Goal: Task Accomplishment & Management: Use online tool/utility

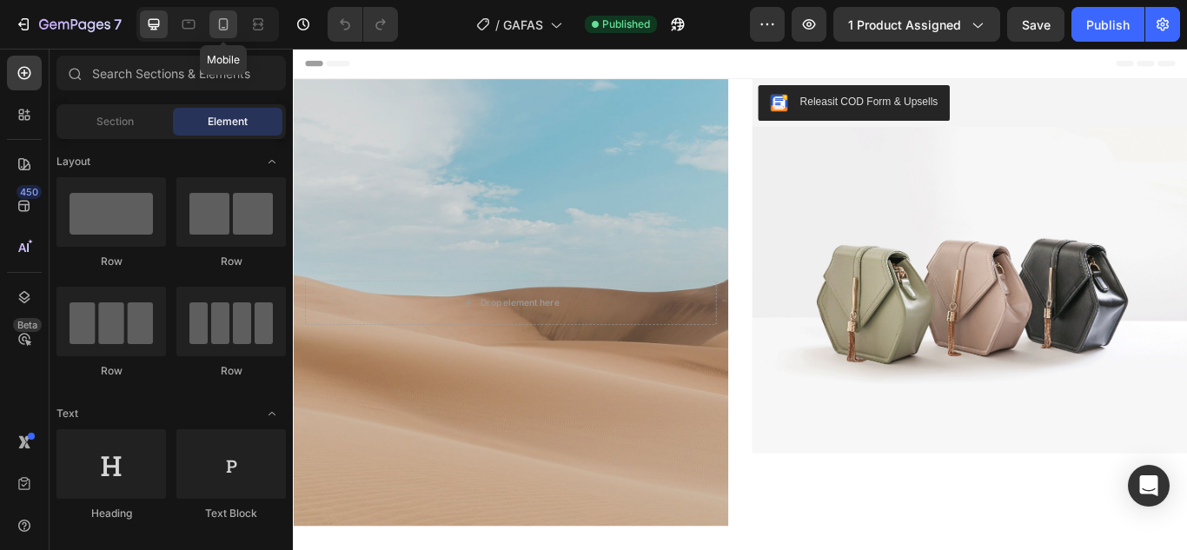
click at [234, 17] on div at bounding box center [223, 24] width 28 height 28
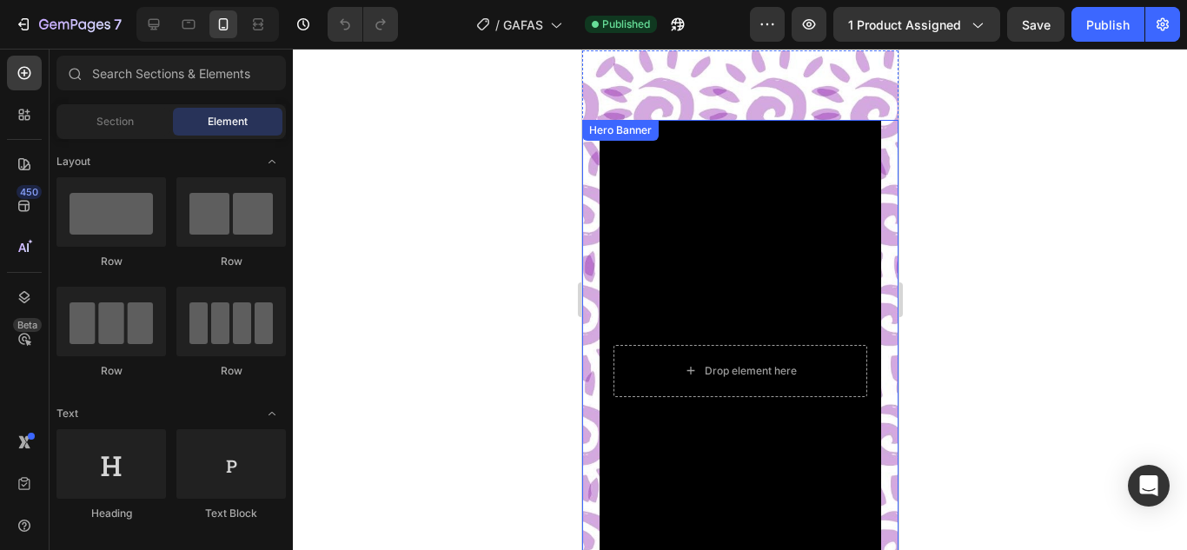
scroll to position [1415, 0]
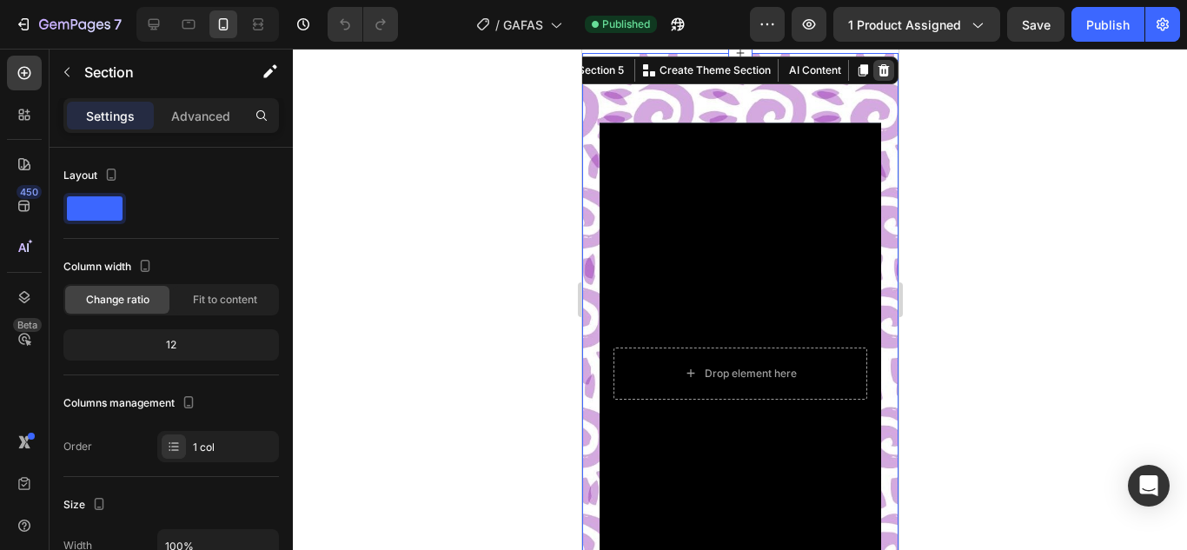
click at [877, 66] on icon at bounding box center [882, 70] width 11 height 12
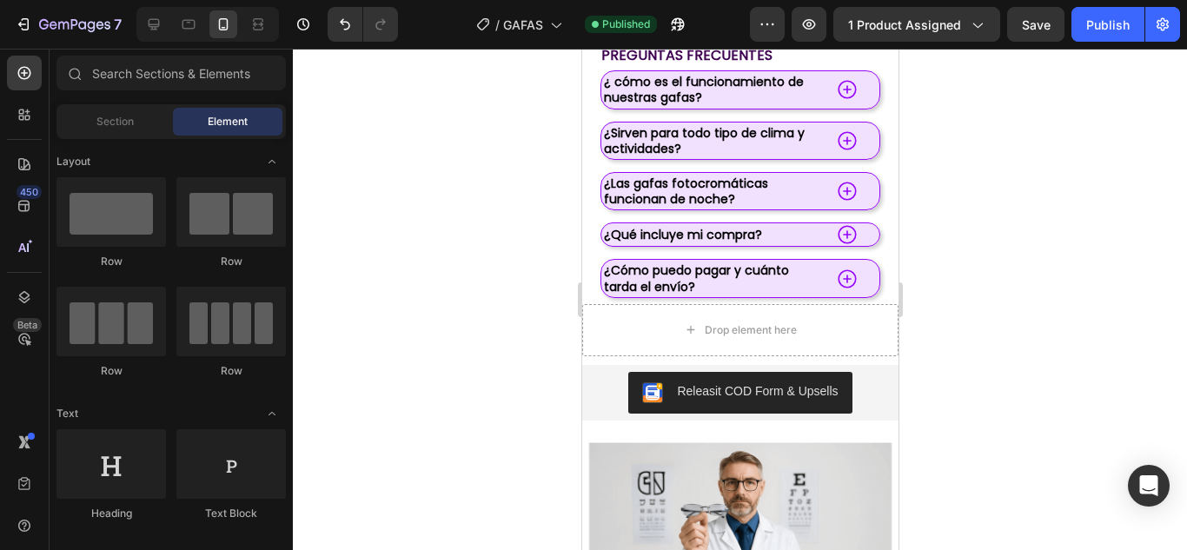
scroll to position [1124, 0]
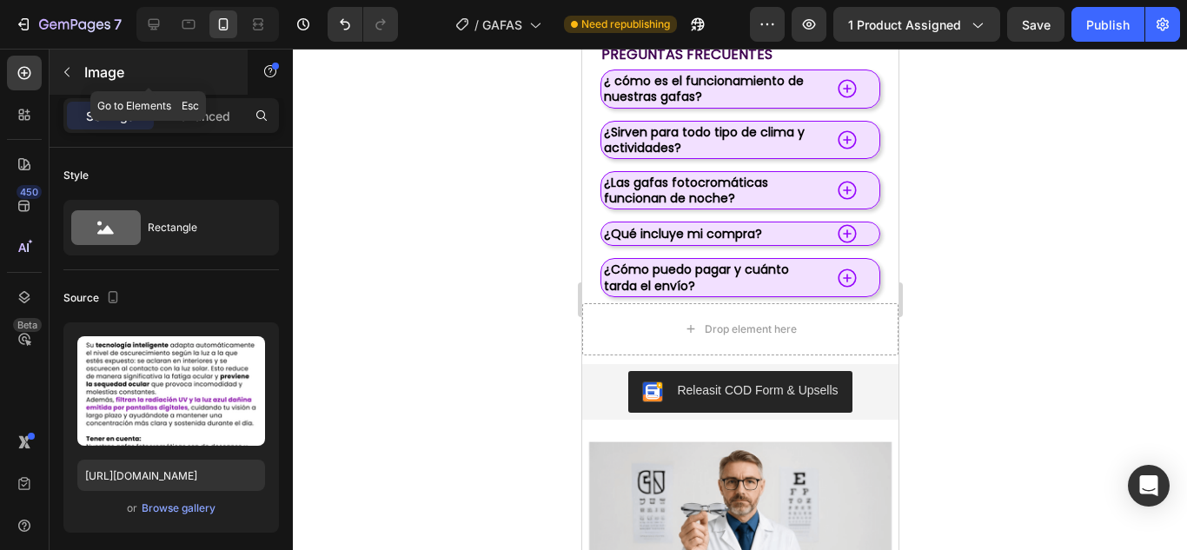
click at [66, 72] on icon "button" at bounding box center [67, 72] width 14 height 14
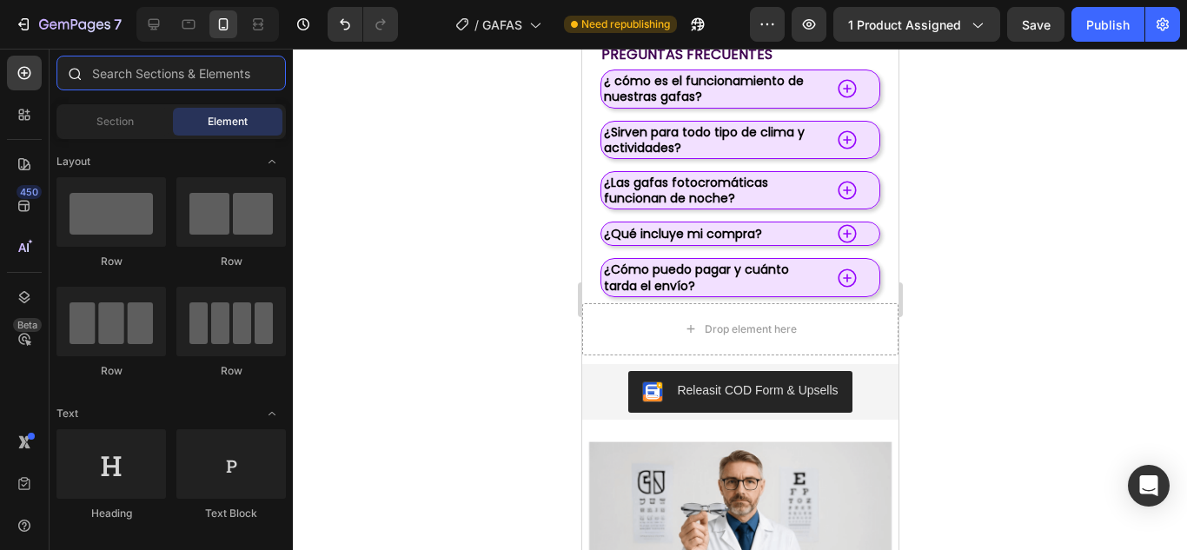
click at [163, 81] on input "text" at bounding box center [170, 73] width 229 height 35
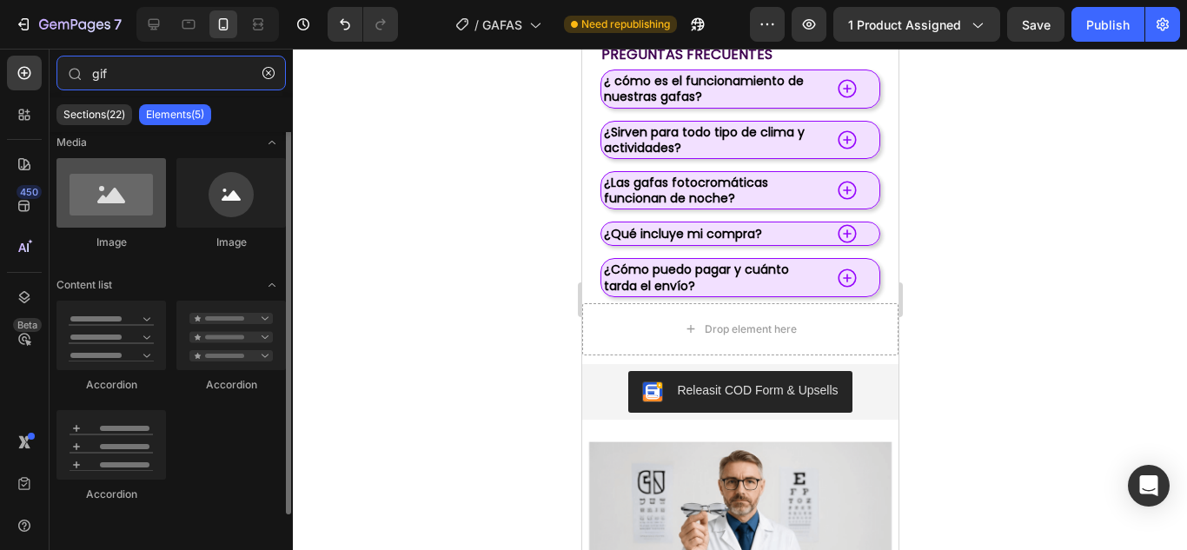
scroll to position [0, 0]
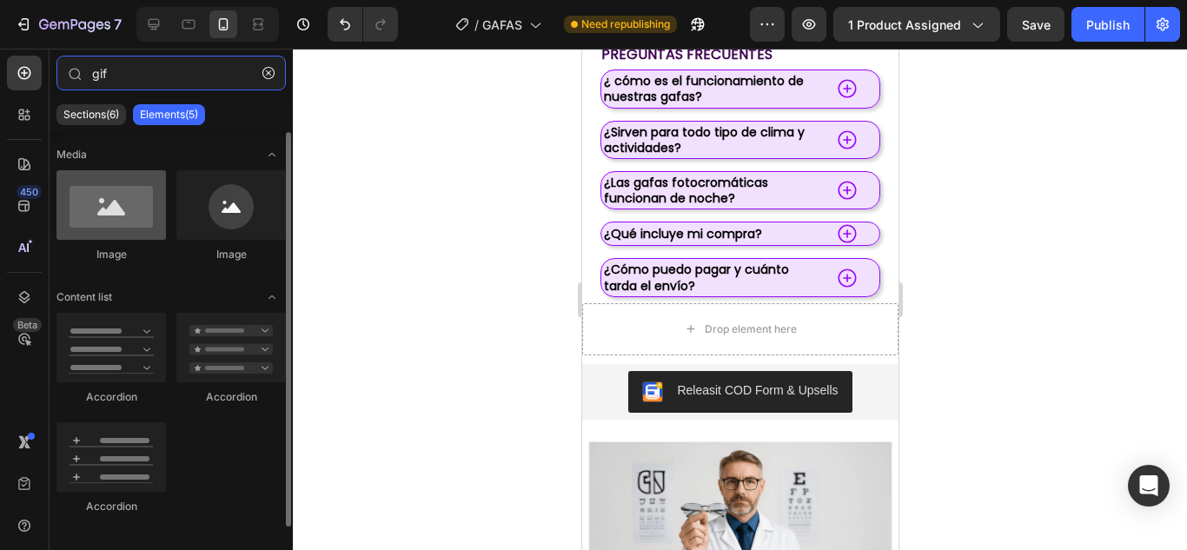
type input "gif"
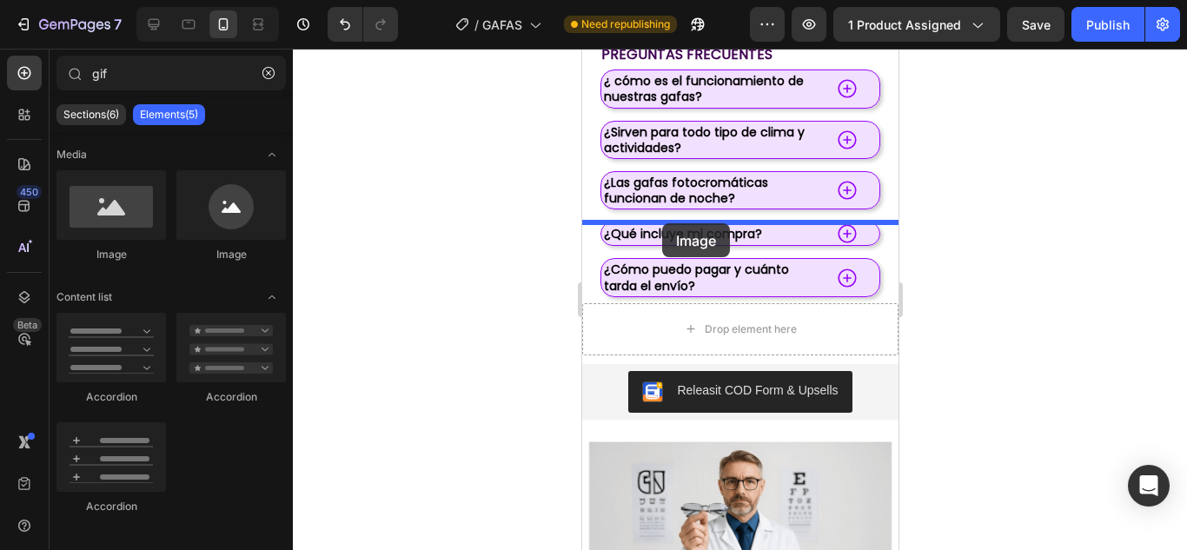
drag, startPoint x: 711, startPoint y: 268, endPoint x: 661, endPoint y: 223, distance: 67.7
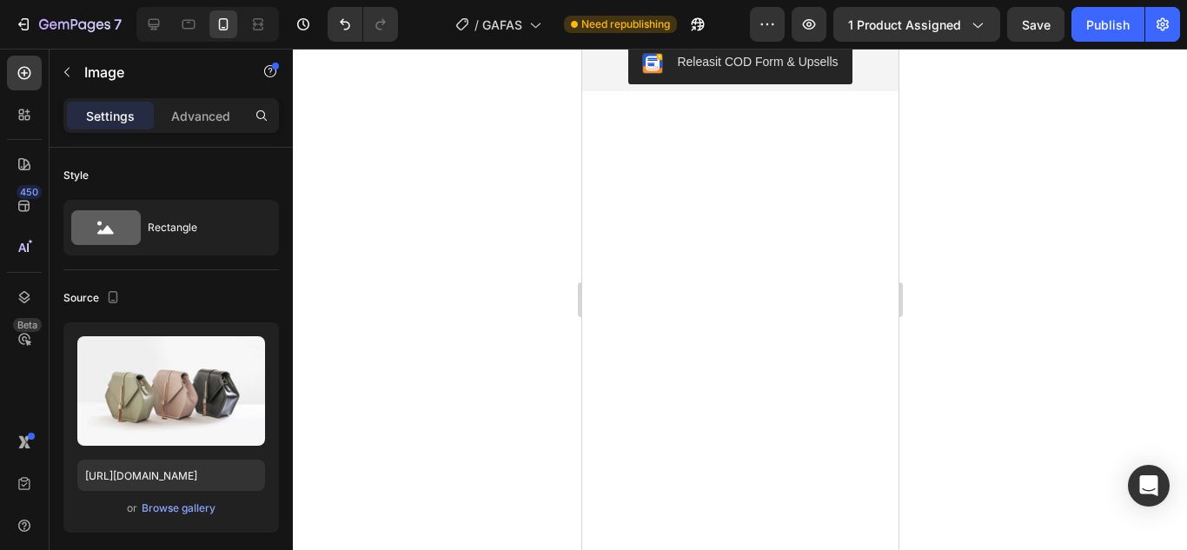
scroll to position [1150, 0]
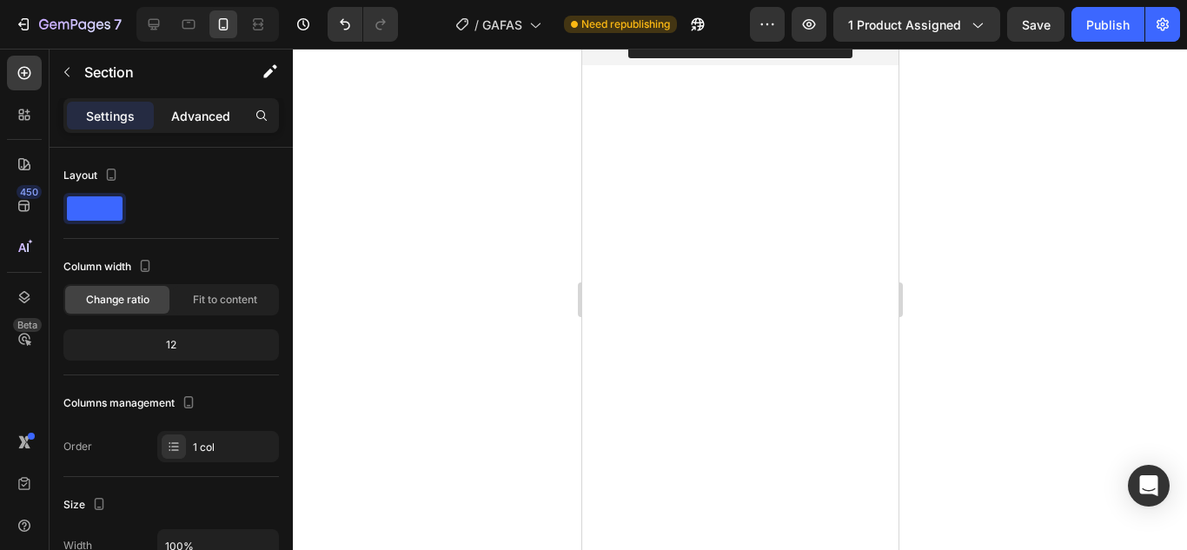
click at [217, 121] on p "Advanced" at bounding box center [200, 116] width 59 height 18
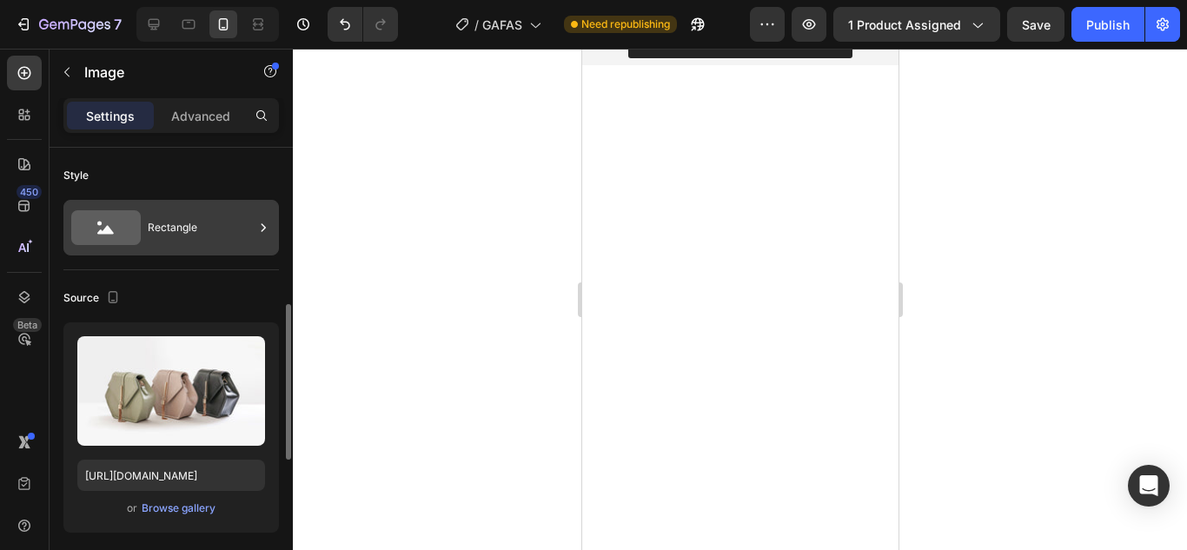
scroll to position [126, 0]
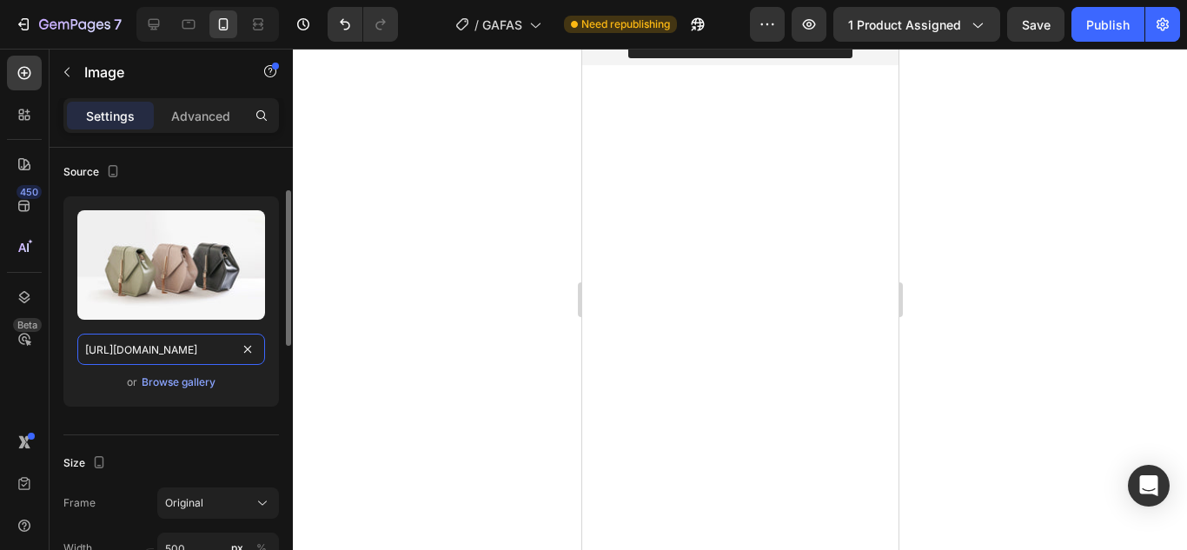
click at [169, 360] on input "[URL][DOMAIN_NAME]" at bounding box center [171, 349] width 188 height 31
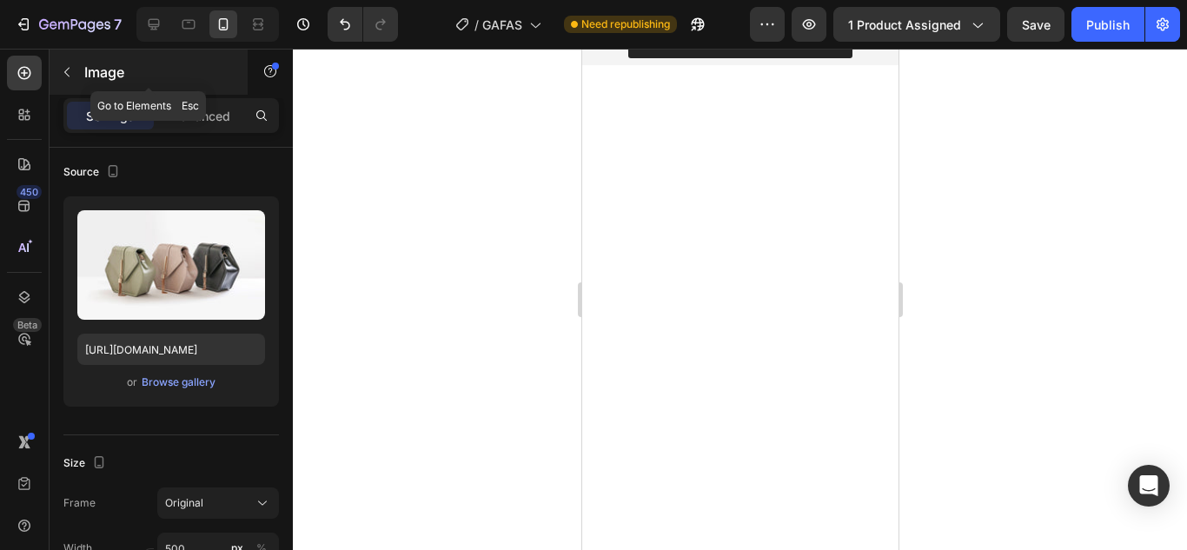
click at [79, 65] on button "button" at bounding box center [67, 72] width 28 height 28
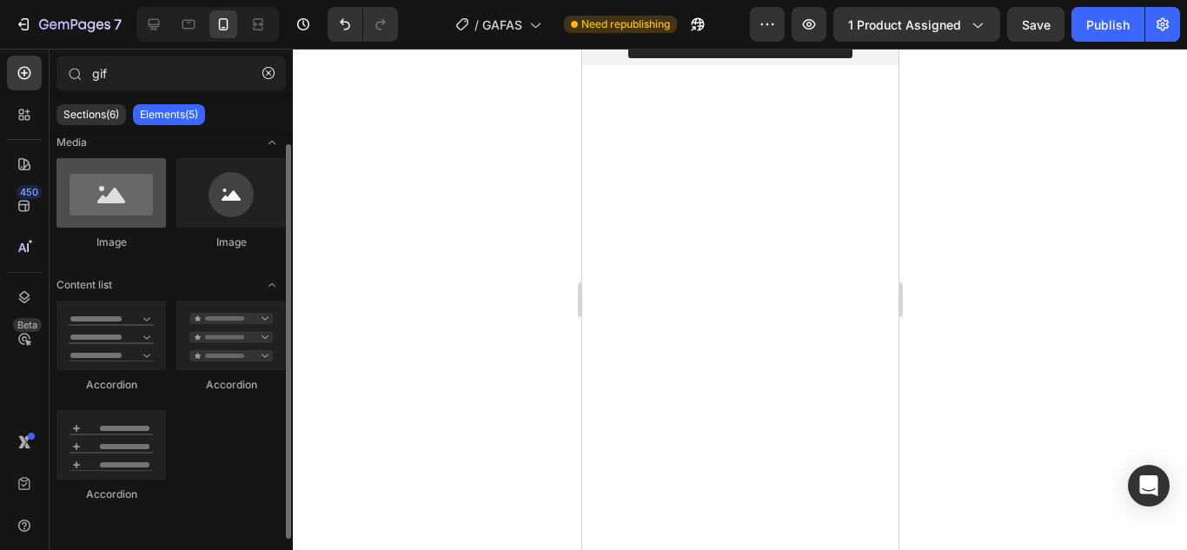
scroll to position [0, 0]
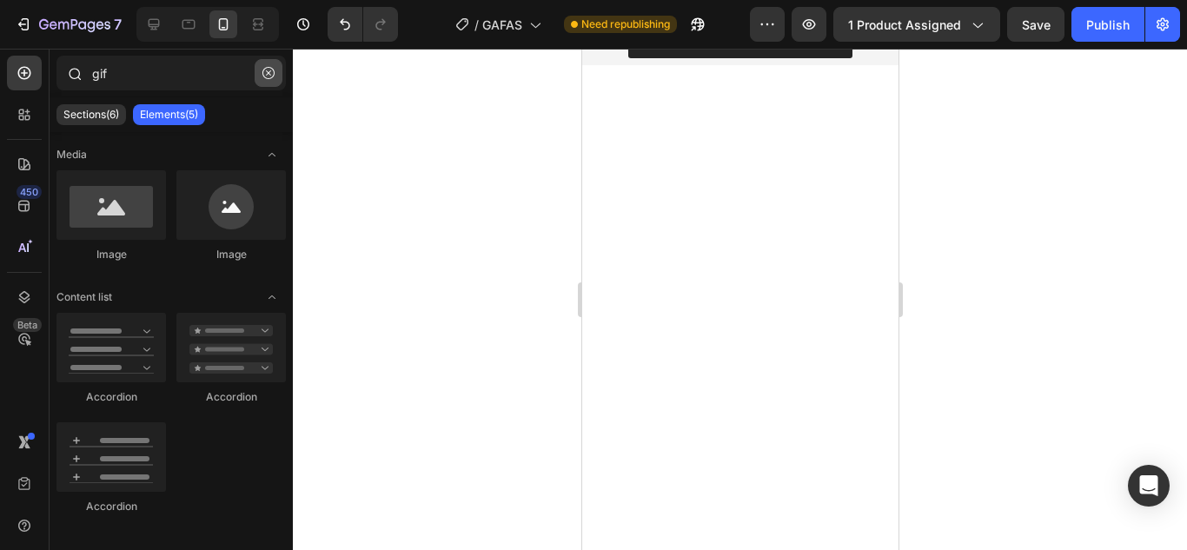
click at [275, 75] on button "button" at bounding box center [269, 73] width 28 height 28
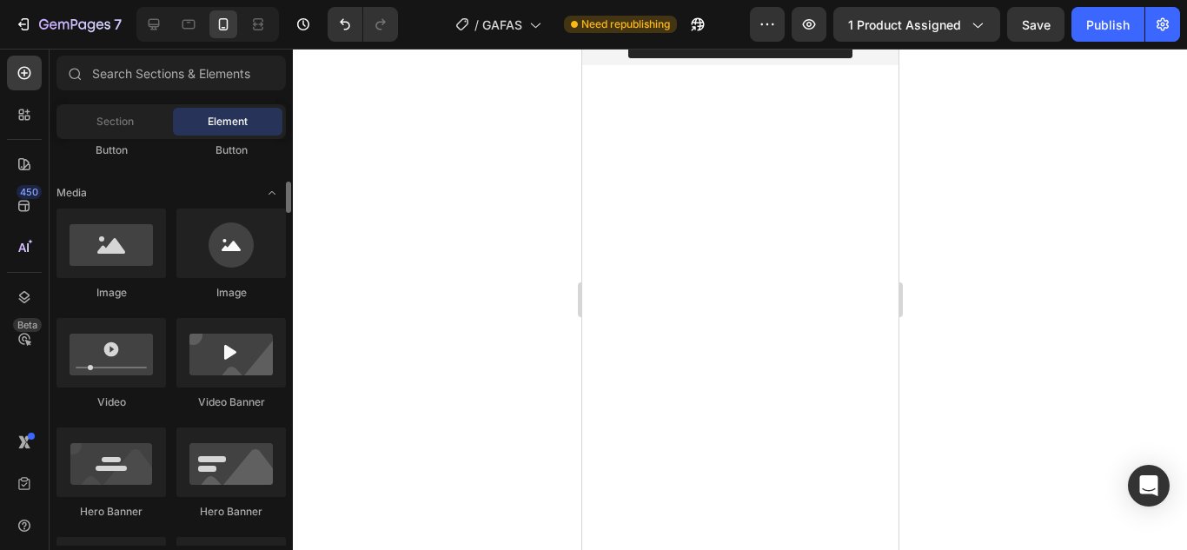
scroll to position [509, 0]
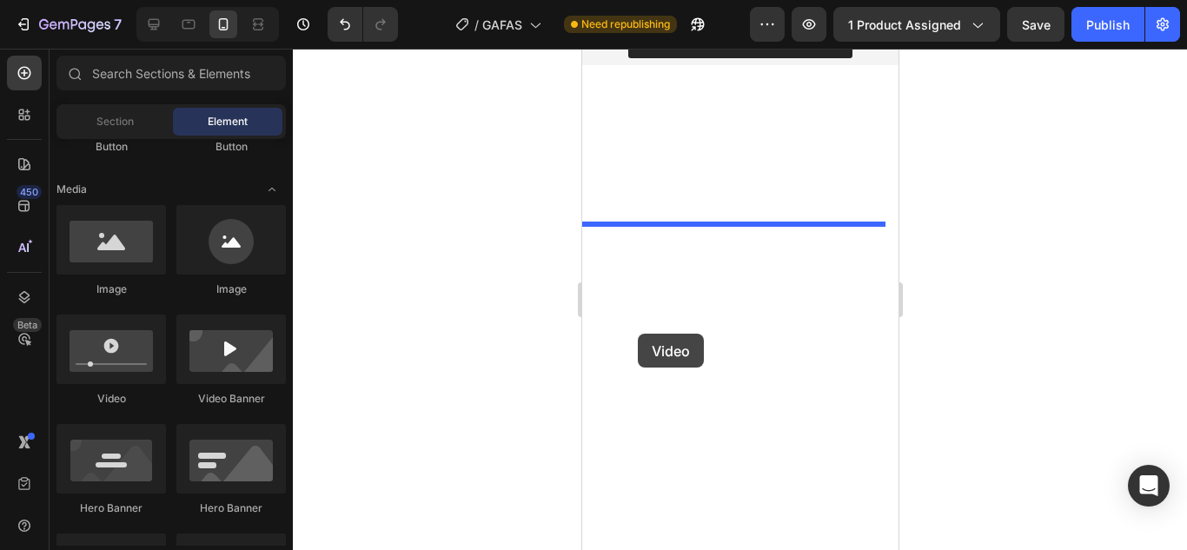
drag, startPoint x: 696, startPoint y: 413, endPoint x: 637, endPoint y: 334, distance: 98.7
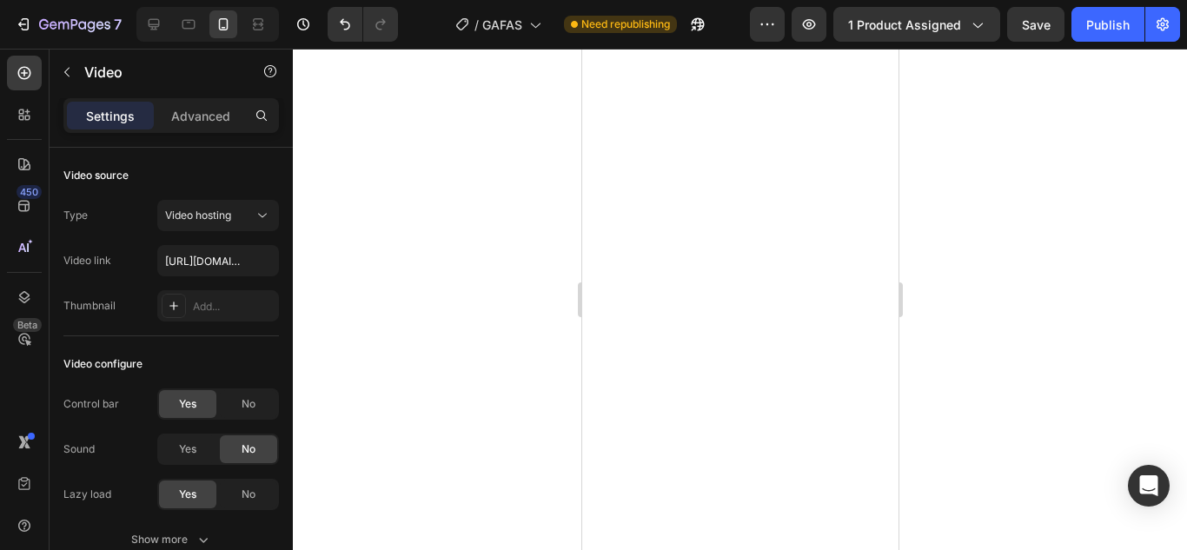
scroll to position [1253, 0]
click at [708, 10] on img at bounding box center [739, 10] width 316 height 0
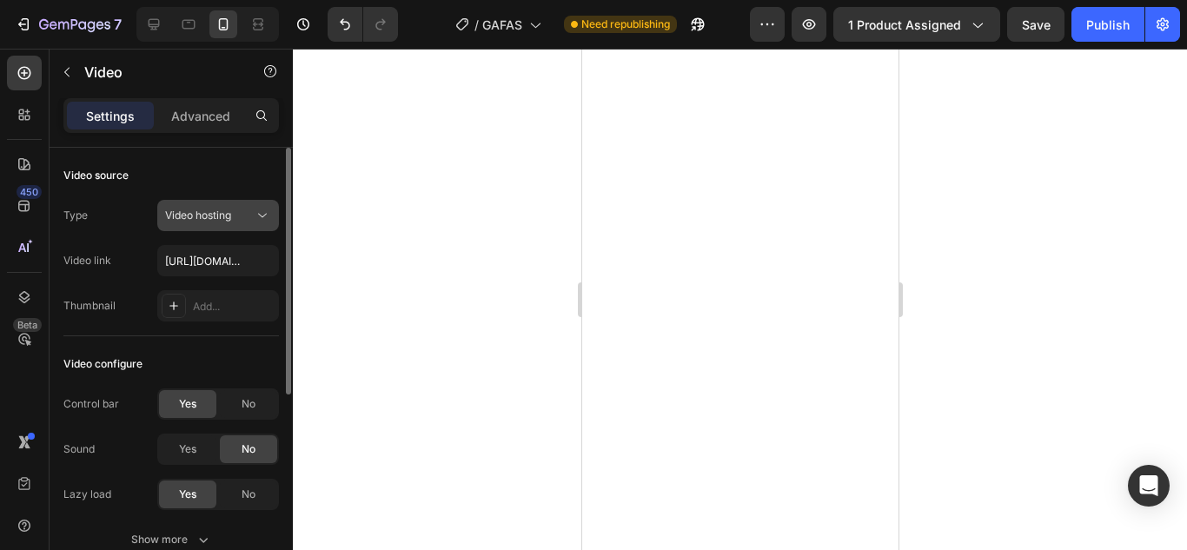
click at [239, 218] on div "Video hosting" at bounding box center [209, 216] width 89 height 16
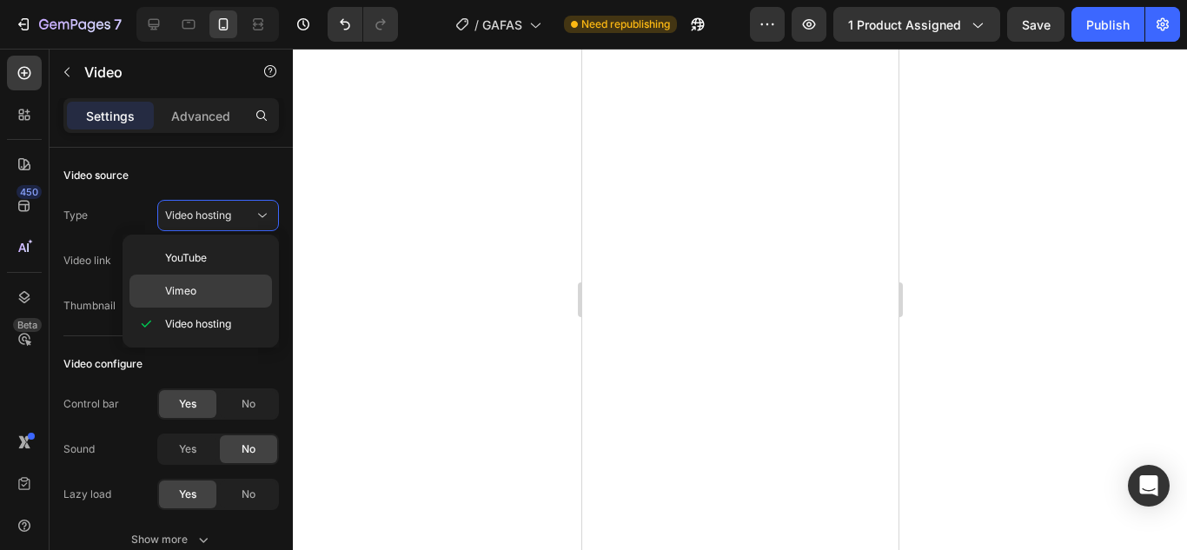
click at [205, 284] on p "Vimeo" at bounding box center [214, 291] width 99 height 16
type input "[URL][DOMAIN_NAME]"
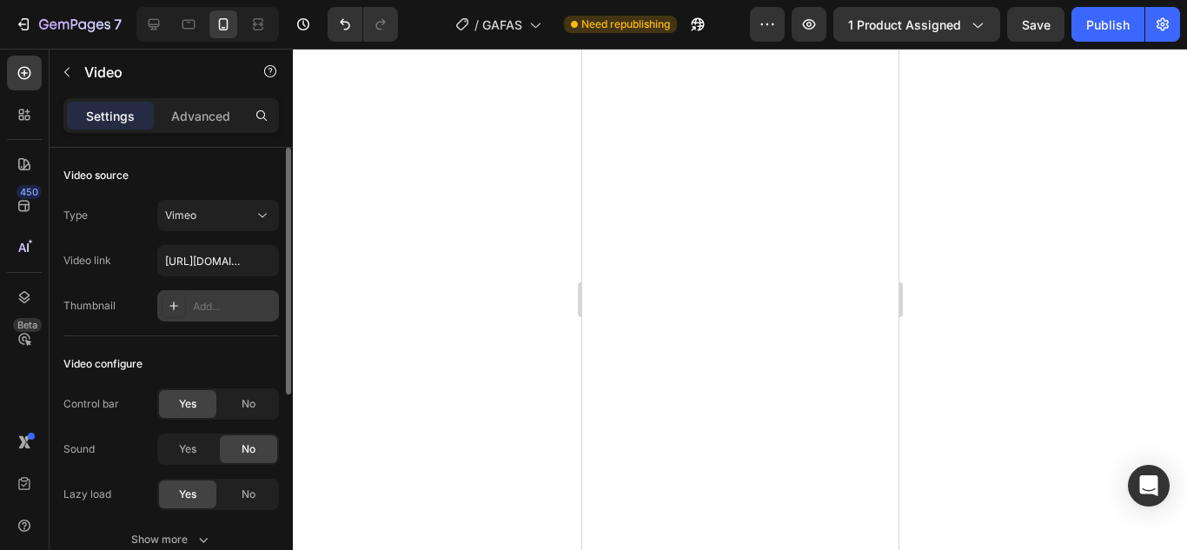
click at [214, 301] on div "Add..." at bounding box center [234, 307] width 82 height 16
click at [228, 268] on input "[URL][DOMAIN_NAME]" at bounding box center [218, 260] width 122 height 31
paste input "[URL][DOMAIN_NAME]"
type input "[URL][DOMAIN_NAME]"
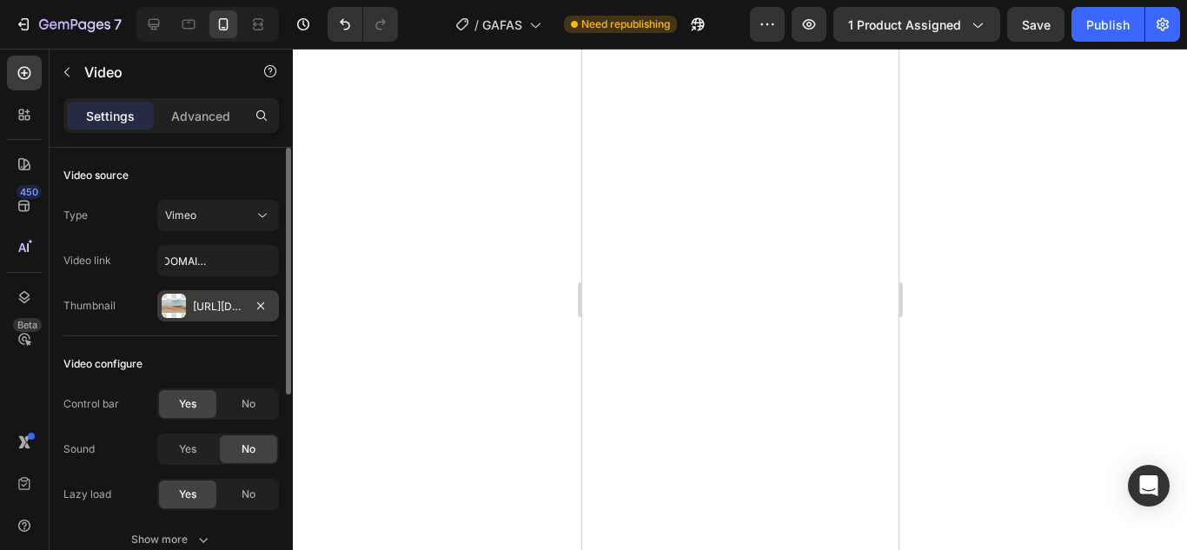
scroll to position [0, 0]
click at [427, 242] on div at bounding box center [740, 299] width 894 height 501
click at [271, 214] on button "Vimeo" at bounding box center [218, 215] width 122 height 31
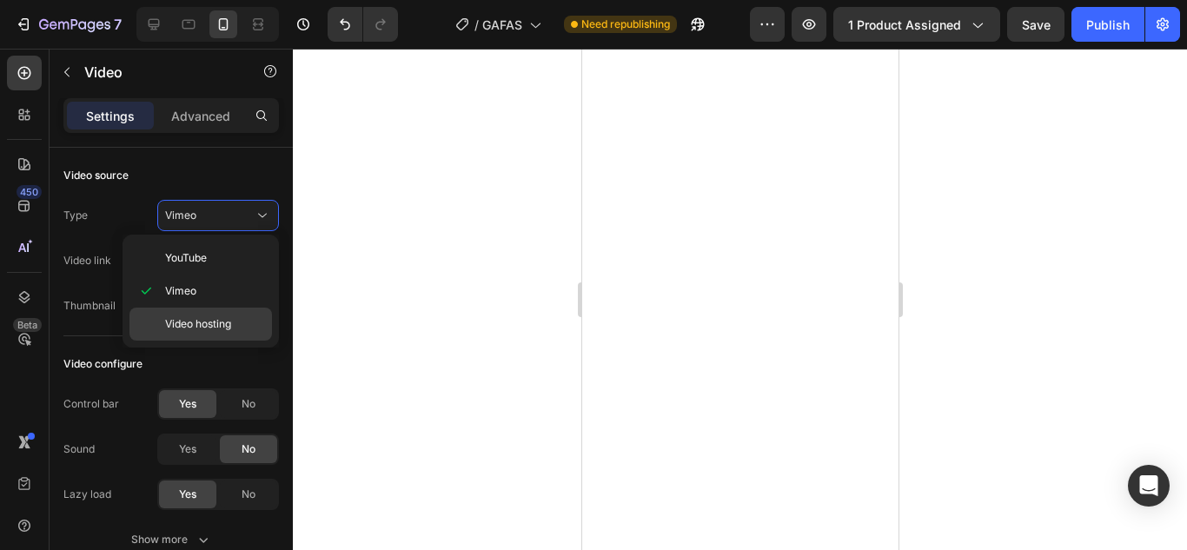
click at [184, 319] on span "Video hosting" at bounding box center [198, 324] width 66 height 16
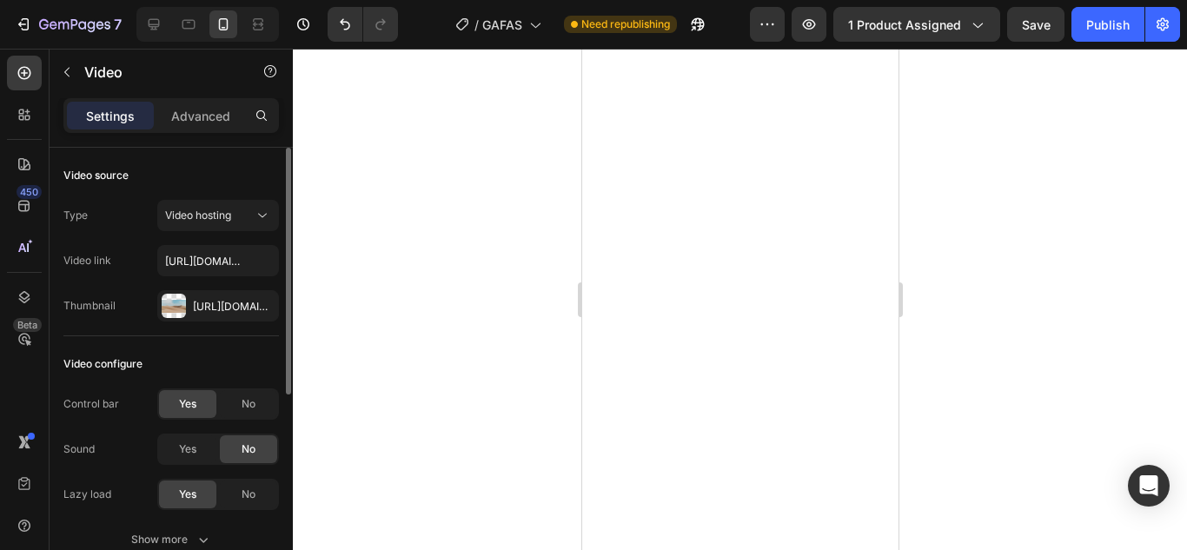
click at [214, 288] on div "Type Video hosting Video link [URL][DOMAIN_NAME] Thumbnail [URL][DOMAIN_NAME]" at bounding box center [170, 261] width 215 height 122
click at [222, 281] on div "Type Video hosting Video link [URL][DOMAIN_NAME] Thumbnail [URL][DOMAIN_NAME]" at bounding box center [170, 261] width 215 height 122
click at [225, 271] on input "[URL][DOMAIN_NAME]" at bounding box center [218, 260] width 122 height 31
paste input "[DOMAIN_NAME][URL]"
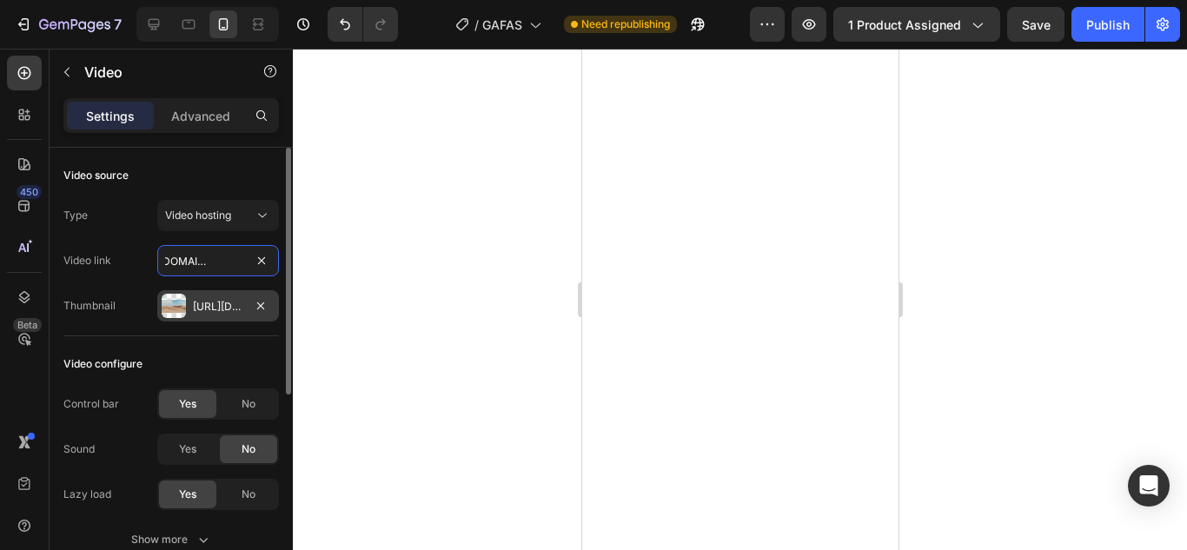
type input "[URL][DOMAIN_NAME]"
click at [229, 294] on div "[URL][DOMAIN_NAME]" at bounding box center [218, 305] width 122 height 31
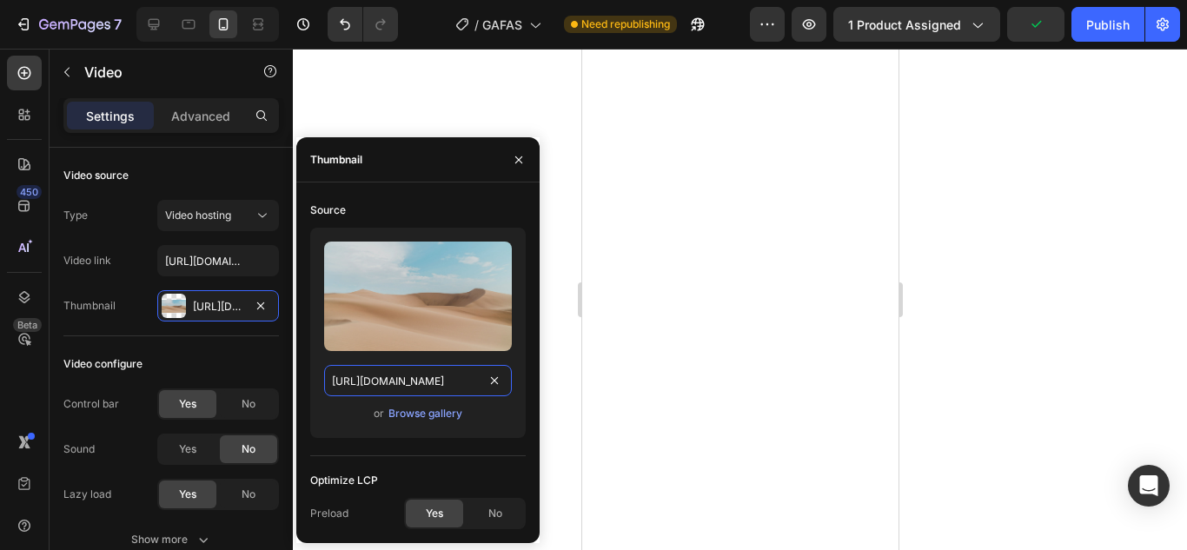
click at [445, 383] on input "[URL][DOMAIN_NAME]" at bounding box center [418, 380] width 188 height 31
paste input "[DOMAIN_NAME][URL]"
type input "[URL][DOMAIN_NAME]"
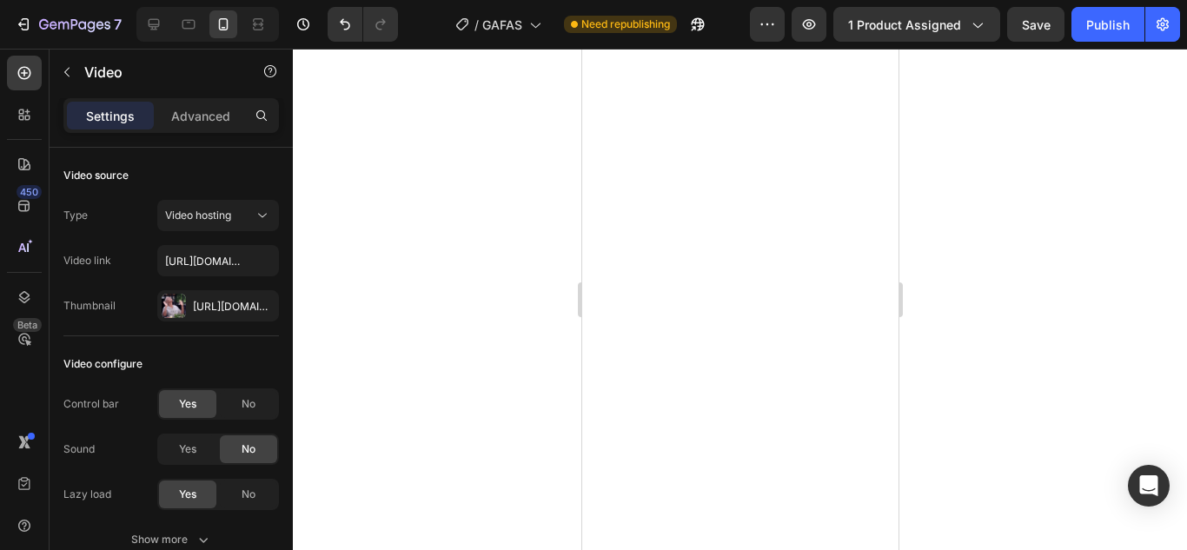
click at [506, 71] on div at bounding box center [740, 299] width 894 height 501
click at [261, 217] on icon at bounding box center [262, 215] width 17 height 17
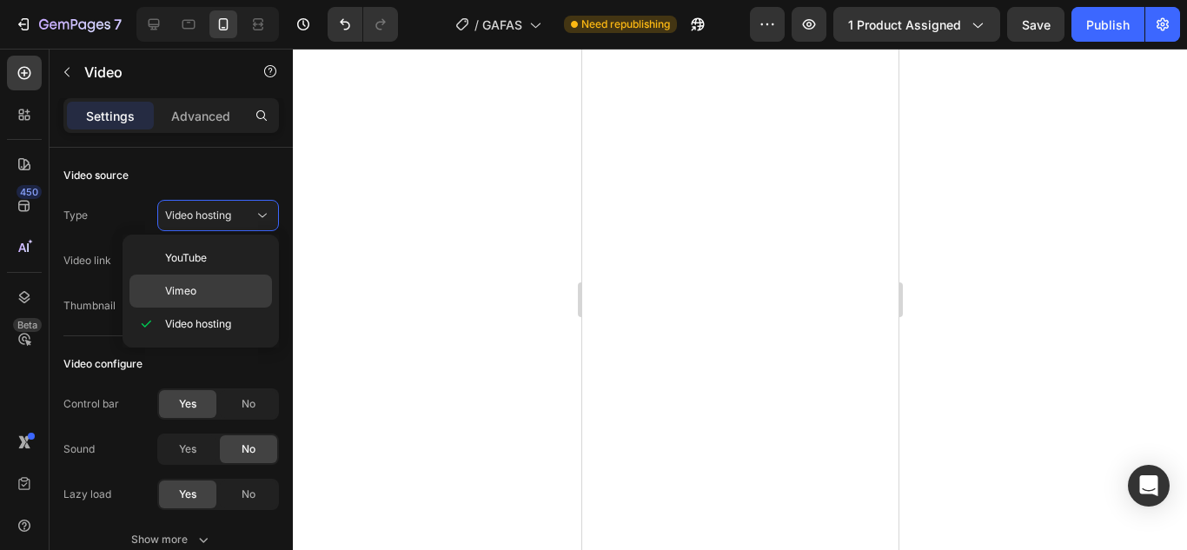
click at [185, 304] on div "Vimeo" at bounding box center [200, 291] width 142 height 33
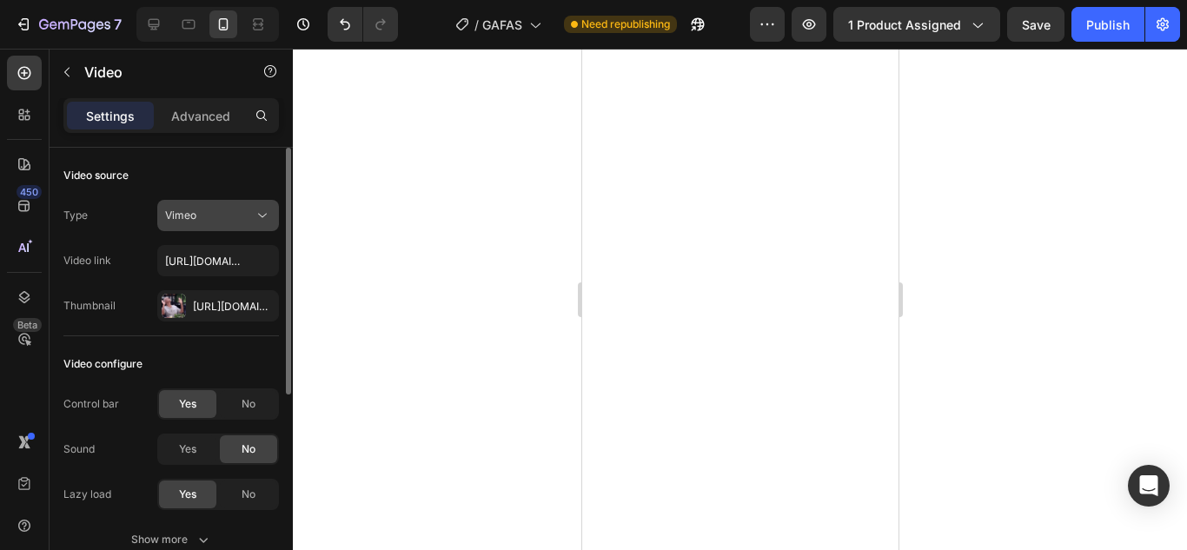
click at [257, 215] on icon at bounding box center [262, 215] width 17 height 17
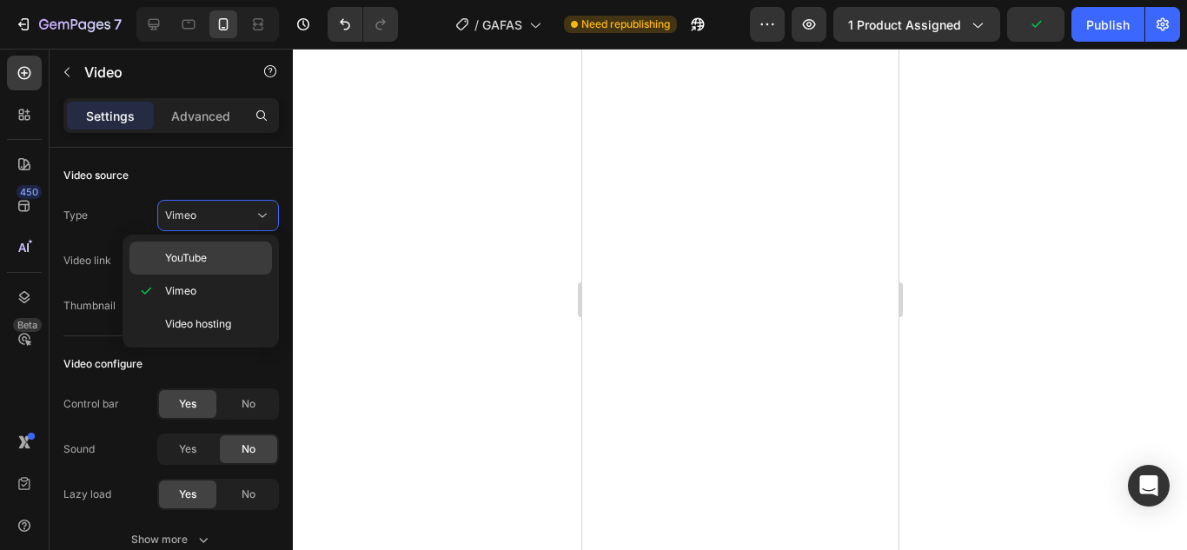
click at [213, 246] on div "YouTube" at bounding box center [200, 258] width 142 height 33
type input "[URL][DOMAIN_NAME]"
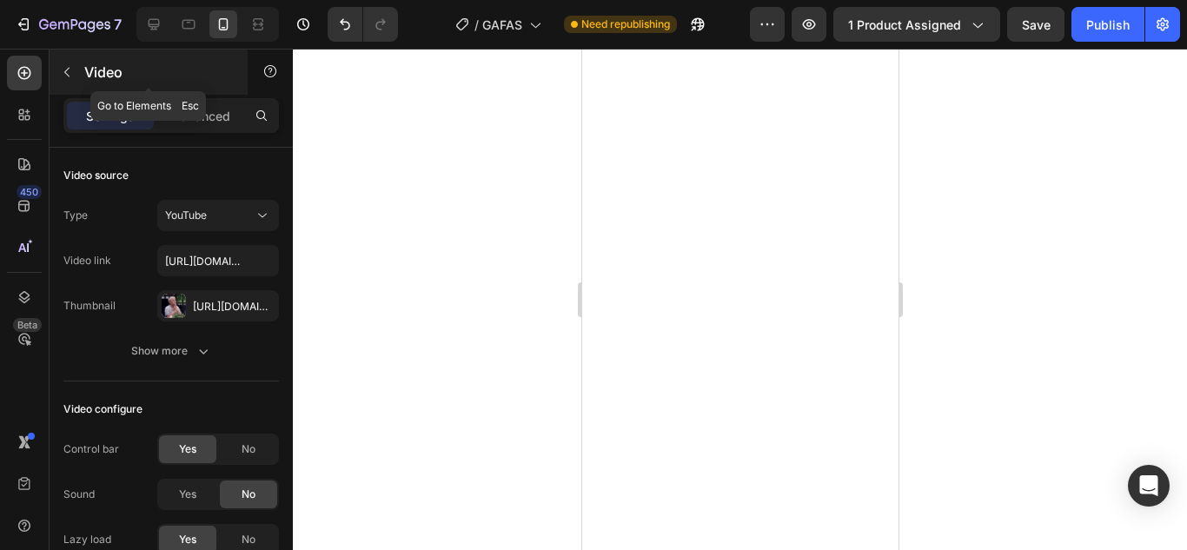
click at [65, 69] on icon "button" at bounding box center [67, 72] width 14 height 14
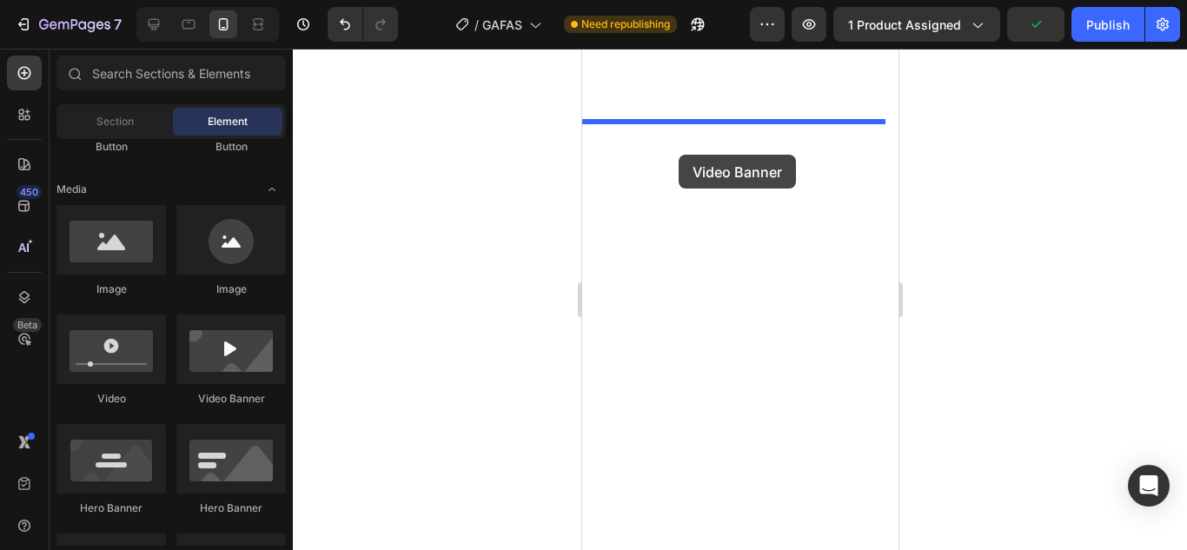
drag, startPoint x: 771, startPoint y: 402, endPoint x: 678, endPoint y: 155, distance: 264.8
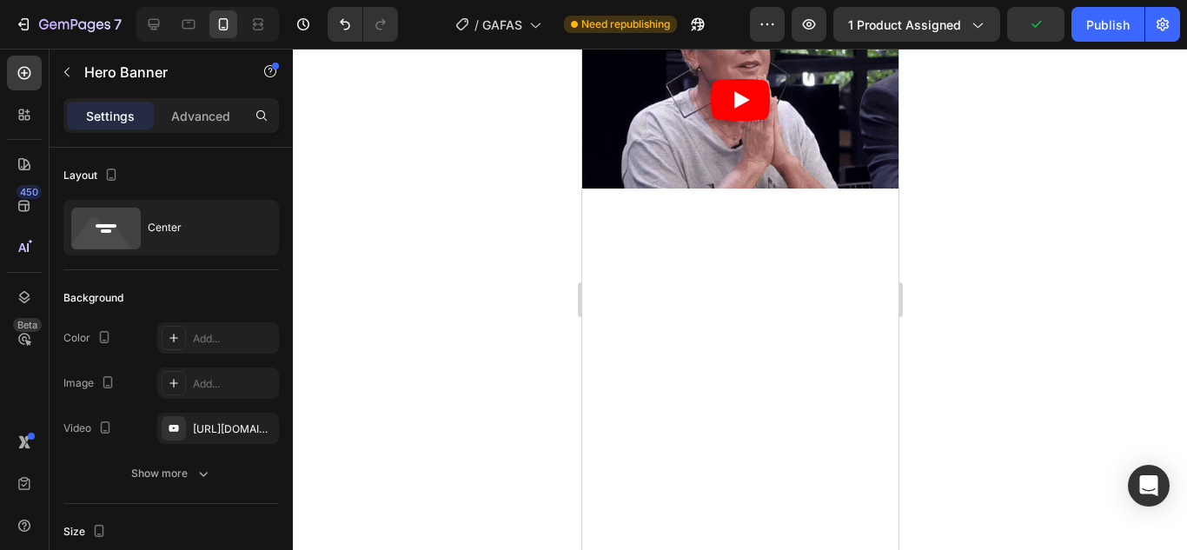
scroll to position [1337, 0]
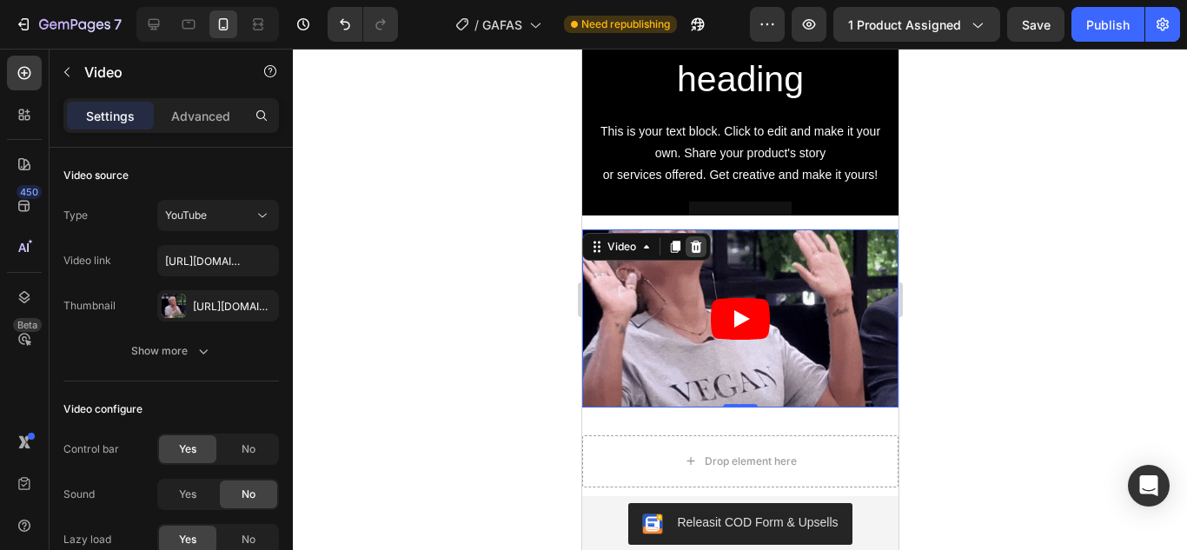
click at [690, 242] on icon at bounding box center [695, 247] width 14 height 14
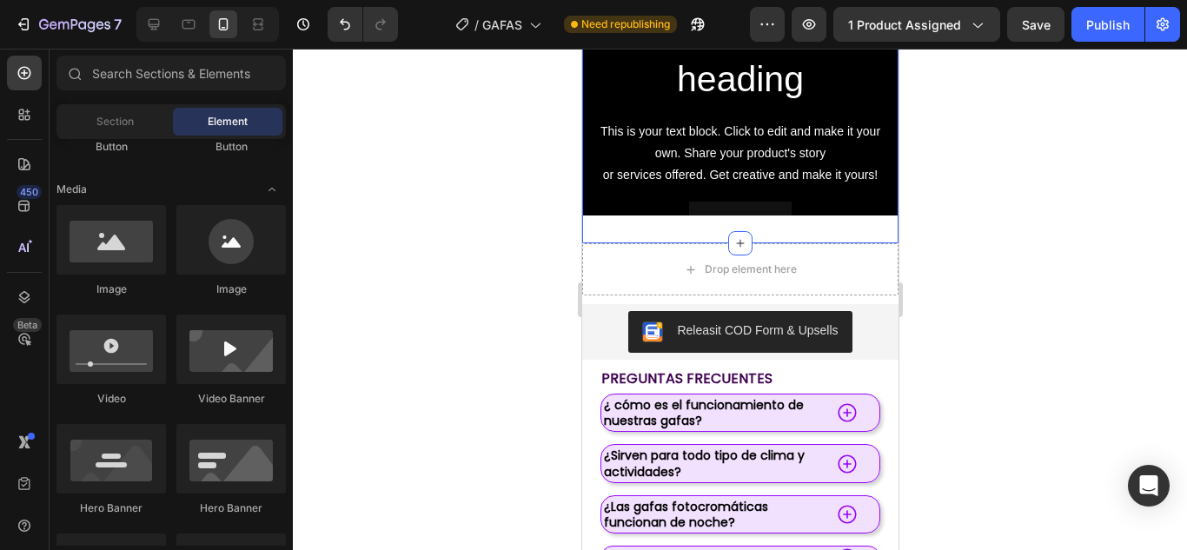
scroll to position [1320, 0]
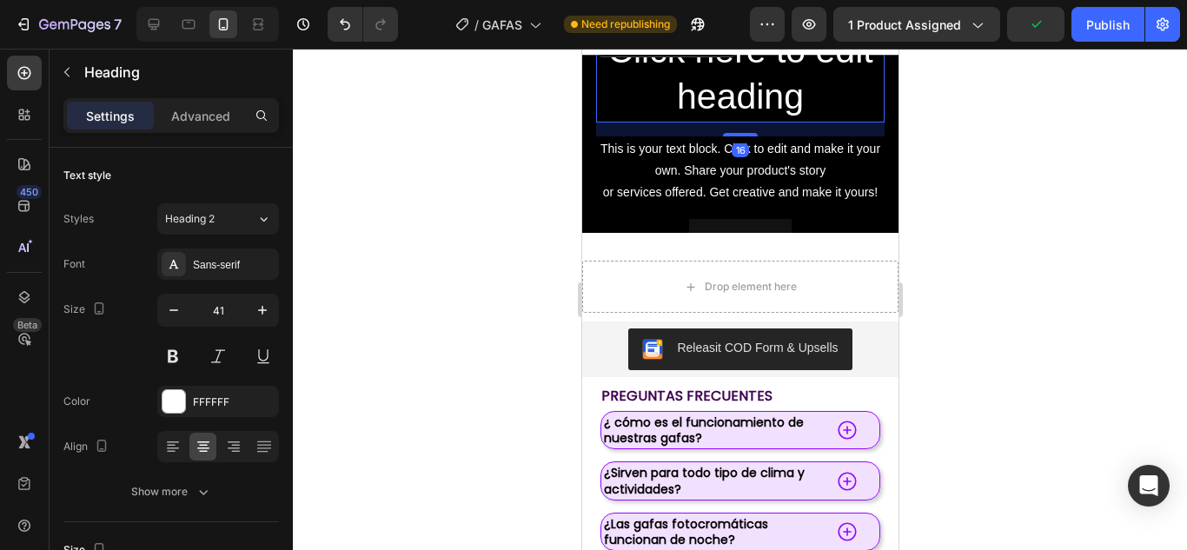
click at [733, 91] on div "Click here to edit heading Heading 16 This is your text block. Click to edit an…" at bounding box center [739, 144] width 316 height 234
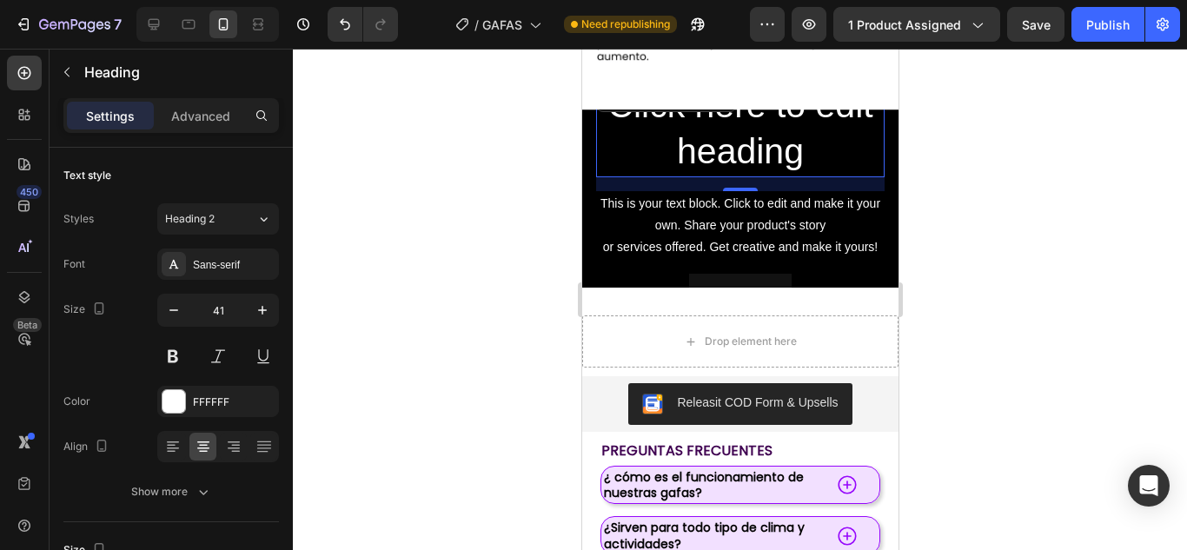
click at [860, 148] on p "Click here to edit heading" at bounding box center [739, 129] width 285 height 93
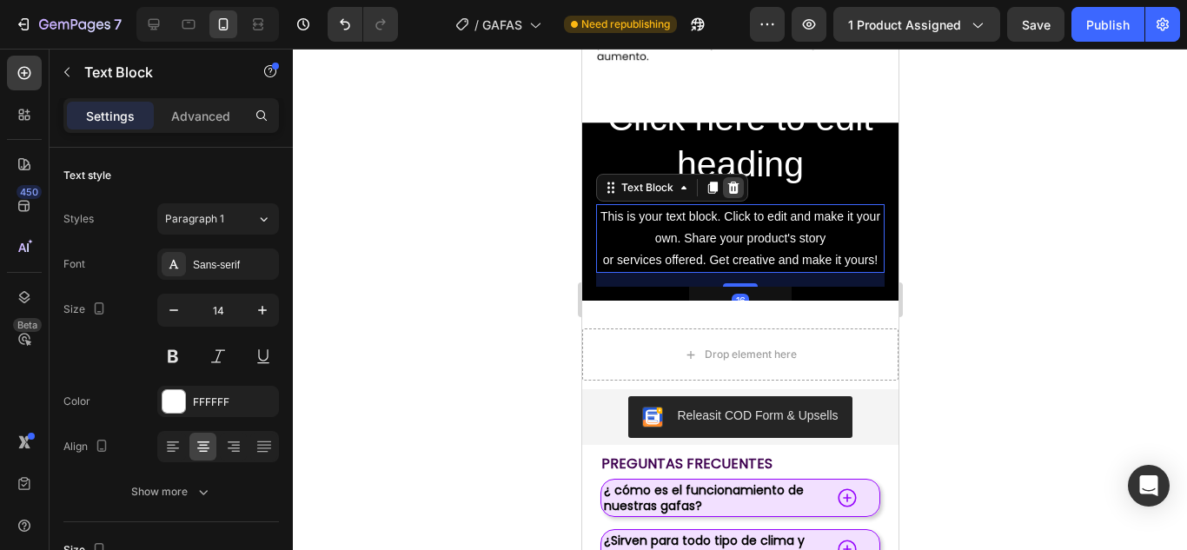
click at [738, 181] on icon at bounding box center [732, 188] width 14 height 14
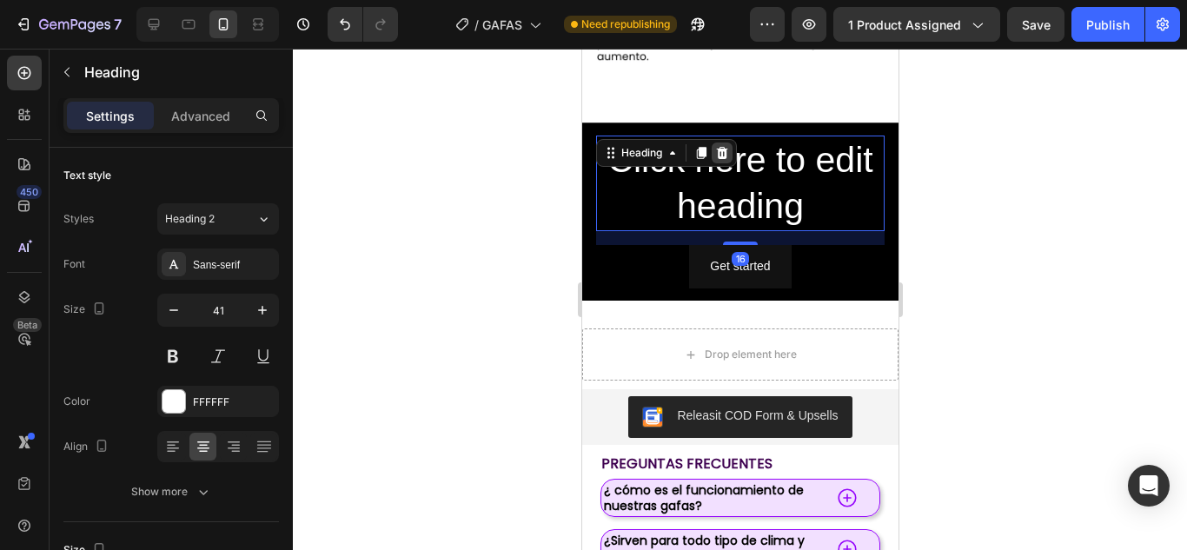
click at [720, 146] on icon at bounding box center [721, 153] width 14 height 14
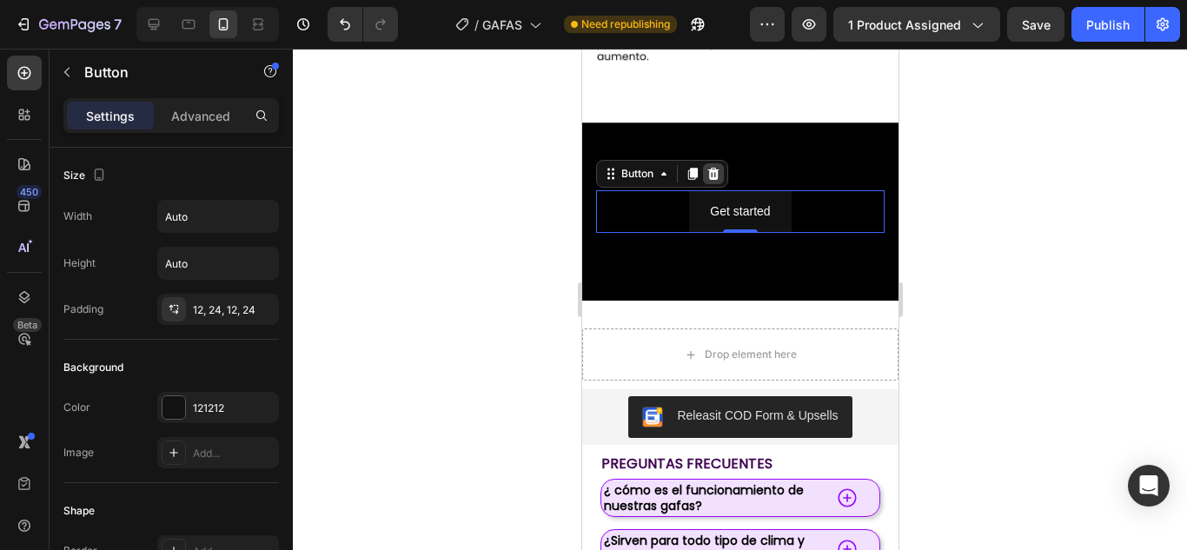
click at [719, 167] on icon at bounding box center [712, 174] width 14 height 14
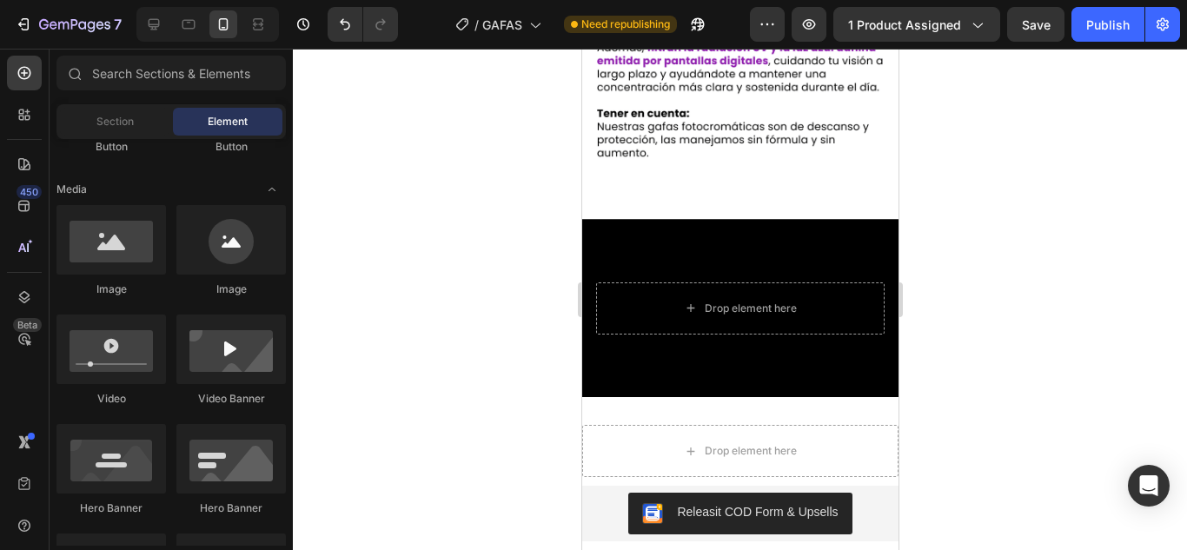
scroll to position [1167, 0]
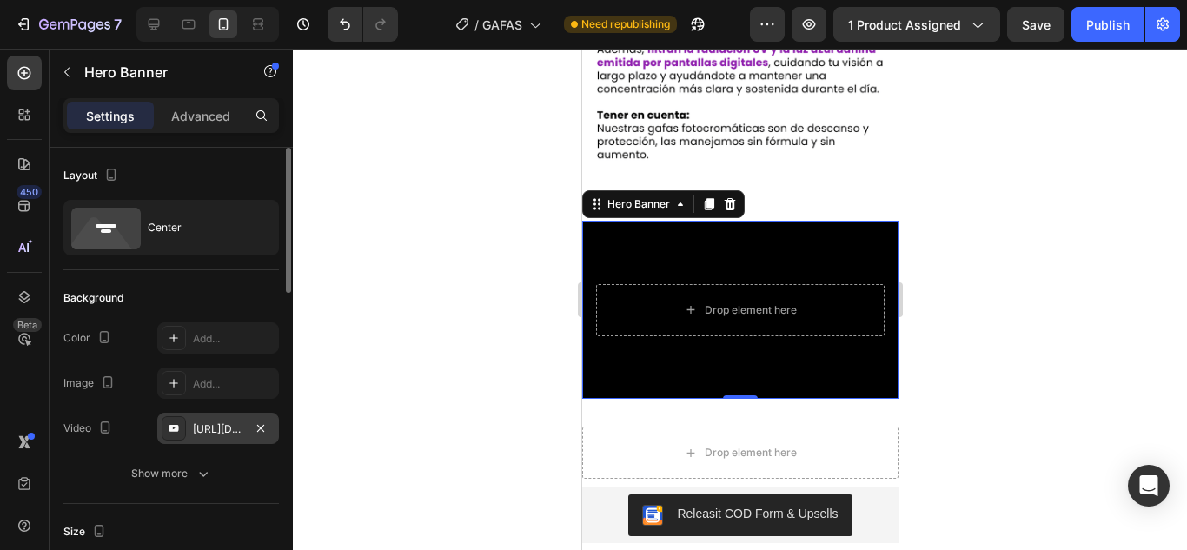
click at [221, 438] on div "[URL][DOMAIN_NAME]" at bounding box center [218, 428] width 122 height 31
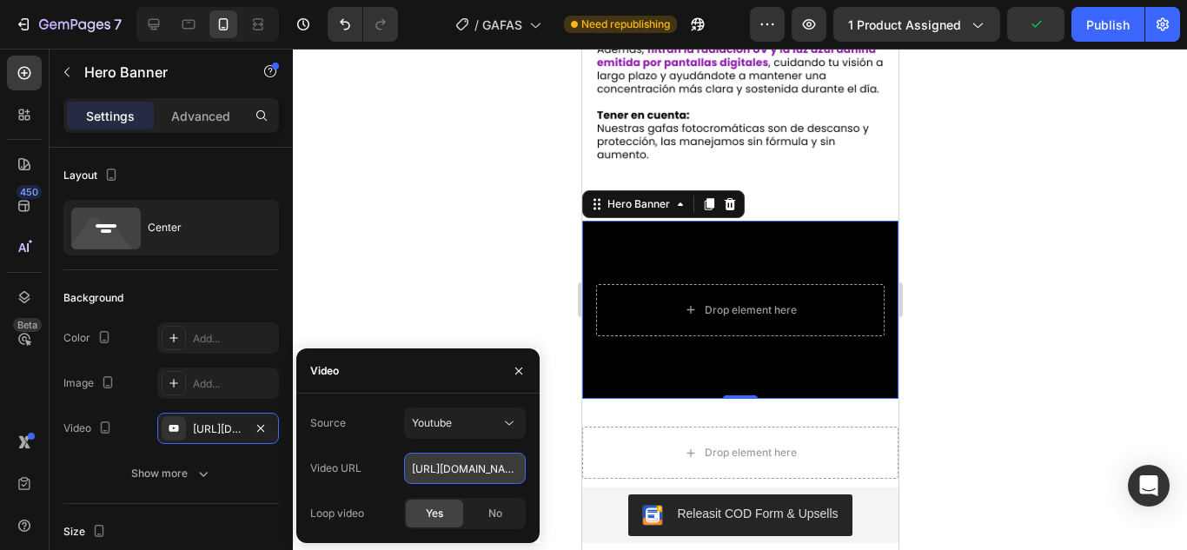
click at [460, 471] on input "[URL][DOMAIN_NAME]" at bounding box center [465, 468] width 122 height 31
paste input "[DOMAIN_NAME][URL]"
type input "[URL][DOMAIN_NAME]"
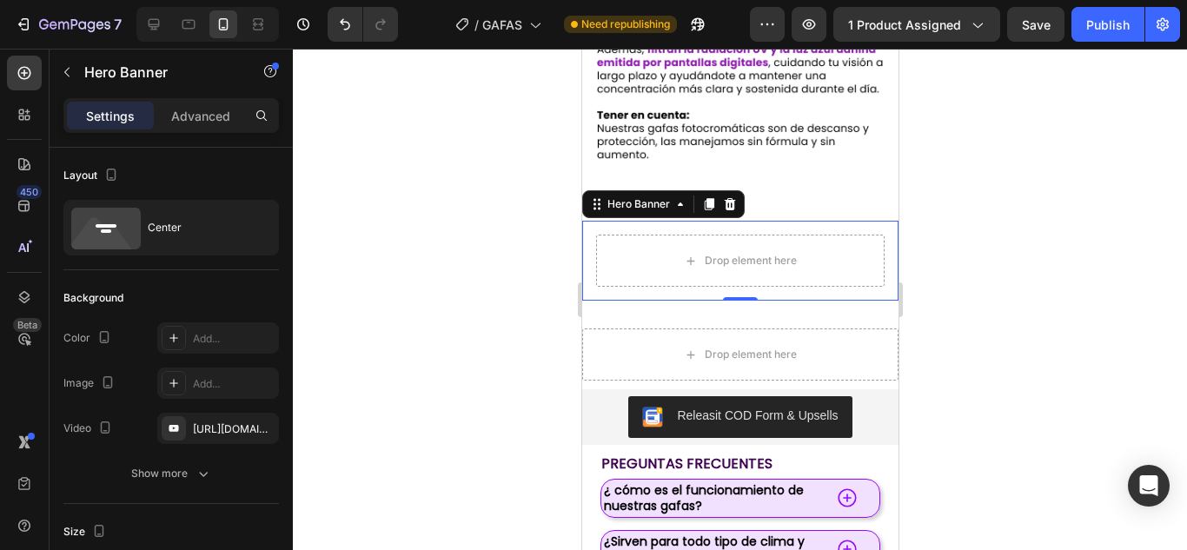
click at [466, 258] on div at bounding box center [740, 299] width 894 height 501
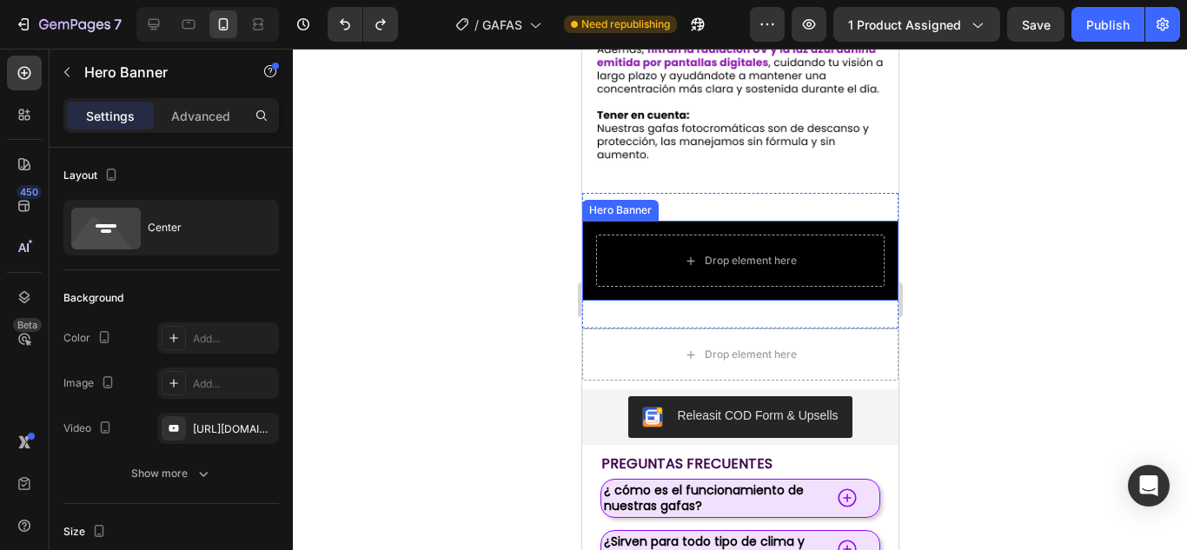
click at [850, 288] on div "Drop element here" at bounding box center [739, 261] width 316 height 80
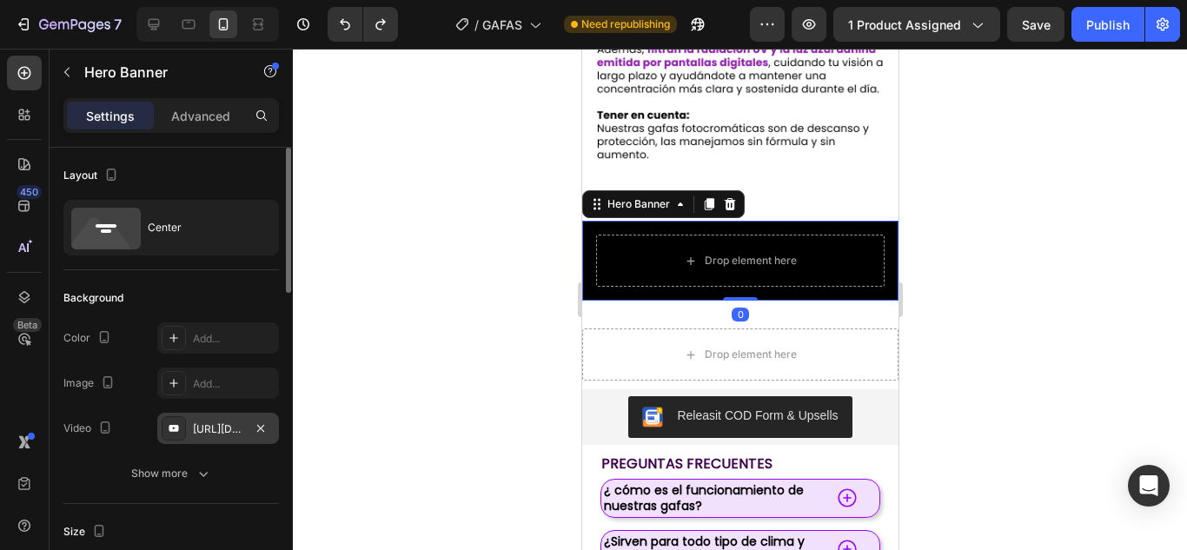
click at [215, 433] on div "[URL][DOMAIN_NAME]" at bounding box center [218, 429] width 50 height 16
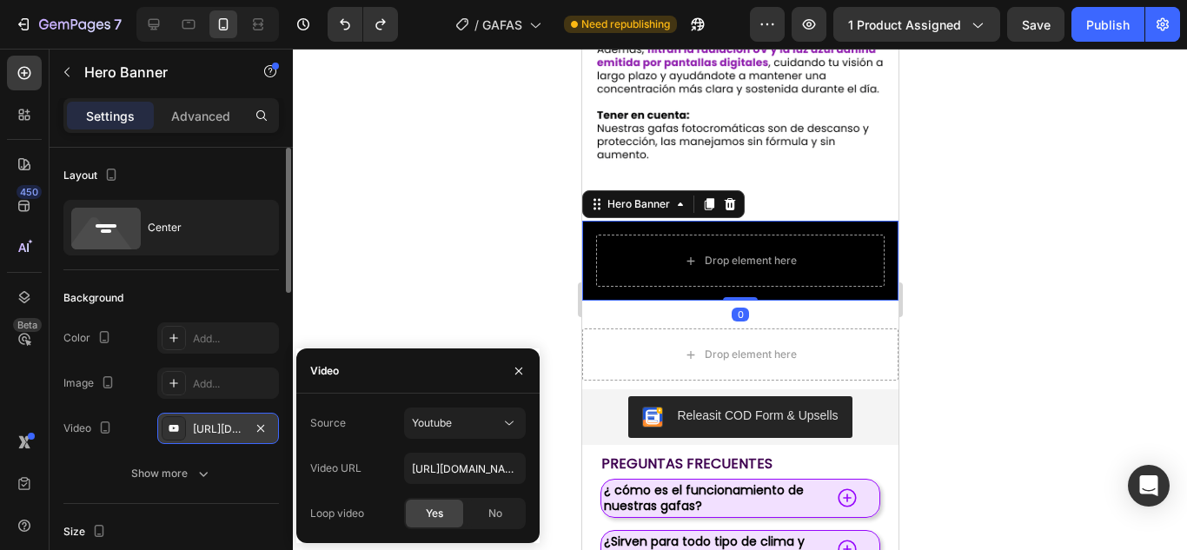
scroll to position [63, 0]
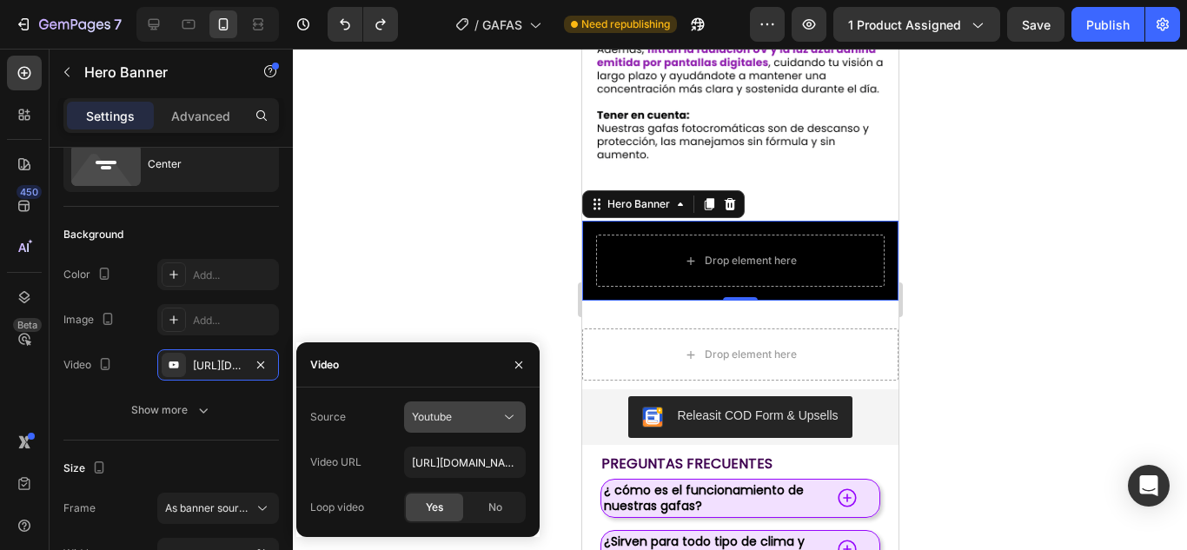
click at [512, 422] on icon at bounding box center [508, 416] width 17 height 17
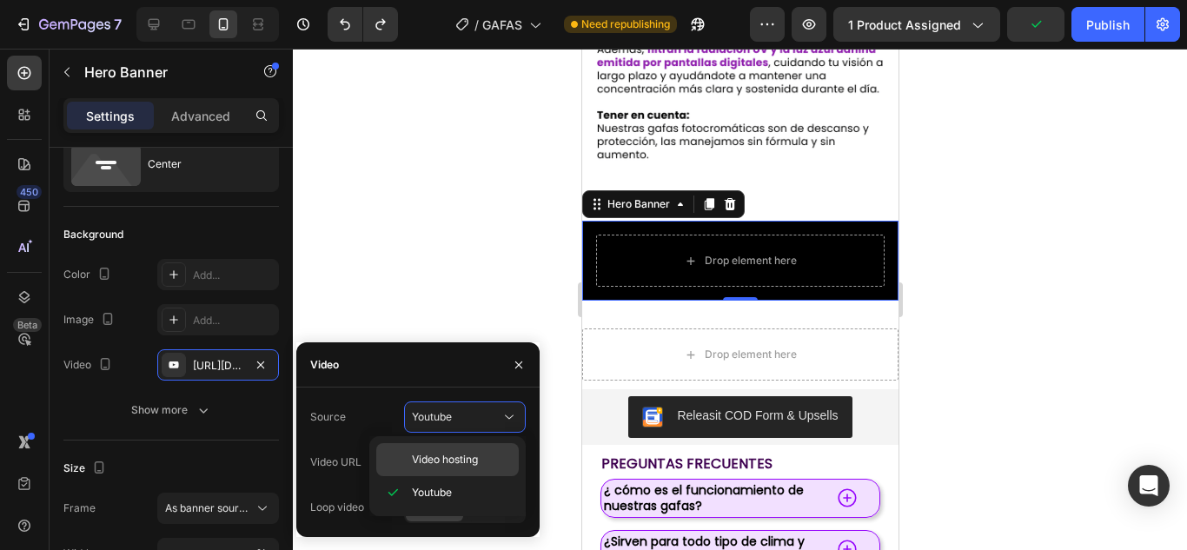
click at [467, 448] on div "Video hosting" at bounding box center [447, 459] width 142 height 33
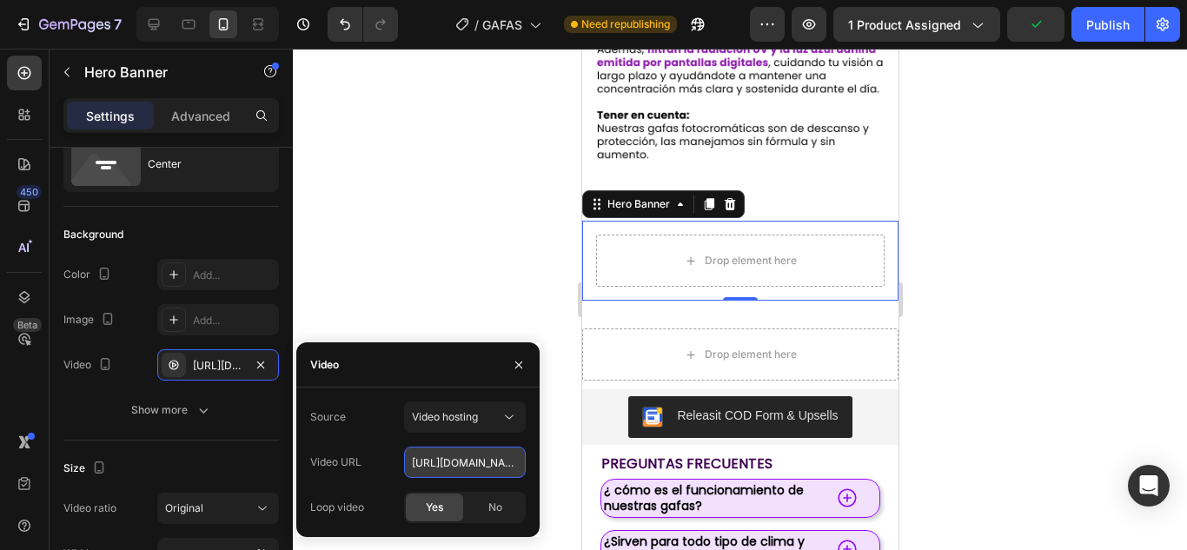
click at [448, 461] on input "[URL][DOMAIN_NAME]" at bounding box center [465, 462] width 122 height 31
paste input "[DOMAIN_NAME][URL]"
type input "[URL][DOMAIN_NAME]"
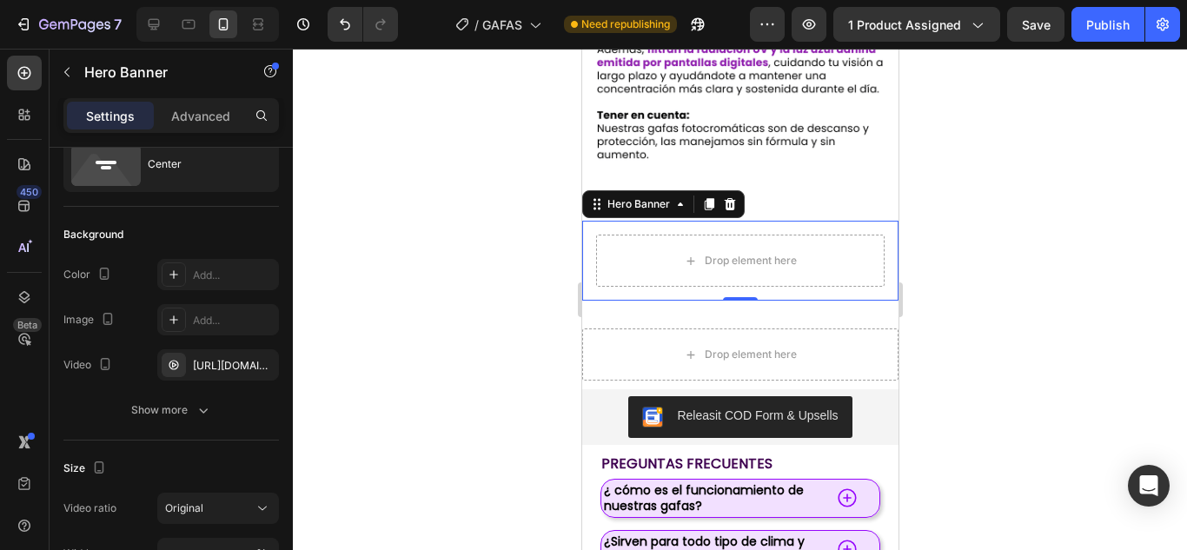
click at [479, 283] on div at bounding box center [740, 299] width 894 height 501
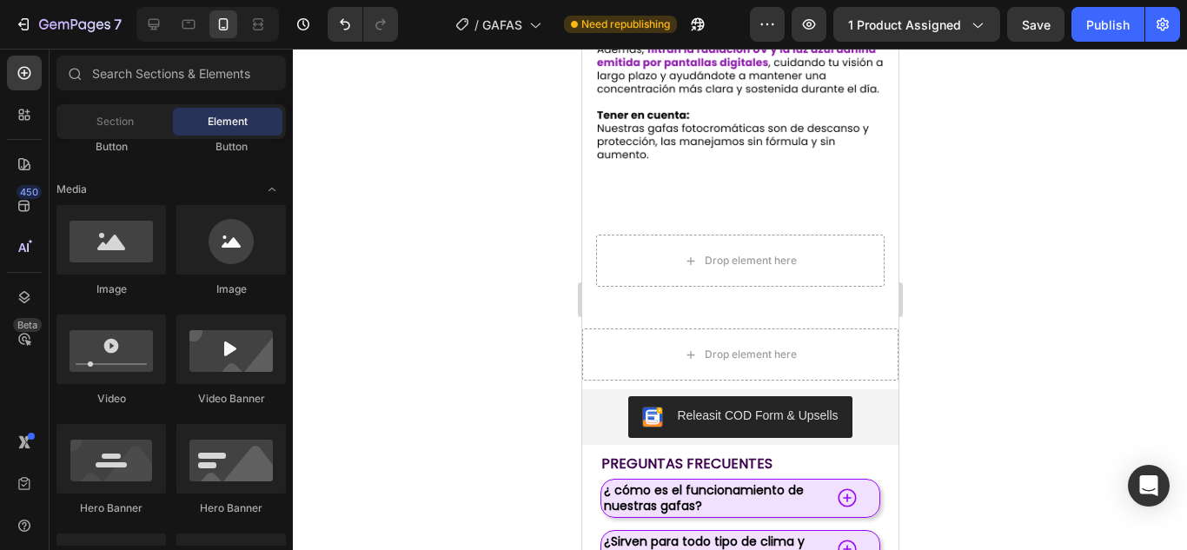
click at [479, 283] on div at bounding box center [740, 299] width 894 height 501
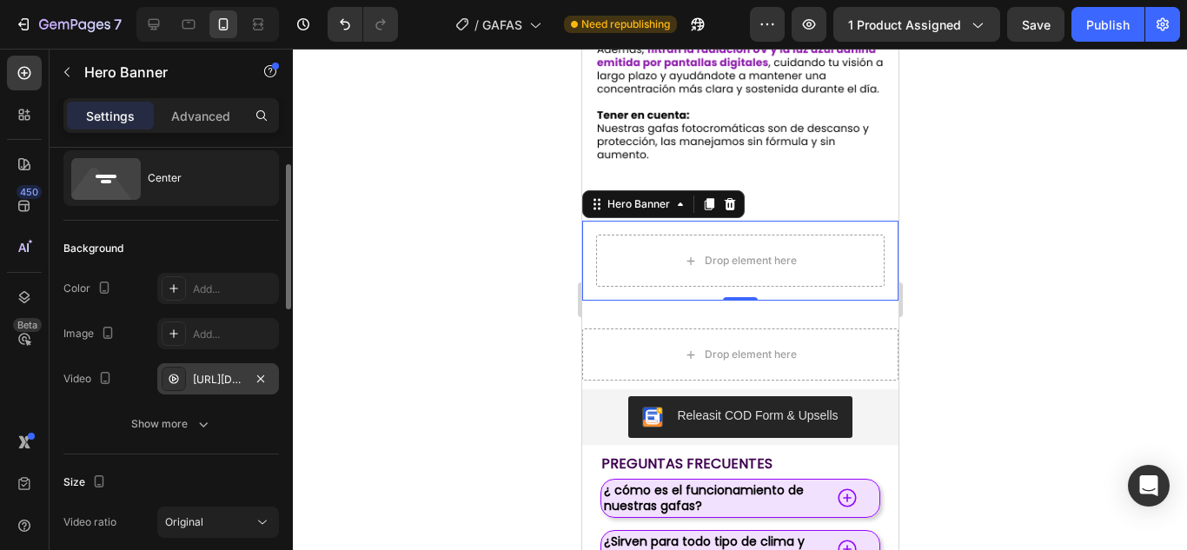
scroll to position [50, 0]
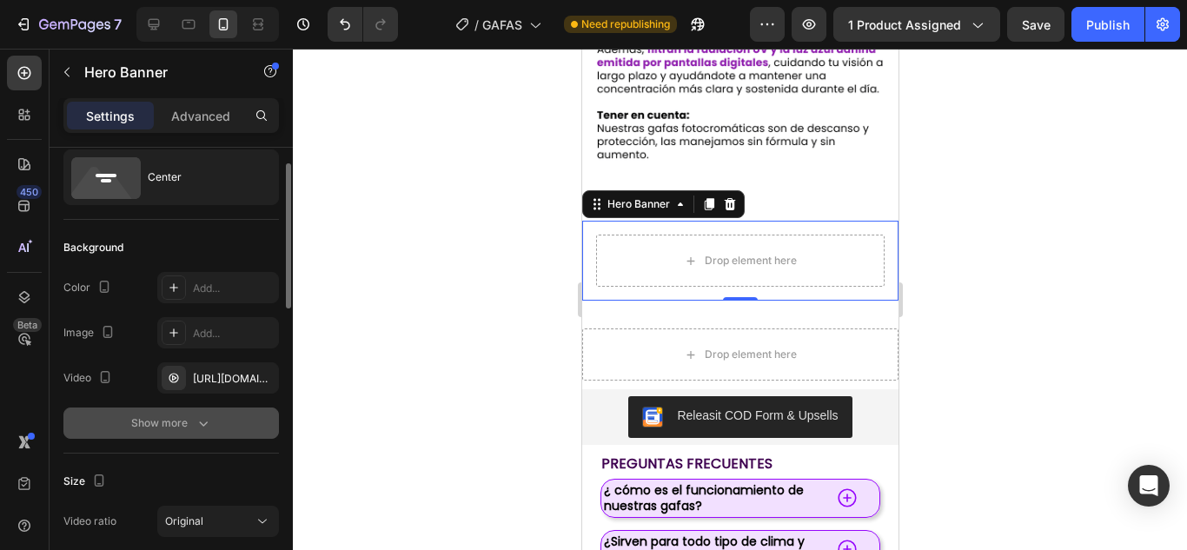
click at [195, 427] on icon "button" at bounding box center [203, 422] width 17 height 17
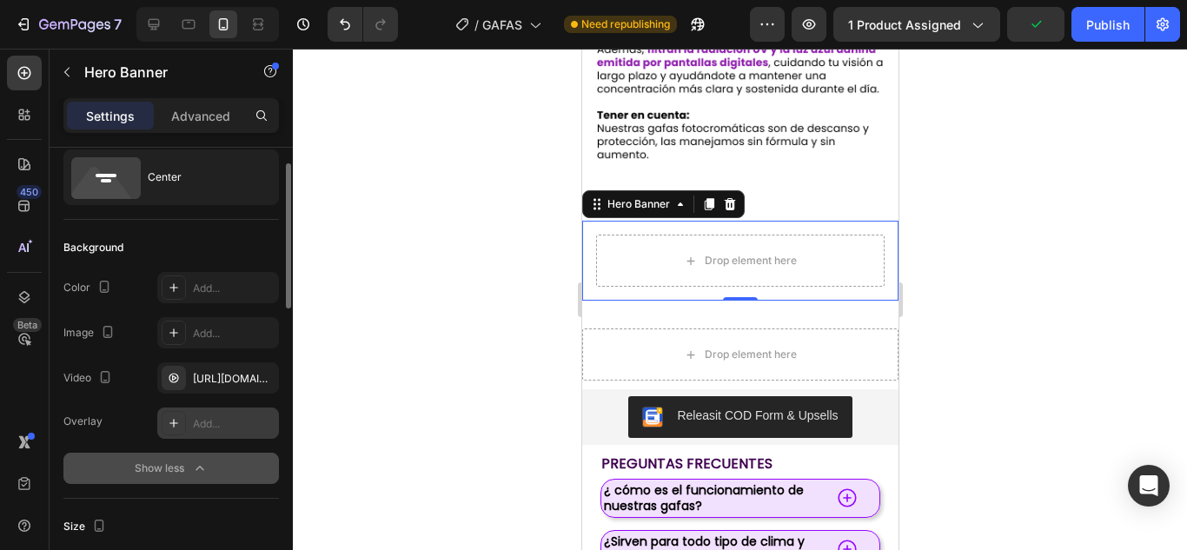
click at [215, 426] on div "Add..." at bounding box center [234, 424] width 82 height 16
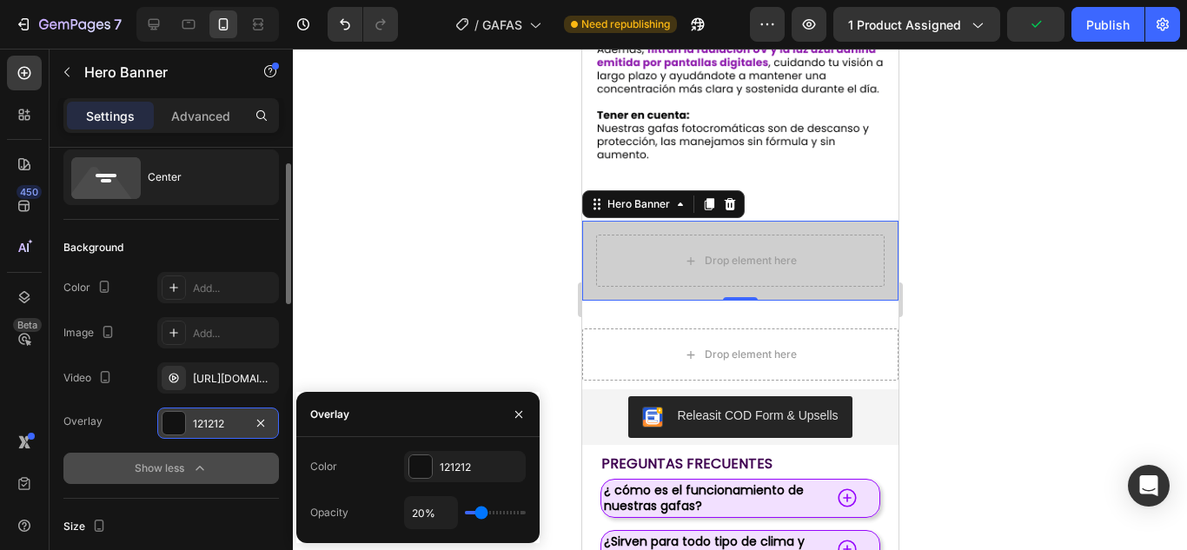
click at [423, 300] on div at bounding box center [740, 299] width 894 height 501
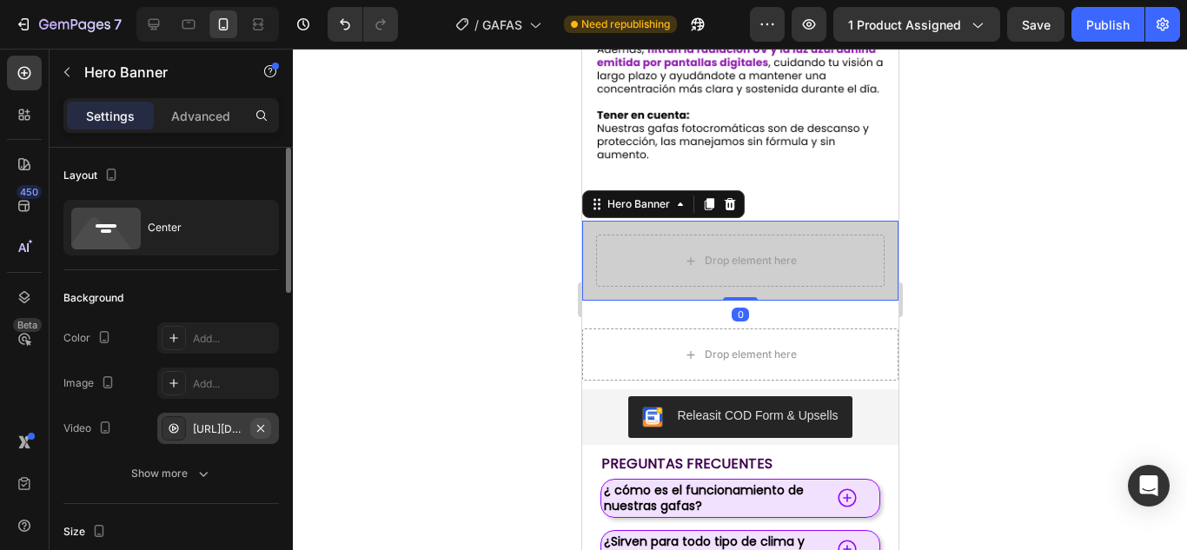
click at [264, 422] on icon "button" at bounding box center [261, 428] width 14 height 14
click at [213, 387] on div "Add..." at bounding box center [234, 384] width 82 height 16
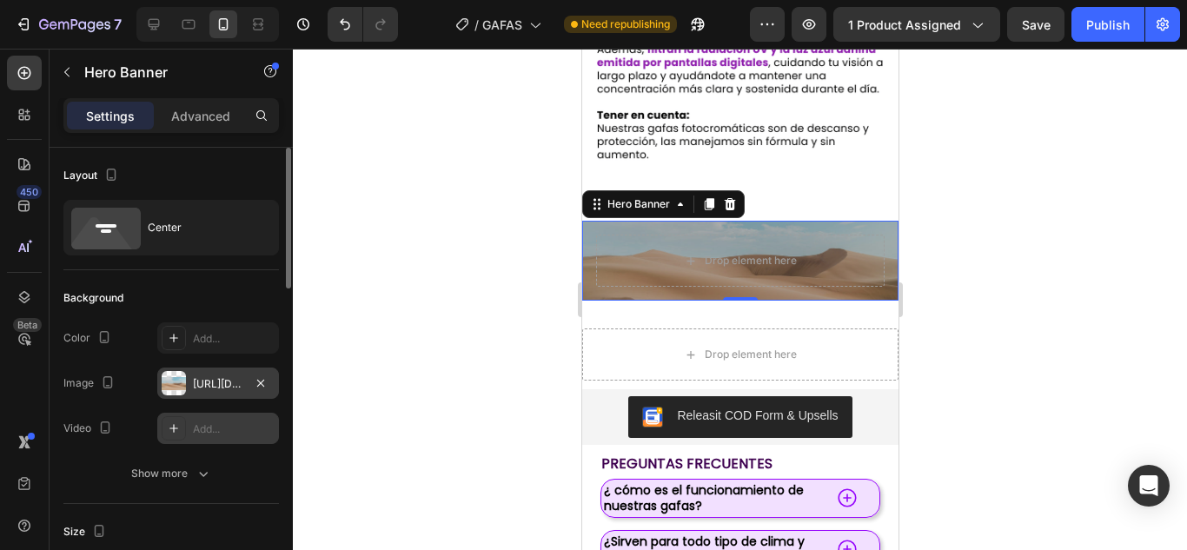
click at [1115, 362] on div at bounding box center [740, 299] width 894 height 501
click at [268, 385] on button "button" at bounding box center [260, 383] width 21 height 21
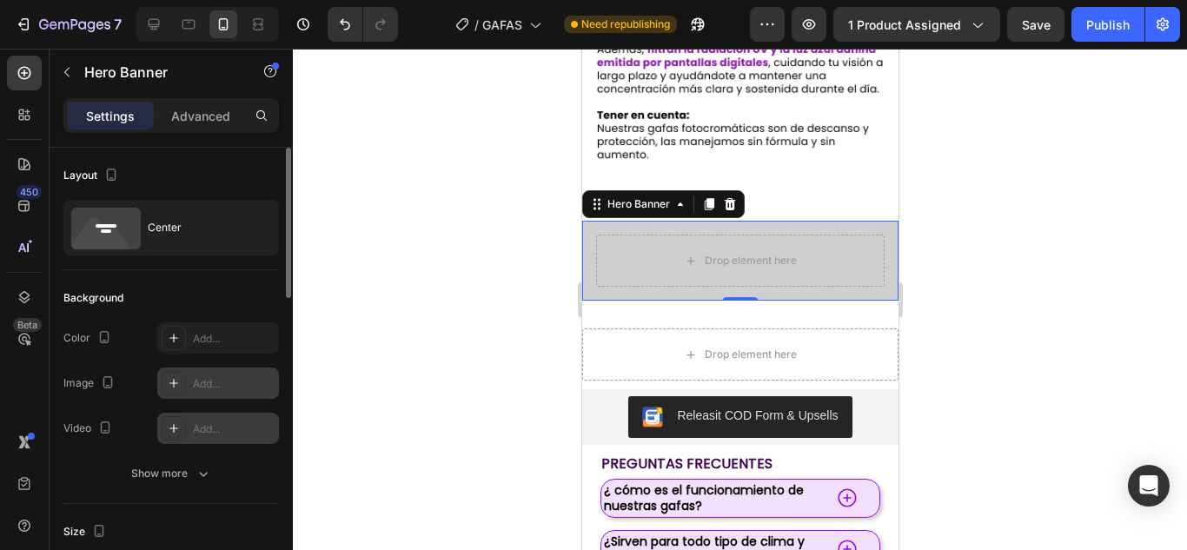
click at [200, 427] on div "Add..." at bounding box center [234, 429] width 82 height 16
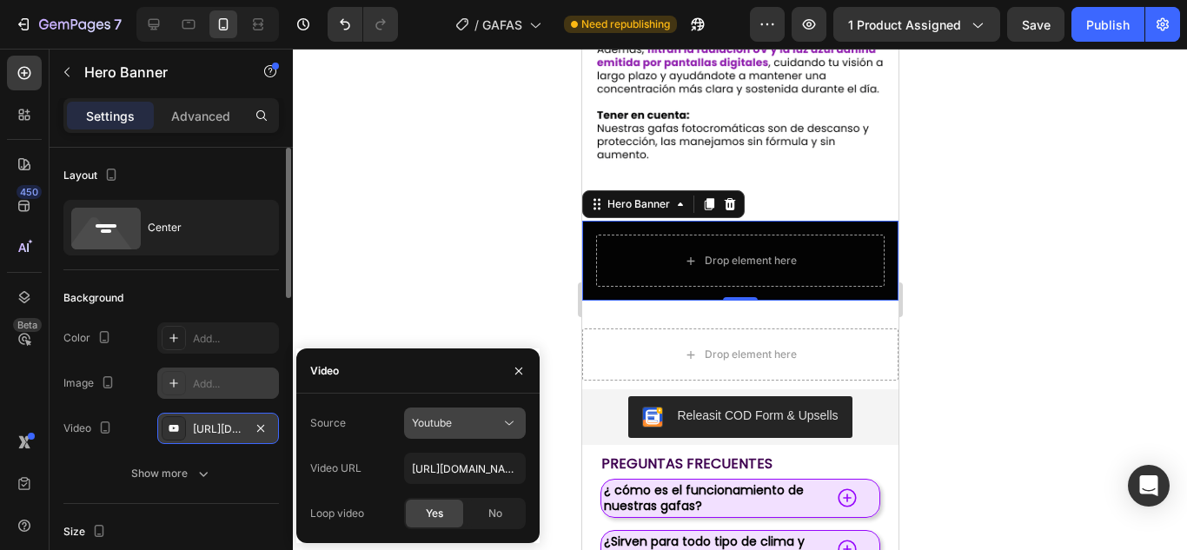
click at [483, 424] on div "Youtube" at bounding box center [456, 423] width 89 height 16
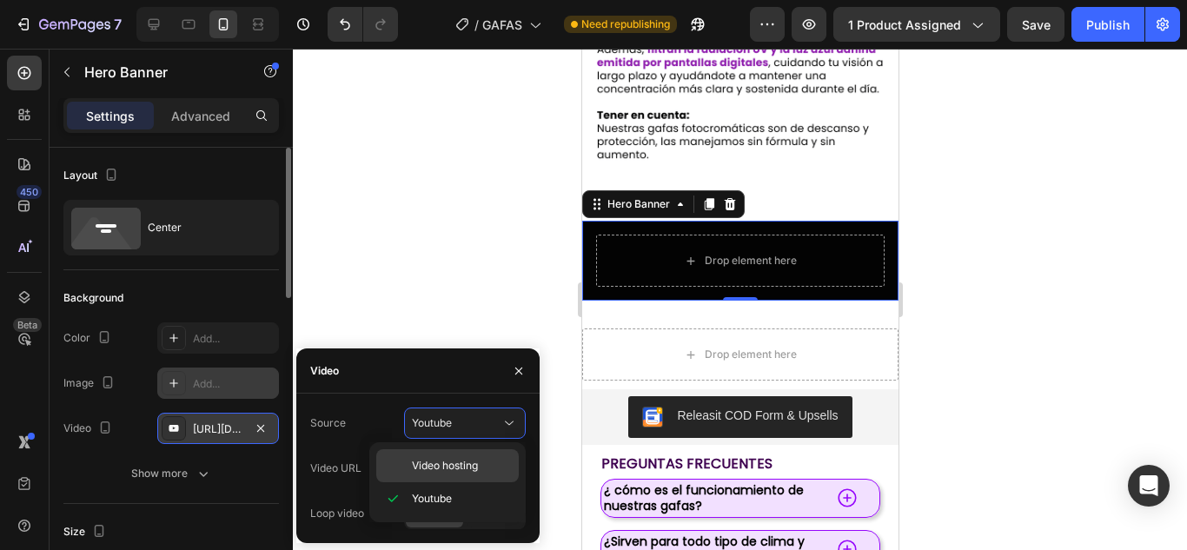
click at [435, 459] on span "Video hosting" at bounding box center [445, 466] width 66 height 16
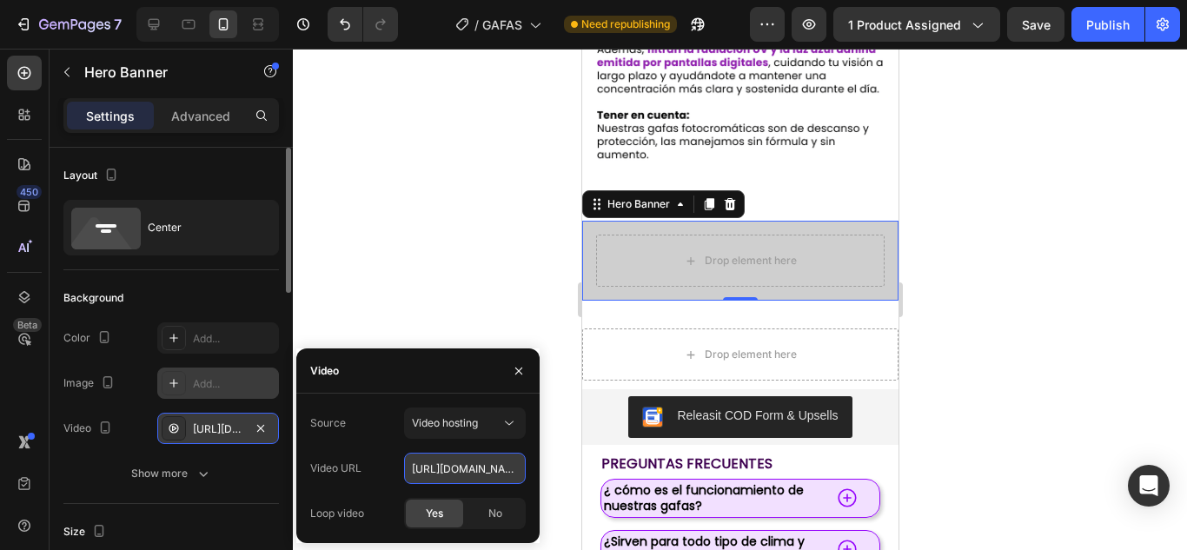
click at [491, 465] on input "[URL][DOMAIN_NAME]" at bounding box center [465, 468] width 122 height 31
paste input "[URL][DOMAIN_NAME]"
type input "https://cdn.shophttps://[DOMAIN_NAME][URL][DOMAIN_NAME]"
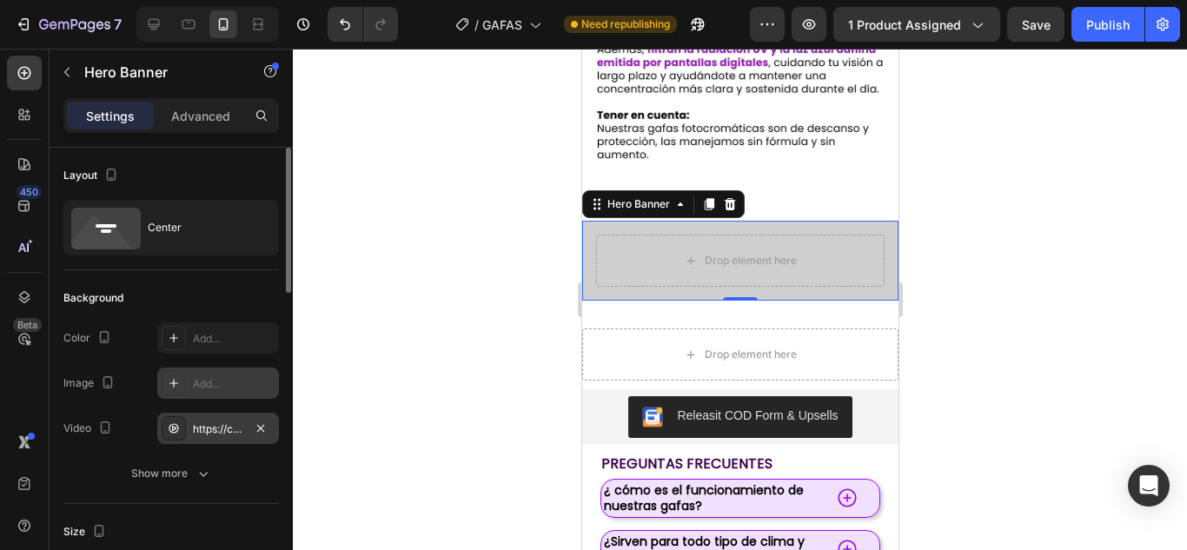
scroll to position [0, 0]
click at [1034, 312] on div at bounding box center [740, 299] width 894 height 501
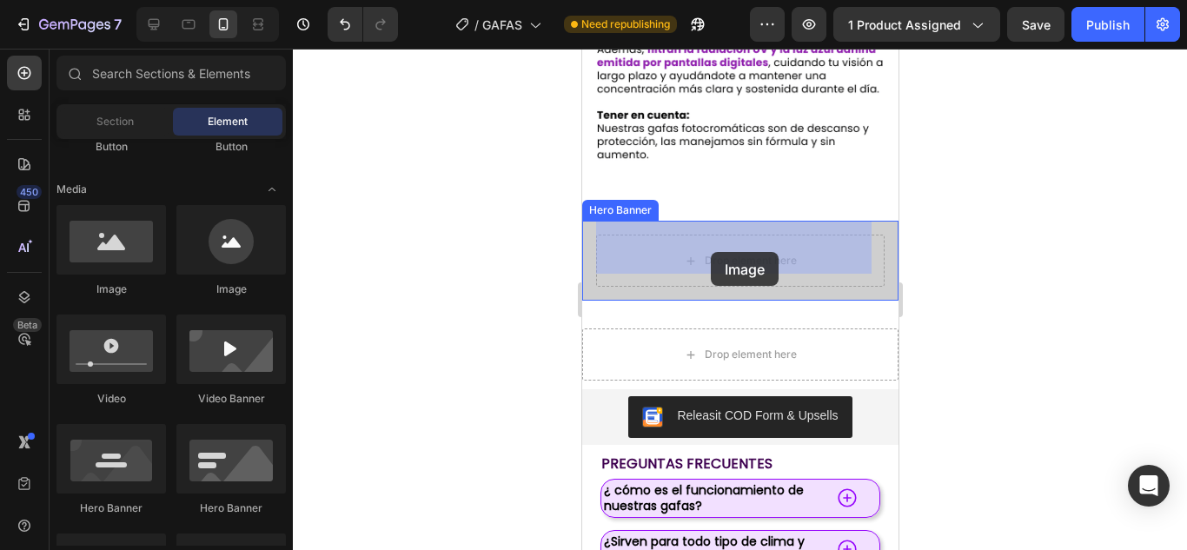
drag, startPoint x: 685, startPoint y: 291, endPoint x: 710, endPoint y: 252, distance: 46.5
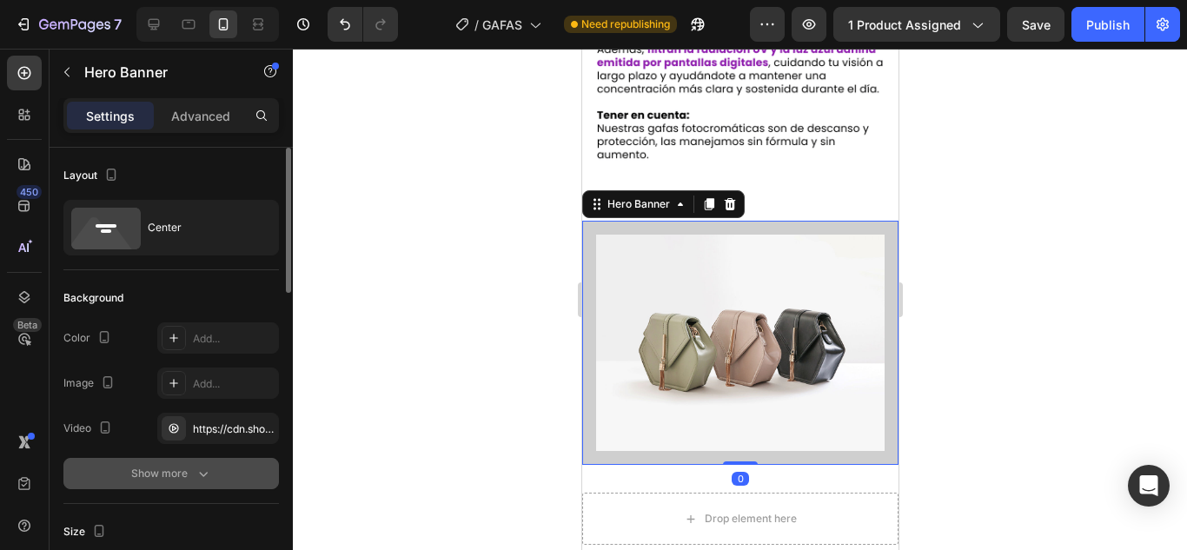
click at [184, 459] on button "Show more" at bounding box center [170, 473] width 215 height 31
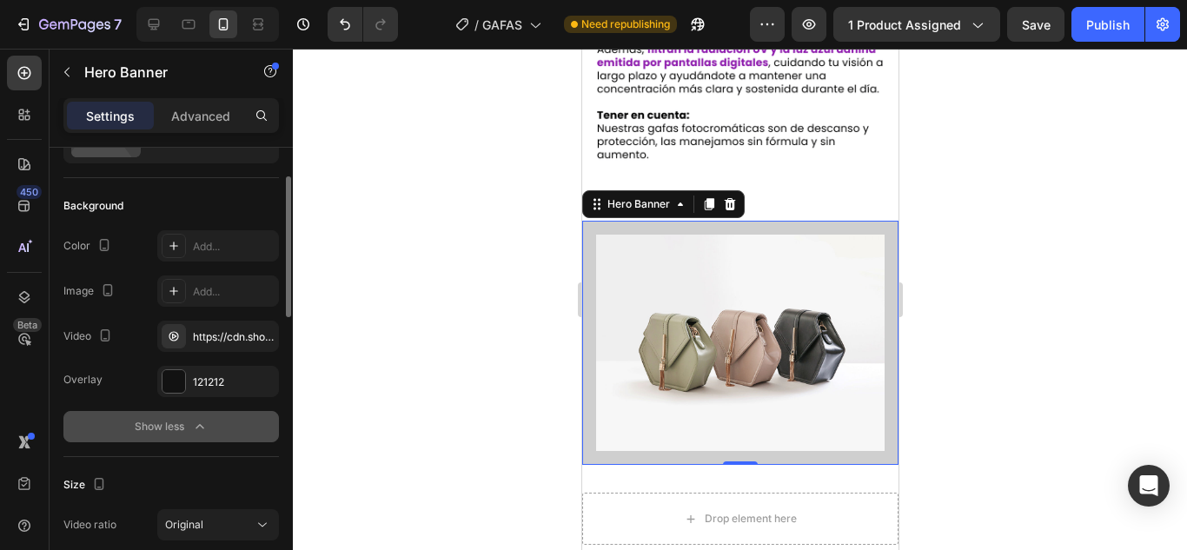
scroll to position [93, 0]
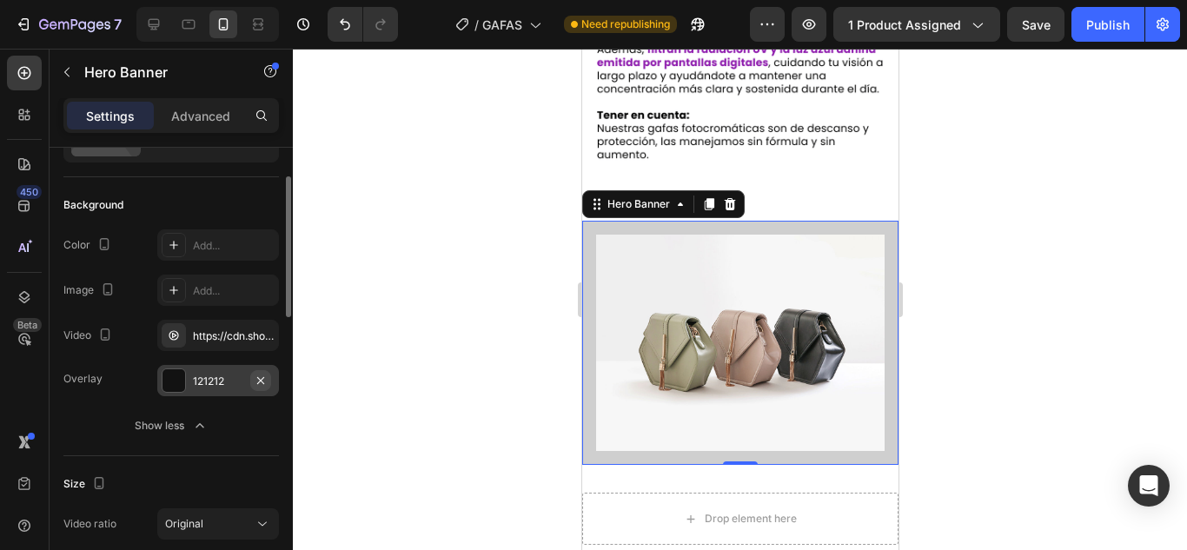
click at [264, 371] on button "button" at bounding box center [260, 380] width 21 height 21
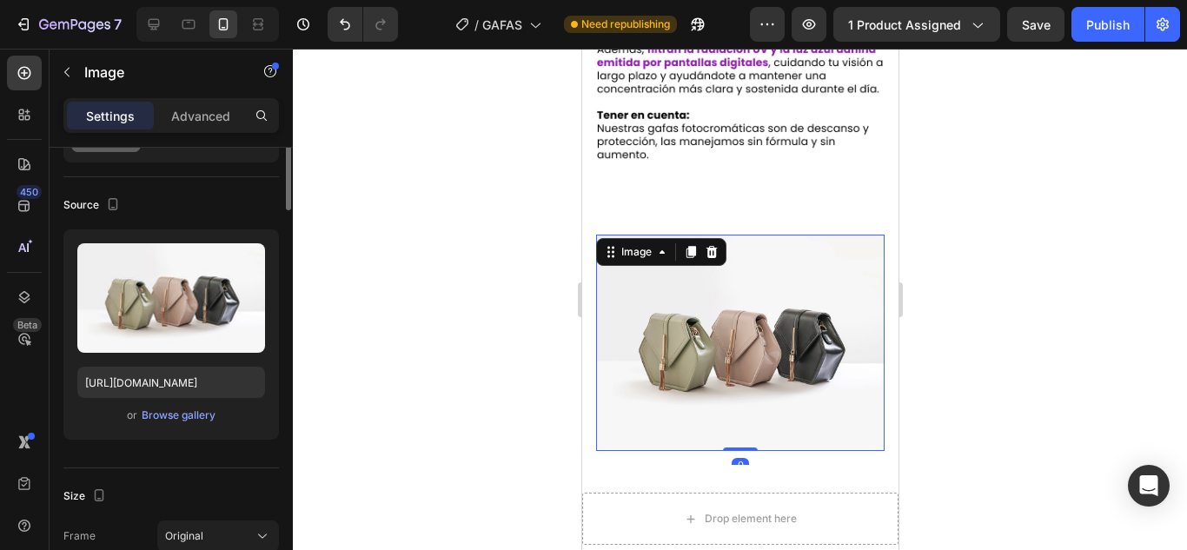
scroll to position [0, 0]
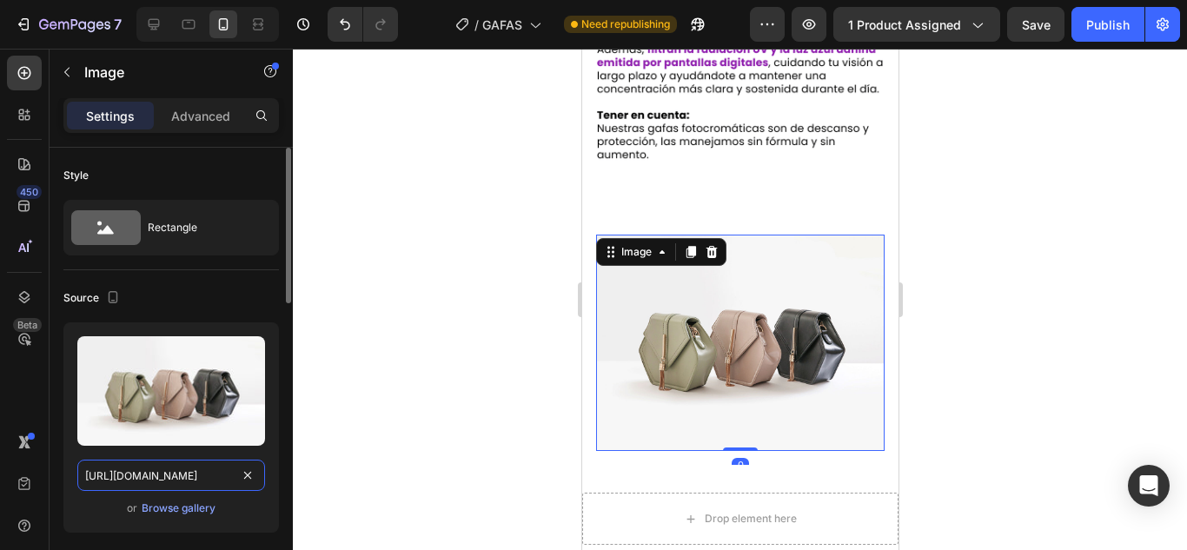
click at [176, 473] on input "[URL][DOMAIN_NAME]" at bounding box center [171, 475] width 188 height 31
paste input "[PERSON_NAME]"
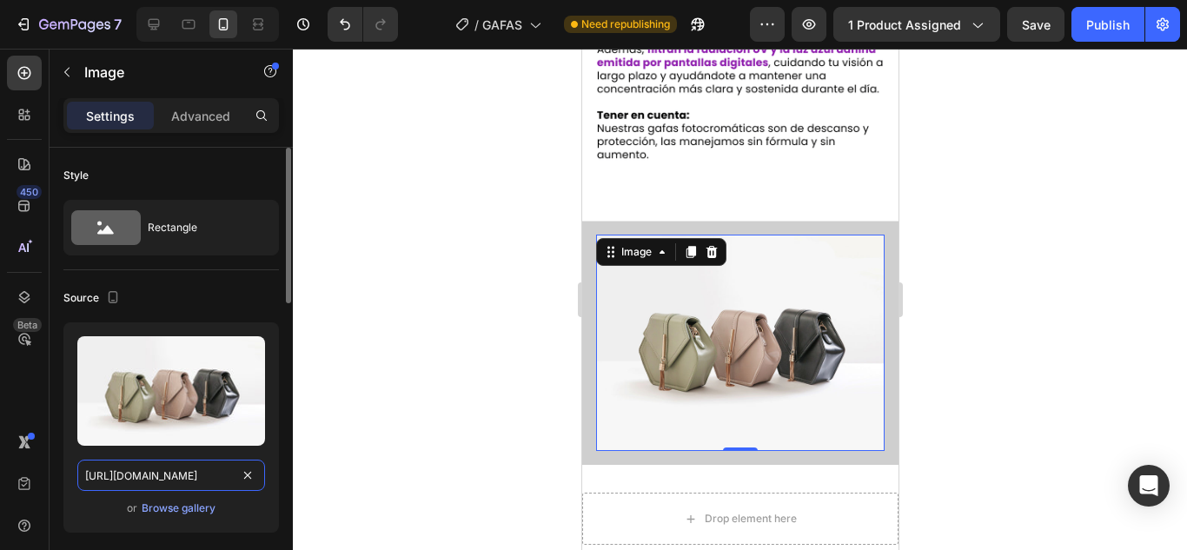
paste input "[DOMAIN_NAME][URL]"
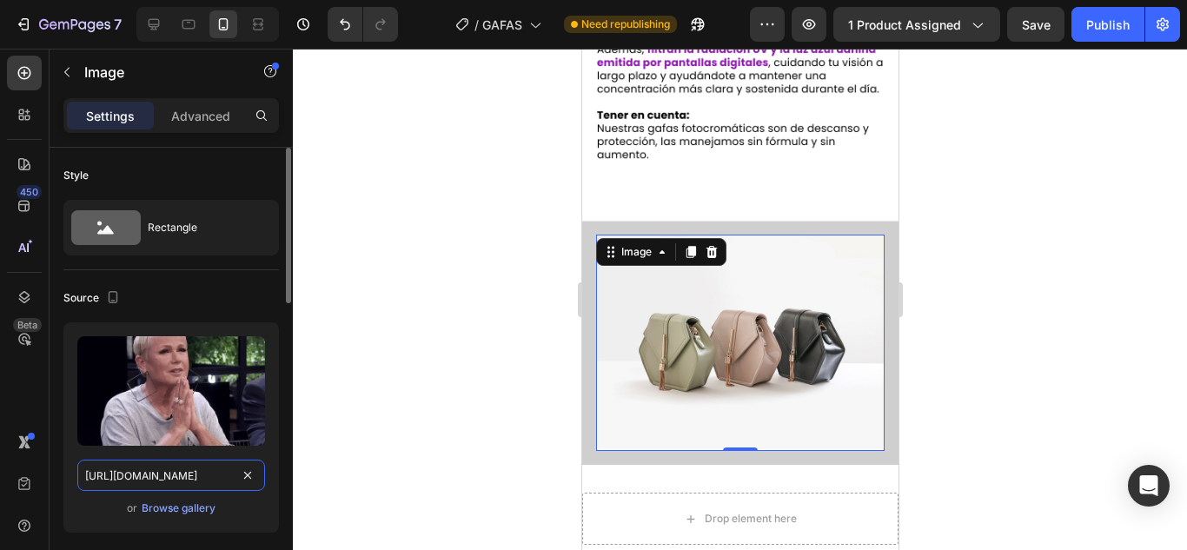
scroll to position [0, 882]
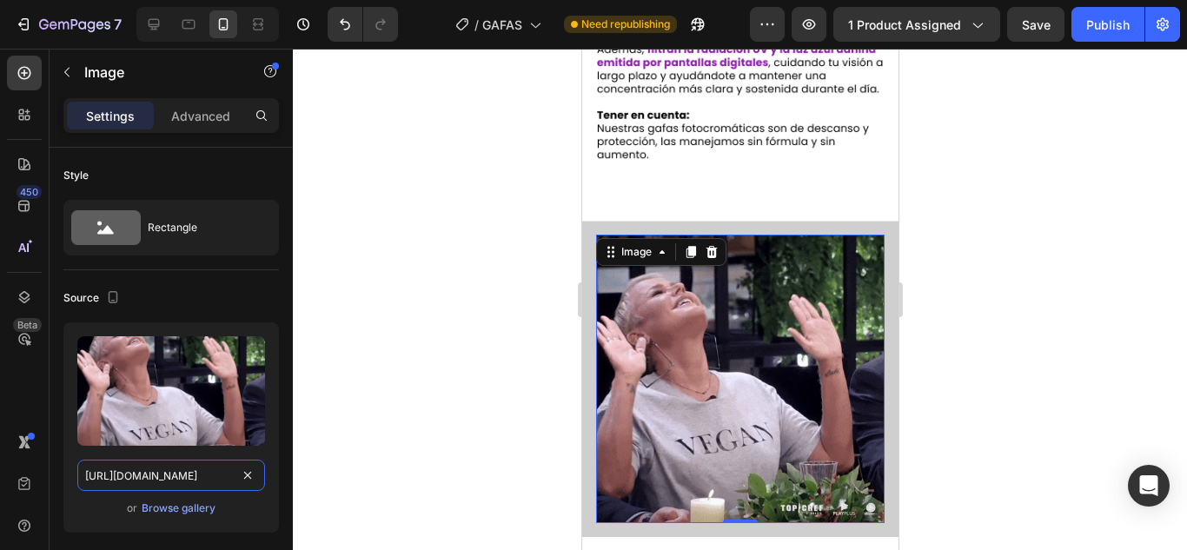
type input "[URL][DOMAIN_NAME]"
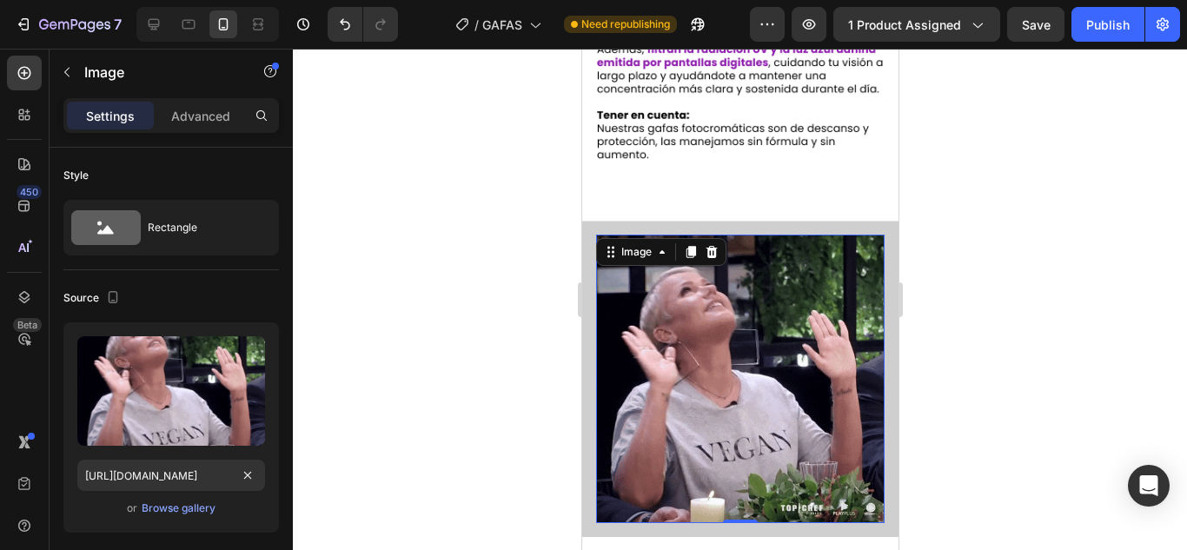
scroll to position [0, 0]
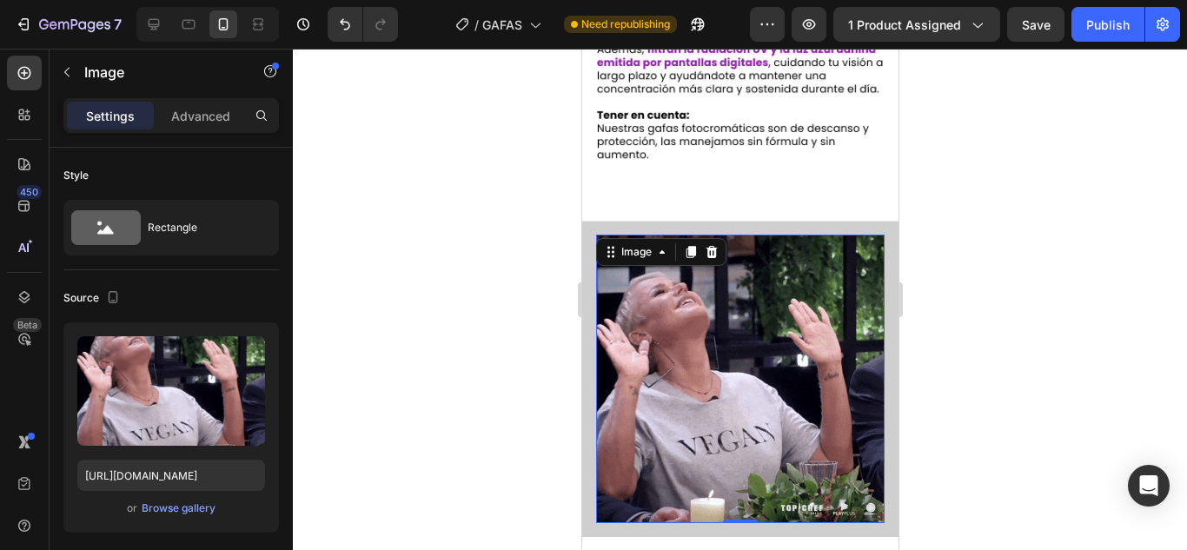
click at [477, 455] on div at bounding box center [740, 299] width 894 height 501
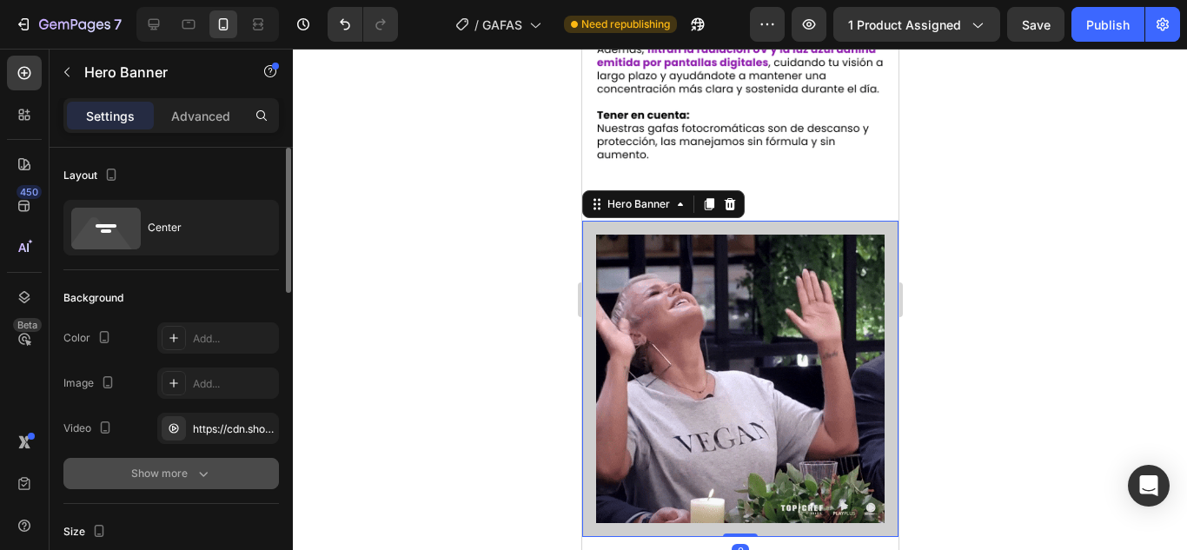
click at [186, 463] on button "Show more" at bounding box center [170, 473] width 215 height 31
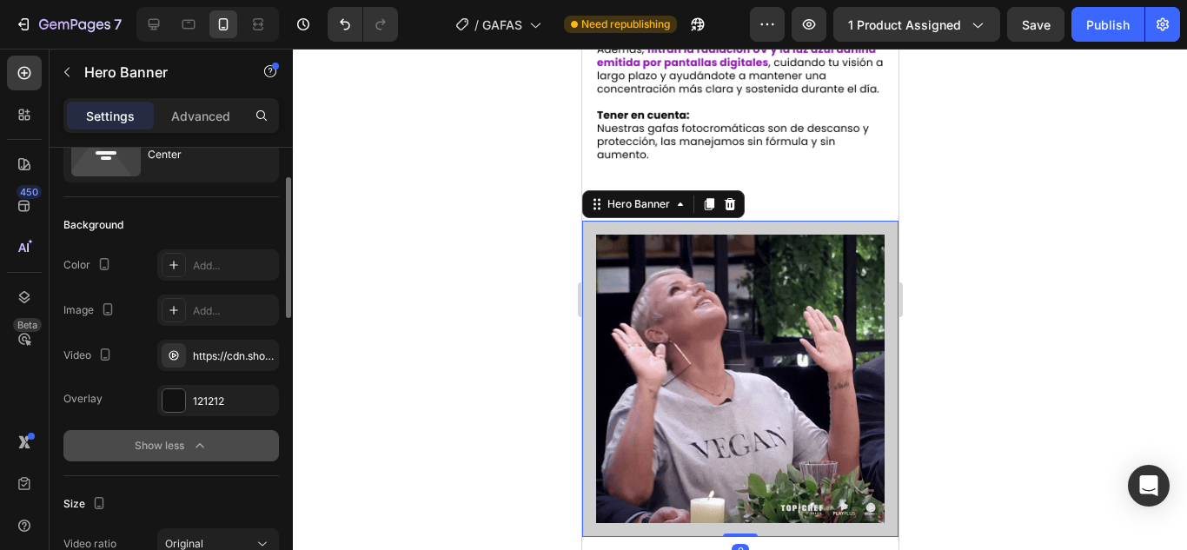
scroll to position [78, 0]
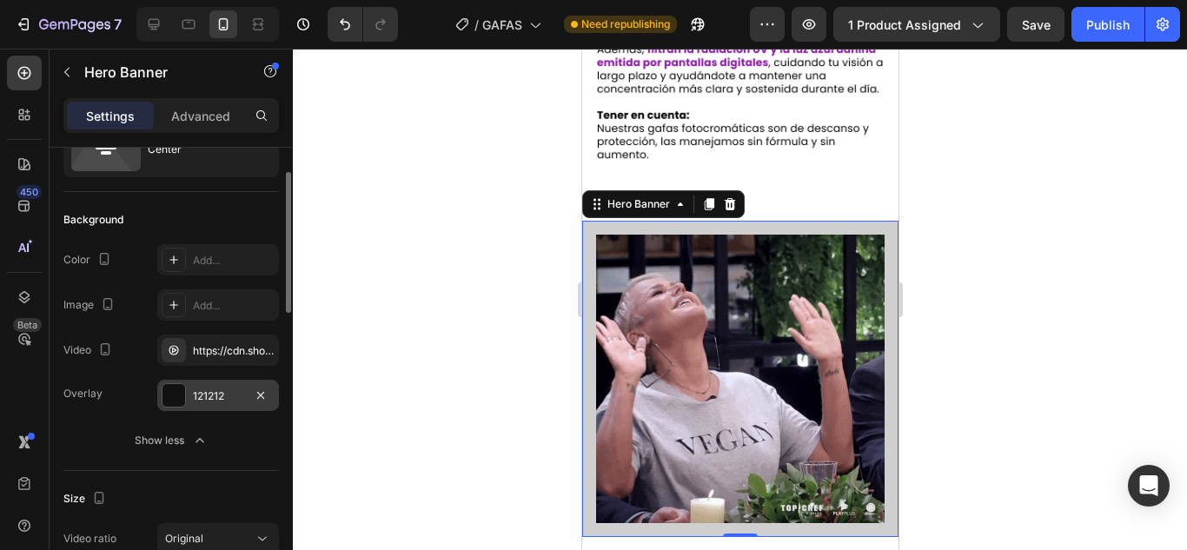
click at [224, 394] on div "121212" at bounding box center [218, 396] width 50 height 16
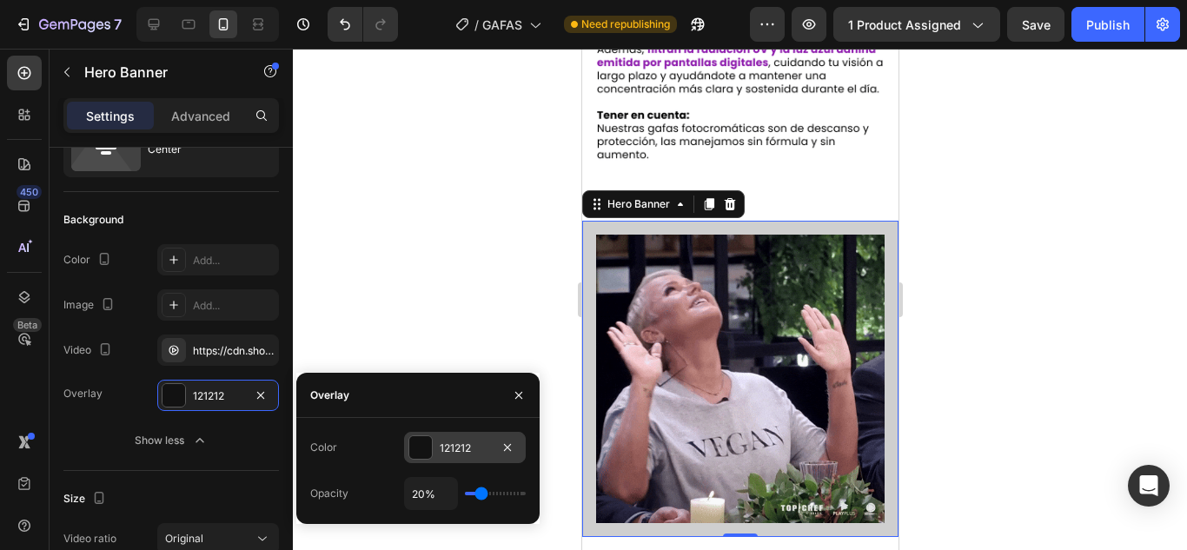
click at [433, 447] on div "121212" at bounding box center [465, 447] width 122 height 31
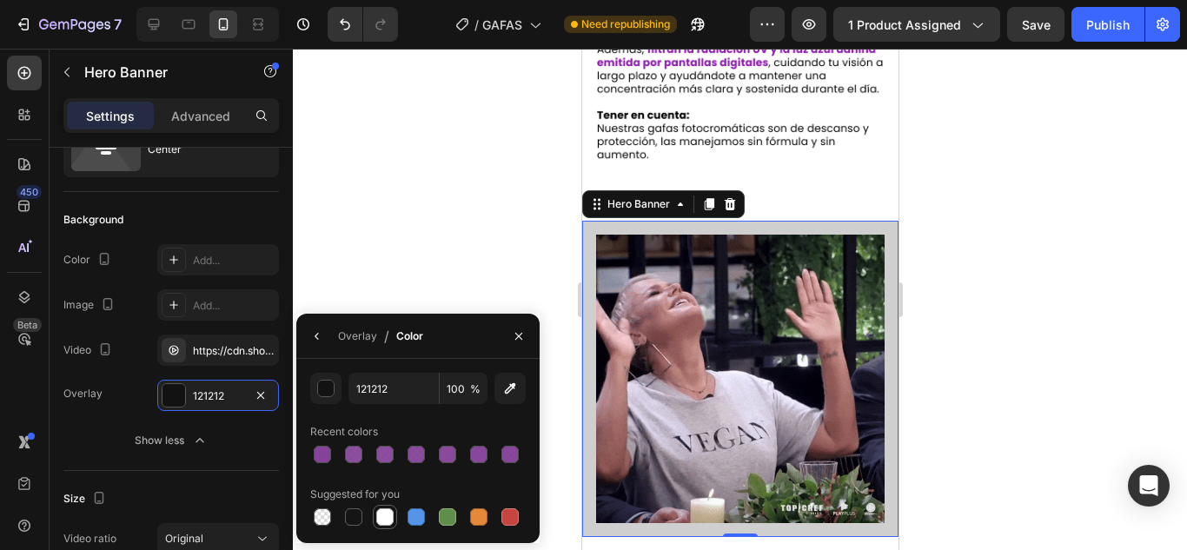
click at [388, 515] on div at bounding box center [384, 516] width 17 height 17
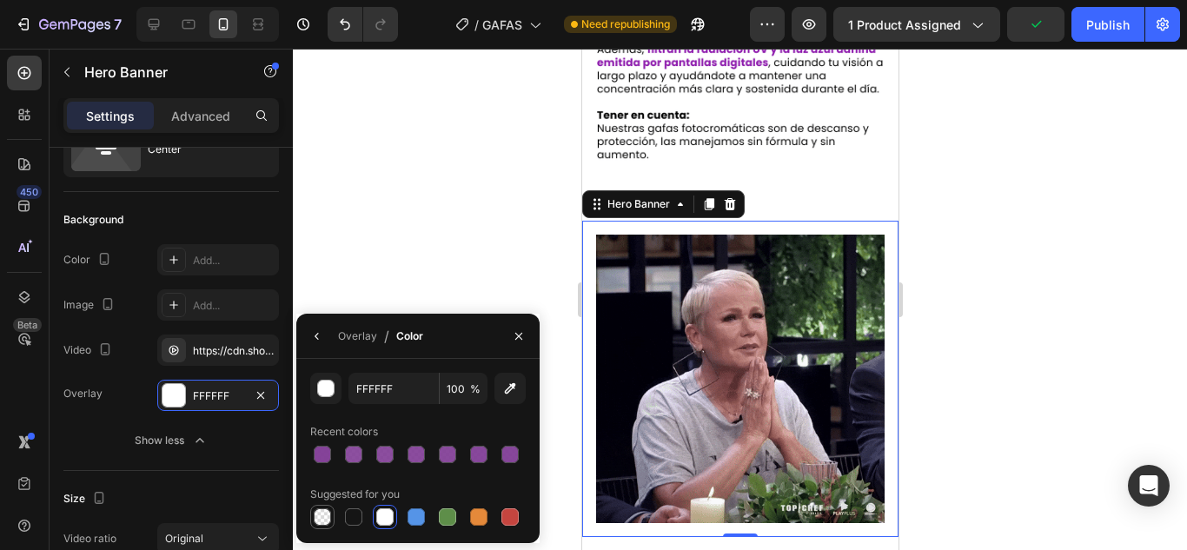
click at [328, 517] on div at bounding box center [322, 516] width 17 height 17
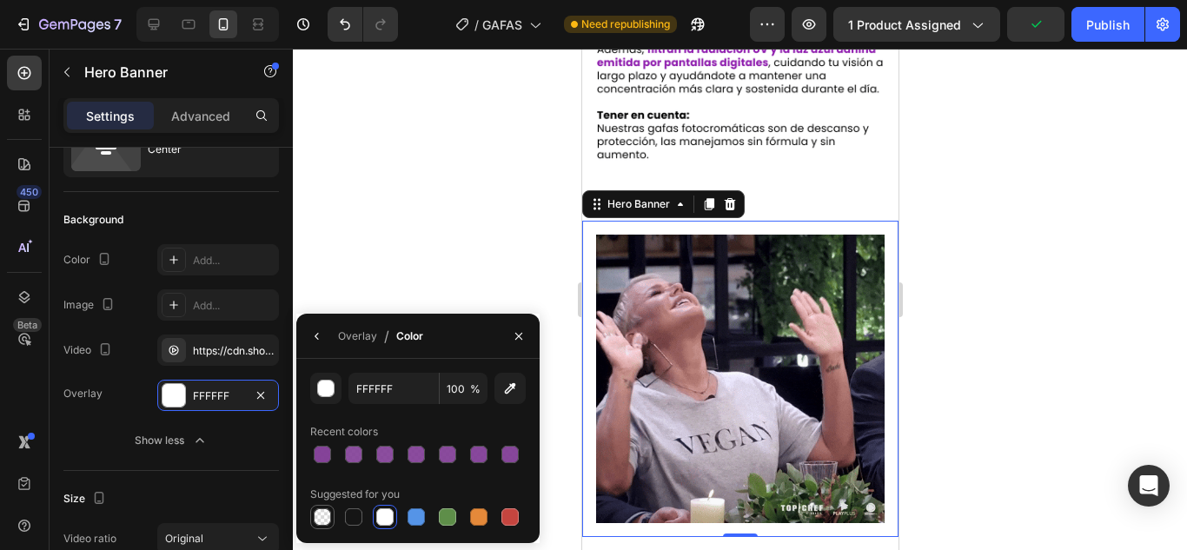
type input "000000"
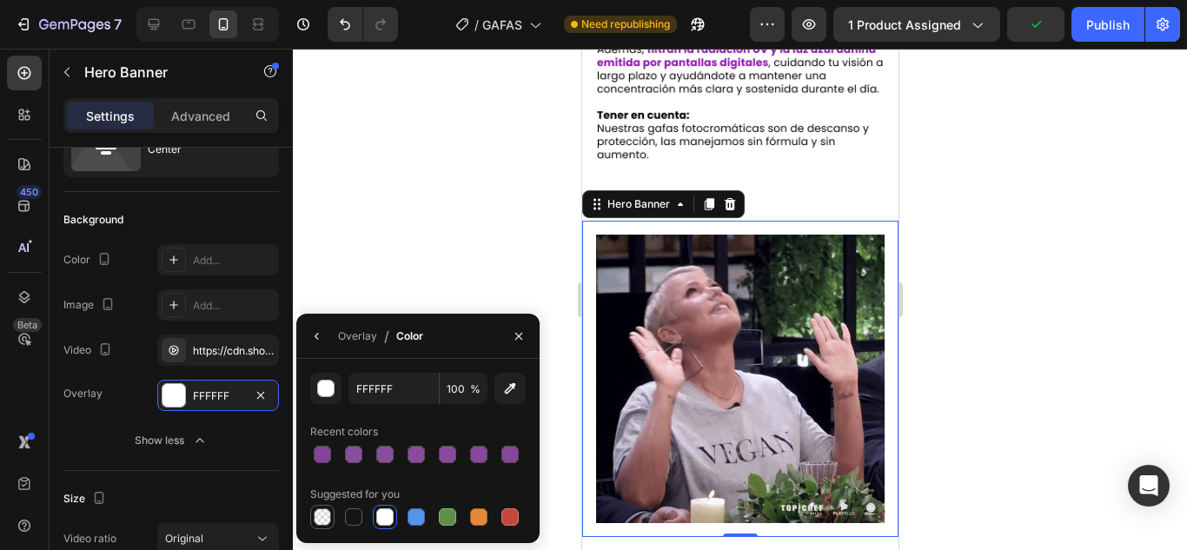
type input "0"
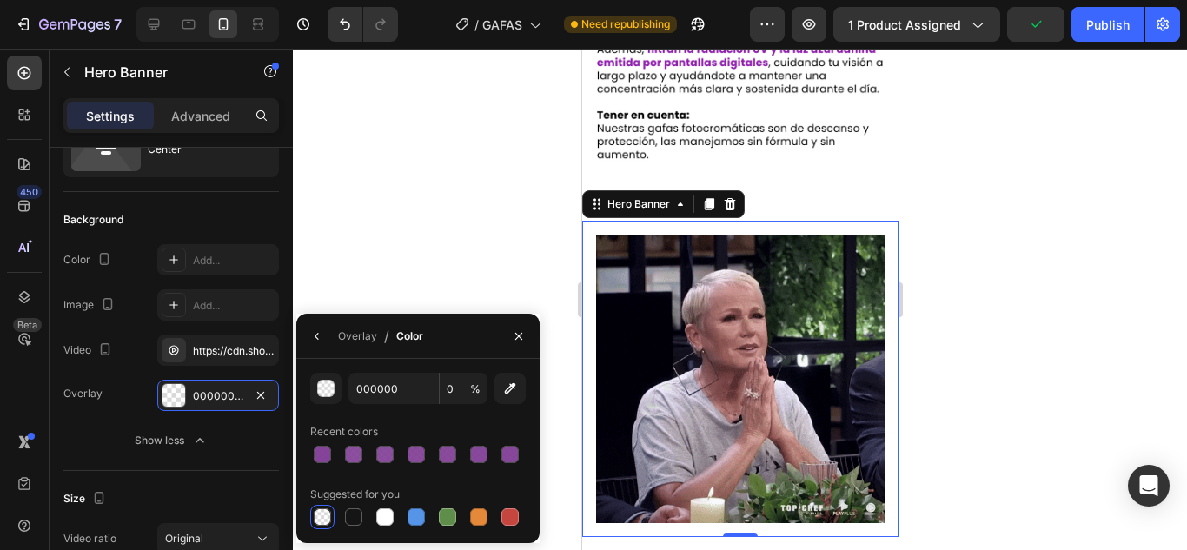
click at [412, 173] on div at bounding box center [740, 299] width 894 height 501
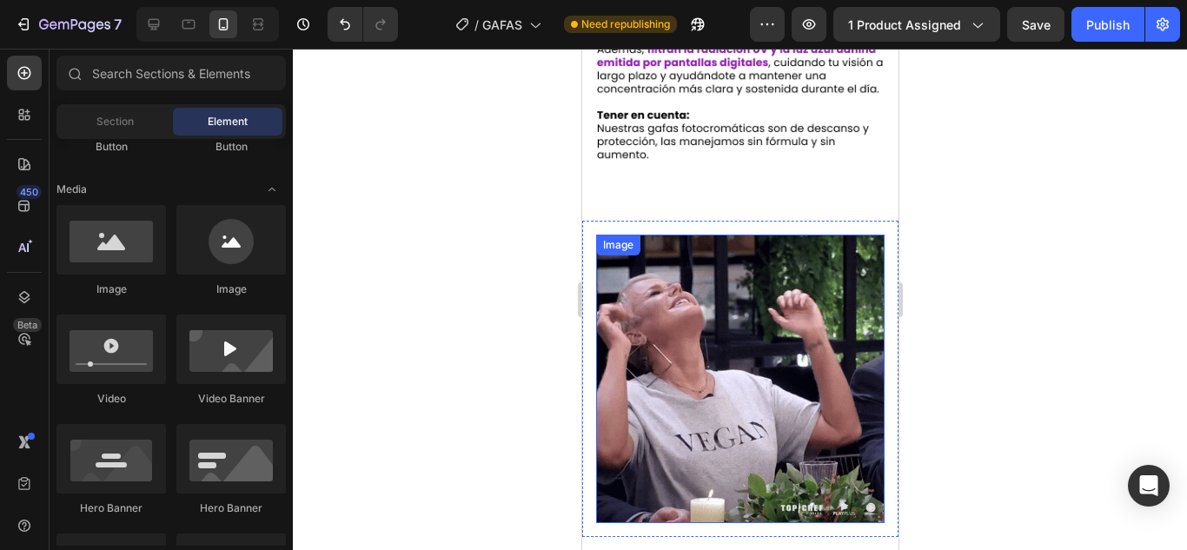
scroll to position [1287, 0]
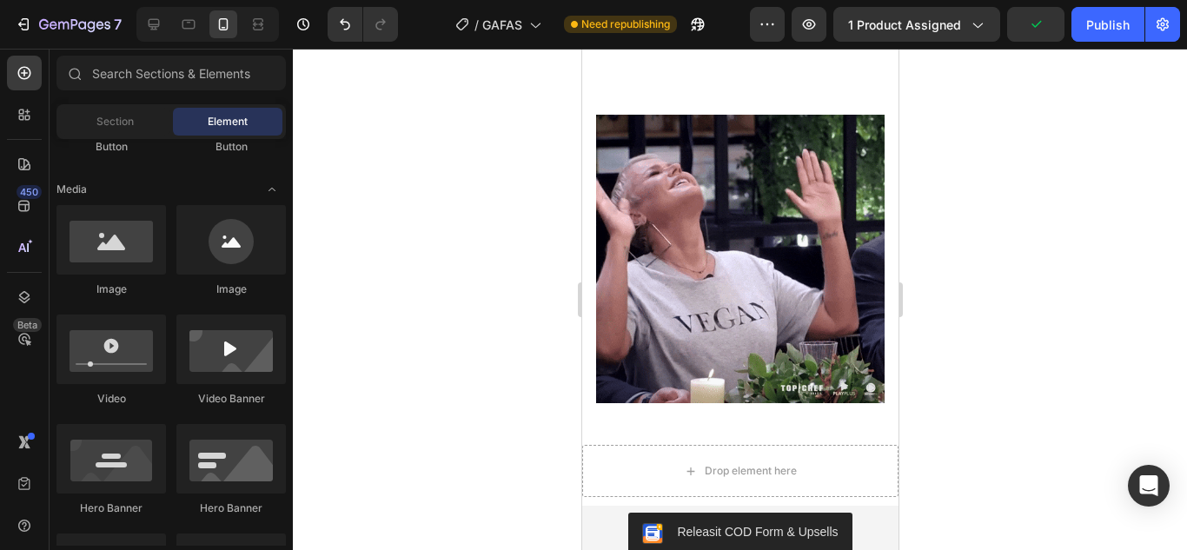
click at [1055, 231] on div at bounding box center [740, 299] width 894 height 501
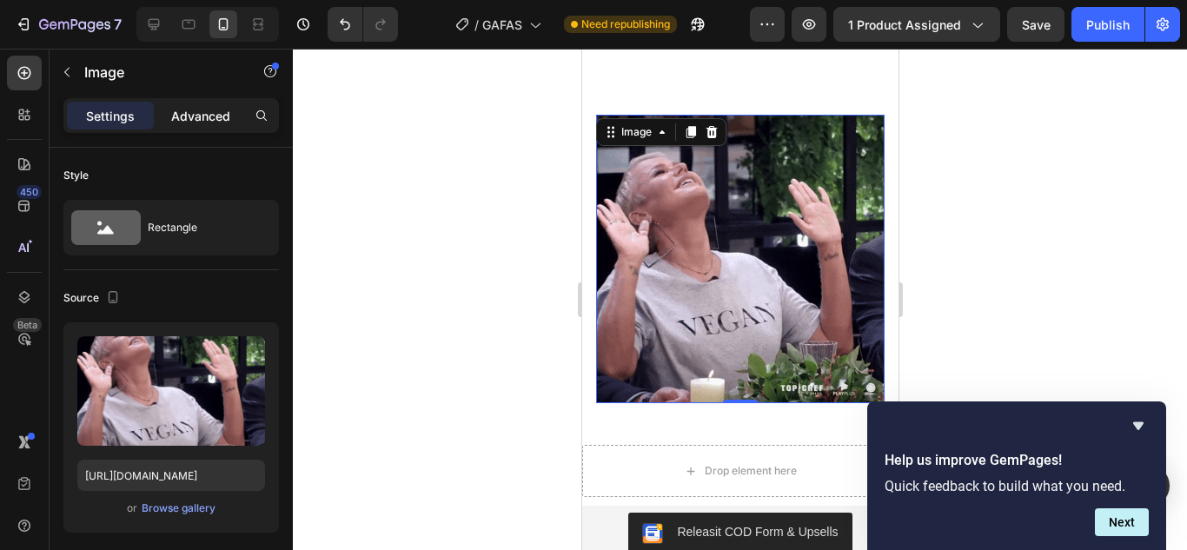
click at [199, 116] on p "Advanced" at bounding box center [200, 116] width 59 height 18
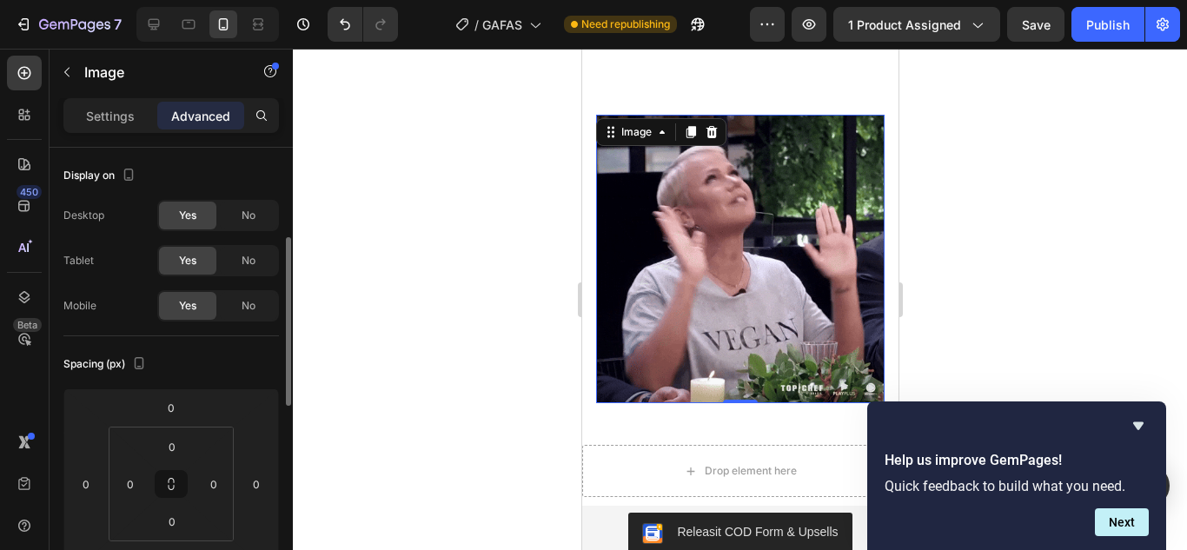
scroll to position [87, 0]
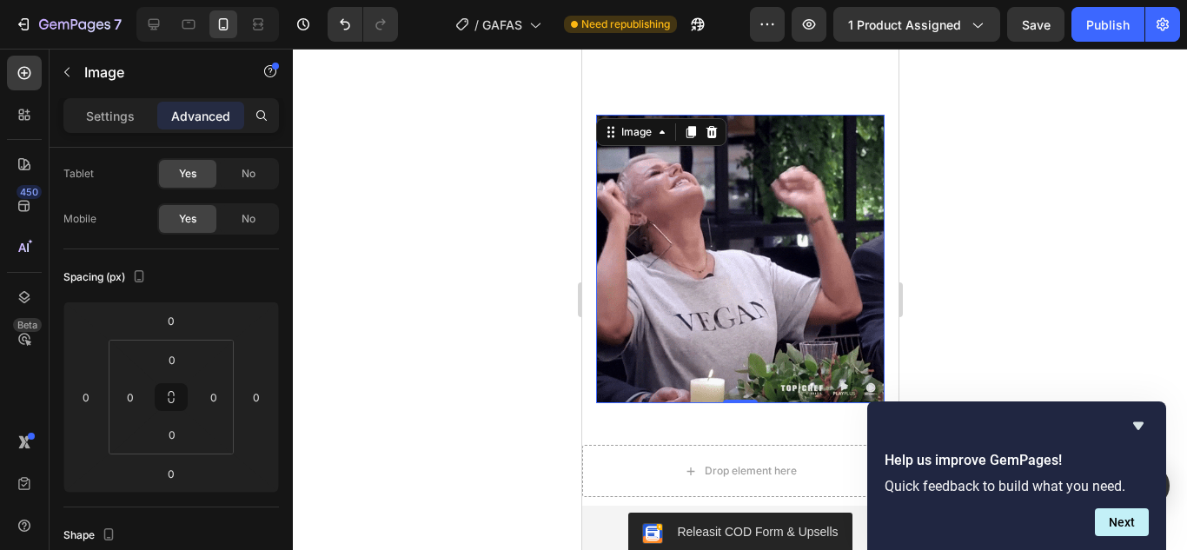
click at [951, 129] on div at bounding box center [740, 299] width 894 height 501
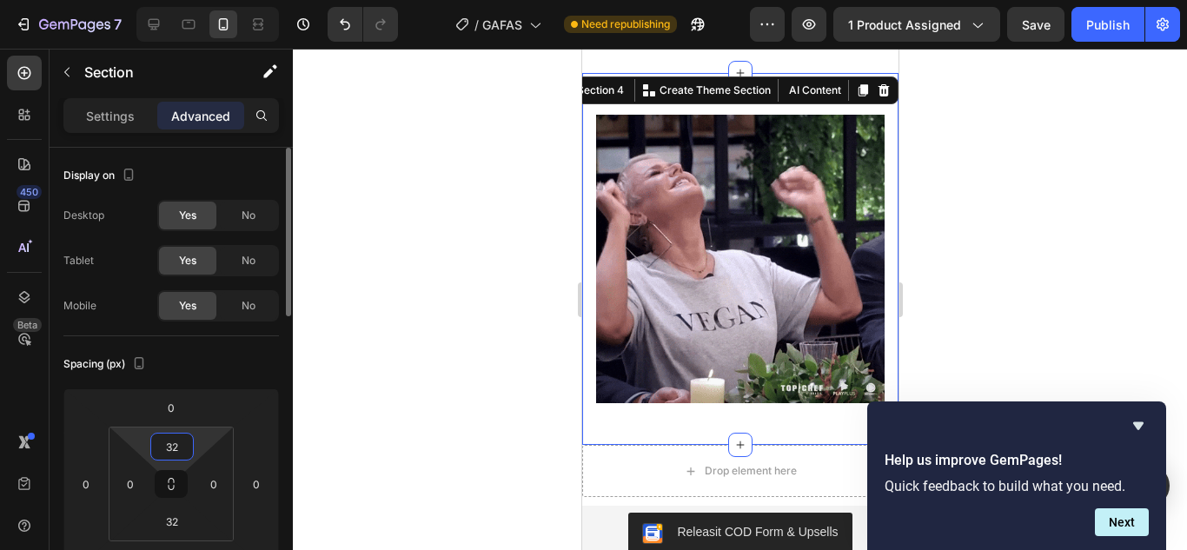
click at [163, 440] on input "32" at bounding box center [172, 446] width 35 height 26
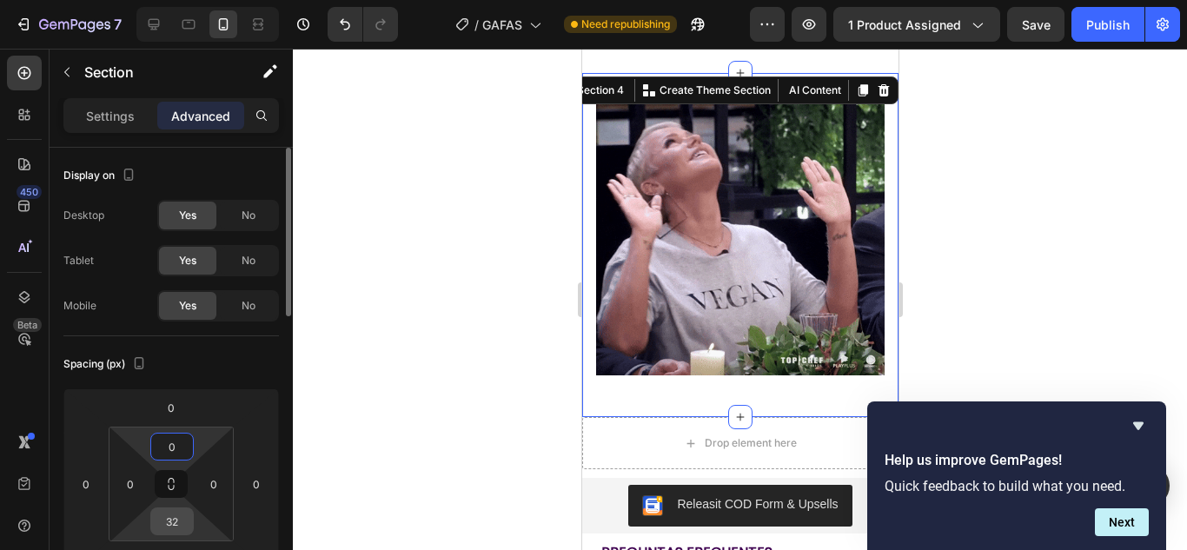
type input "0"
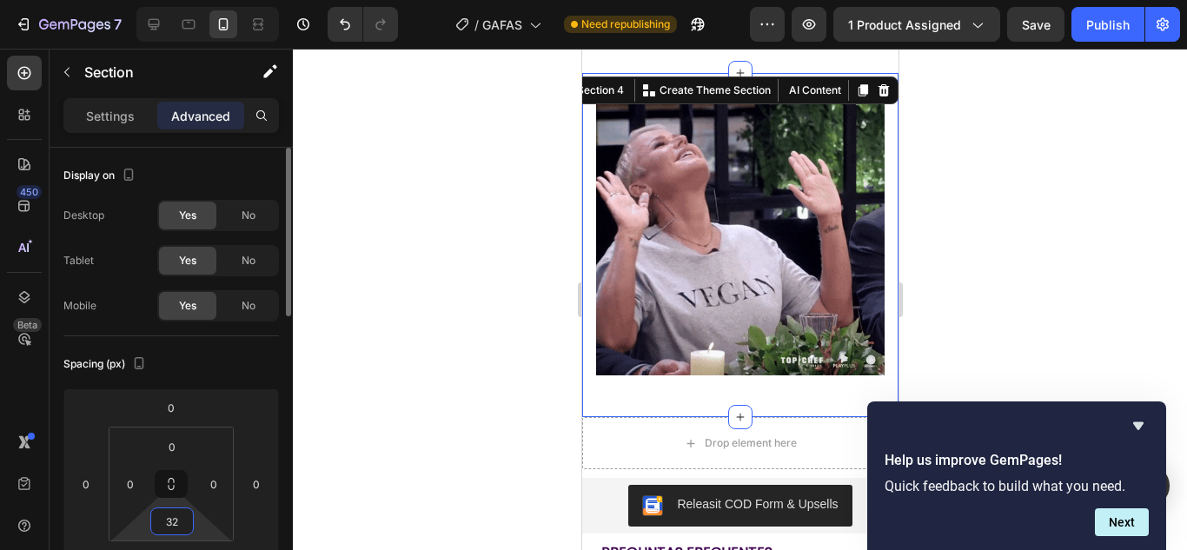
click at [181, 512] on input "32" at bounding box center [172, 521] width 35 height 26
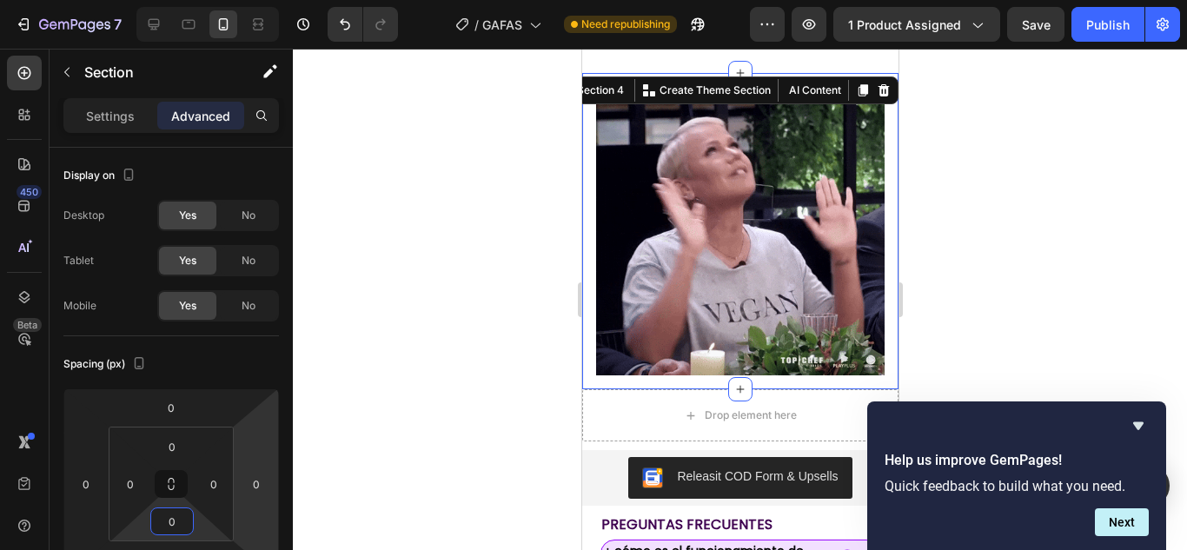
type input "0"
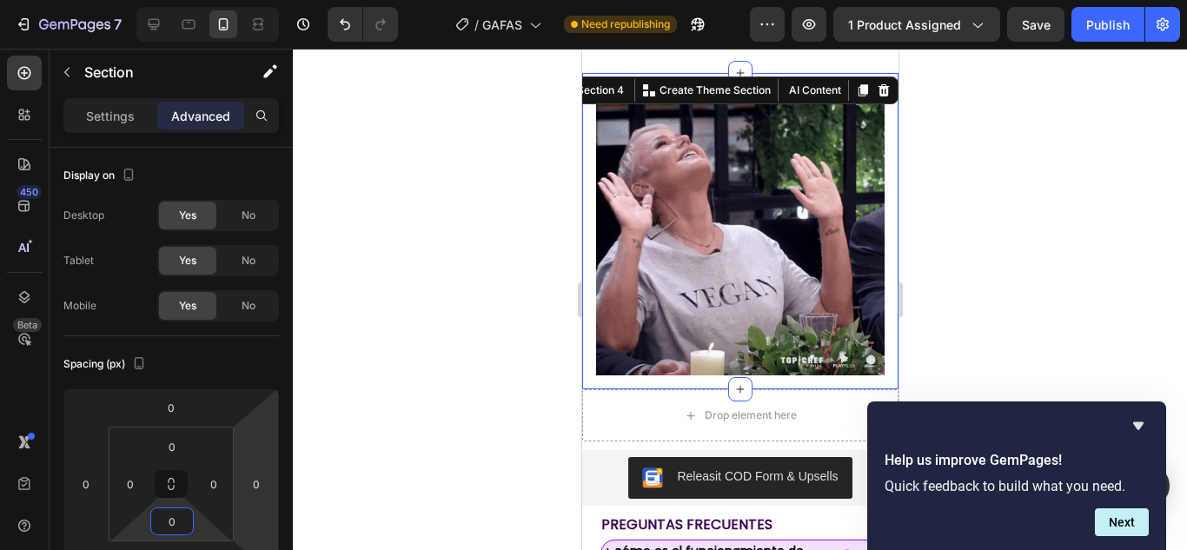
click at [461, 364] on div at bounding box center [740, 299] width 894 height 501
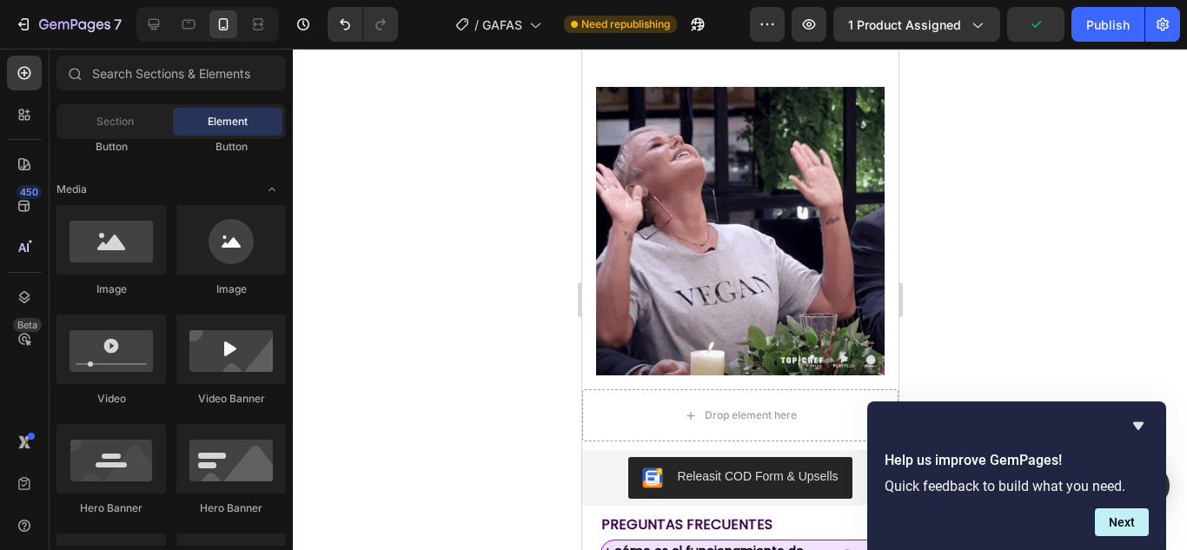
click at [1017, 182] on div at bounding box center [740, 299] width 894 height 501
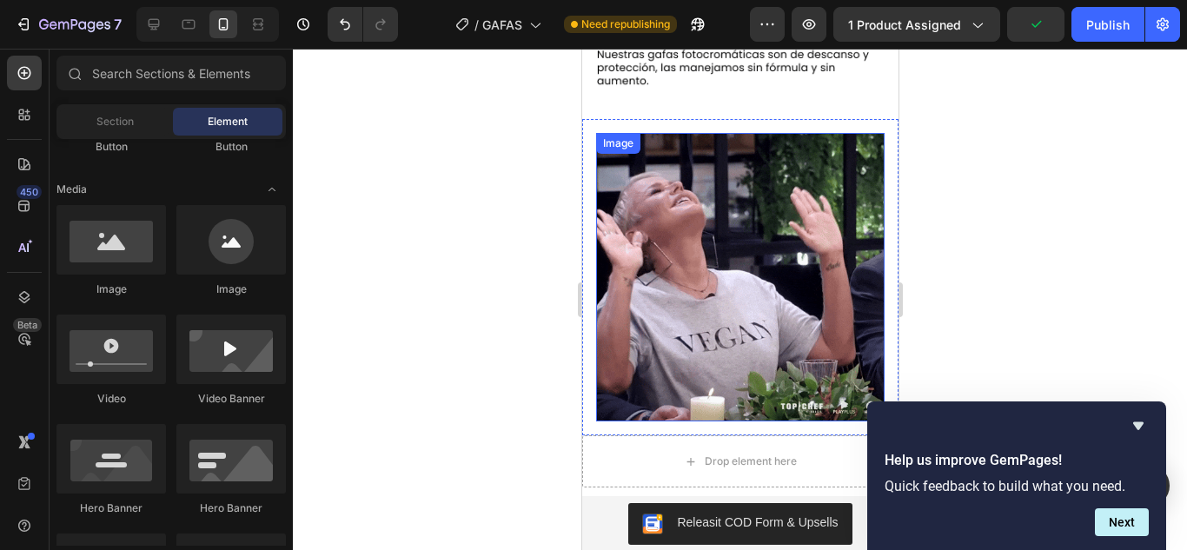
scroll to position [1235, 0]
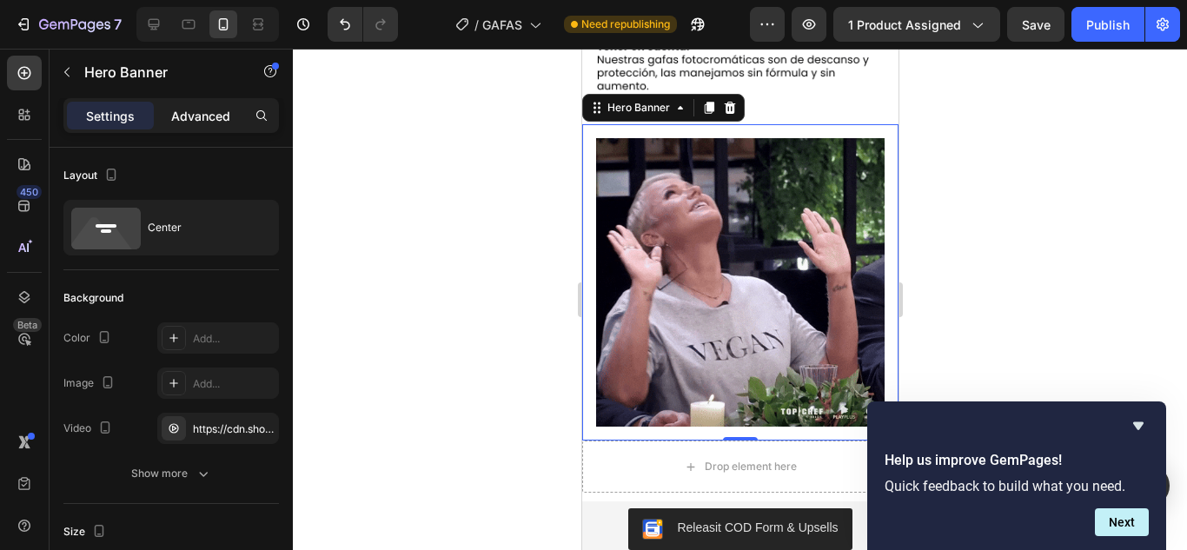
click at [195, 107] on p "Advanced" at bounding box center [200, 116] width 59 height 18
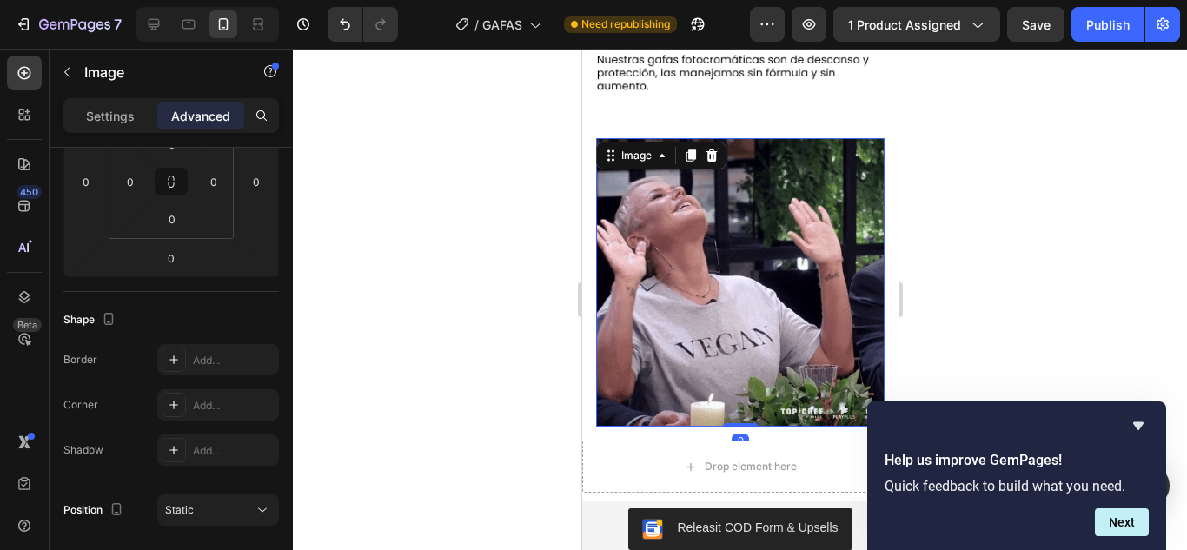
scroll to position [0, 0]
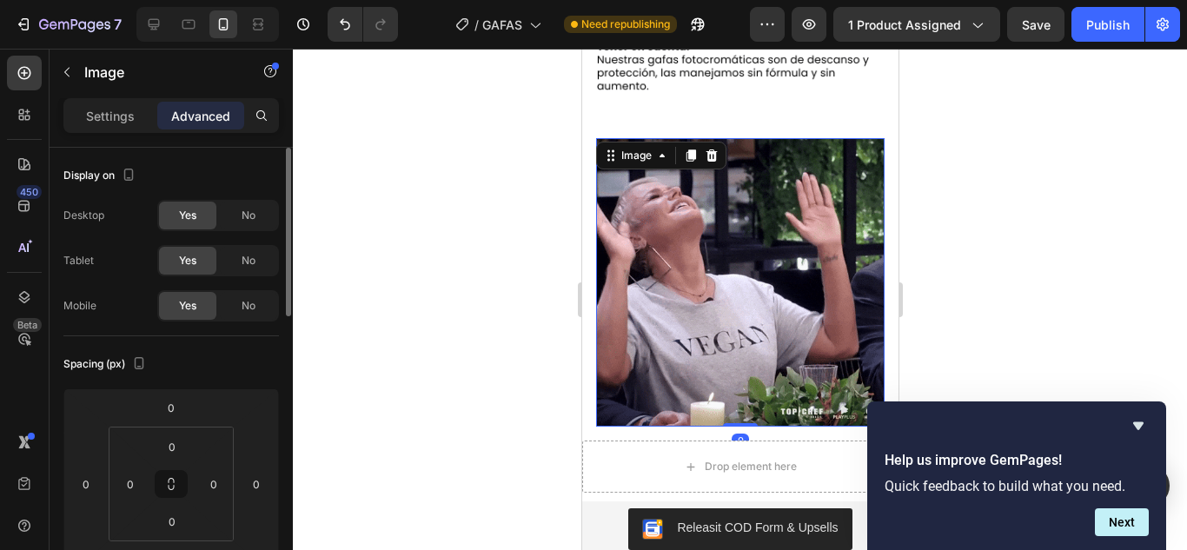
click at [1073, 212] on div at bounding box center [740, 299] width 894 height 501
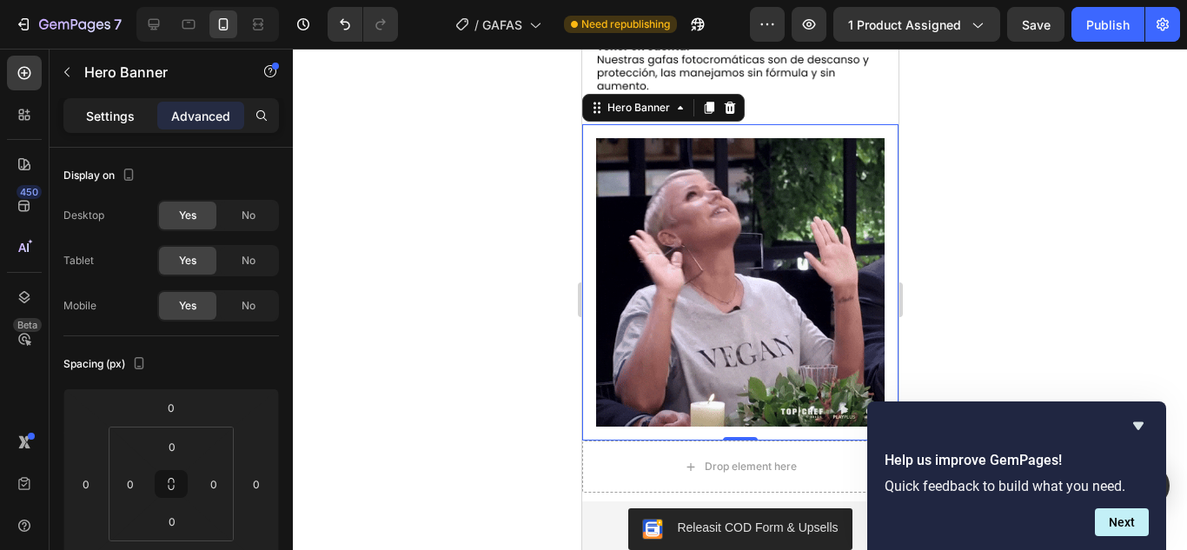
click at [111, 122] on p "Settings" at bounding box center [110, 116] width 49 height 18
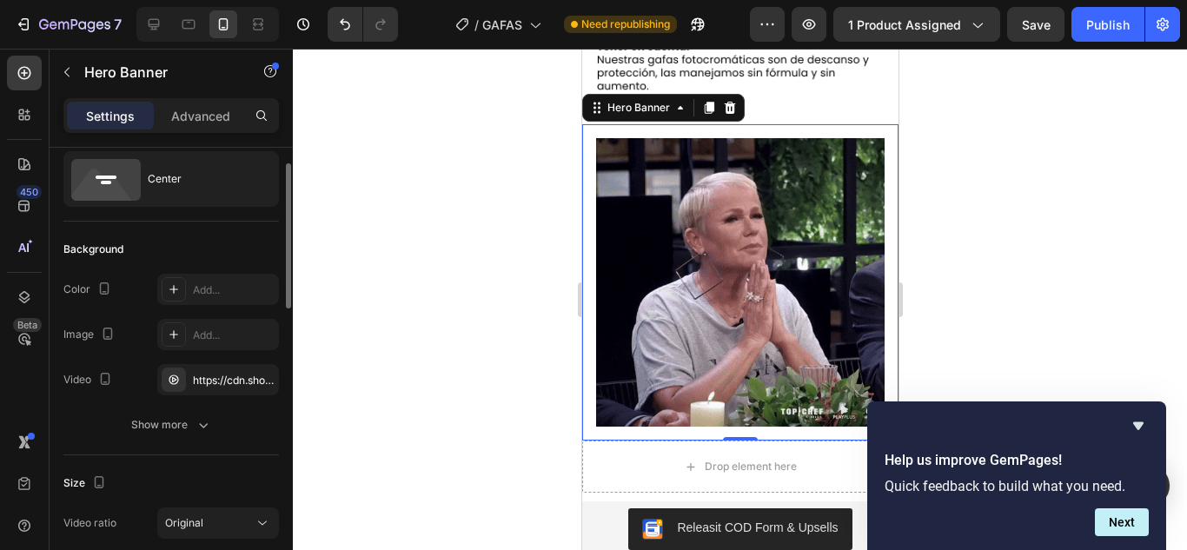
scroll to position [50, 0]
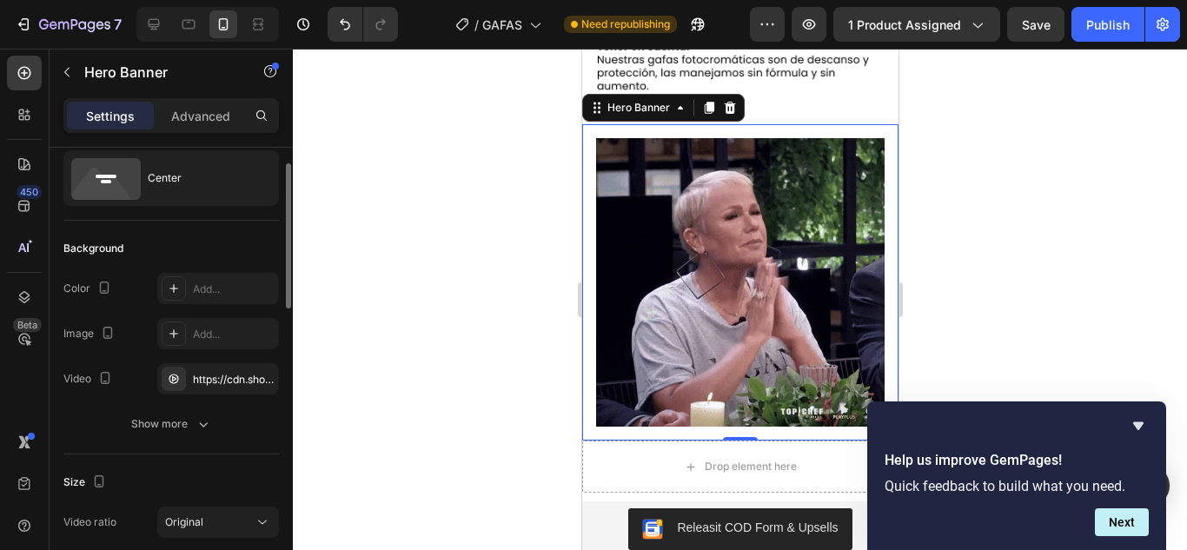
click at [203, 411] on button "Show more" at bounding box center [170, 423] width 215 height 31
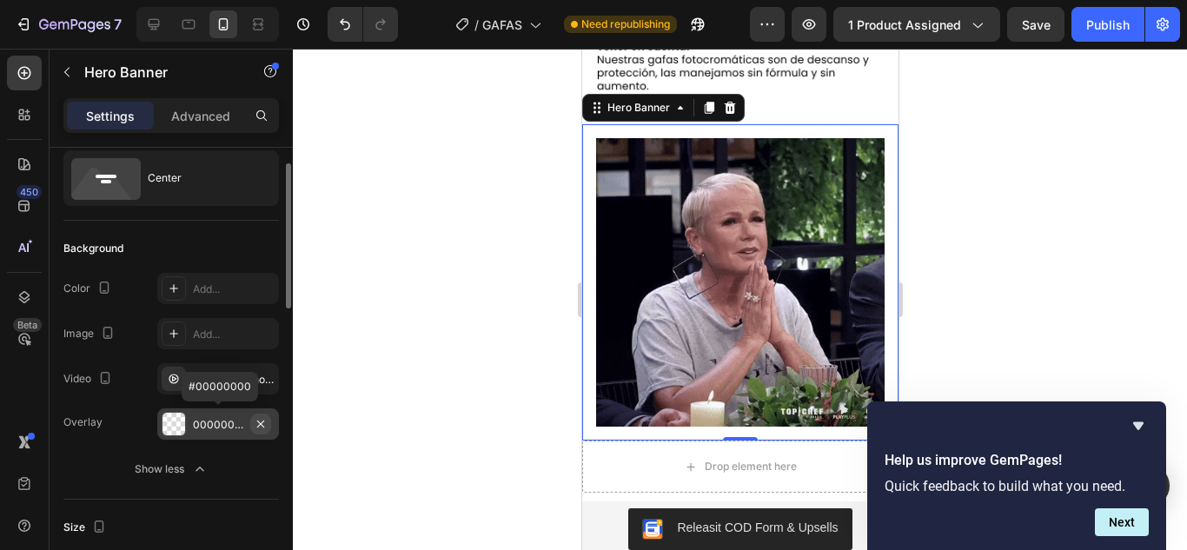
click at [261, 428] on icon "button" at bounding box center [261, 424] width 14 height 14
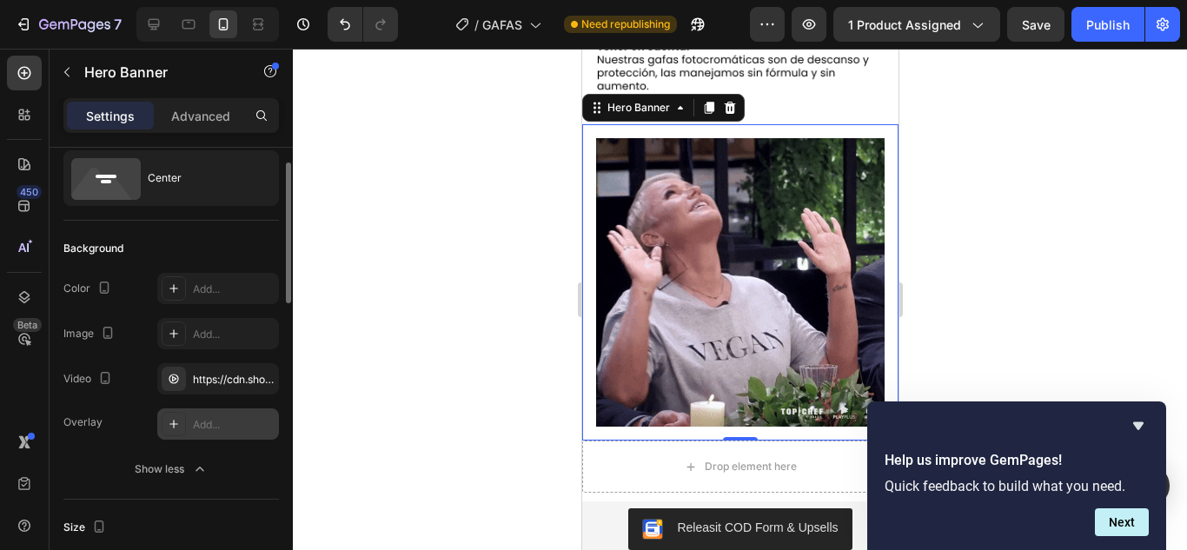
click at [332, 403] on div at bounding box center [740, 299] width 894 height 501
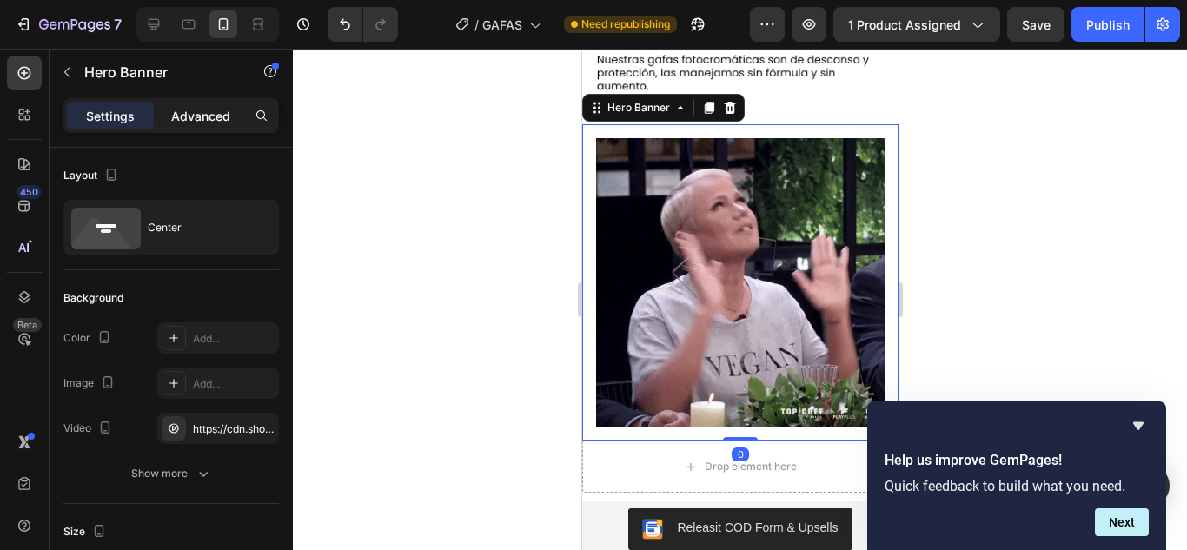
click at [190, 113] on p "Advanced" at bounding box center [200, 116] width 59 height 18
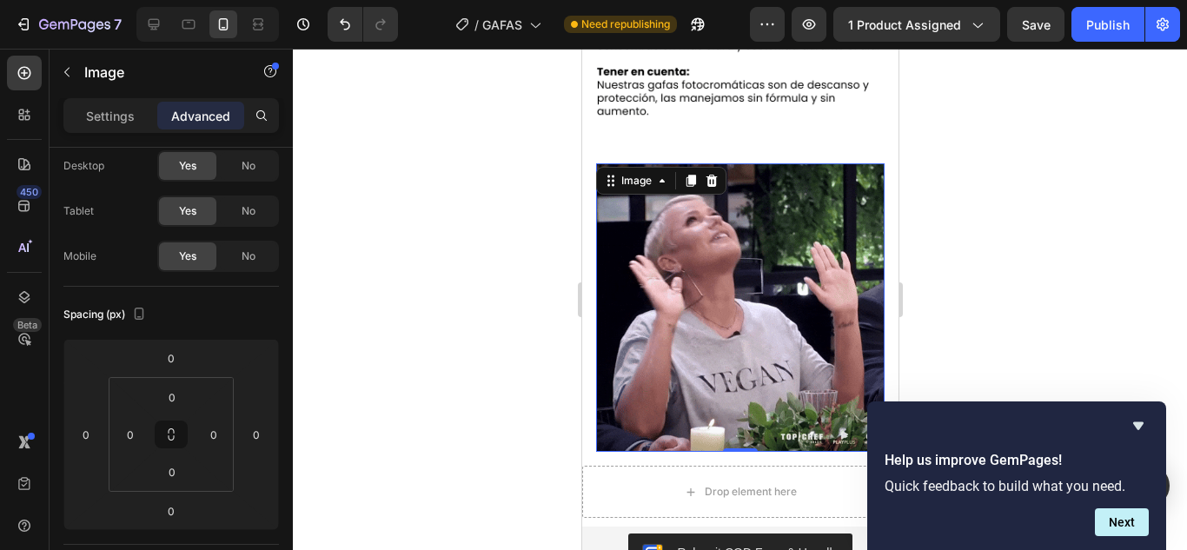
scroll to position [1304, 0]
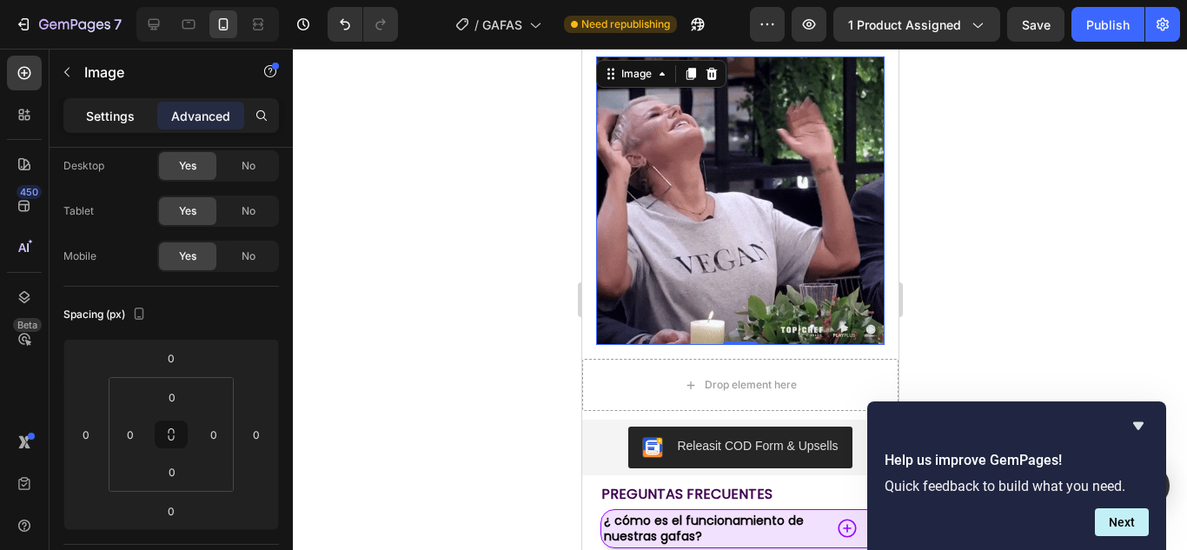
click at [141, 107] on div "Settings" at bounding box center [110, 116] width 87 height 28
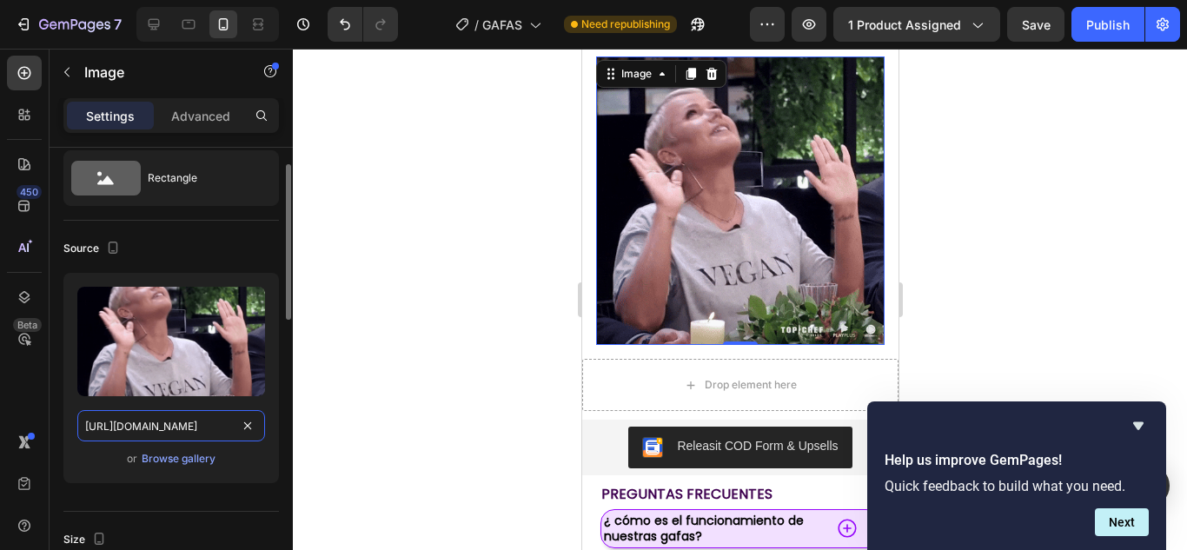
click at [224, 427] on input "[URL][DOMAIN_NAME]" at bounding box center [171, 425] width 188 height 31
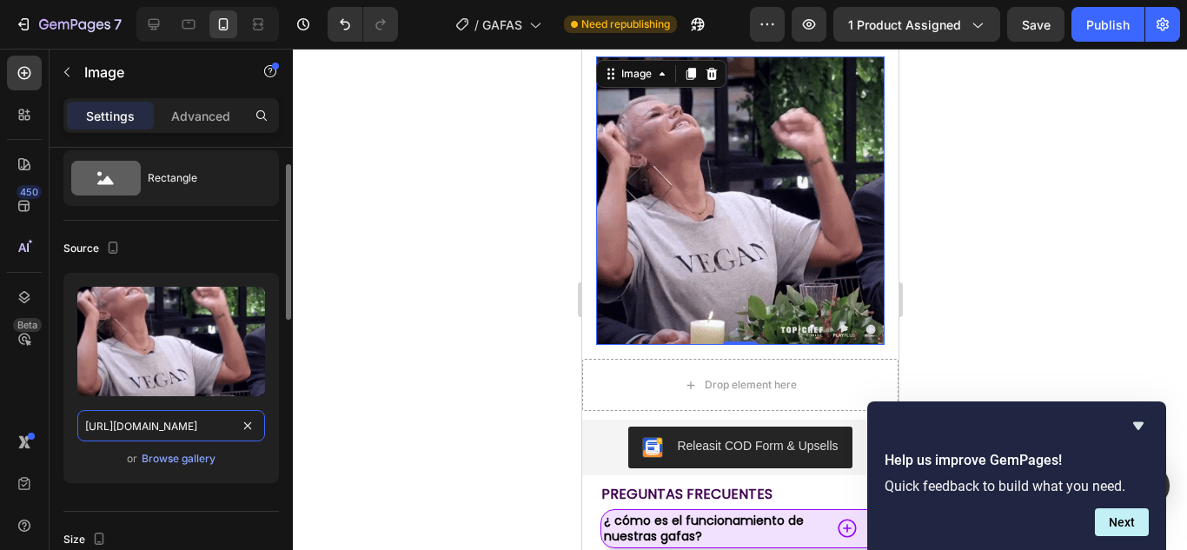
paste input "[DOMAIN_NAME][URL]"
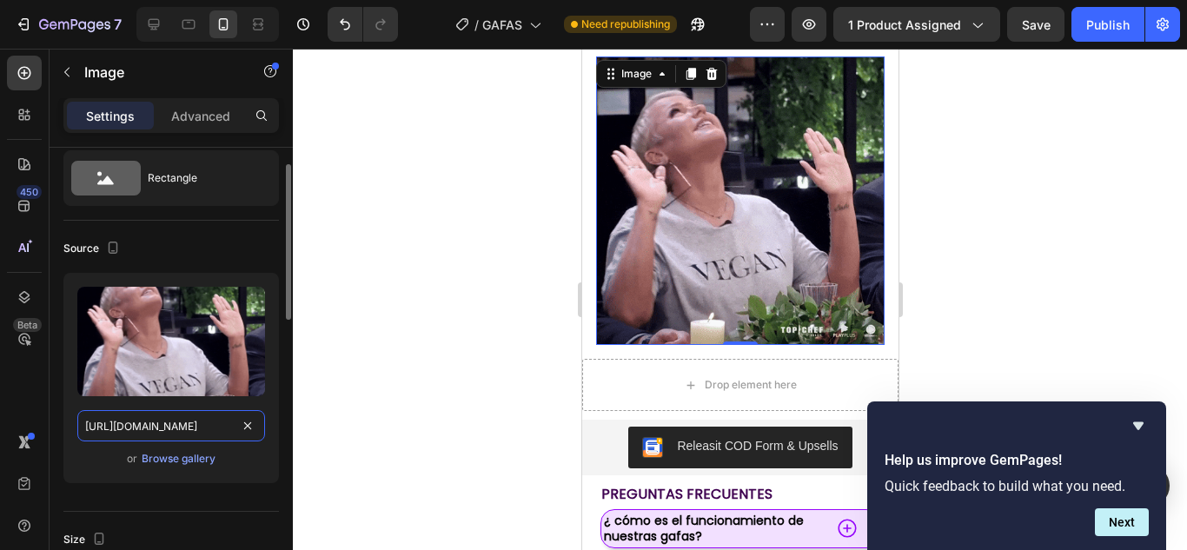
type input "[URL][DOMAIN_NAME]"
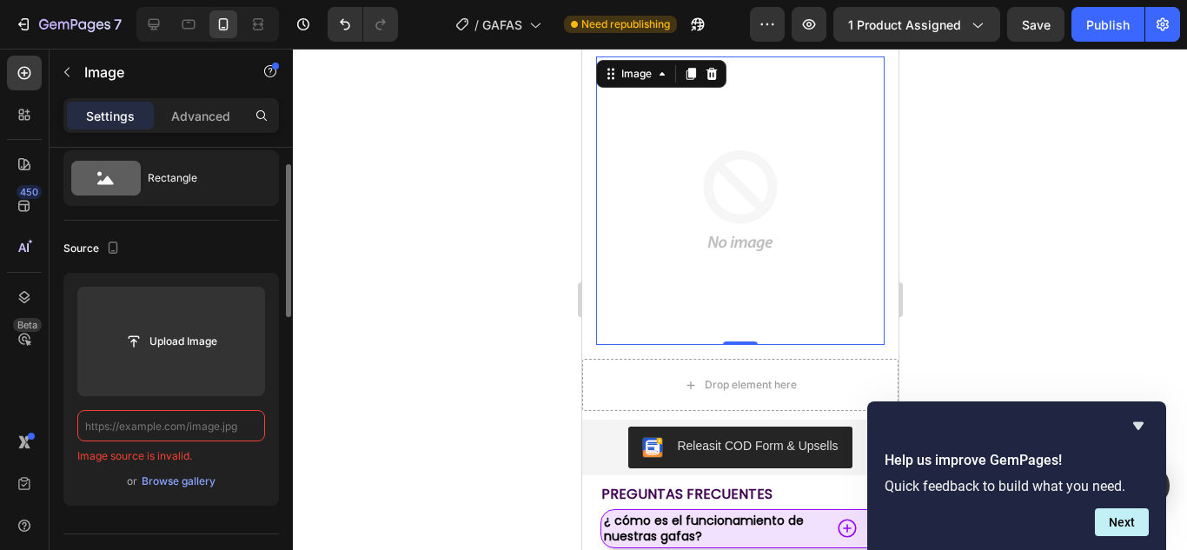
scroll to position [0, 0]
type input "[URL][DOMAIN_NAME]"
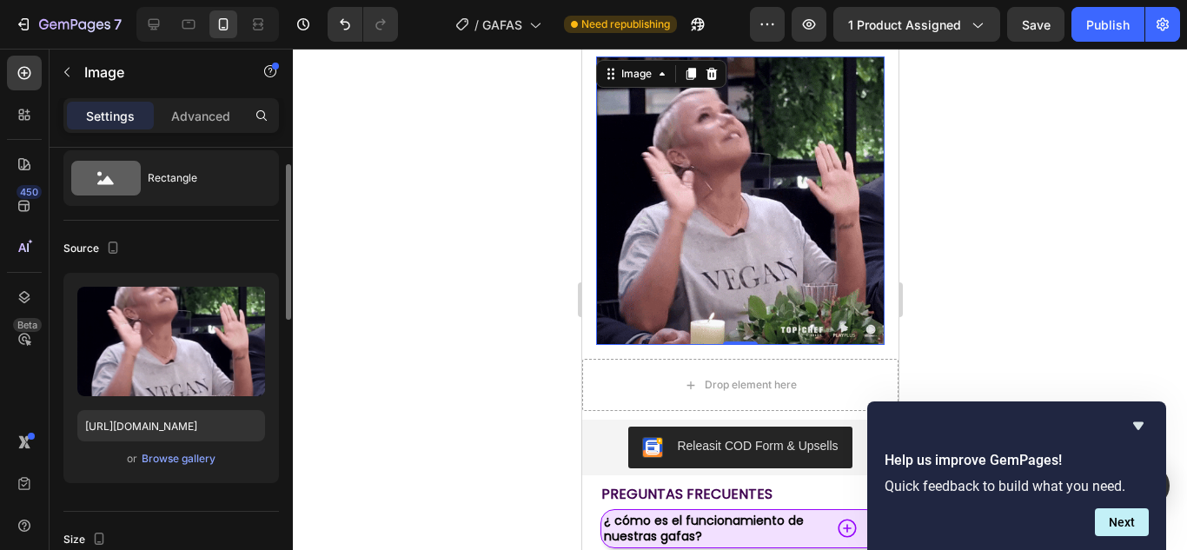
click at [940, 210] on div at bounding box center [740, 299] width 894 height 501
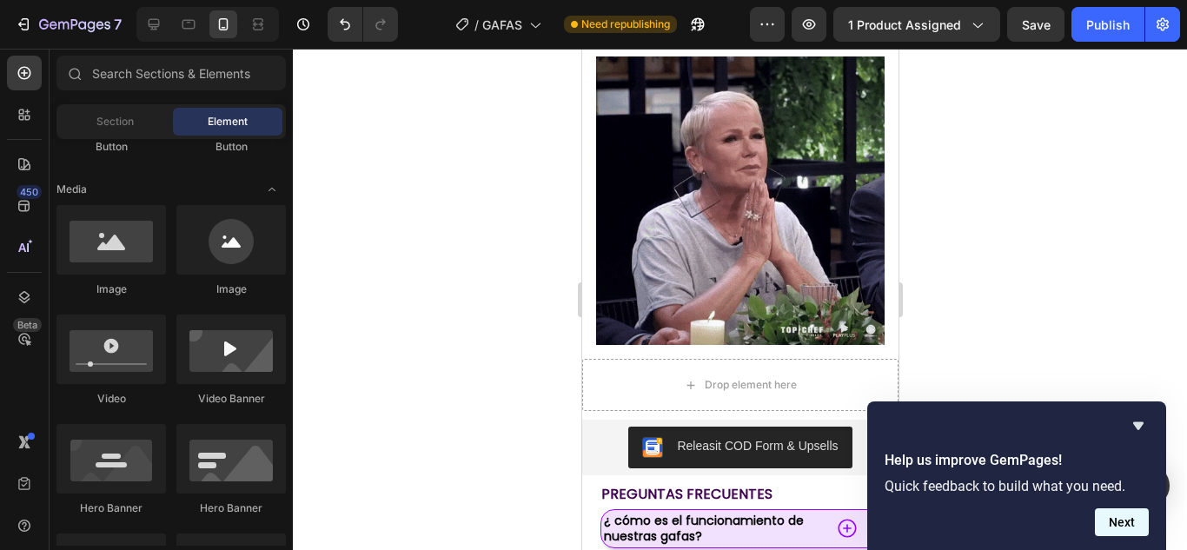
click at [1123, 527] on button "Next" at bounding box center [1122, 522] width 54 height 28
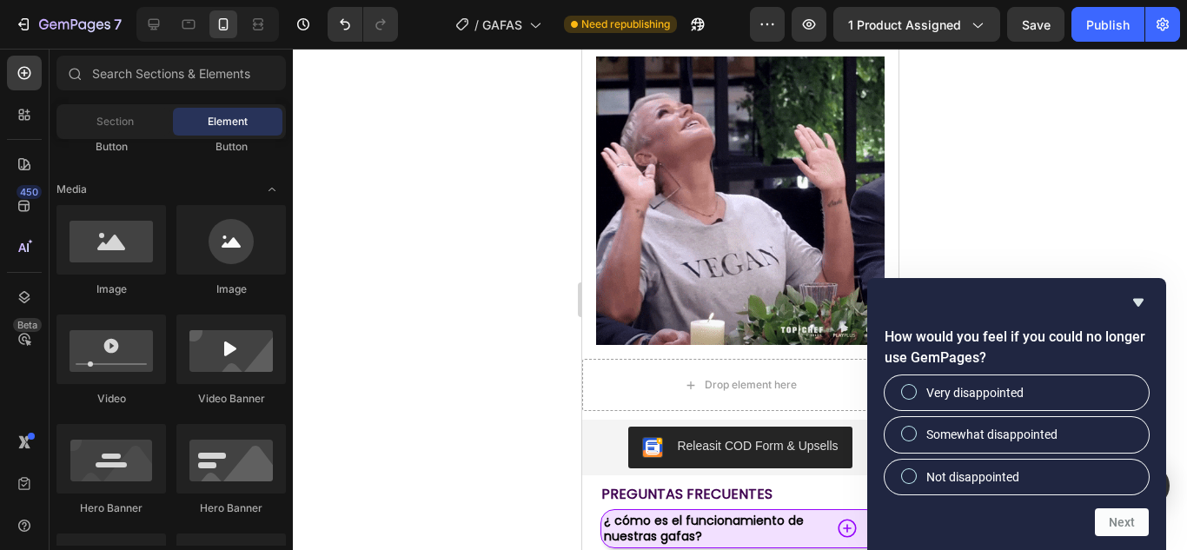
click at [1140, 288] on div "How would you feel if you could no longer use GemPages? Very disappointed Somew…" at bounding box center [1016, 414] width 299 height 272
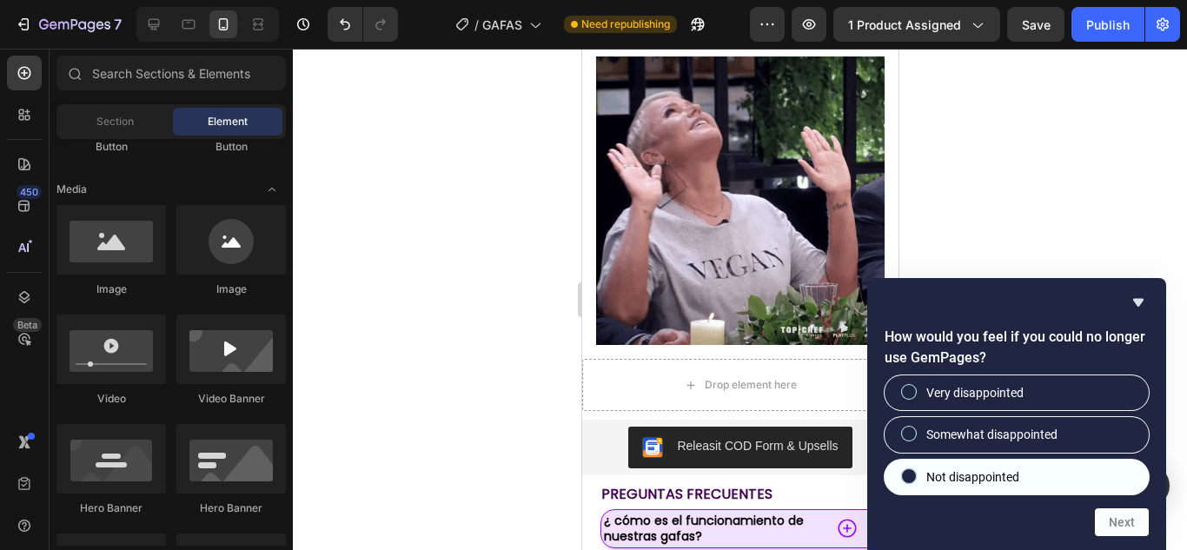
click at [1024, 479] on label "Not disappointed" at bounding box center [1016, 477] width 264 height 35
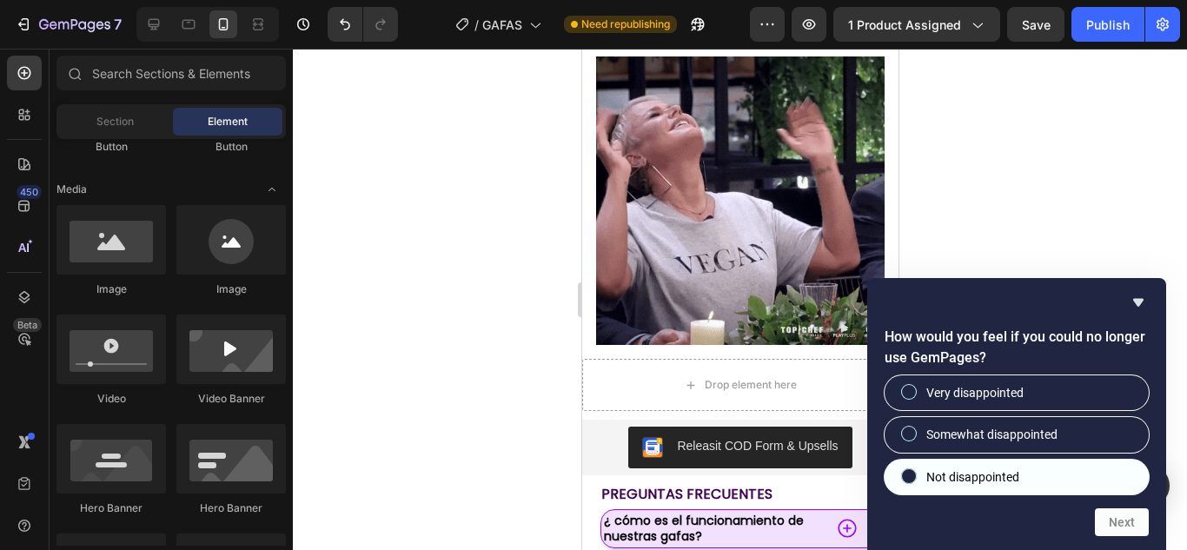
click at [915, 479] on input "Not disappointed" at bounding box center [908, 475] width 11 height 11
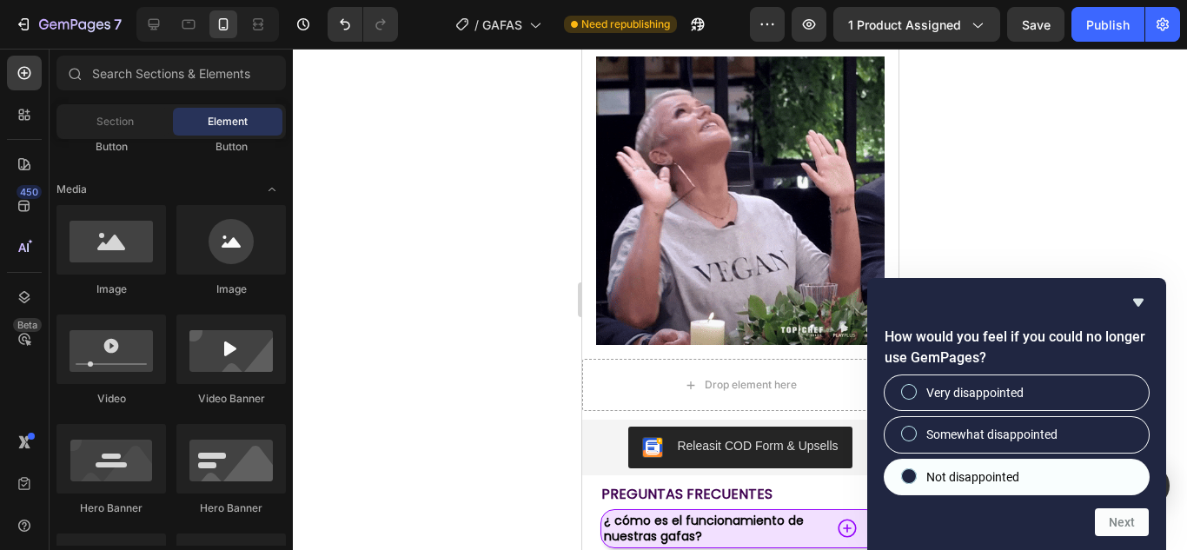
radio input "true"
click at [1122, 510] on button "Next" at bounding box center [1122, 522] width 54 height 28
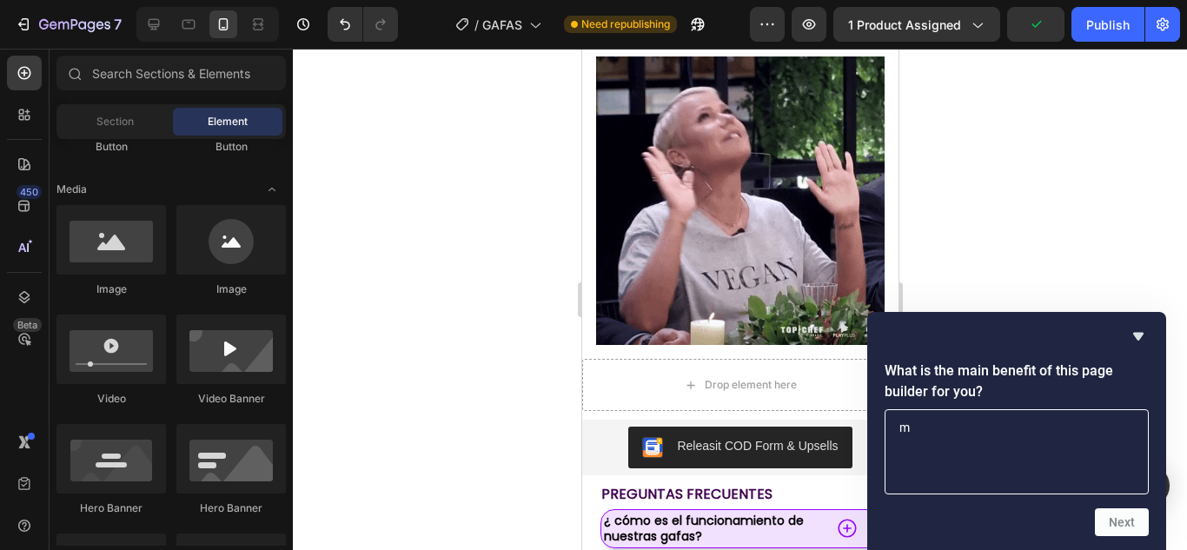
click at [1017, 448] on textarea "m" at bounding box center [1016, 451] width 264 height 85
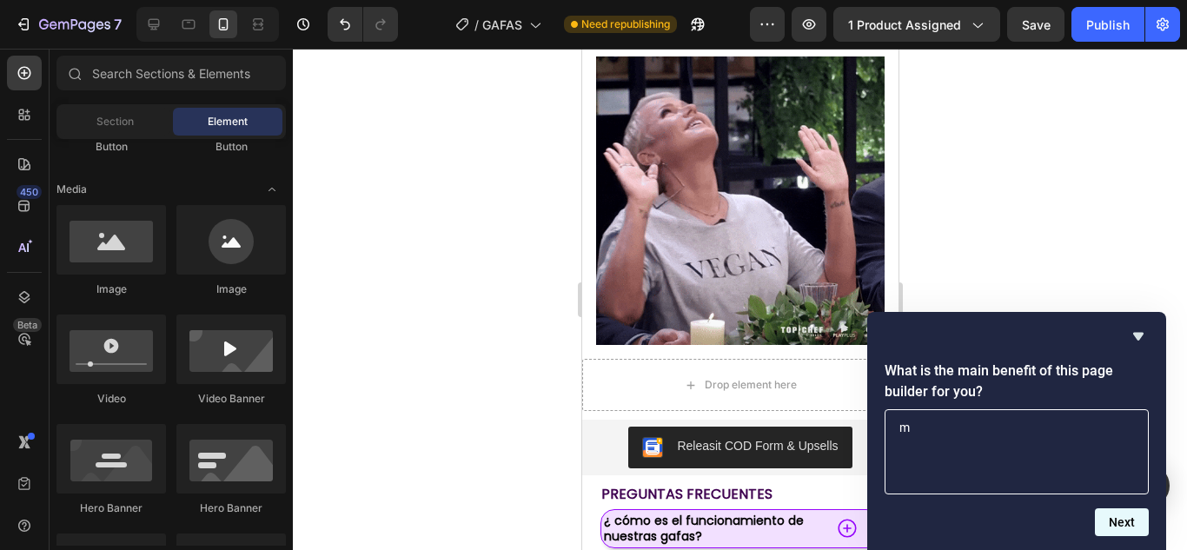
type textarea "m"
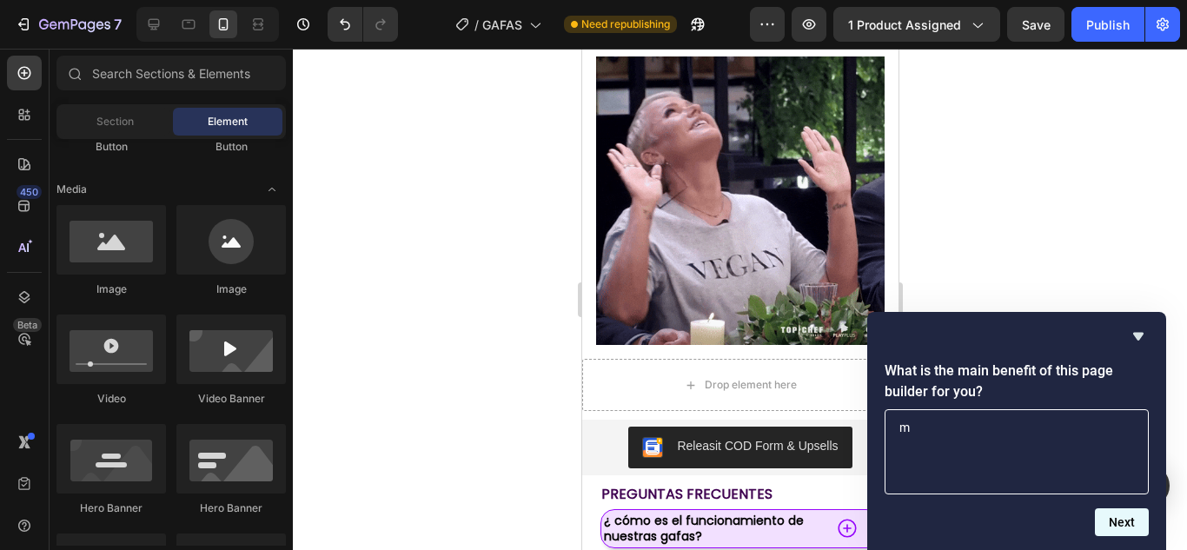
click at [1115, 528] on button "Next" at bounding box center [1122, 522] width 54 height 28
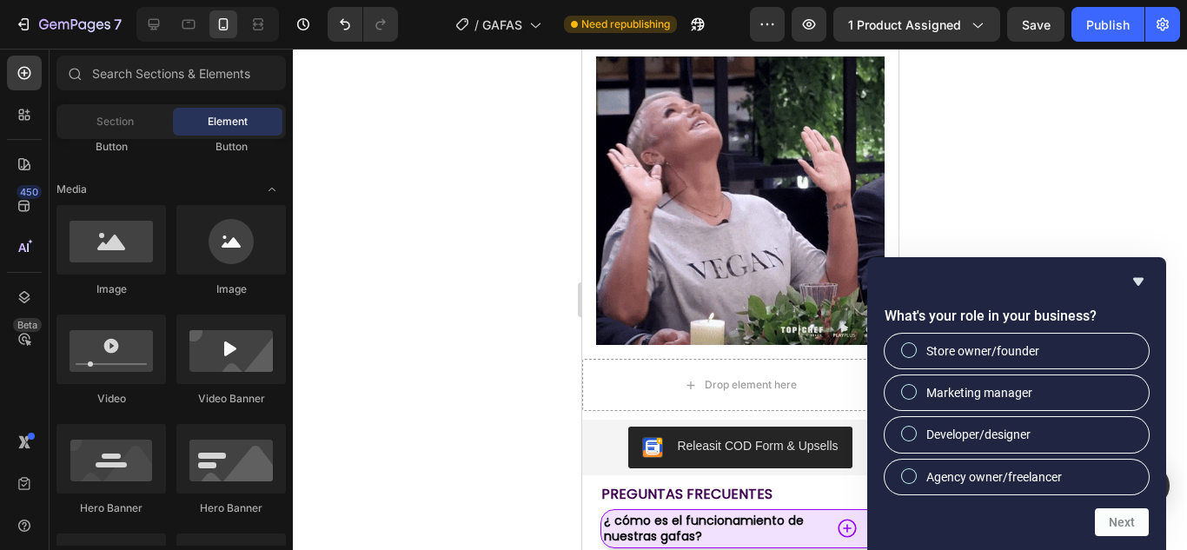
click at [1129, 281] on div at bounding box center [1016, 281] width 264 height 21
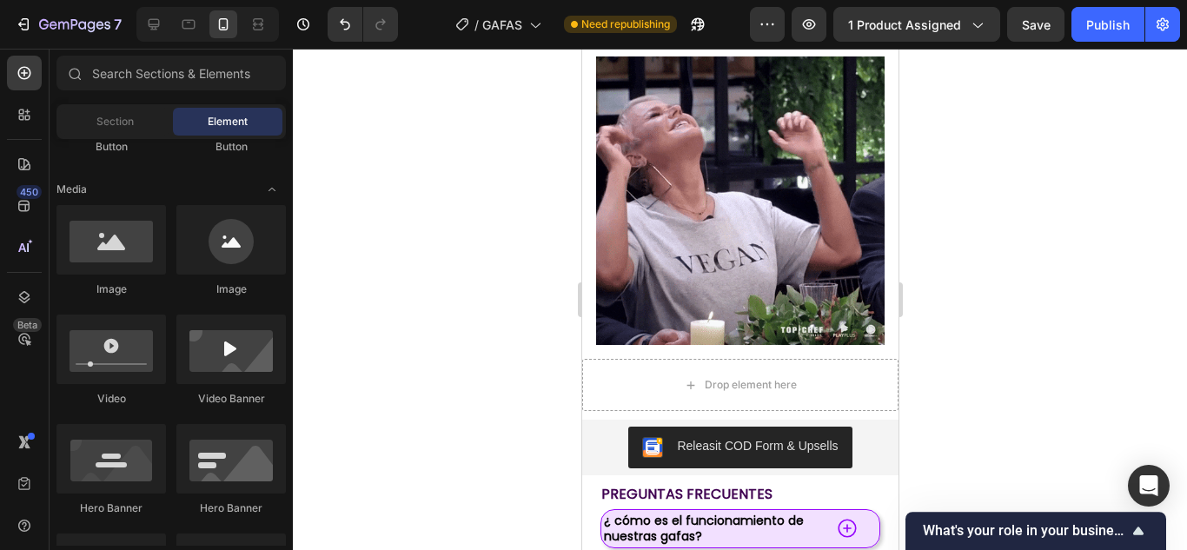
click at [1129, 281] on div at bounding box center [740, 299] width 894 height 501
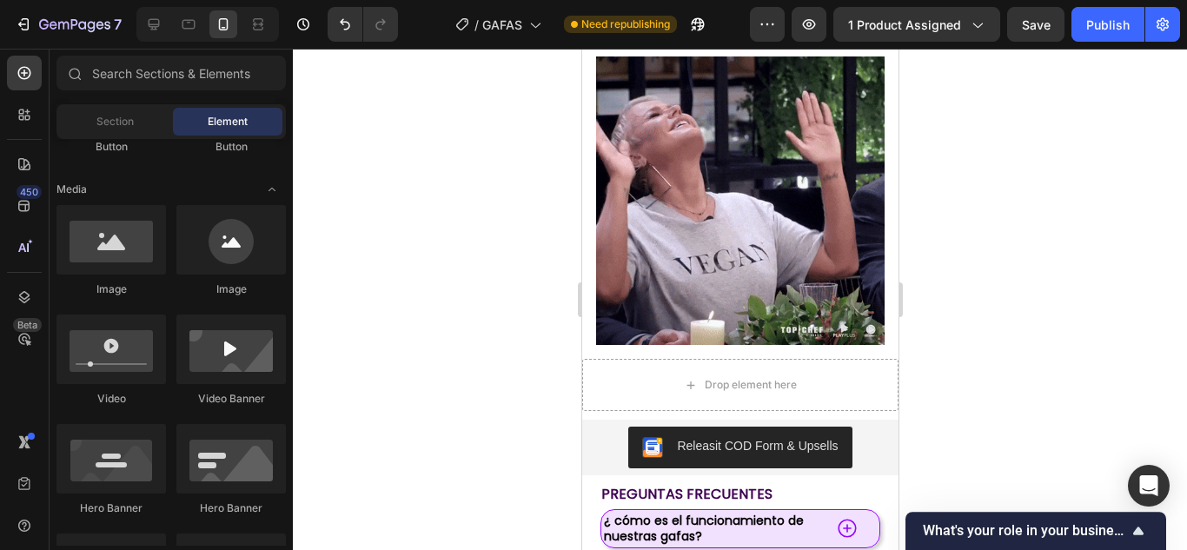
drag, startPoint x: 1049, startPoint y: 408, endPoint x: 1118, endPoint y: 414, distance: 69.7
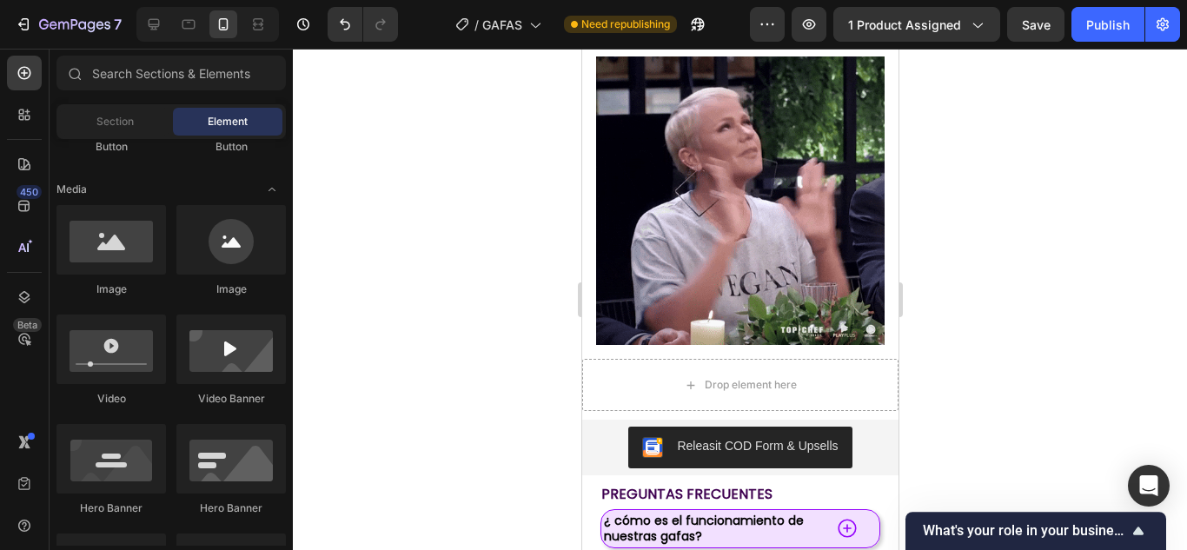
click at [1118, 414] on div at bounding box center [740, 299] width 894 height 501
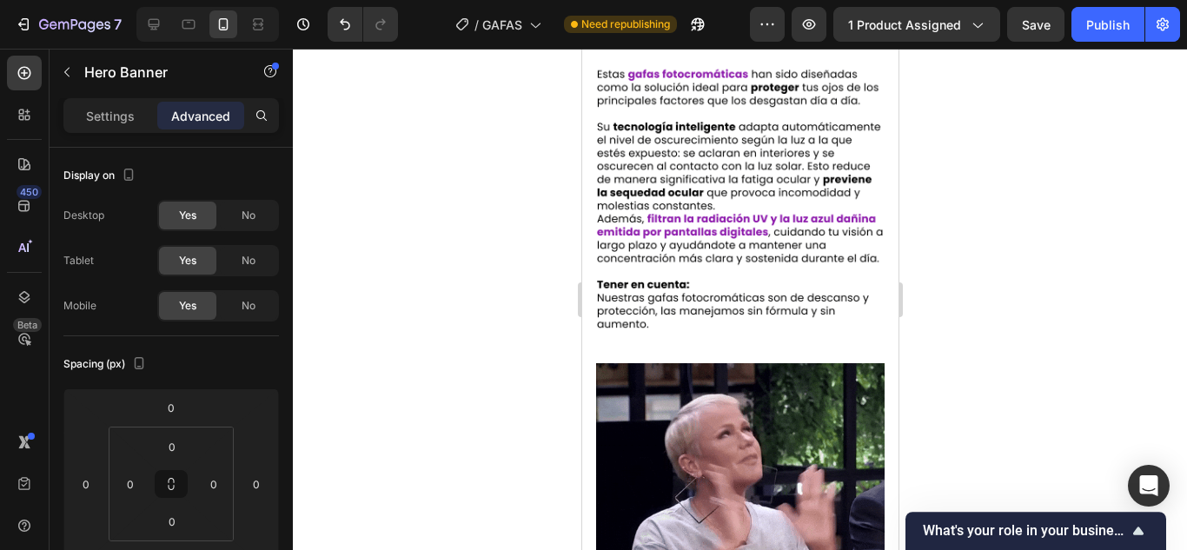
scroll to position [995, 0]
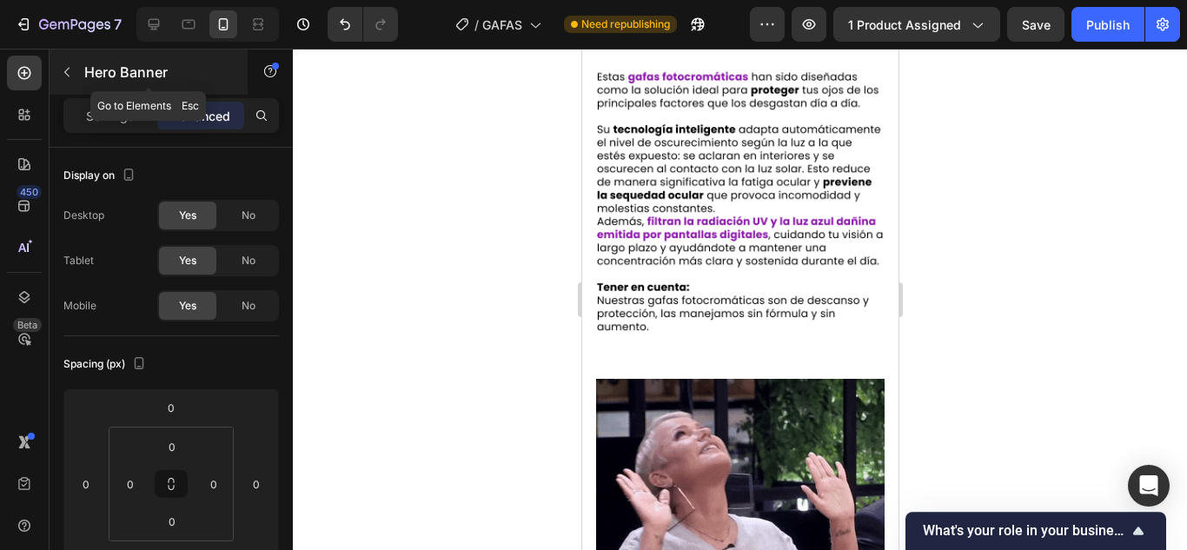
click at [76, 68] on button "button" at bounding box center [67, 72] width 28 height 28
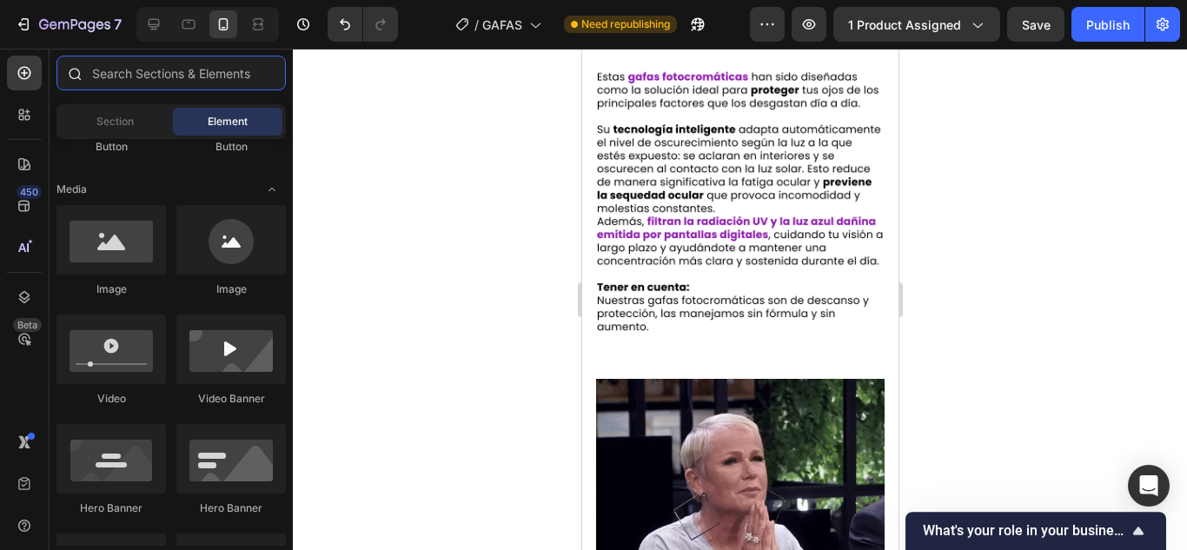
click at [110, 80] on input "text" at bounding box center [170, 73] width 229 height 35
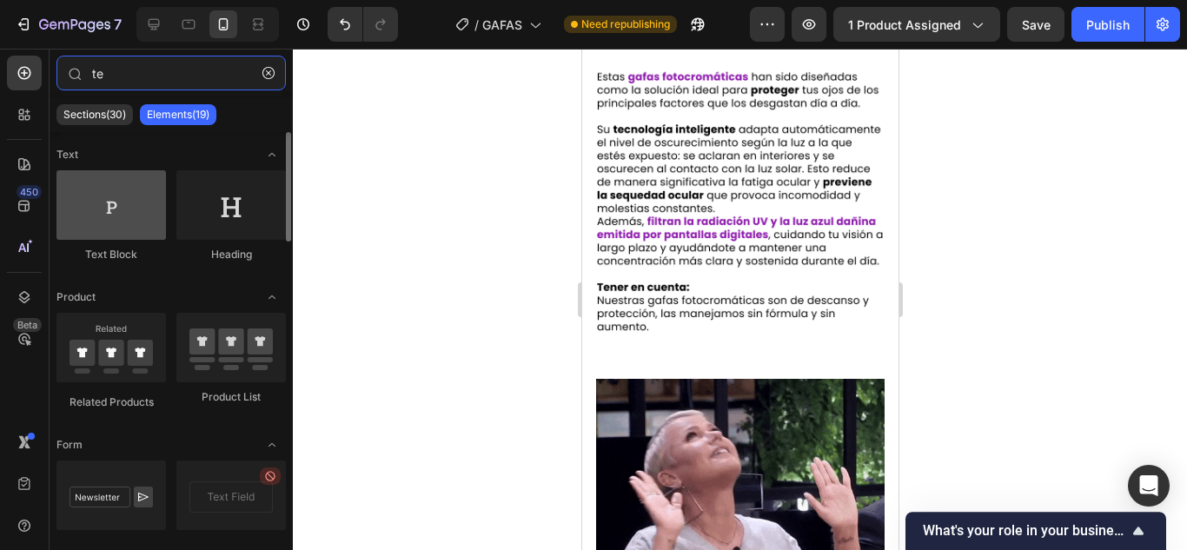
type input "te"
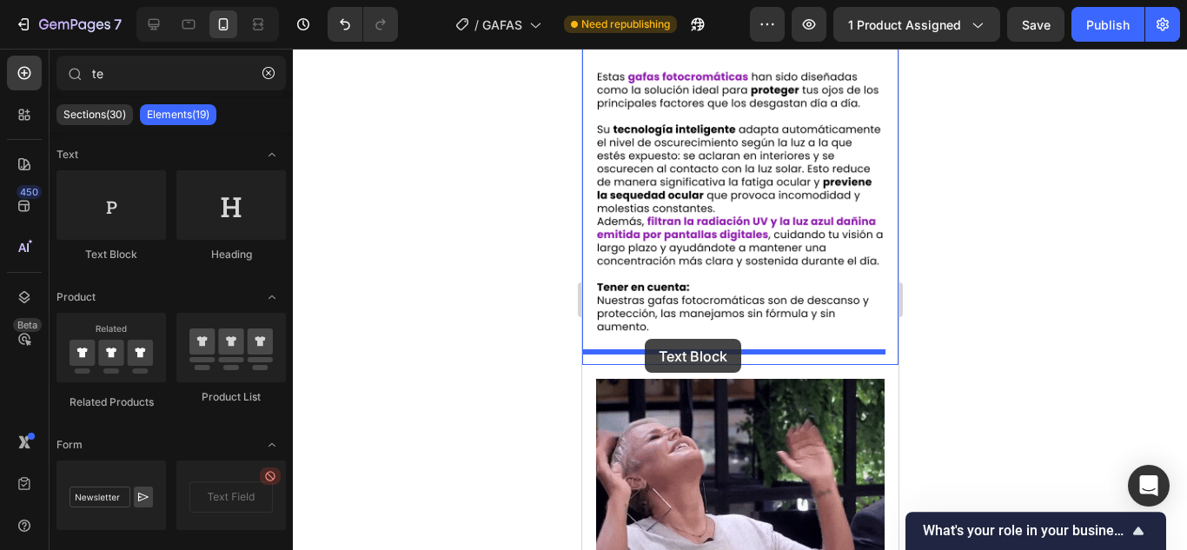
drag, startPoint x: 687, startPoint y: 259, endPoint x: 644, endPoint y: 339, distance: 91.0
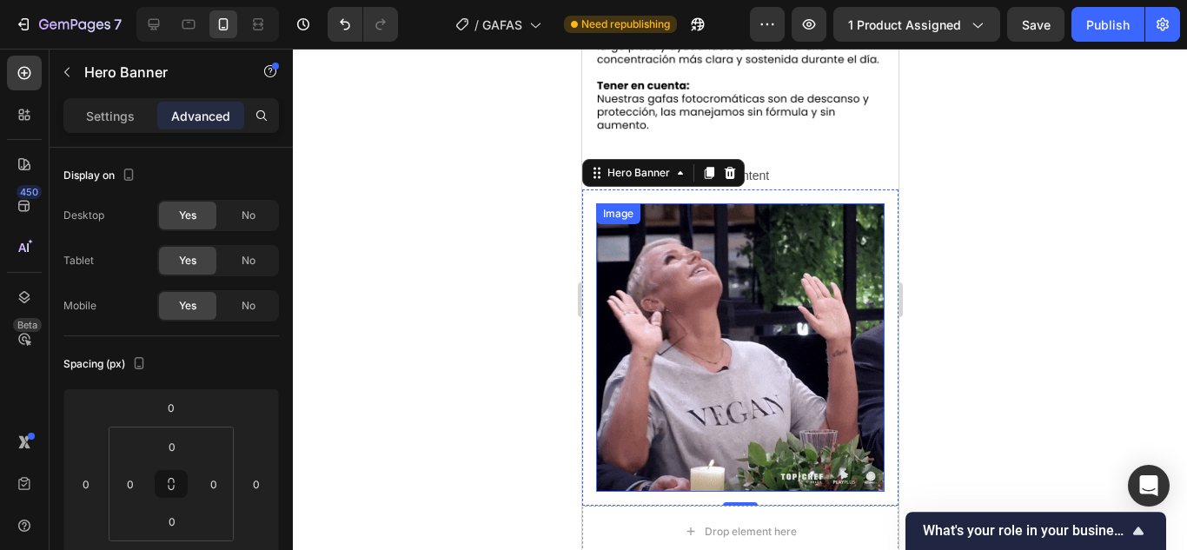
scroll to position [1197, 0]
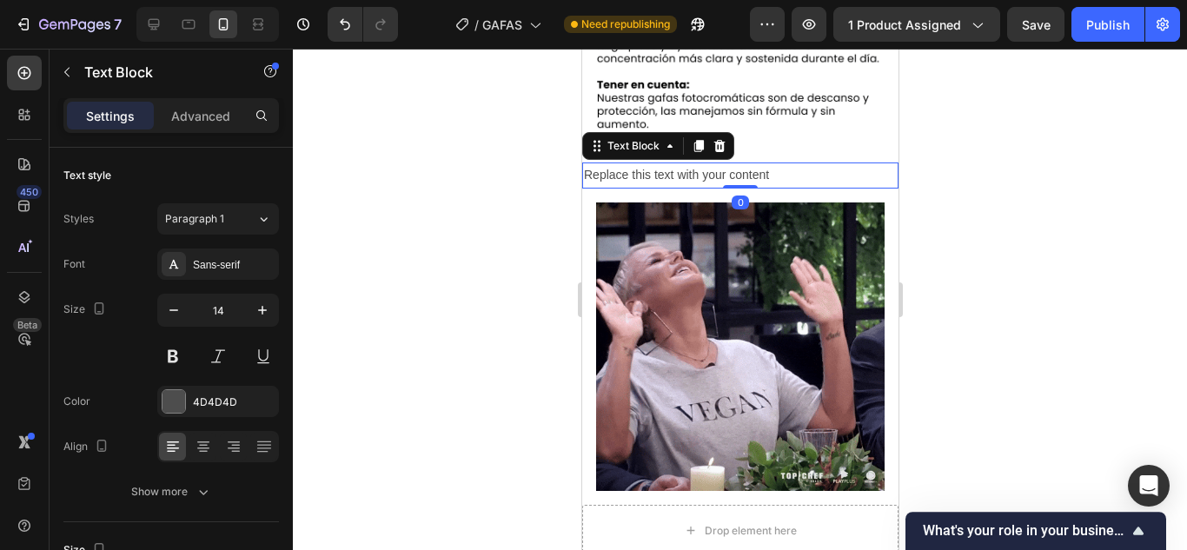
click at [770, 162] on div "Replace this text with your content" at bounding box center [739, 174] width 316 height 25
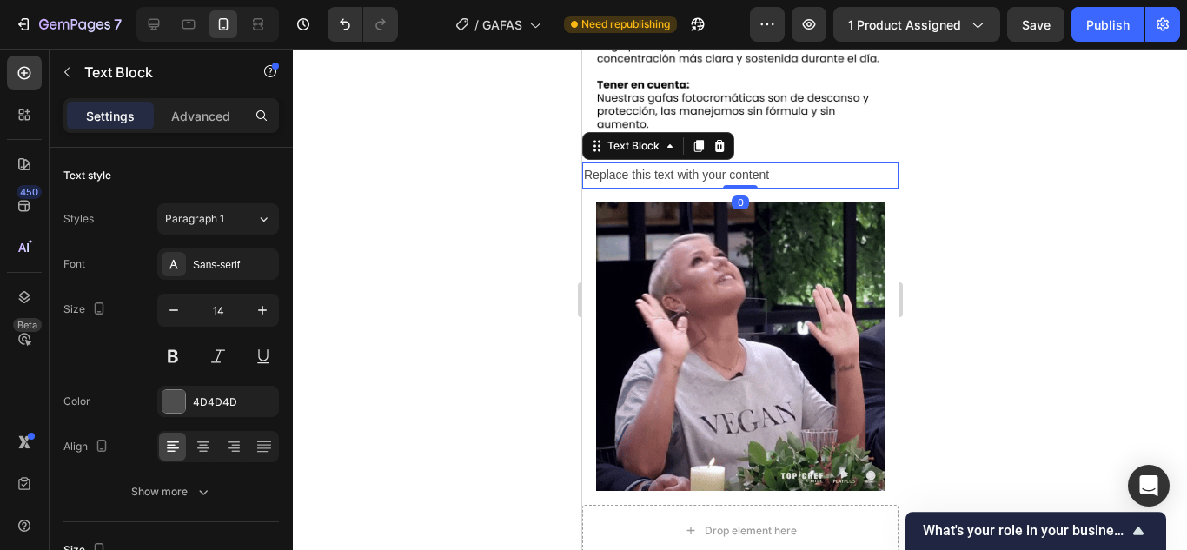
click at [770, 162] on div "Replace this text with your content" at bounding box center [739, 174] width 316 height 25
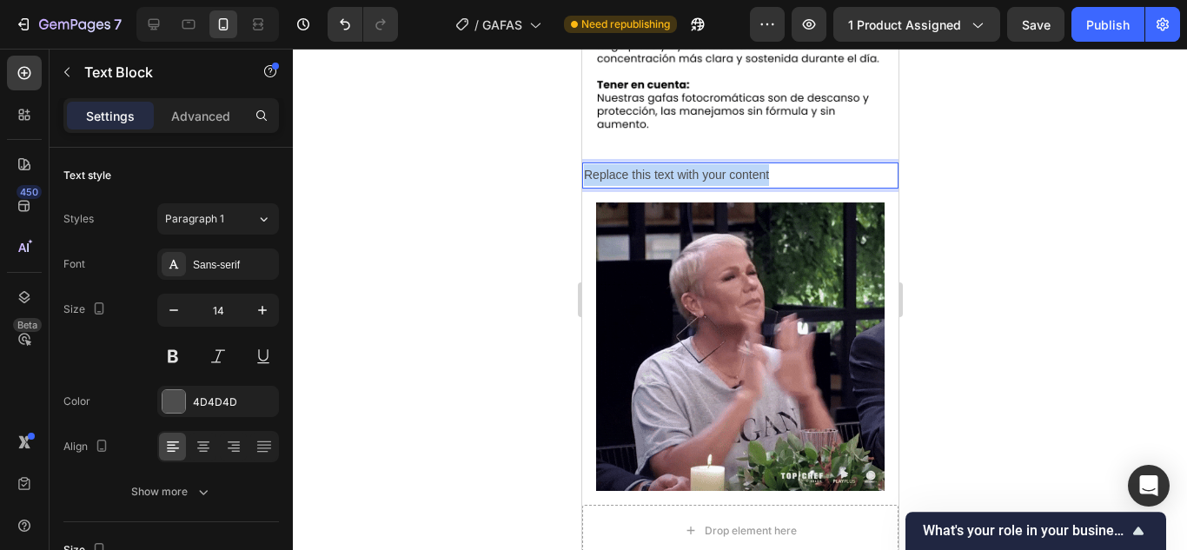
click at [770, 164] on p "Replace this text with your content" at bounding box center [739, 175] width 313 height 22
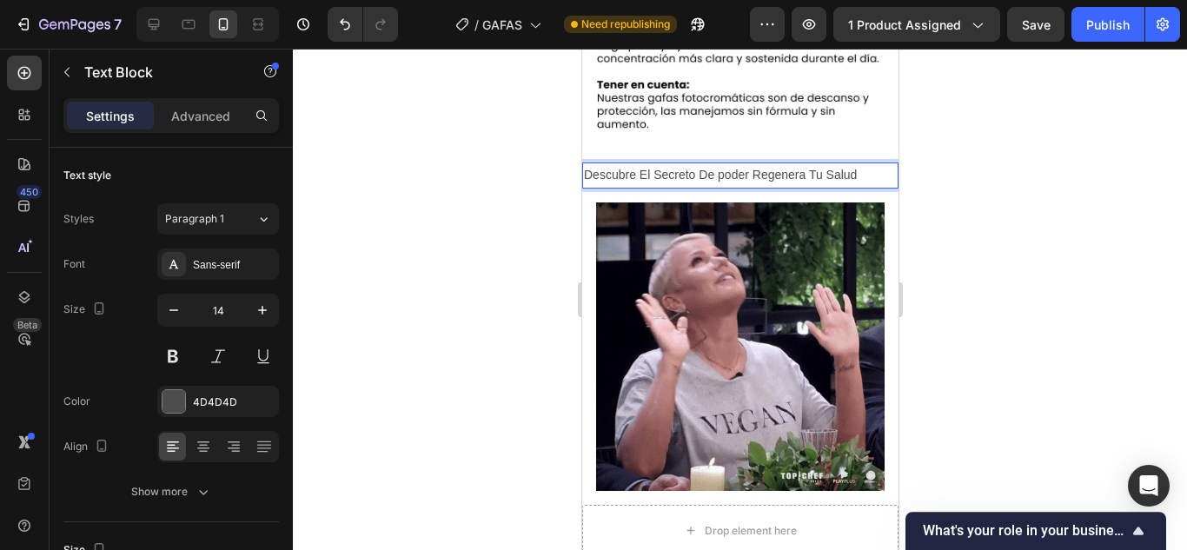
click at [803, 164] on p "Descubre El Secreto De poder Regenera Tu Salud" at bounding box center [739, 175] width 313 height 22
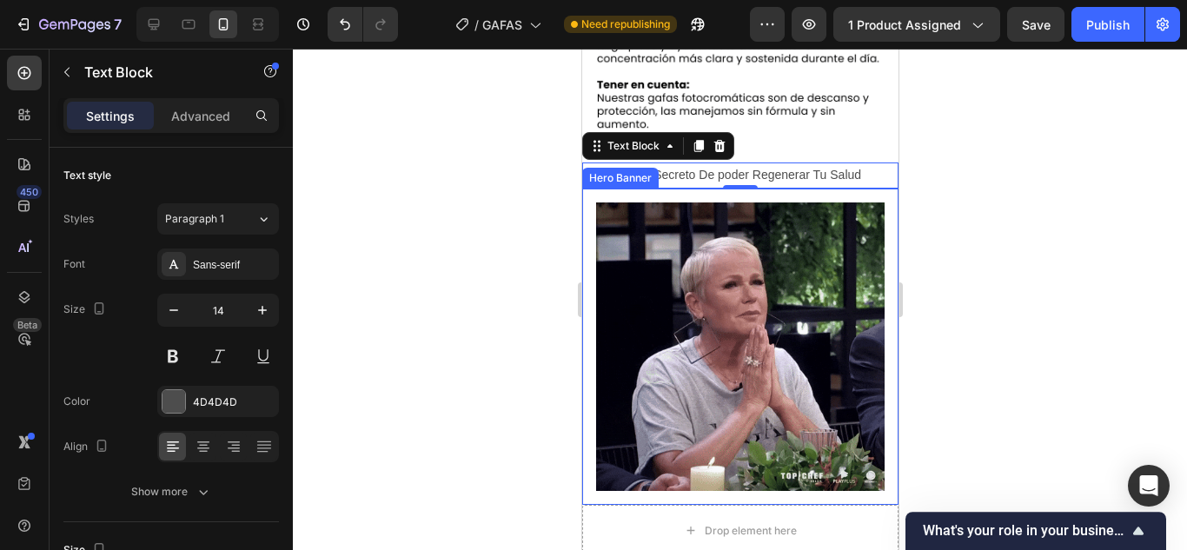
click at [1002, 186] on div at bounding box center [740, 299] width 894 height 501
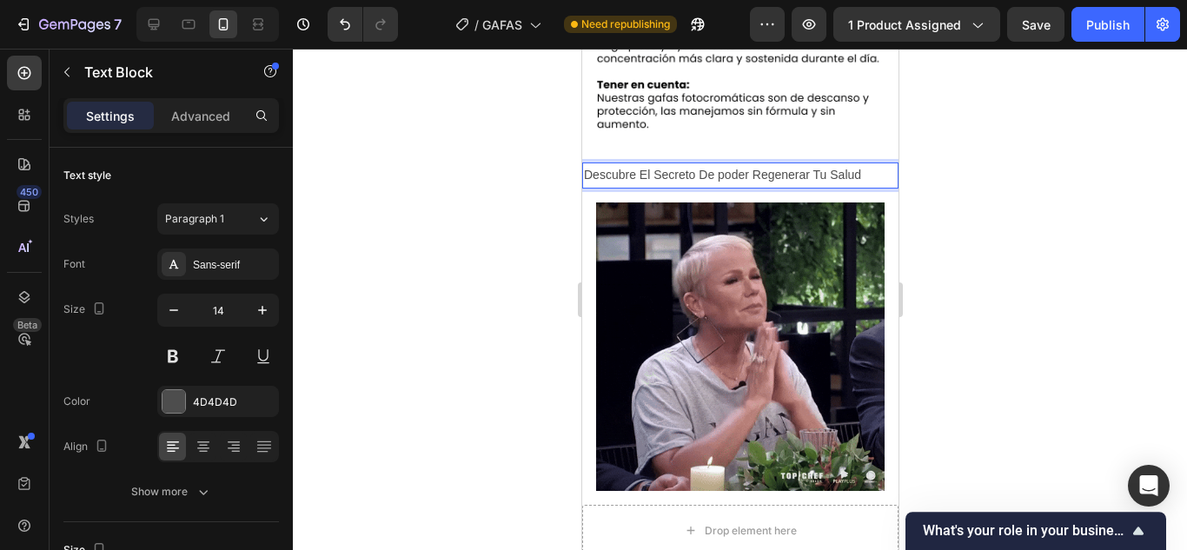
click at [968, 214] on div at bounding box center [740, 299] width 894 height 501
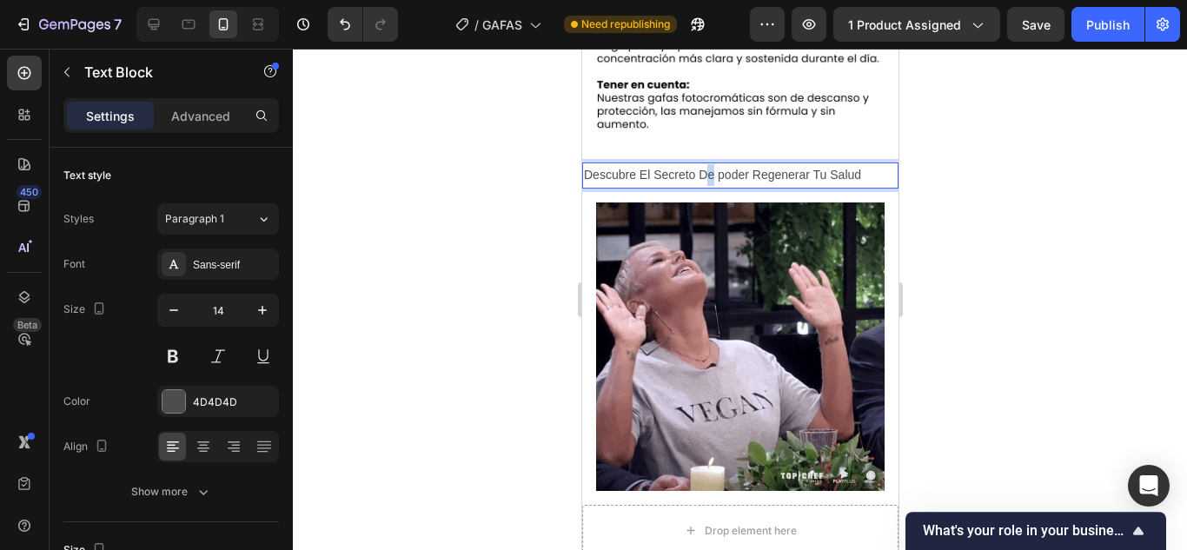
click at [701, 164] on p "Descubre El Secreto De poder Regenerar Tu Salud" at bounding box center [739, 175] width 313 height 22
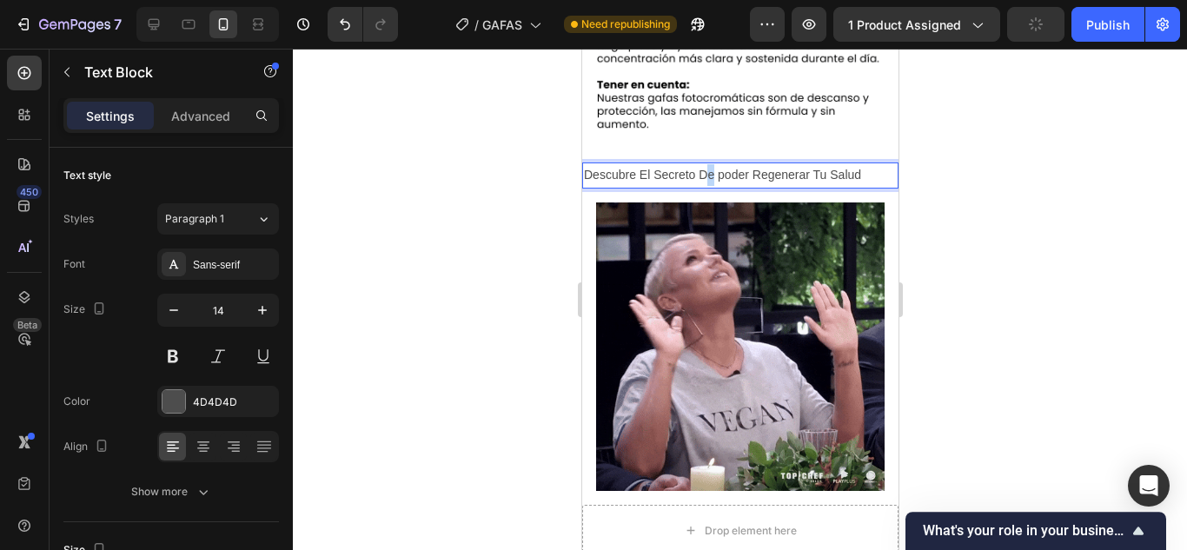
click at [701, 164] on p "Descubre El Secreto De poder Regenerar Tu Salud" at bounding box center [739, 175] width 313 height 22
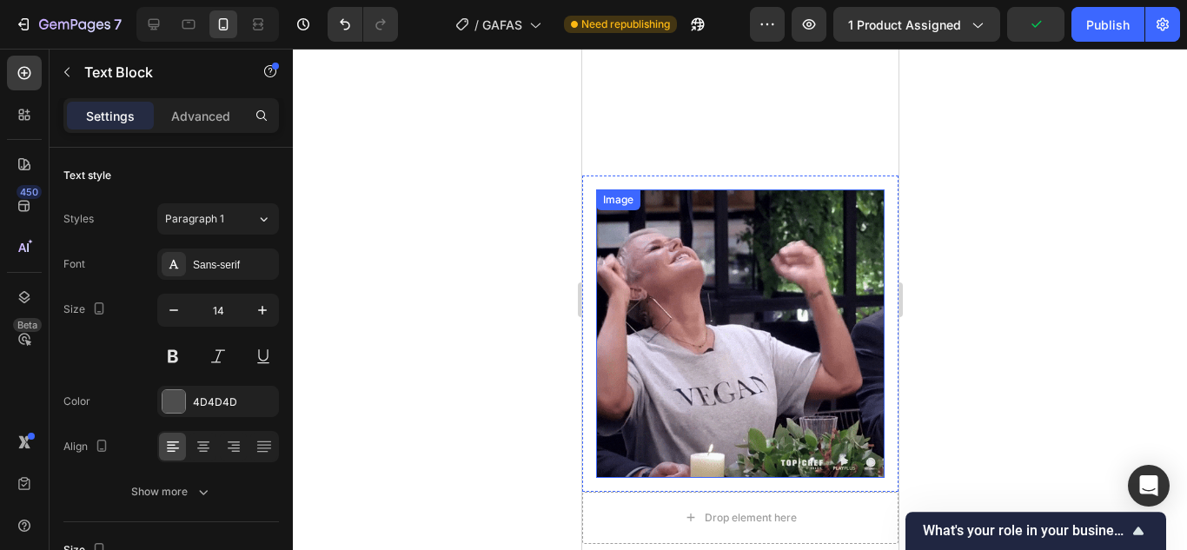
type input "16"
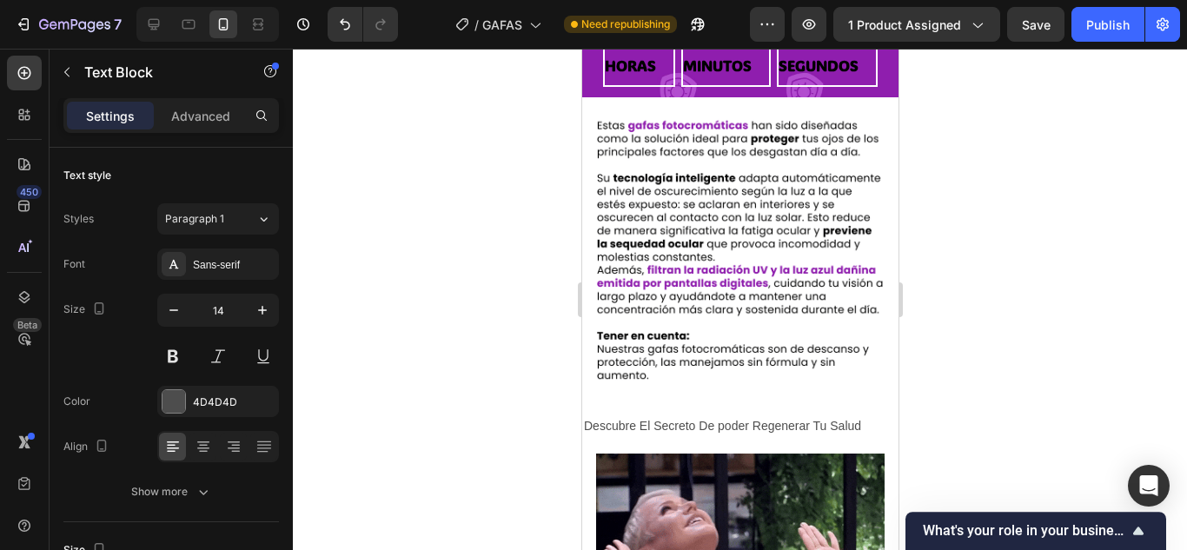
scroll to position [947, 0]
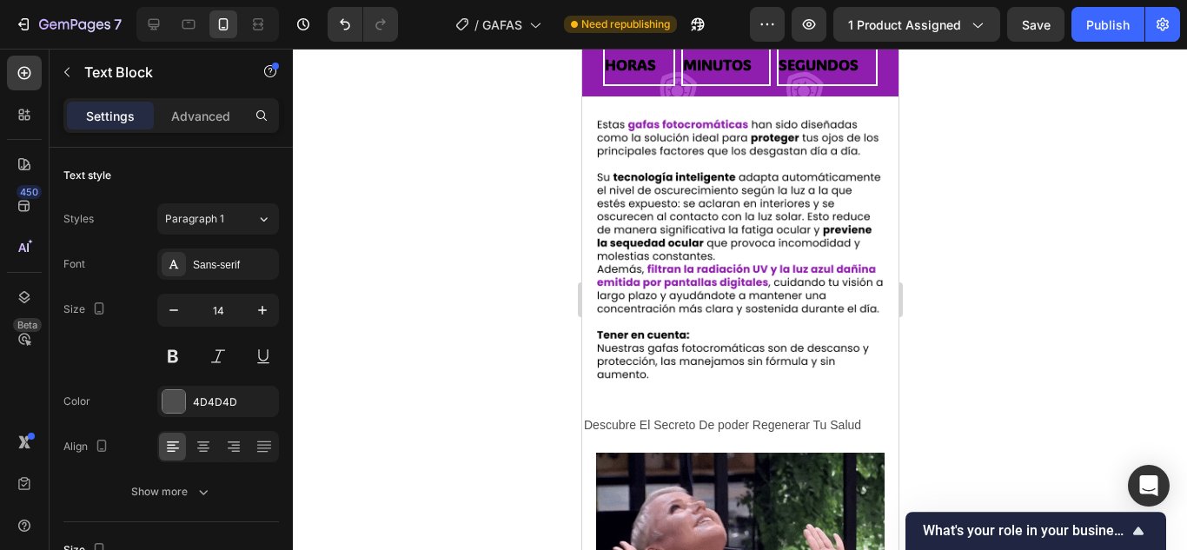
click at [751, 414] on p "Descubre El Secreto De poder Regenerar Tu Salud" at bounding box center [739, 425] width 313 height 22
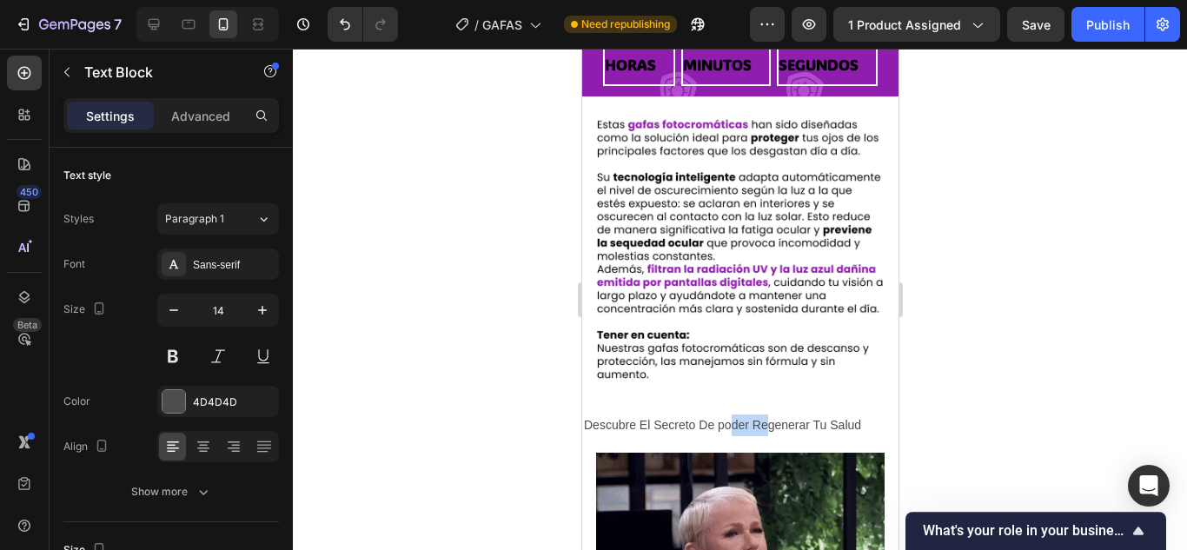
click at [751, 414] on p "Descubre El Secreto De poder Regenerar Tu Salud" at bounding box center [739, 425] width 313 height 22
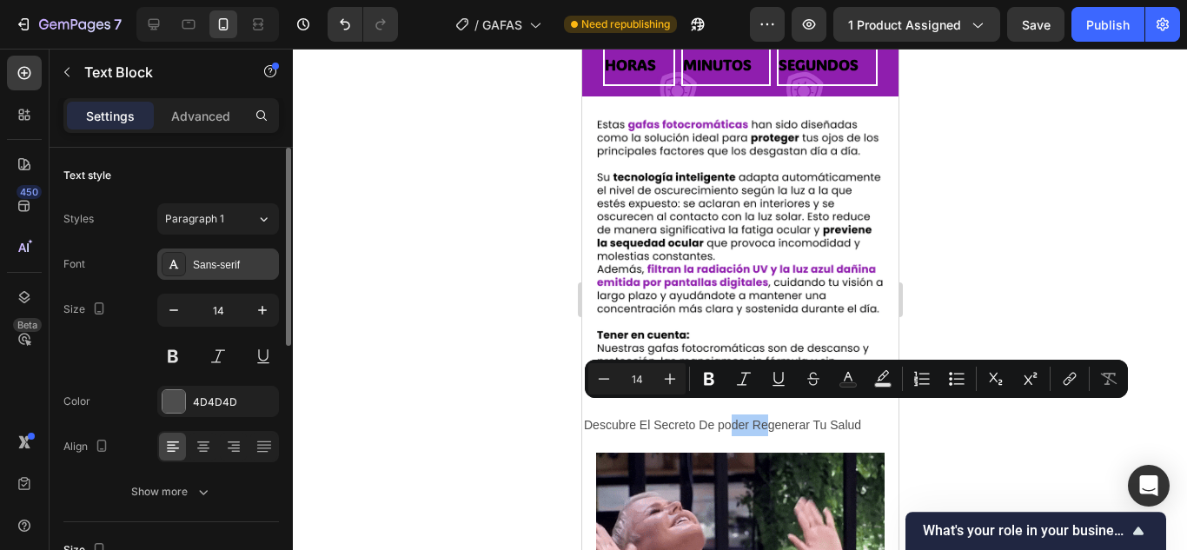
click at [247, 255] on div "Sans-serif" at bounding box center [218, 263] width 122 height 31
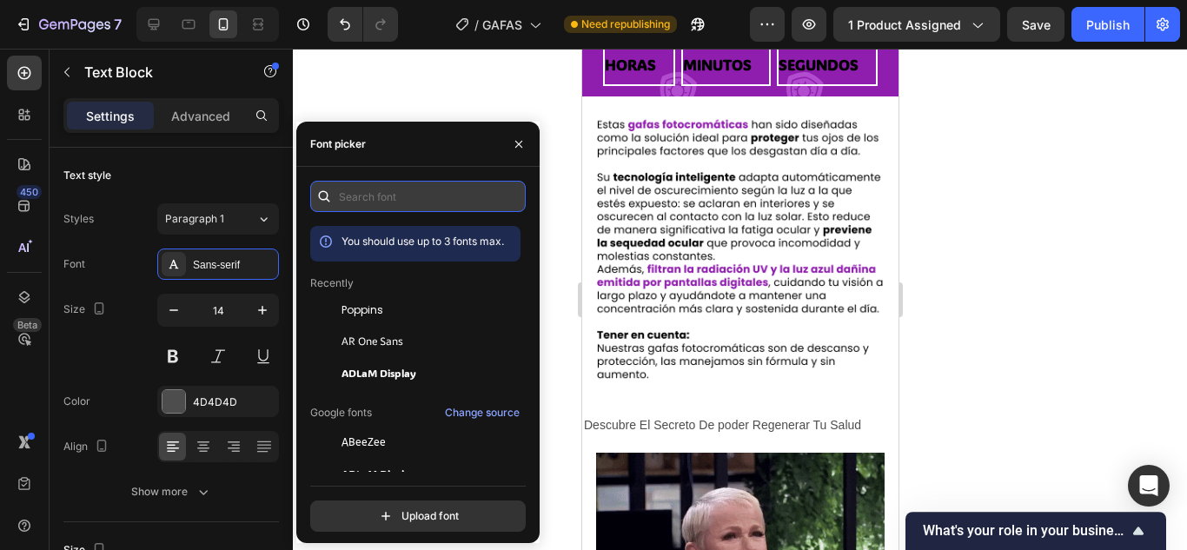
click at [429, 194] on input "text" at bounding box center [417, 196] width 215 height 31
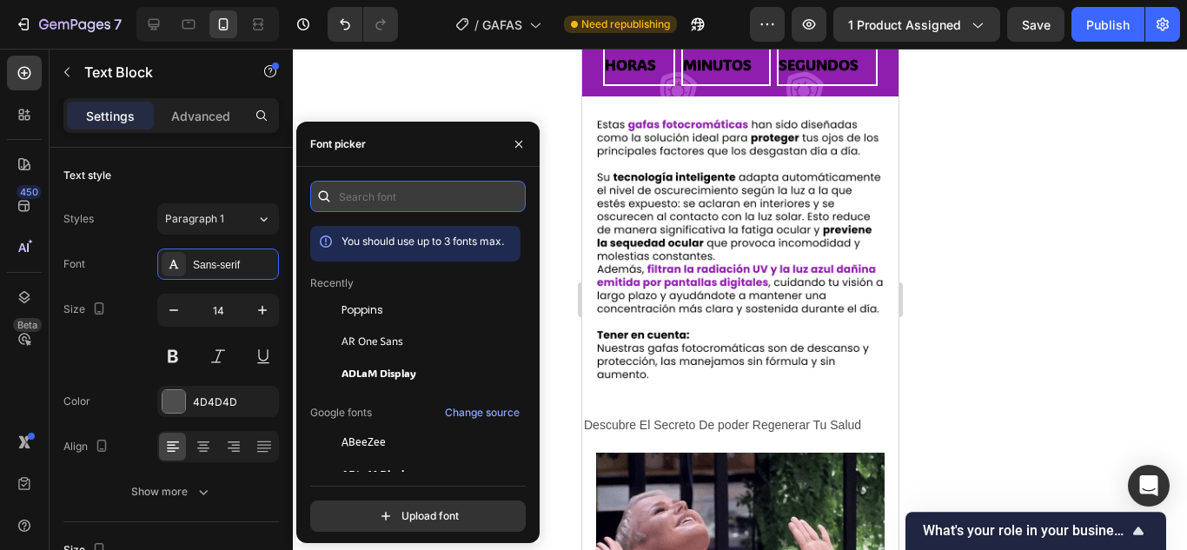
type input "o"
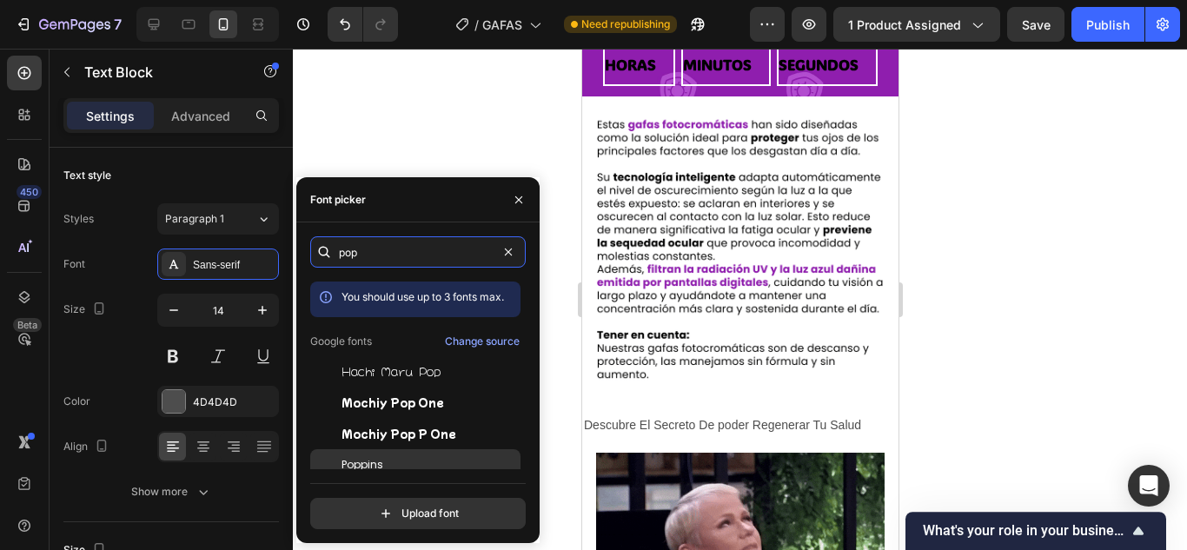
type input "pop"
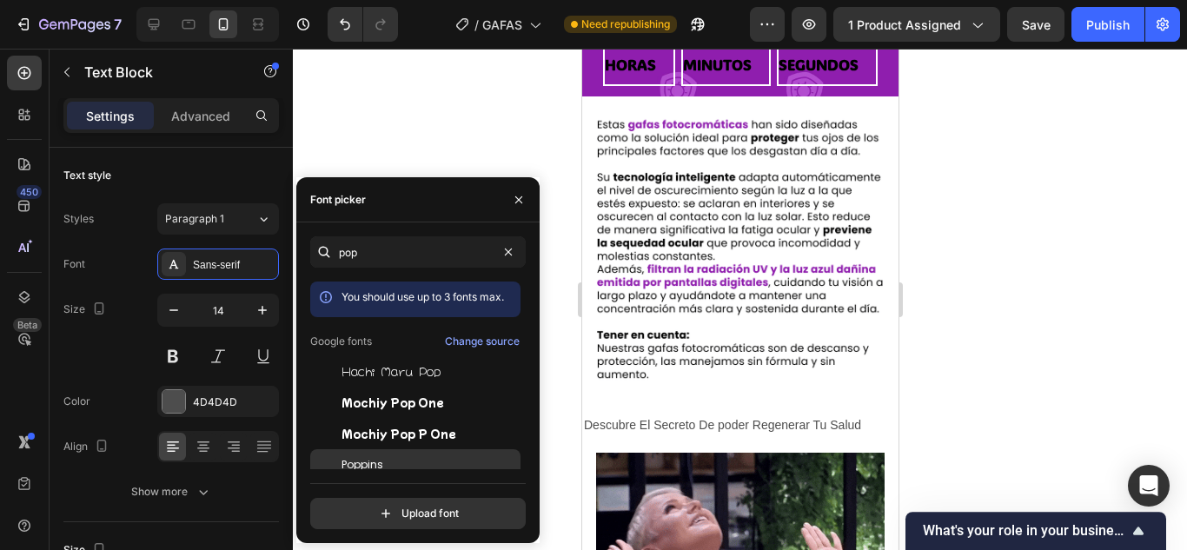
click at [398, 449] on div "Poppins" at bounding box center [415, 464] width 210 height 31
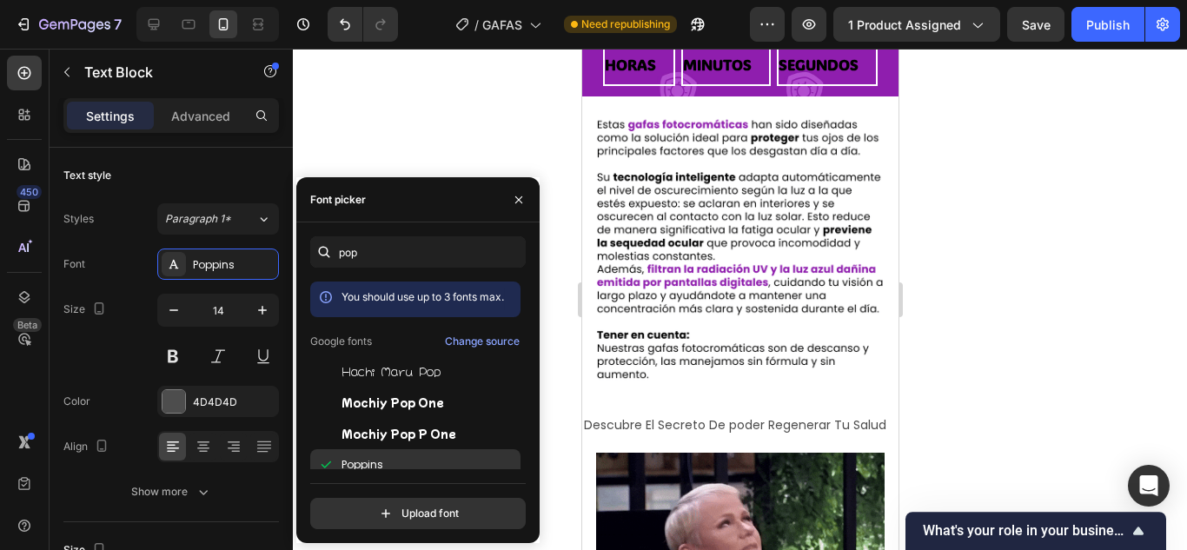
click at [398, 449] on div "Poppins" at bounding box center [415, 464] width 210 height 31
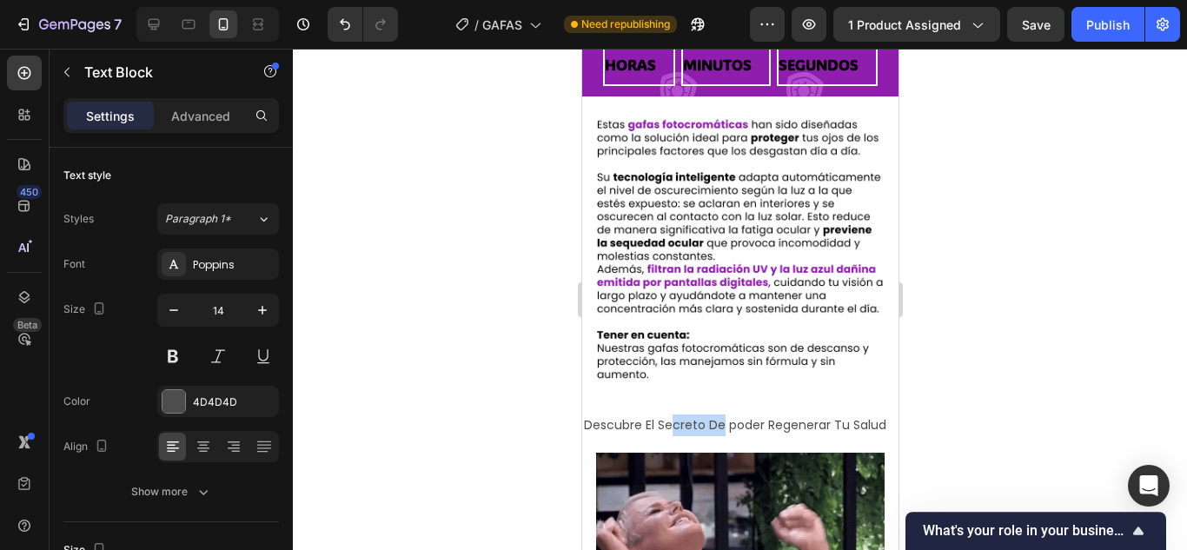
click at [674, 420] on p "Descubre El Secreto De poder Regenerar Tu Salud" at bounding box center [739, 425] width 313 height 22
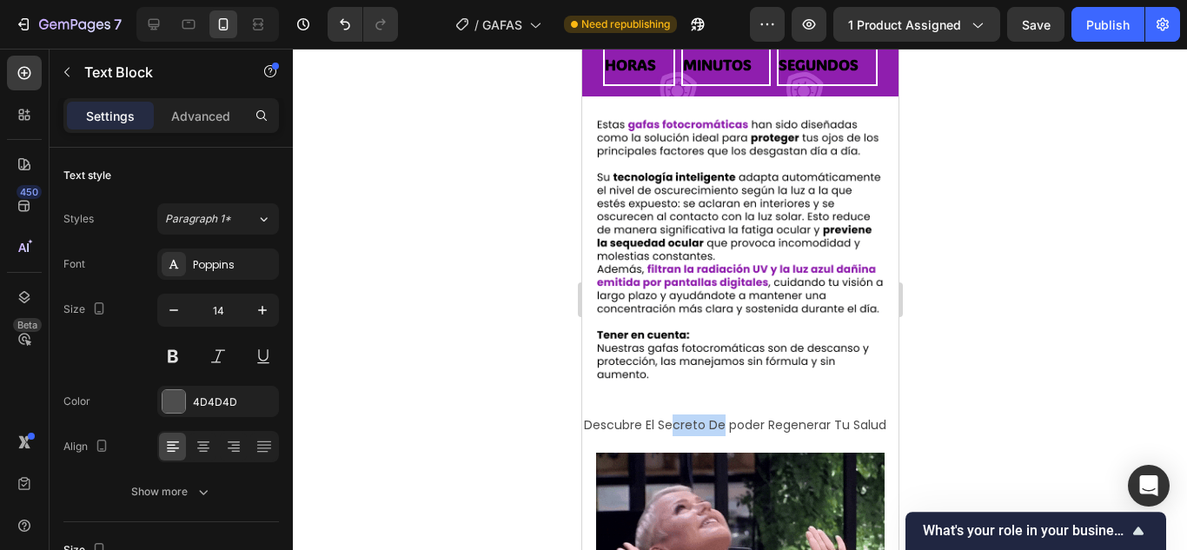
click at [674, 420] on p "Descubre El Secreto De poder Regenerar Tu Salud" at bounding box center [739, 425] width 313 height 22
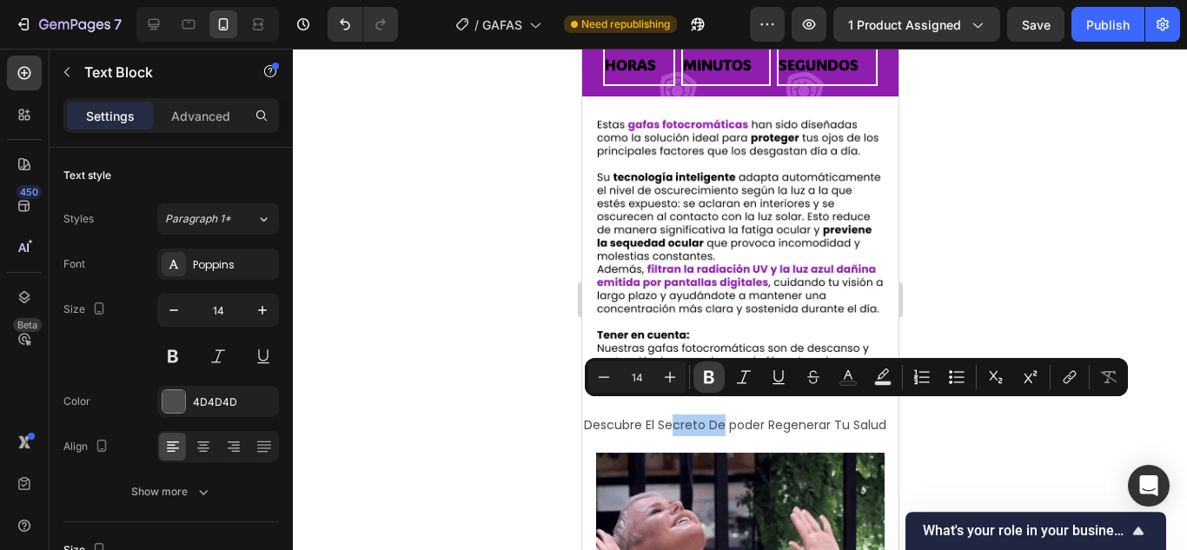
click at [711, 365] on button "Bold" at bounding box center [708, 376] width 31 height 31
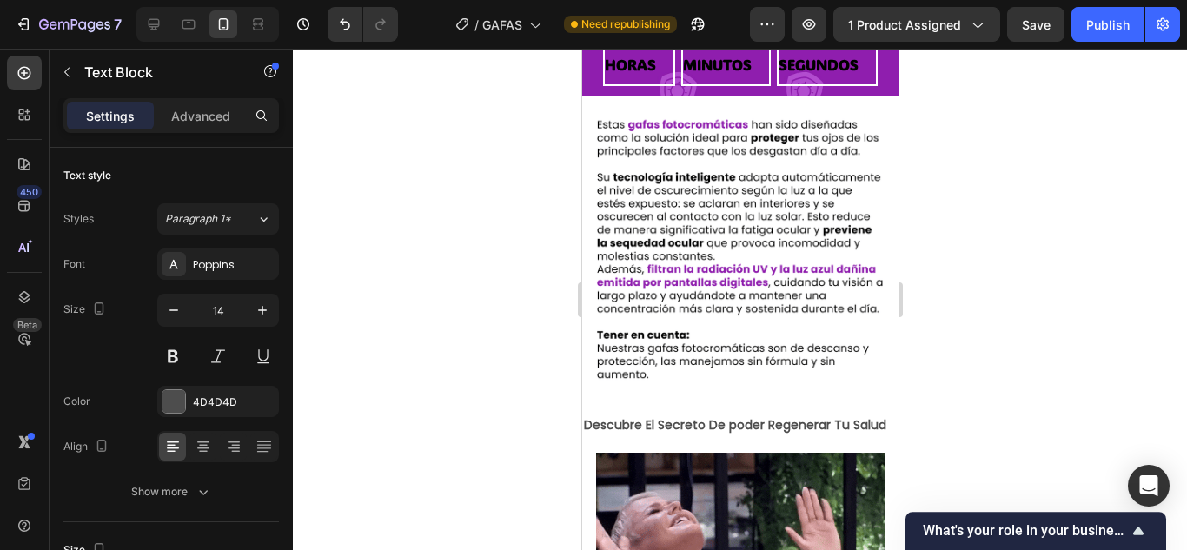
click at [679, 416] on strong "Descubre El Secreto De poder Regenerar Tu Salud" at bounding box center [734, 424] width 302 height 17
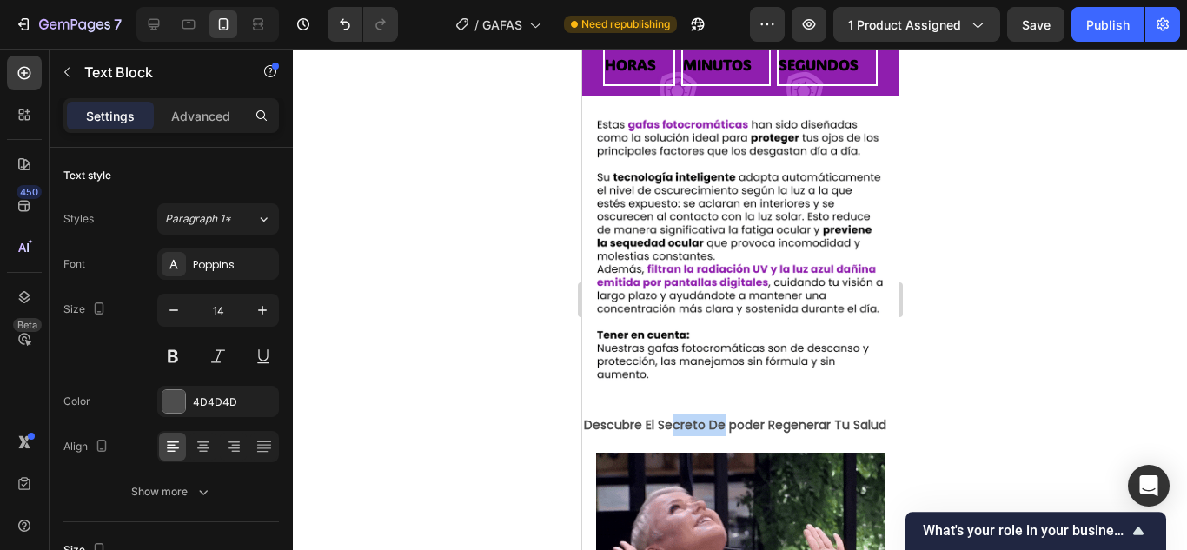
click at [679, 416] on strong "Descubre El Secreto De poder Regenerar Tu Salud" at bounding box center [734, 424] width 302 height 17
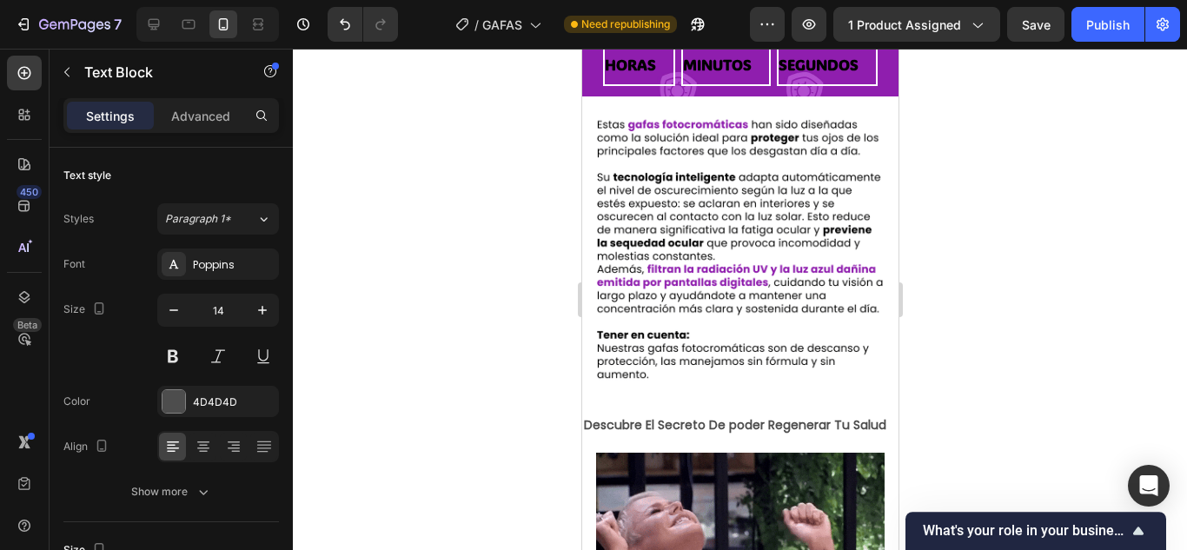
click at [604, 433] on strong "Descubre El Secreto De poder Regenerar Tu Salud" at bounding box center [734, 424] width 302 height 17
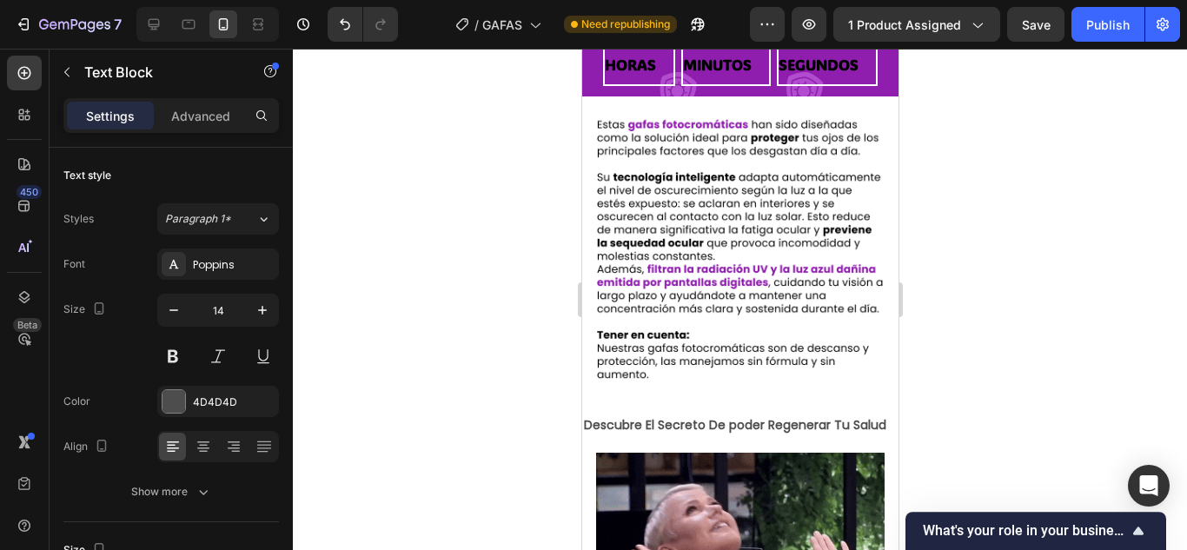
scroll to position [1011, 0]
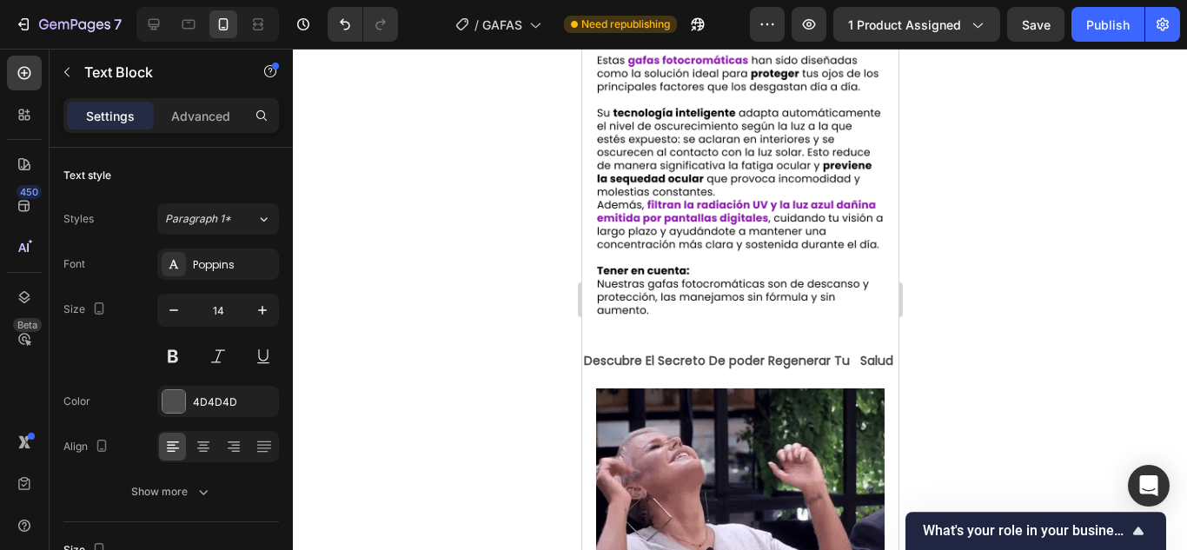
click at [665, 359] on p "Descubre El Secreto De poder Regenerar Tu Salud" at bounding box center [739, 361] width 313 height 22
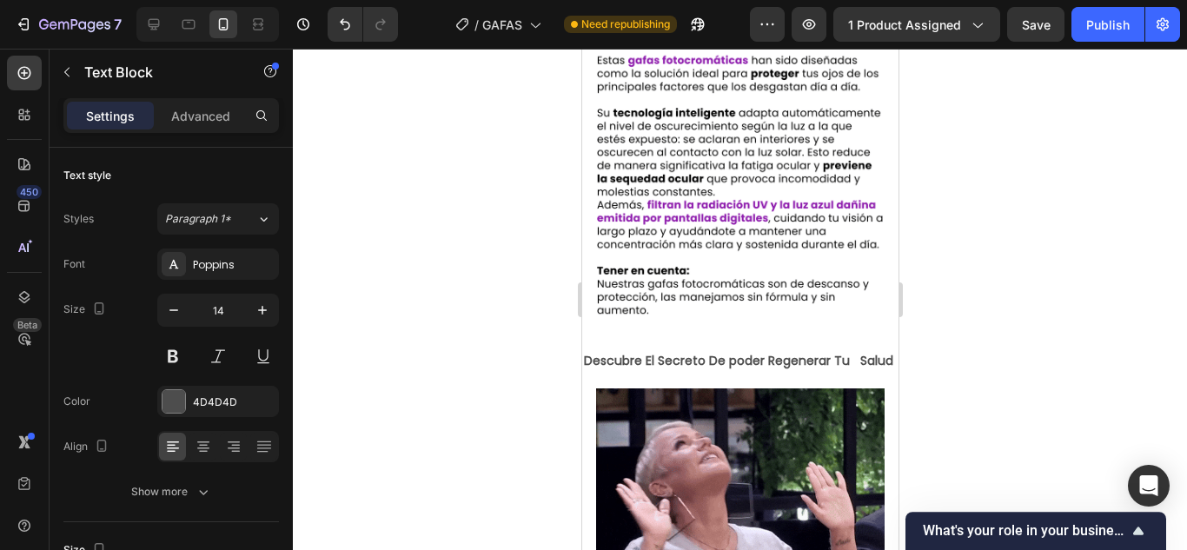
click at [652, 360] on p "Descubre El Secreto De poder Regenerar Tu Salud" at bounding box center [739, 361] width 313 height 22
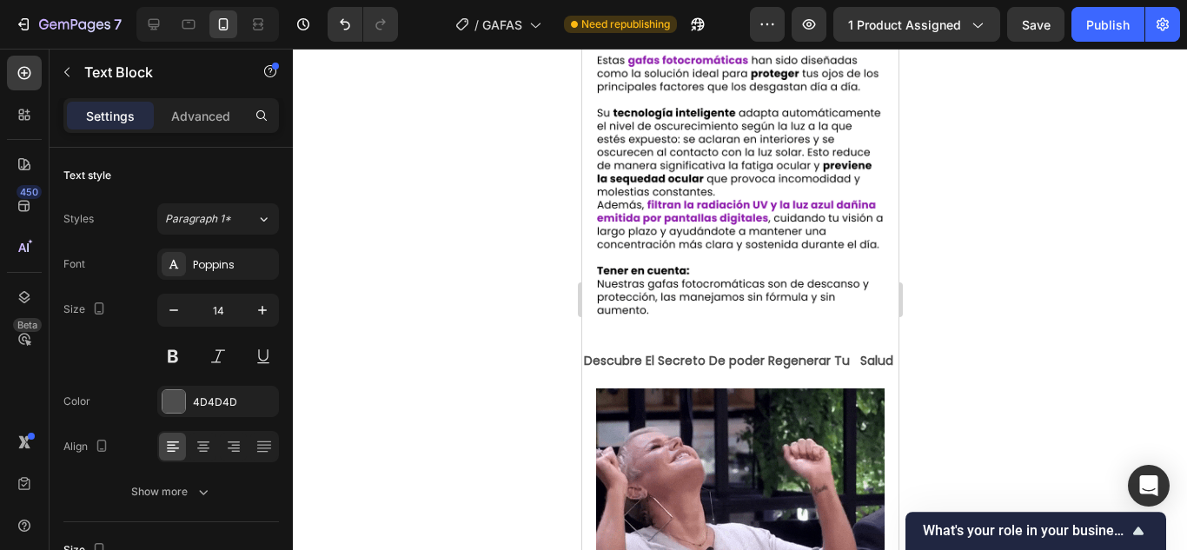
click at [652, 360] on p "Descubre El Secreto De poder Regenerar Tu Salud" at bounding box center [739, 361] width 313 height 22
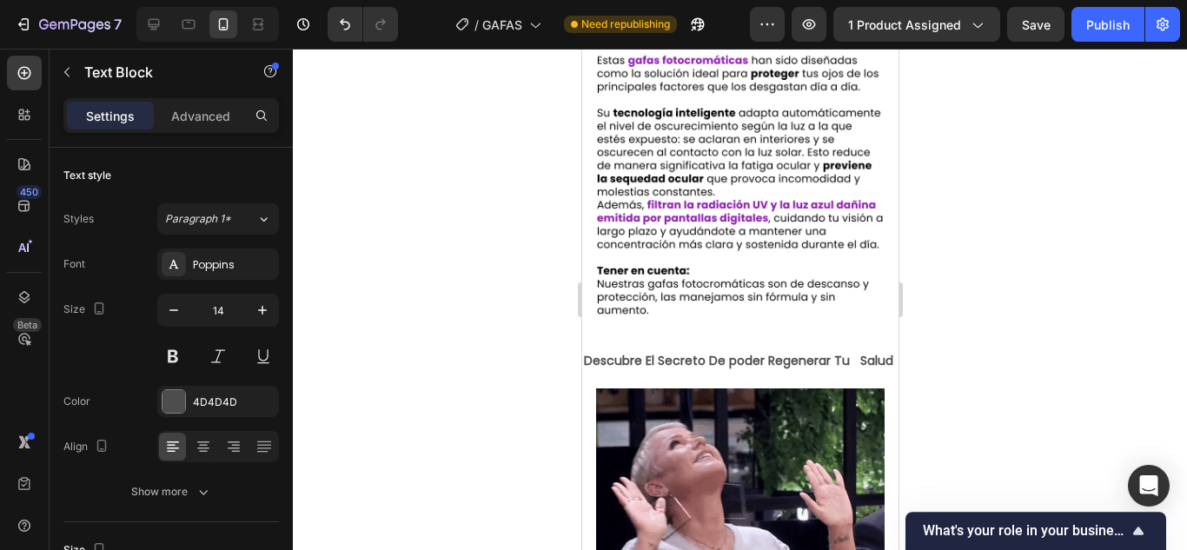
click at [652, 360] on p "Descubre El Secreto De poder Regenerar Tu Salud" at bounding box center [739, 361] width 313 height 22
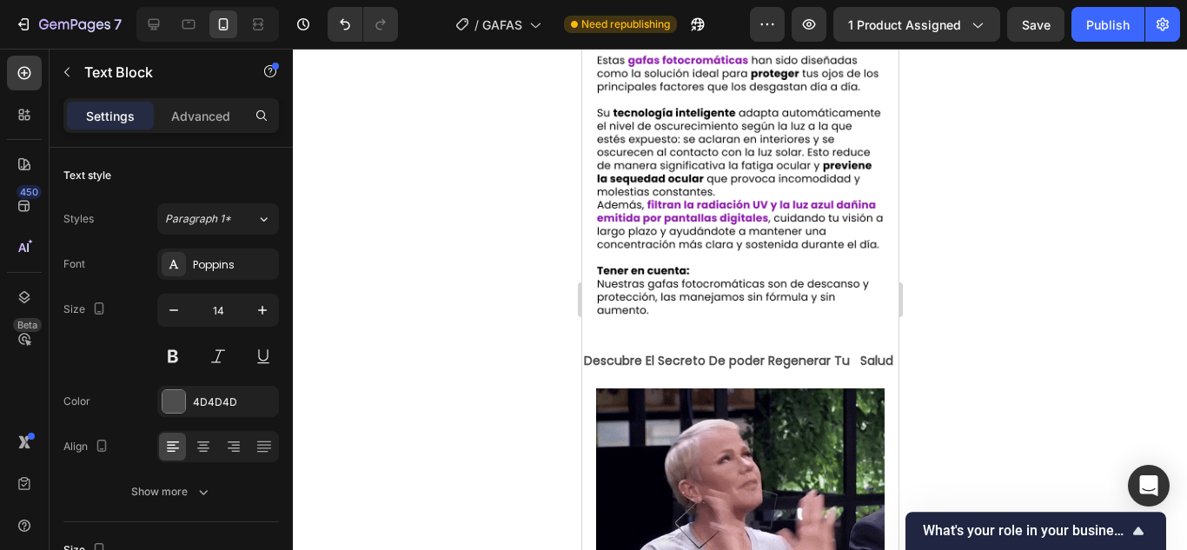
click at [652, 360] on p "Descubre El Secreto De poder Regenerar Tu Salud" at bounding box center [739, 361] width 313 height 22
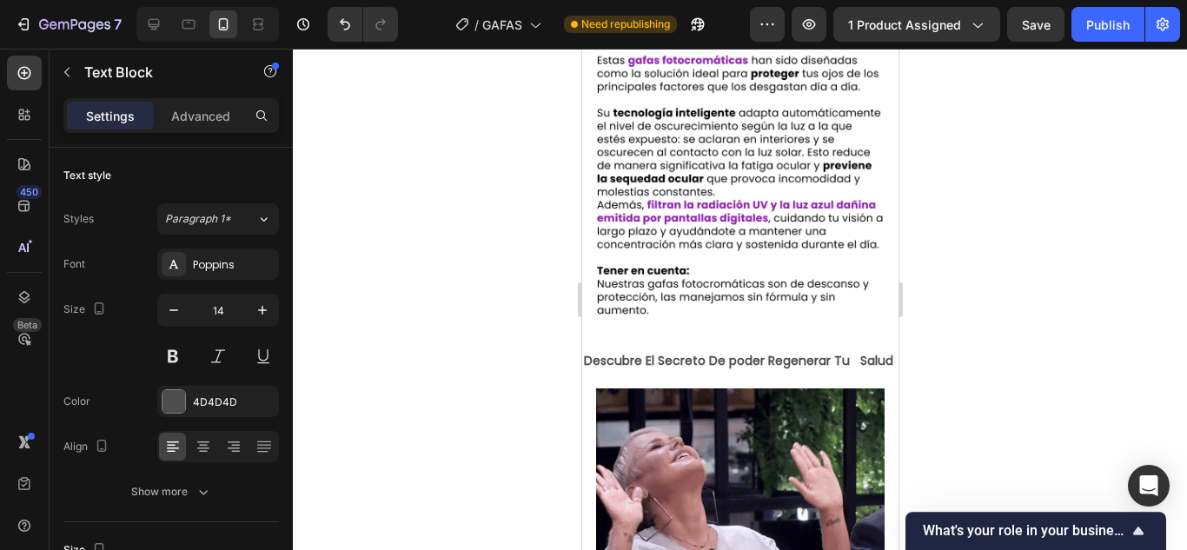
click at [652, 360] on p "Descubre El Secreto De poder Regenerar Tu Salud" at bounding box center [739, 361] width 313 height 22
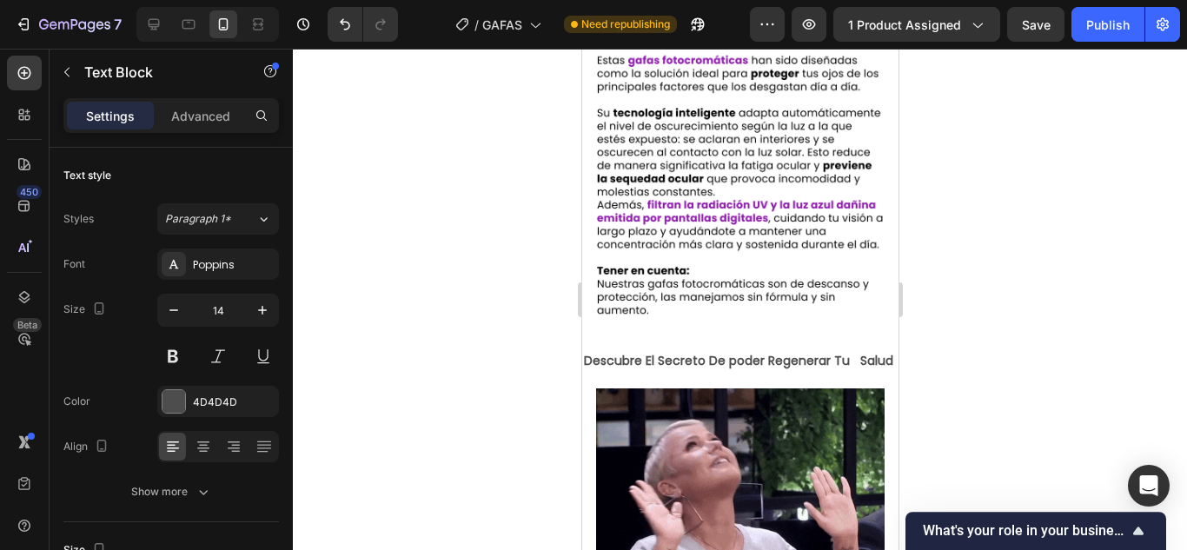
click at [652, 360] on p "Descubre El Secreto De poder Regenerar Tu Salud" at bounding box center [739, 361] width 313 height 22
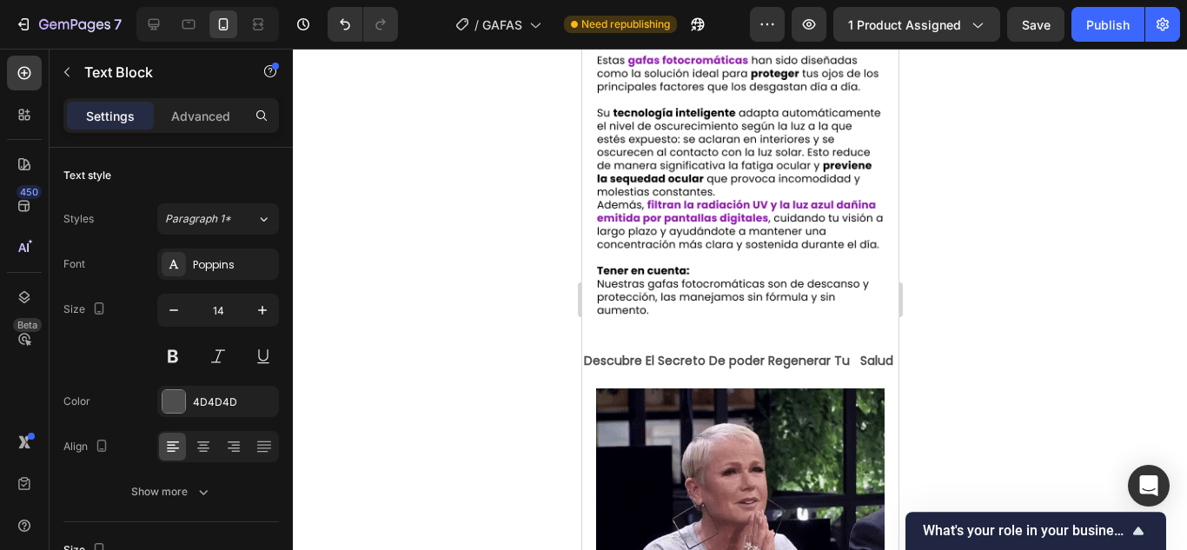
click at [675, 352] on strong "Descubre El Secreto De poder Regenerar Tu Salud" at bounding box center [737, 360] width 309 height 17
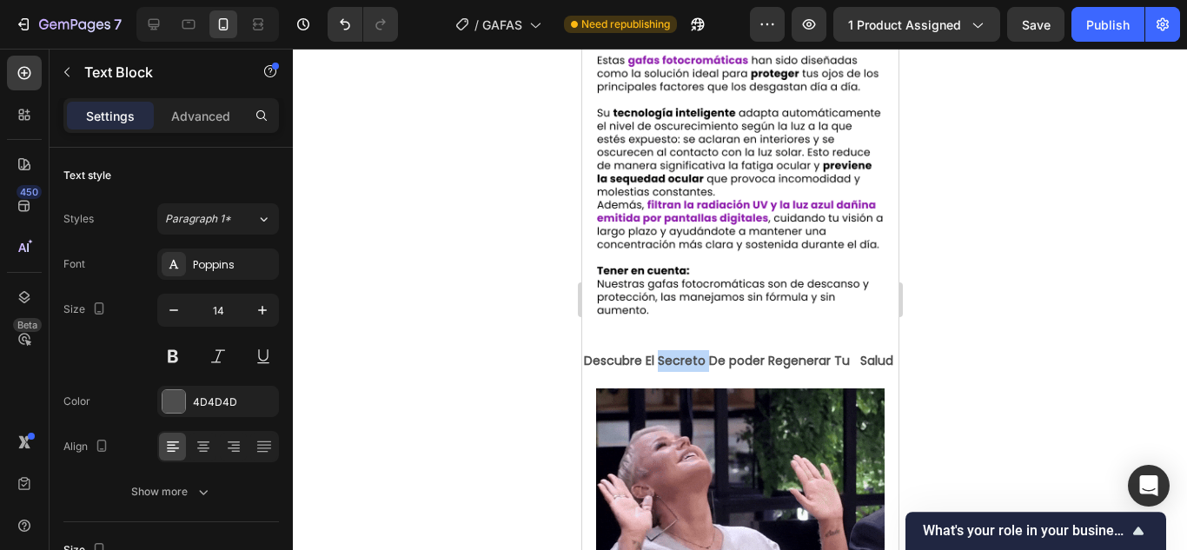
click at [675, 352] on strong "Descubre El Secreto De poder Regenerar Tu Salud" at bounding box center [737, 360] width 309 height 17
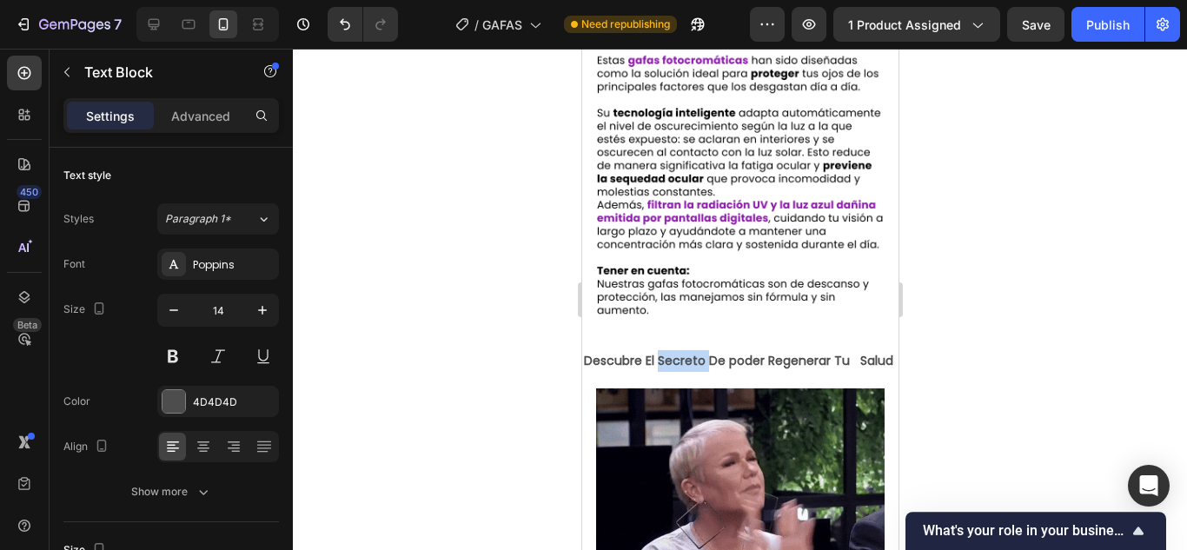
click at [675, 352] on strong "Descubre El Secreto De poder Regenerar Tu Salud" at bounding box center [737, 360] width 309 height 17
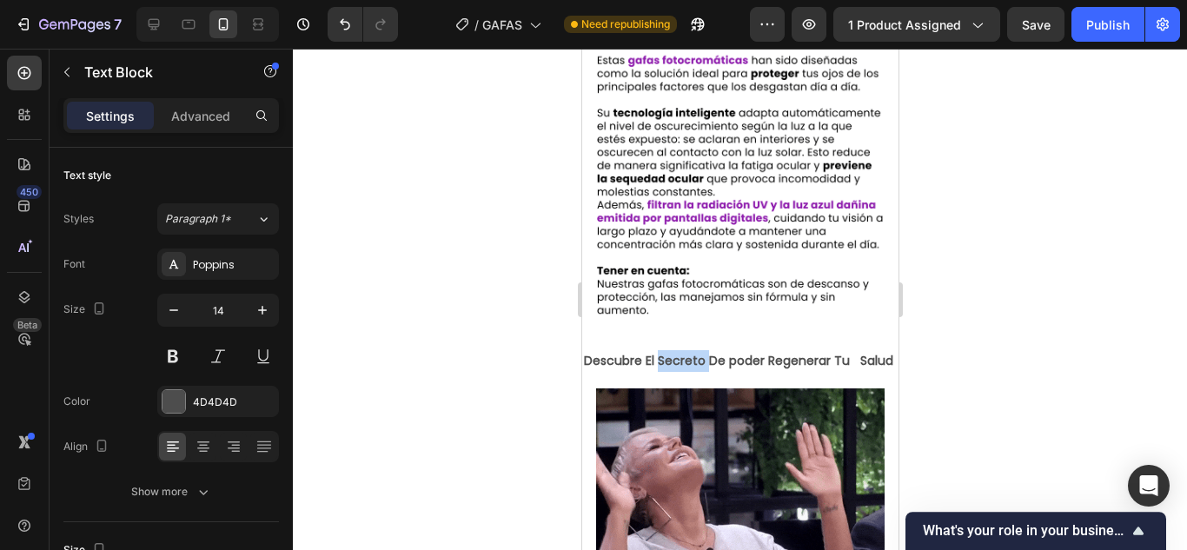
click at [675, 352] on strong "Descubre El Secreto De poder Regenerar Tu Salud" at bounding box center [737, 360] width 309 height 17
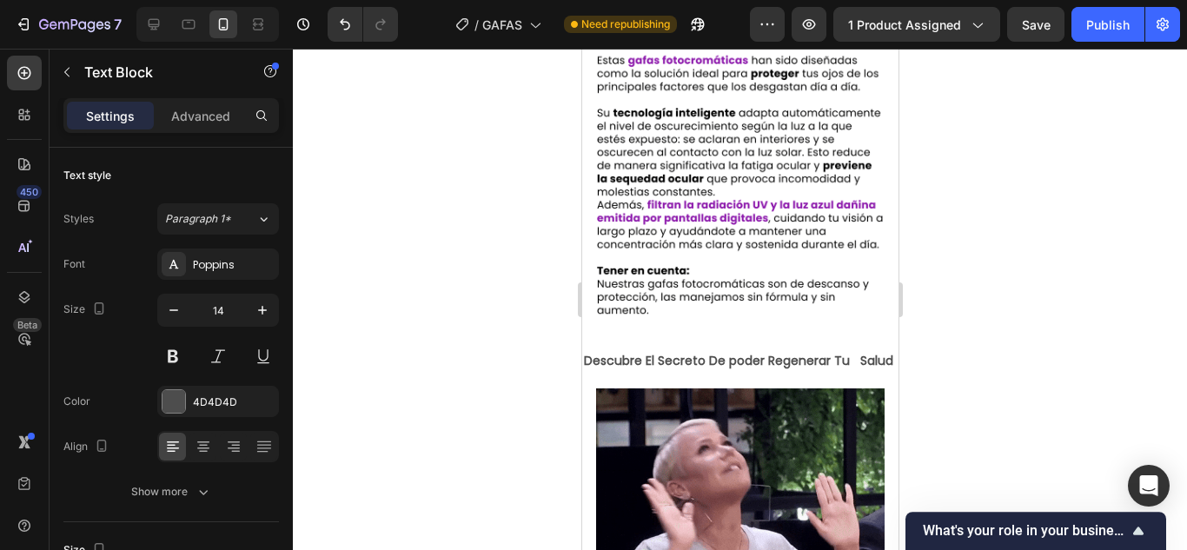
click at [724, 352] on strong "Descubre El Secreto De poder Regenerar Tu Salud" at bounding box center [737, 360] width 309 height 17
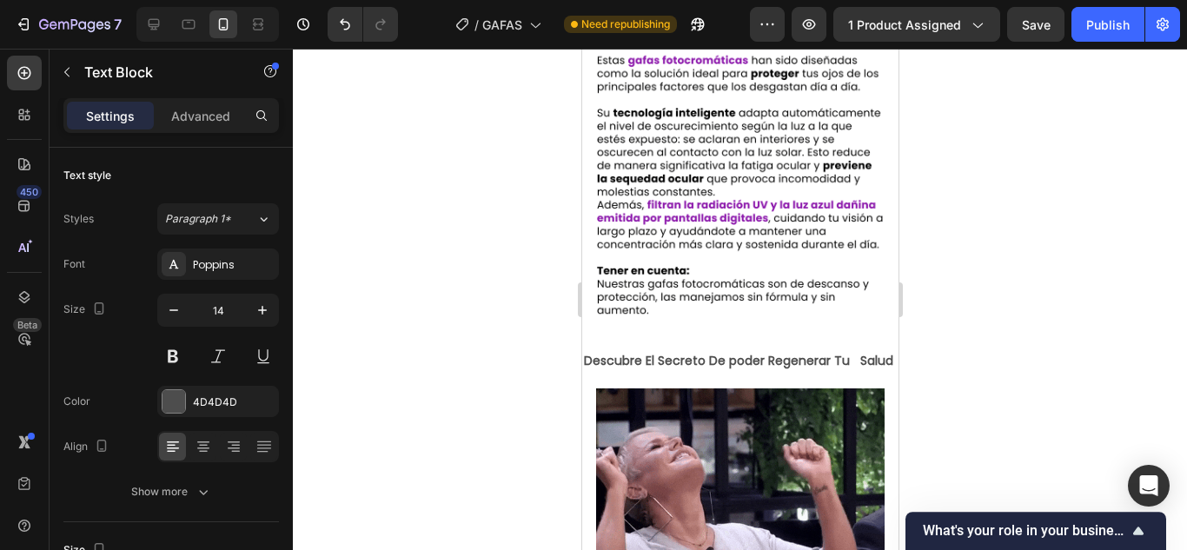
click at [672, 372] on p "Descubre El Secreto De poder Regenerar Tu Salud" at bounding box center [739, 361] width 313 height 22
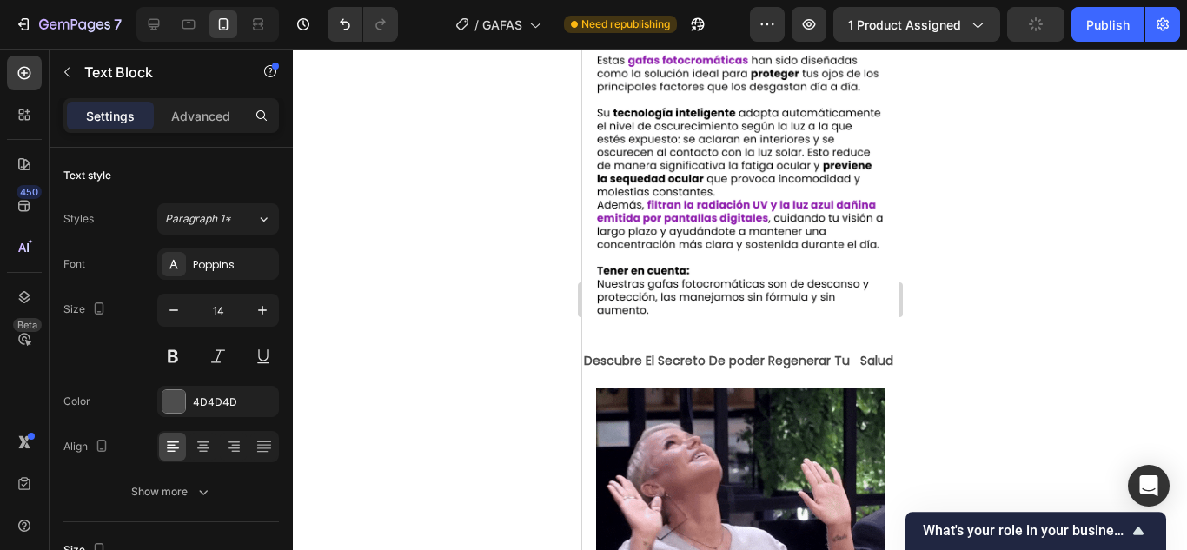
click at [628, 359] on p "Descubre El Secreto De poder Regenerar Tu Salud" at bounding box center [739, 361] width 313 height 22
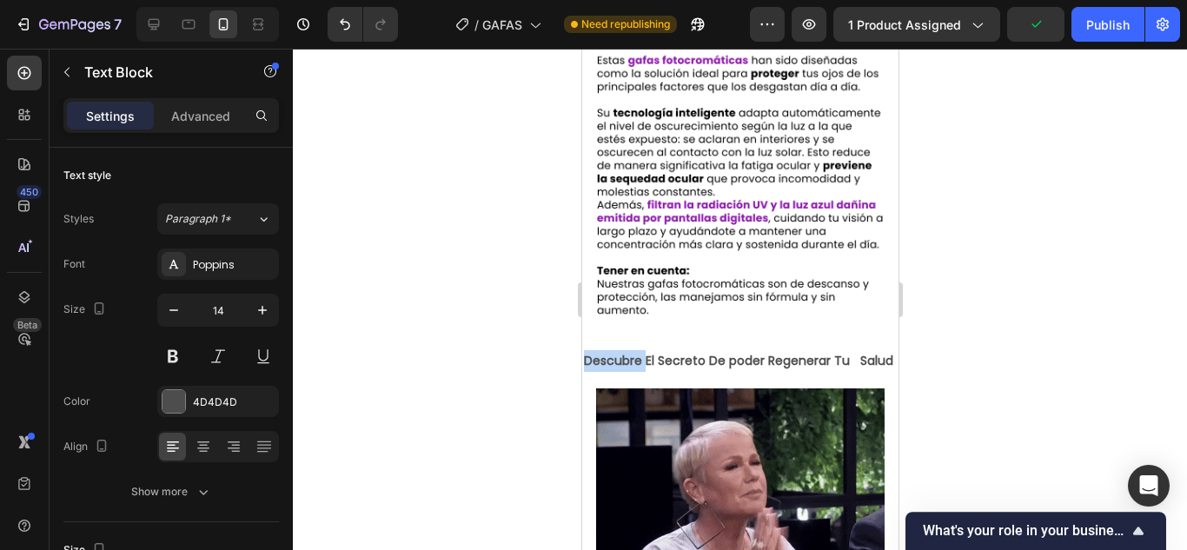
click at [628, 359] on p "Descubre El Secreto De poder Regenerar Tu Salud" at bounding box center [739, 361] width 313 height 22
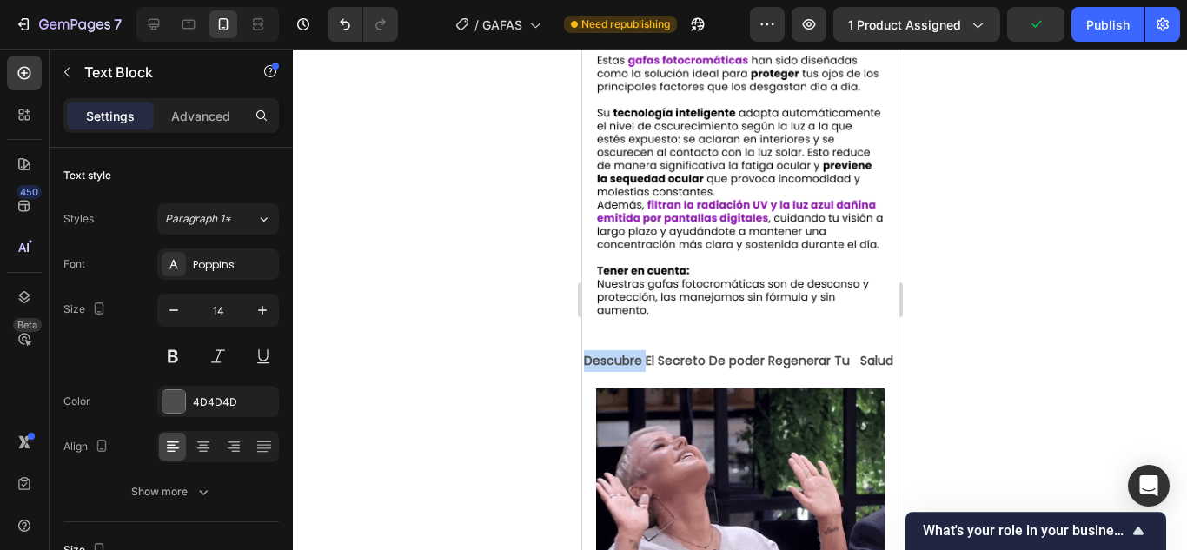
click at [628, 359] on p "Descubre El Secreto De poder Regenerar Tu Salud" at bounding box center [739, 361] width 313 height 22
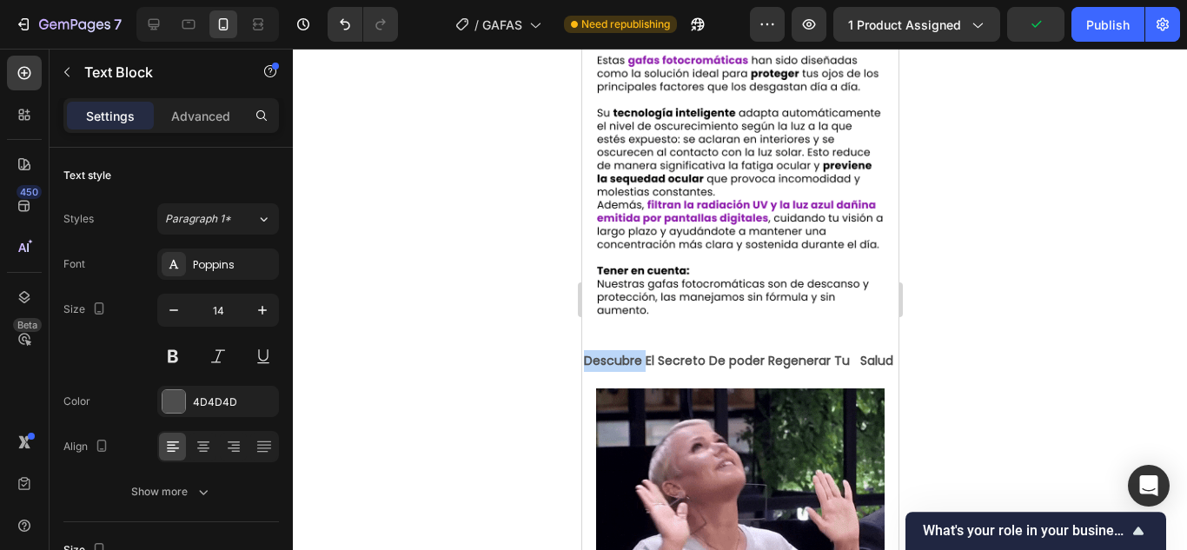
click at [628, 359] on p "Descubre El Secreto De poder Regenerar Tu Salud" at bounding box center [739, 361] width 313 height 22
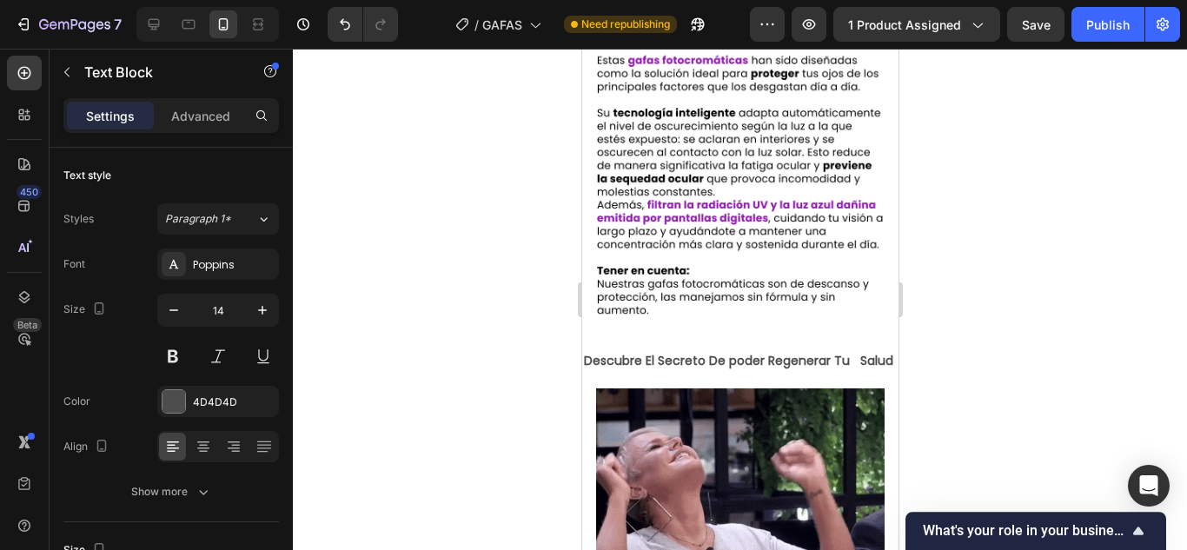
click at [616, 352] on strong "Descubre El Secreto De poder Regenerar Tu Salud" at bounding box center [737, 360] width 309 height 17
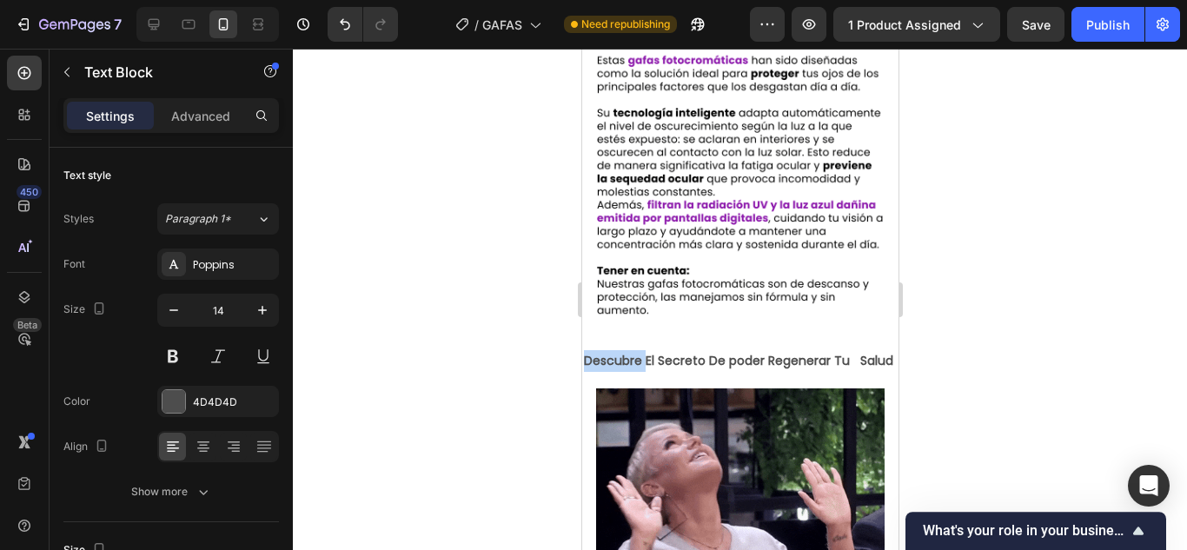
click at [616, 352] on strong "Descubre El Secreto De poder Regenerar Tu Salud" at bounding box center [737, 360] width 309 height 17
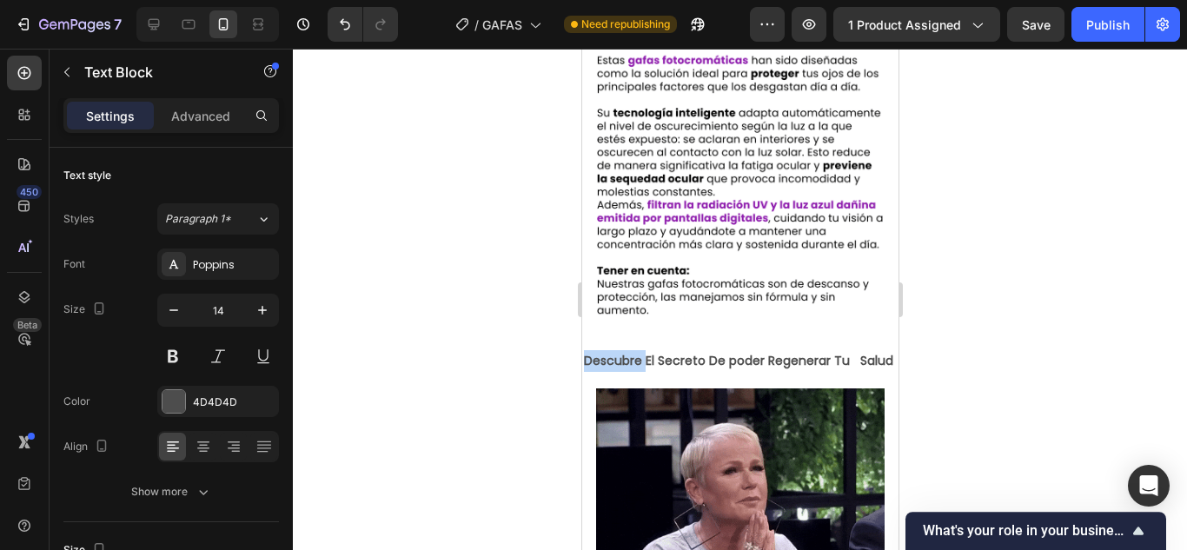
click at [616, 352] on strong "Descubre El Secreto De poder Regenerar Tu Salud" at bounding box center [737, 360] width 309 height 17
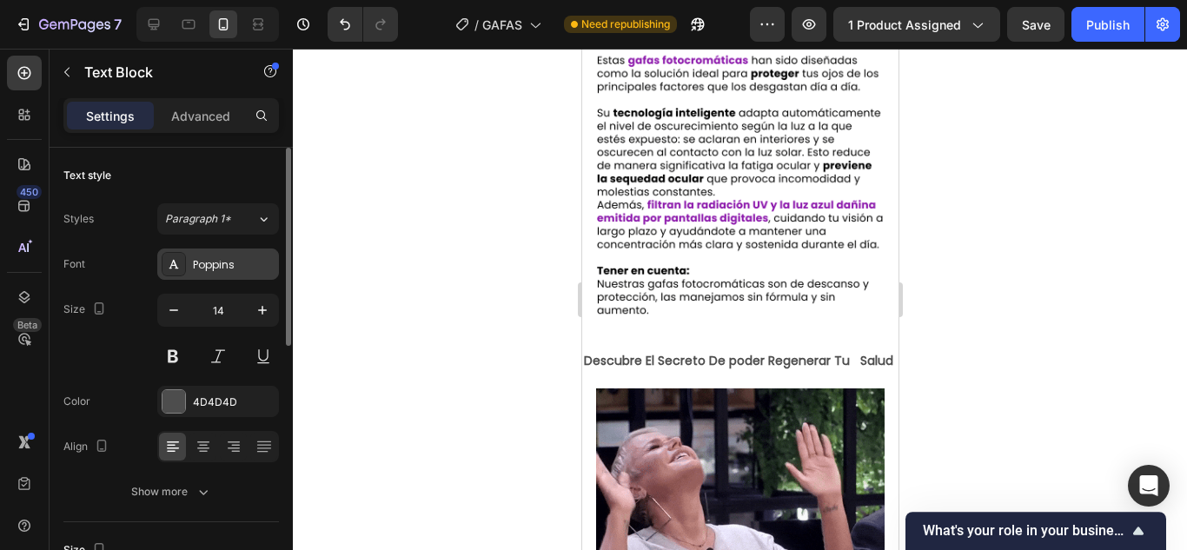
click at [228, 266] on div "Poppins" at bounding box center [234, 265] width 82 height 16
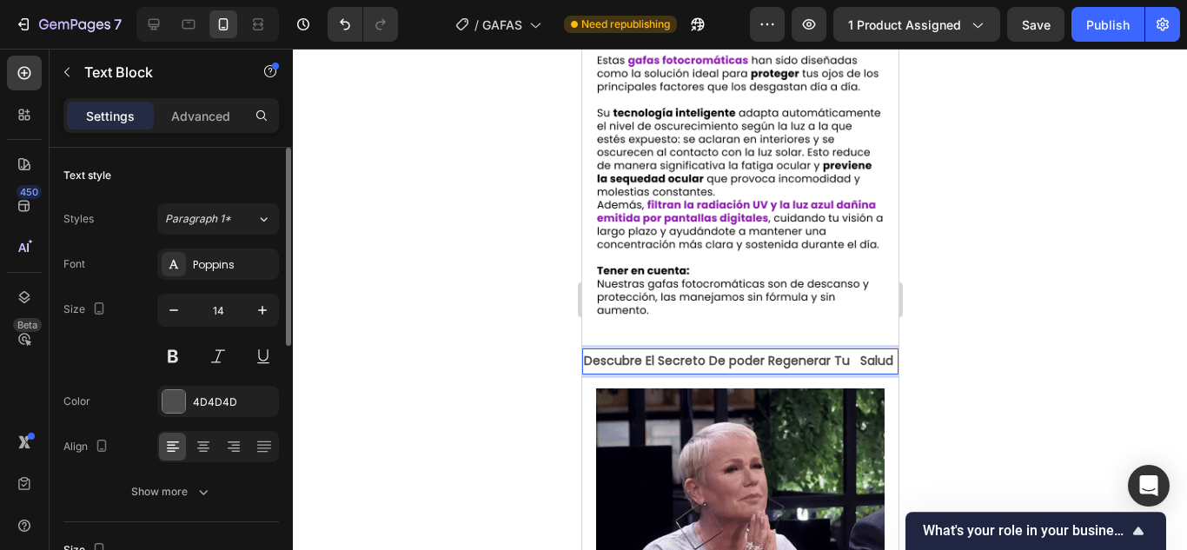
click at [808, 372] on p "Descubre El Secreto De poder Regenerar Tu Salud" at bounding box center [739, 361] width 313 height 22
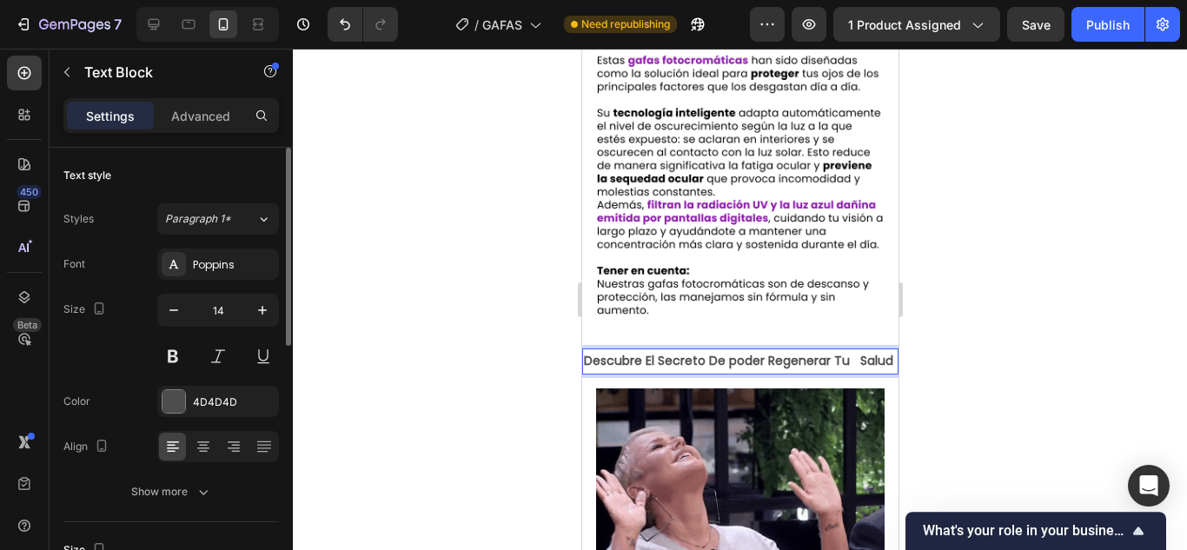
click at [808, 372] on p "Descubre El Secreto De poder Regenerar Tu Salud" at bounding box center [739, 361] width 313 height 22
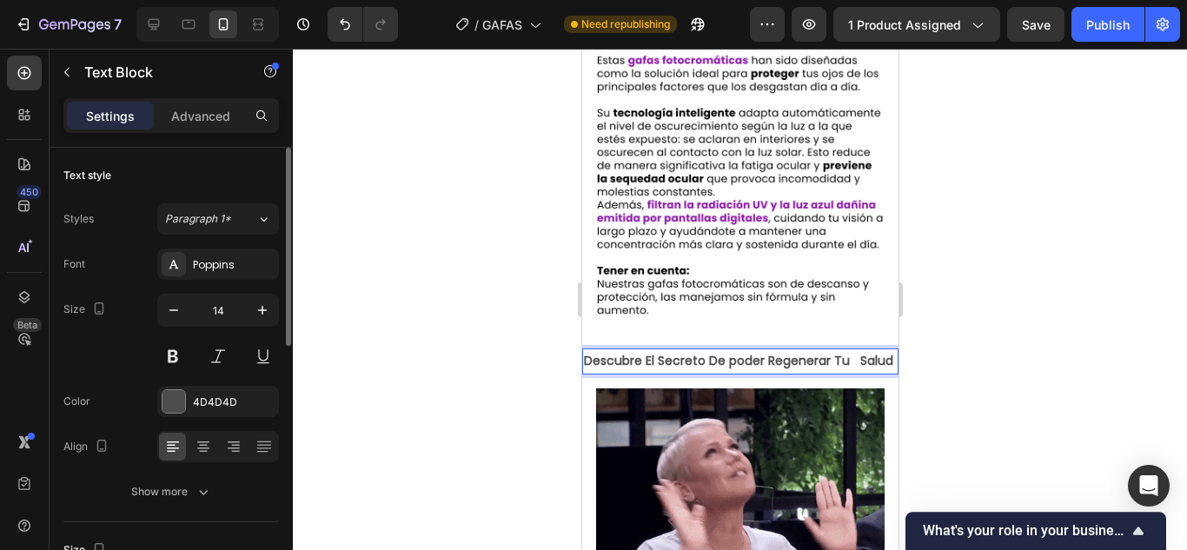
click at [808, 372] on p "Descubre El Secreto De poder Regenerar Tu Salud" at bounding box center [739, 361] width 313 height 22
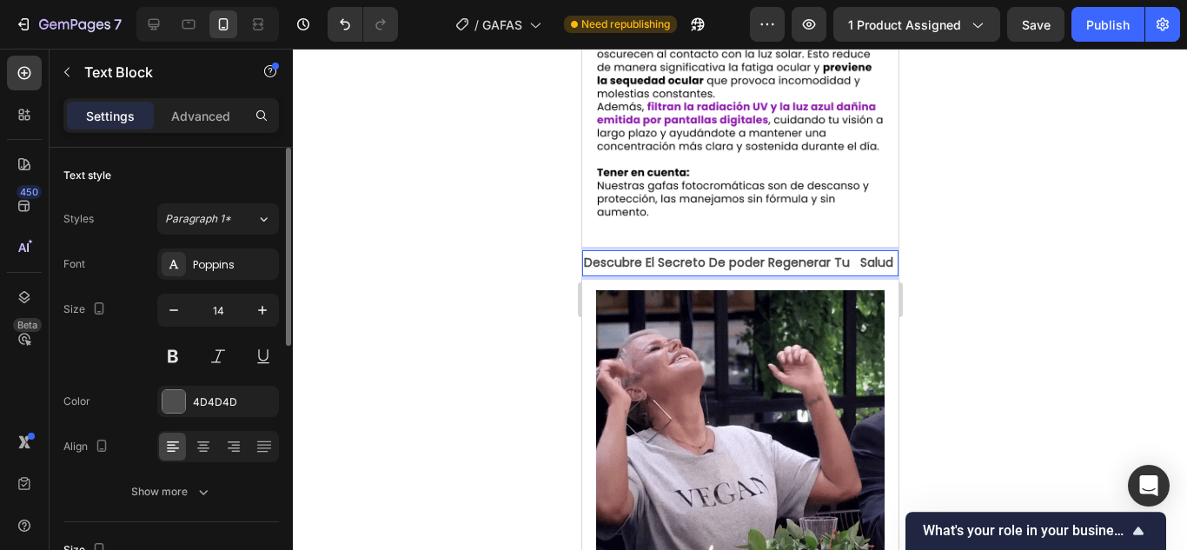
scroll to position [1110, 0]
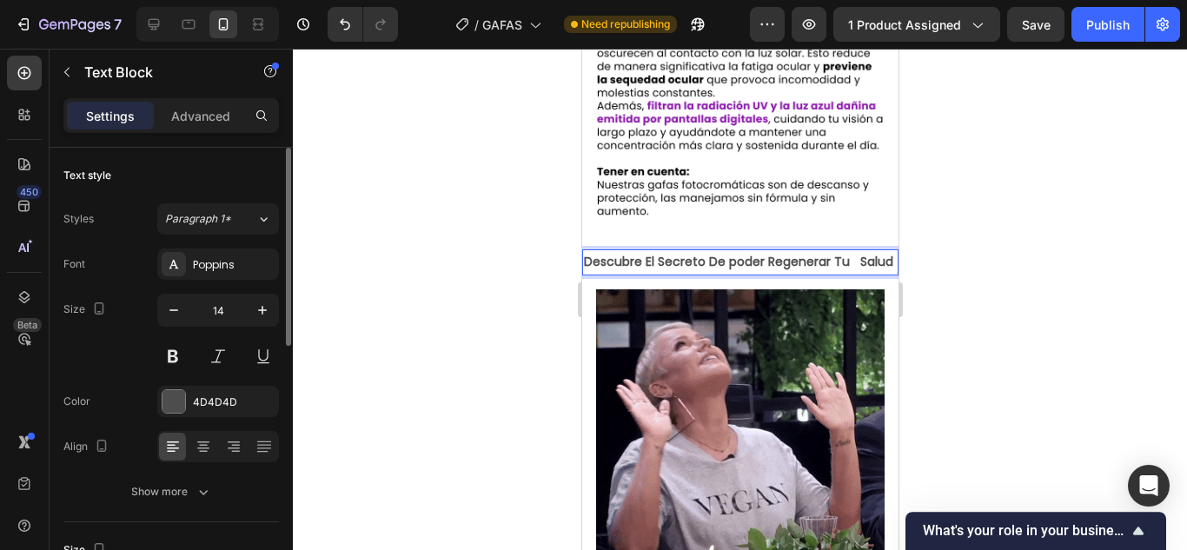
click at [797, 253] on strong "Descubre El Secreto De poder Regenerar Tu Salud" at bounding box center [737, 261] width 309 height 17
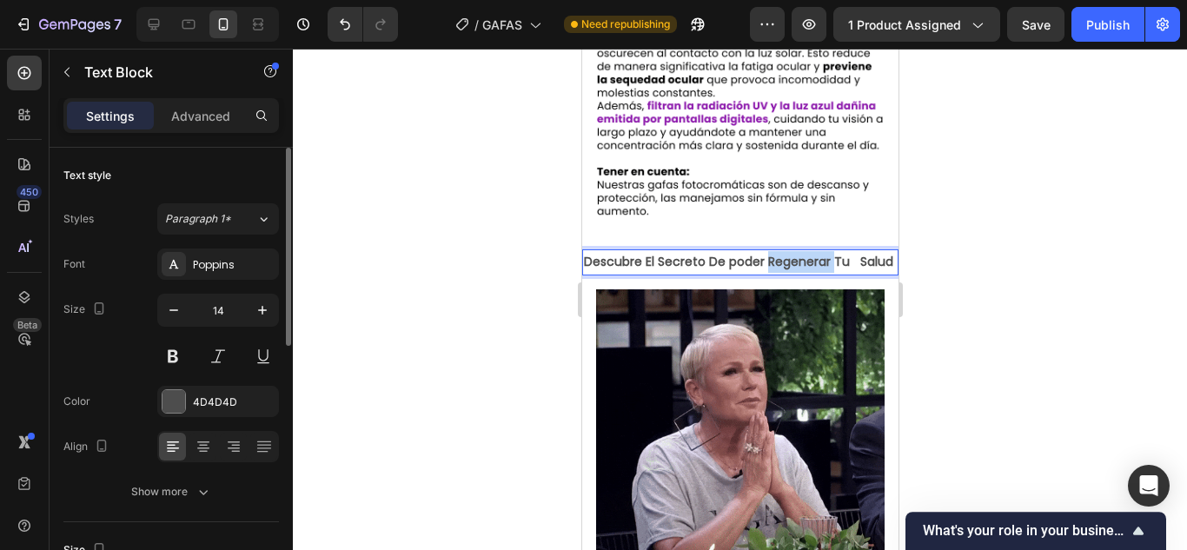
click at [797, 253] on strong "Descubre El Secreto De poder Regenerar Tu Salud" at bounding box center [737, 261] width 309 height 17
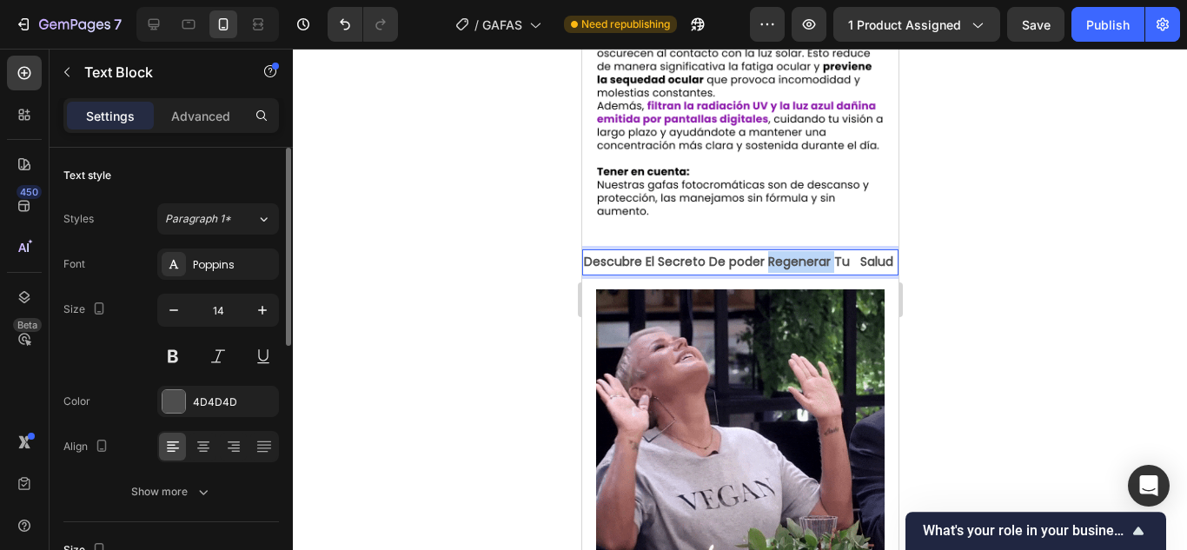
click at [797, 253] on strong "Descubre El Secreto De poder Regenerar Tu Salud" at bounding box center [737, 261] width 309 height 17
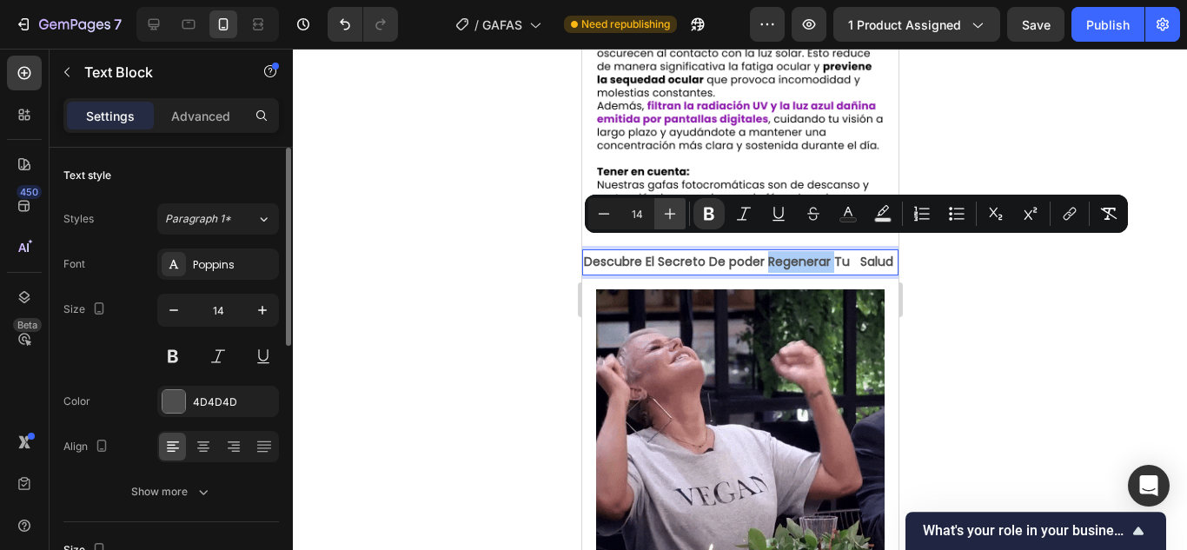
click at [676, 217] on icon "Editor contextual toolbar" at bounding box center [669, 213] width 17 height 17
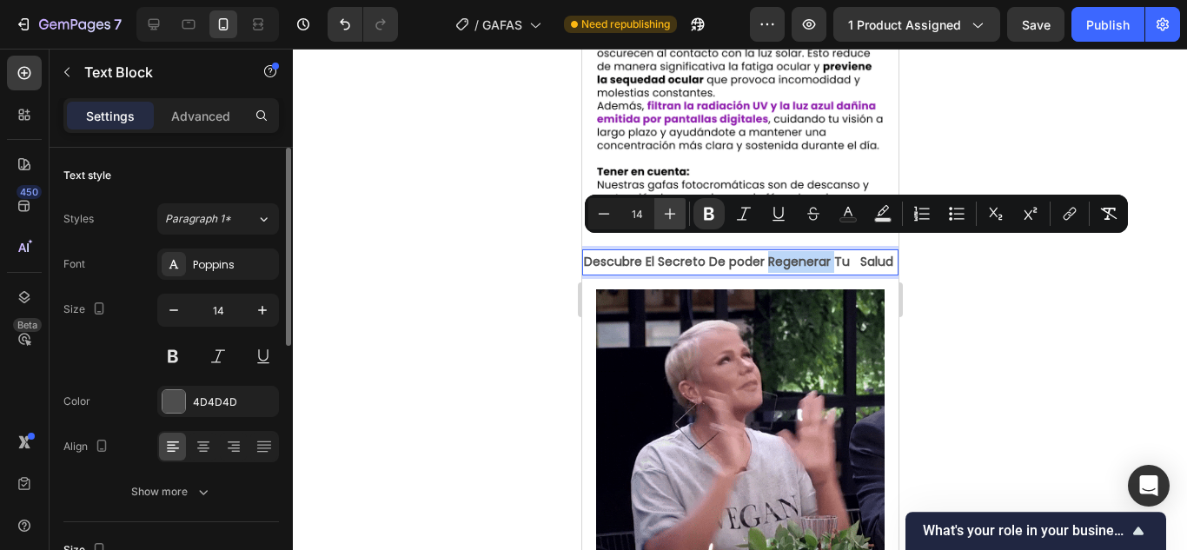
type input "15"
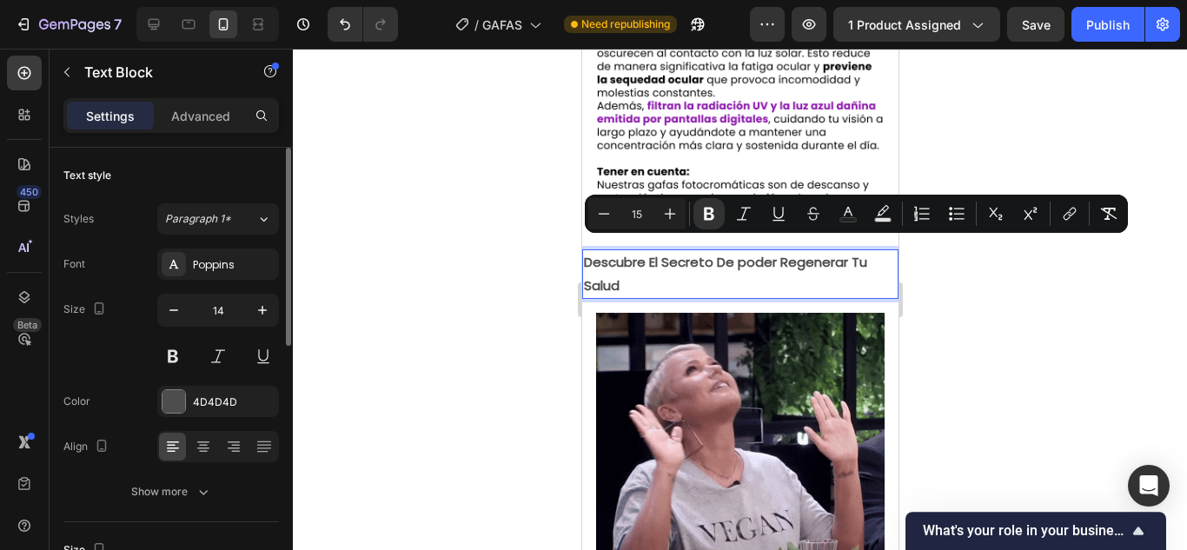
click at [645, 278] on p "Descubre El Secreto De poder Regenerar Tu Salud" at bounding box center [739, 273] width 313 height 45
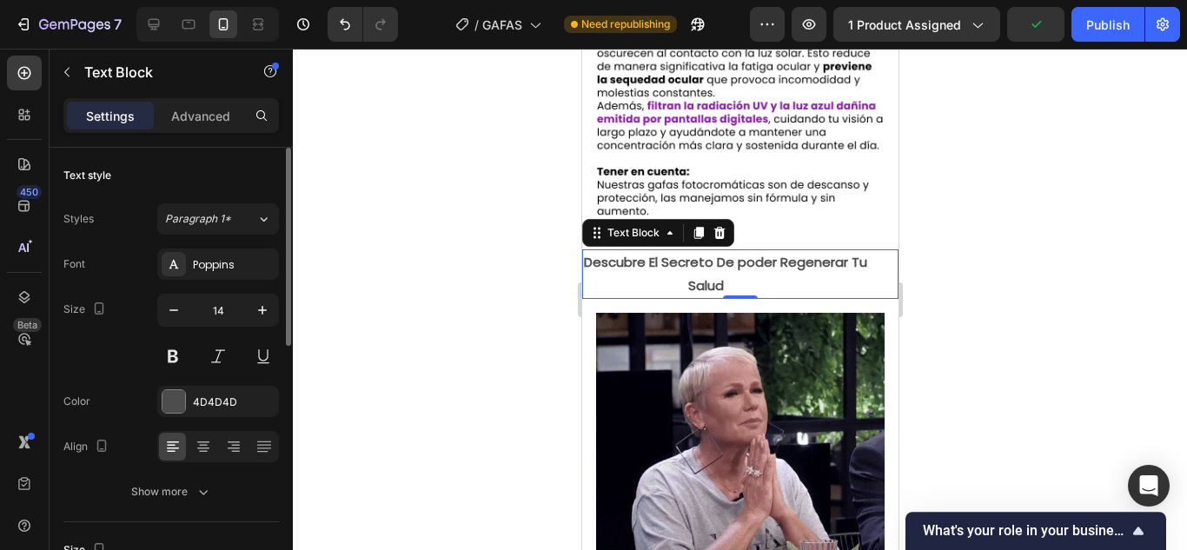
click at [1034, 163] on div at bounding box center [740, 299] width 894 height 501
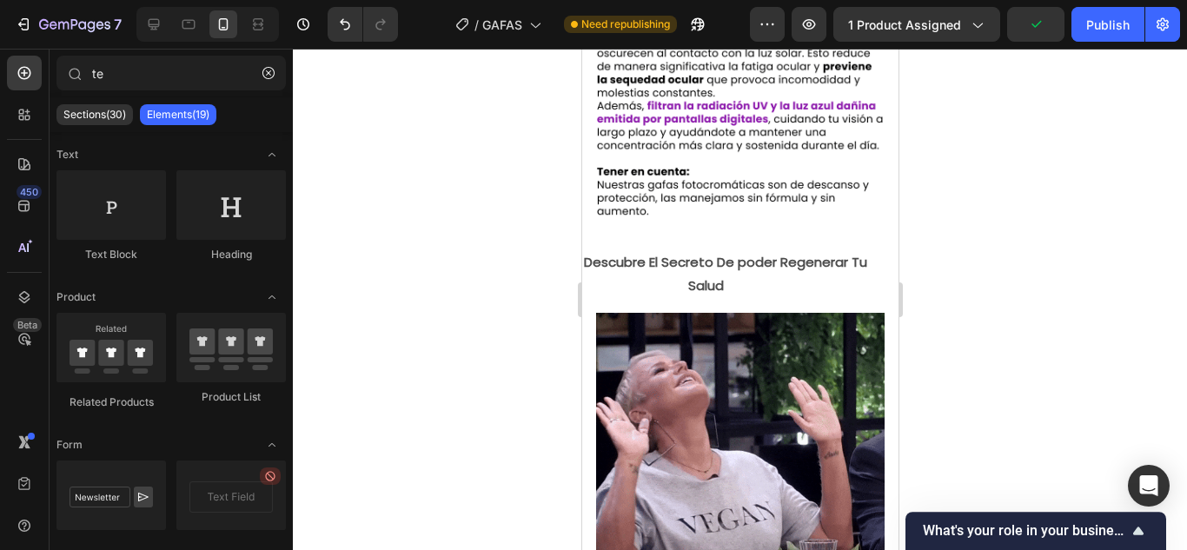
click at [1034, 163] on div at bounding box center [740, 299] width 894 height 501
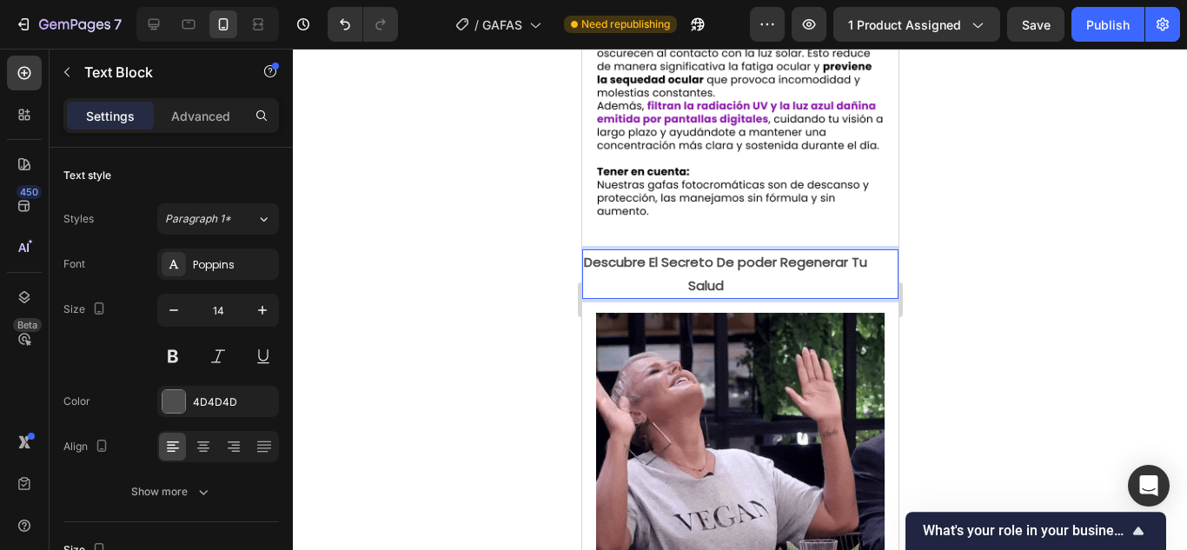
click at [710, 265] on strong "Descubre El Secreto De poder Regenerar Tu Salud" at bounding box center [738, 273] width 311 height 41
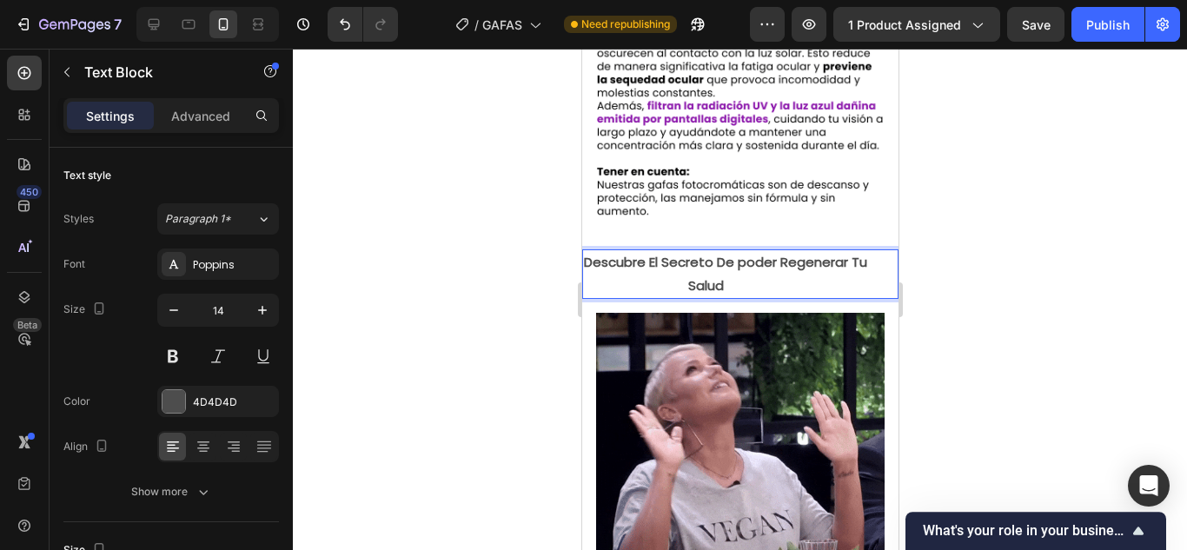
click at [965, 236] on div at bounding box center [740, 299] width 894 height 501
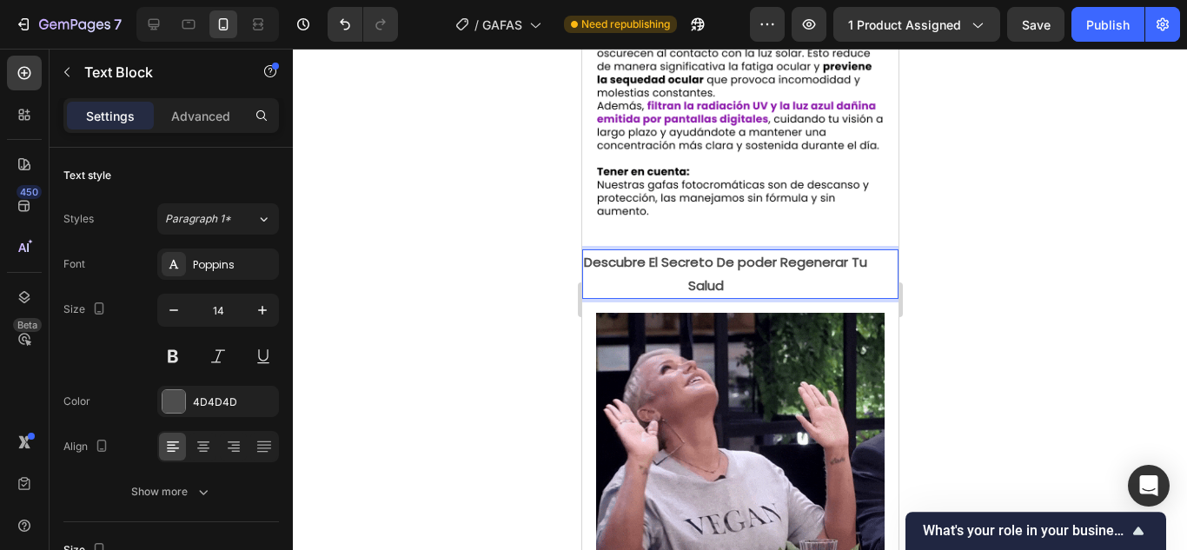
click at [815, 278] on p "Descubre El Secreto De poder Regenerar Tu Salud" at bounding box center [739, 273] width 313 height 45
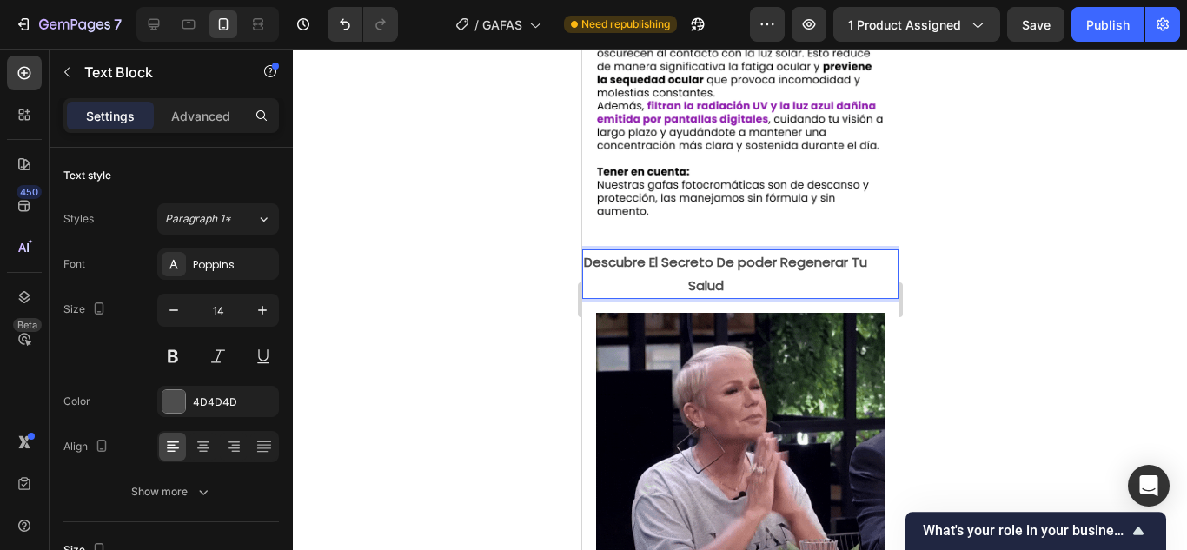
click at [815, 278] on p "Descubre El Secreto De poder Regenerar Tu Salud" at bounding box center [739, 273] width 313 height 45
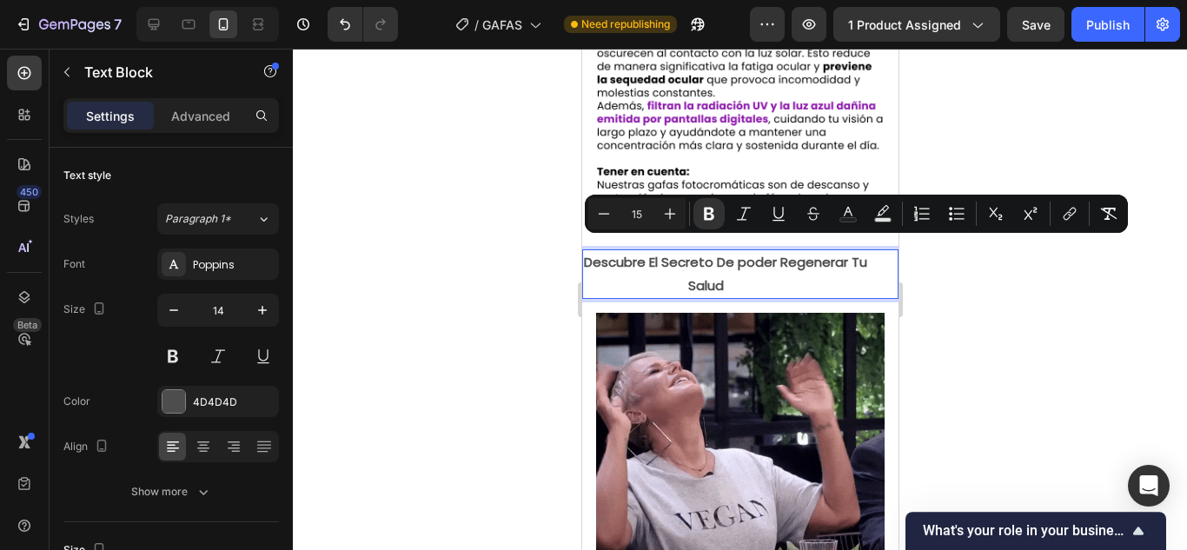
click at [815, 278] on p "Descubre El Secreto De poder Regenerar Tu Salud" at bounding box center [739, 273] width 313 height 45
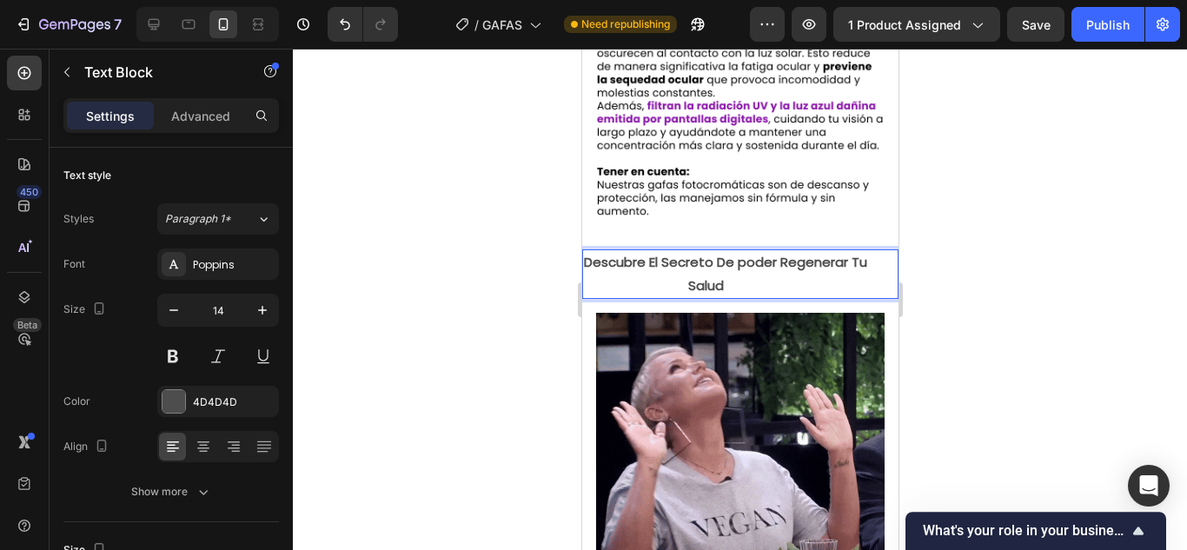
drag, startPoint x: 825, startPoint y: 275, endPoint x: 792, endPoint y: 256, distance: 37.7
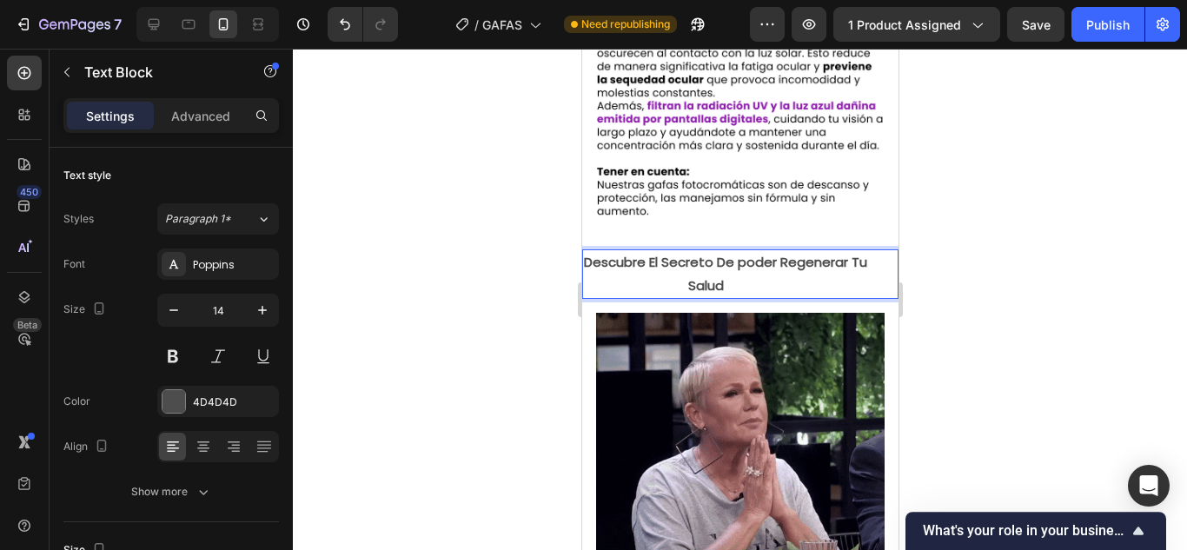
click at [792, 256] on strong "Descubre El Secreto De poder Regenerar Tu Salud" at bounding box center [738, 273] width 311 height 41
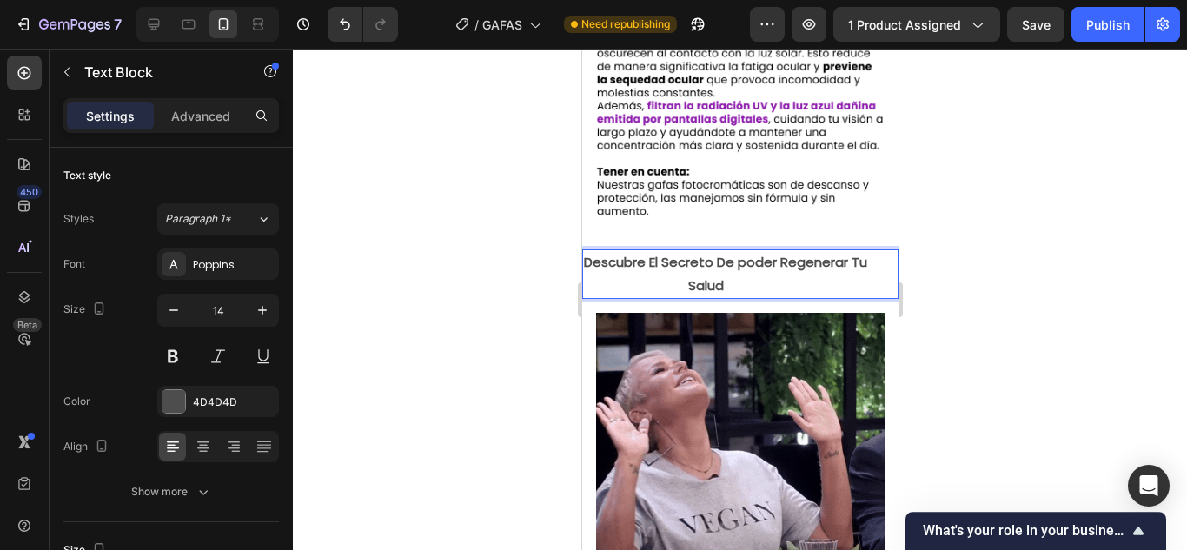
click at [792, 256] on strong "Descubre El Secreto De poder Regenerar Tu Salud" at bounding box center [738, 273] width 311 height 41
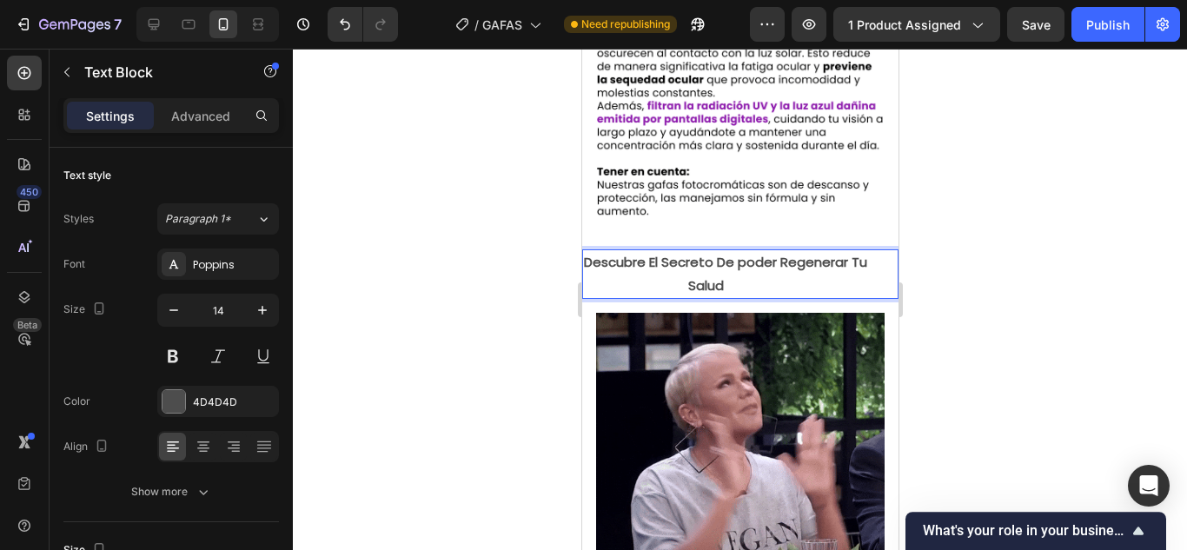
click at [753, 268] on p "Descubre El Secreto De poder Regenerar Tu Salud" at bounding box center [739, 273] width 313 height 45
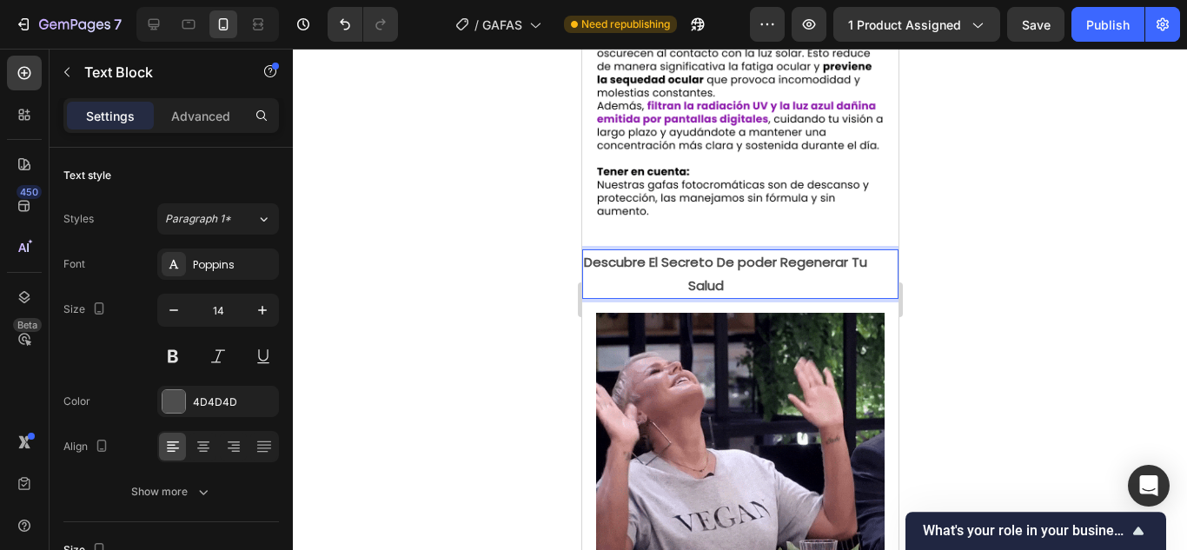
click at [737, 268] on strong "Descubre El Secreto De poder Regenerar Tu Salud" at bounding box center [738, 273] width 311 height 41
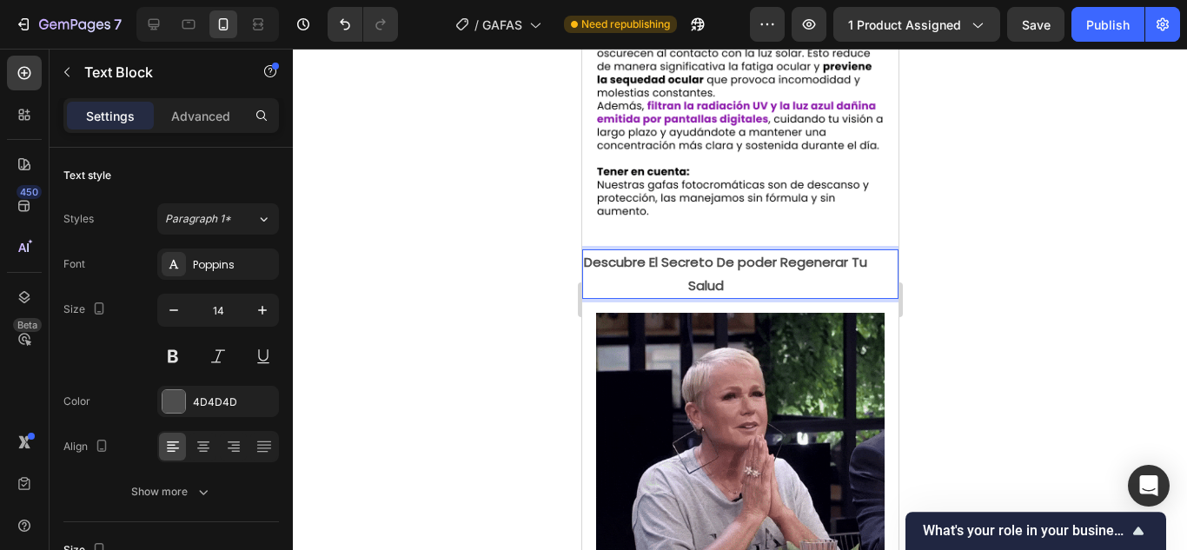
click at [730, 253] on strong "Descubre El Secreto De poder Regenerar Tu Salud" at bounding box center [738, 273] width 311 height 41
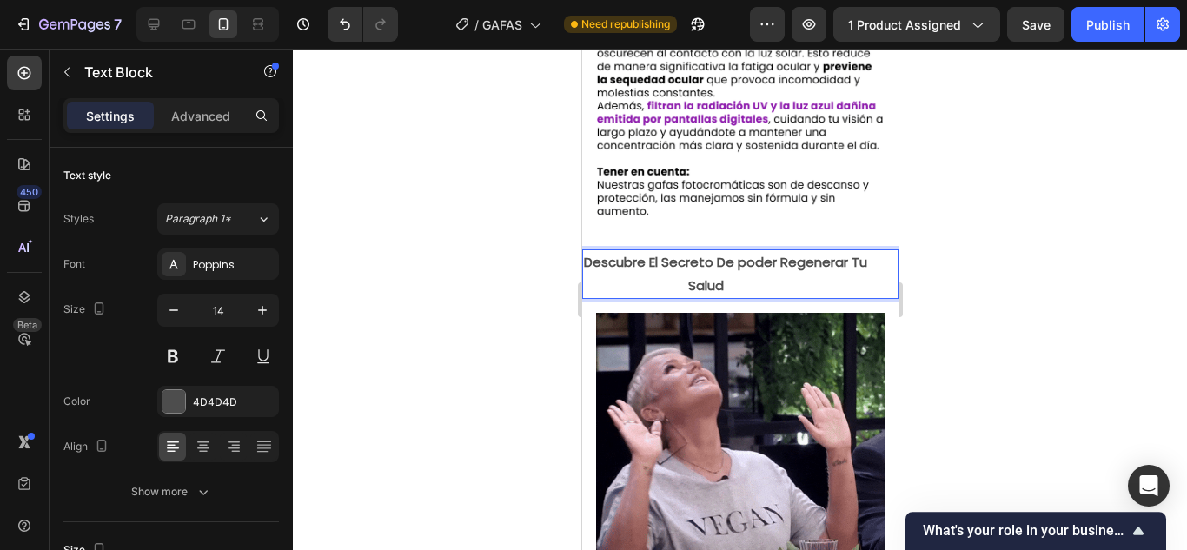
click at [730, 253] on strong "Descubre El Secreto De poder Regenerar Tu Salud" at bounding box center [738, 273] width 311 height 41
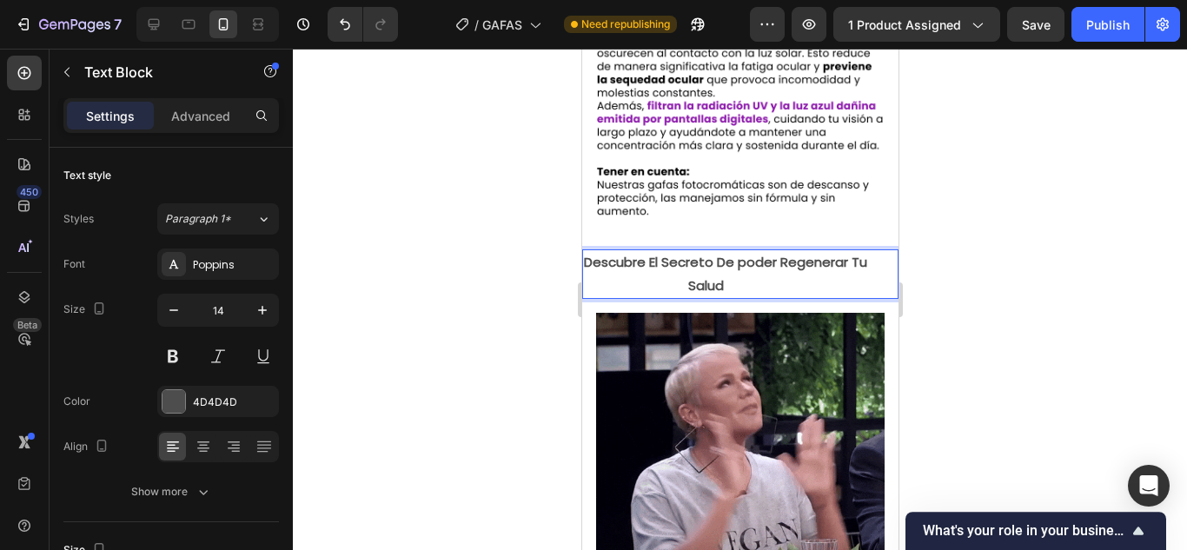
click at [658, 267] on strong "Descubre El Secreto De poder Regenerar Tu Salud" at bounding box center [738, 273] width 311 height 41
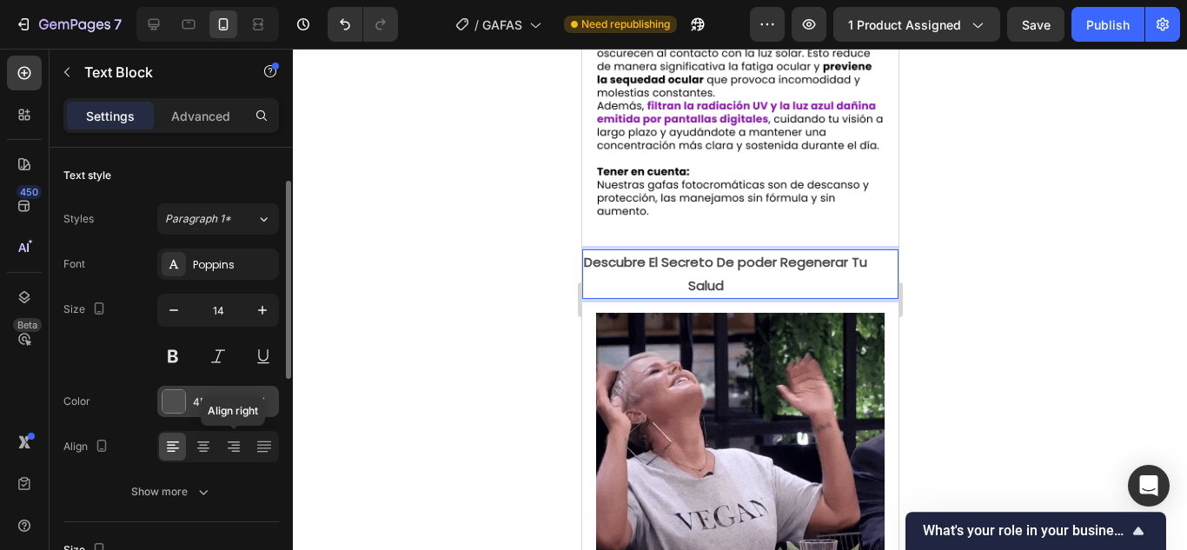
scroll to position [44, 0]
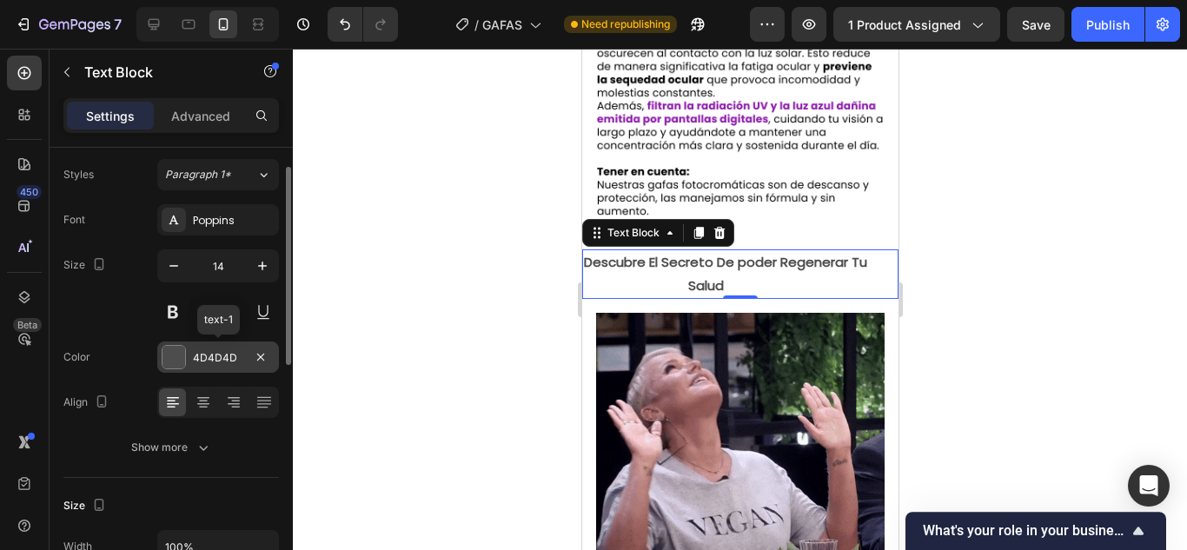
click at [250, 366] on div at bounding box center [260, 357] width 21 height 21
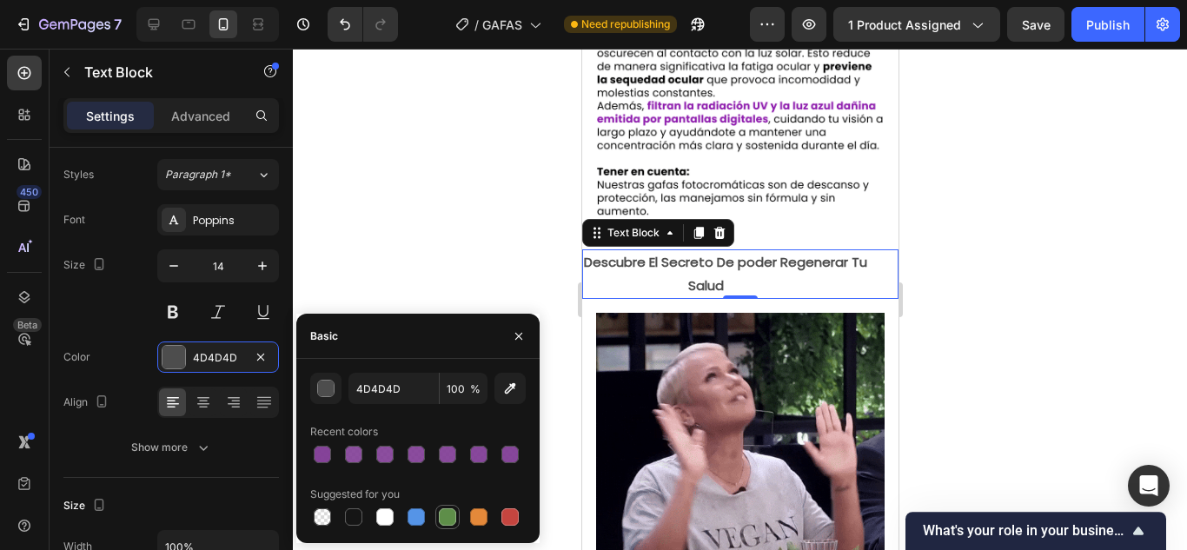
click at [457, 526] on div at bounding box center [447, 517] width 24 height 24
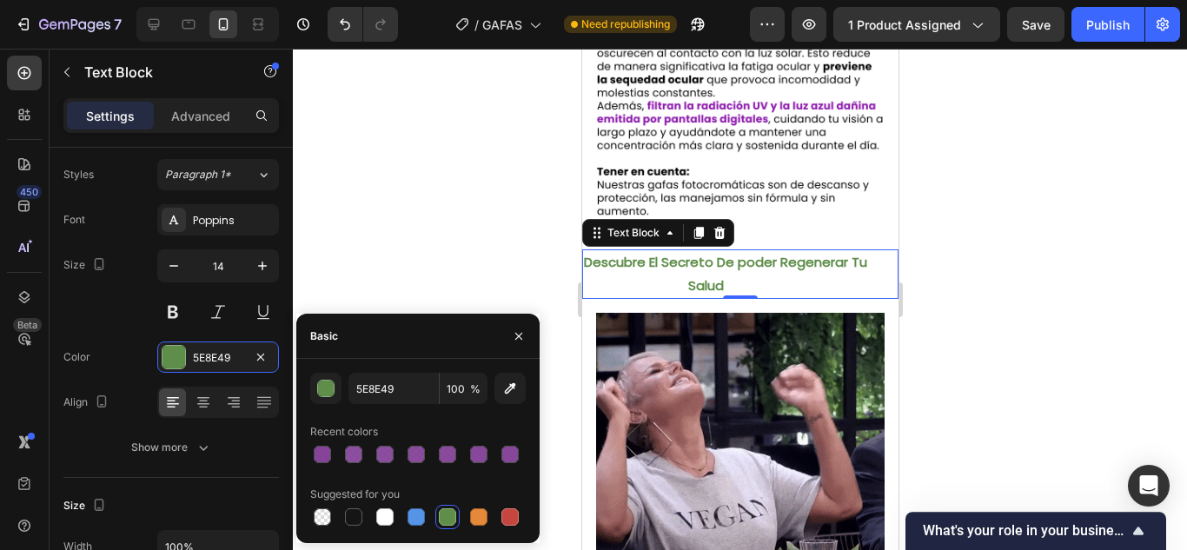
type input "4D4D4D"
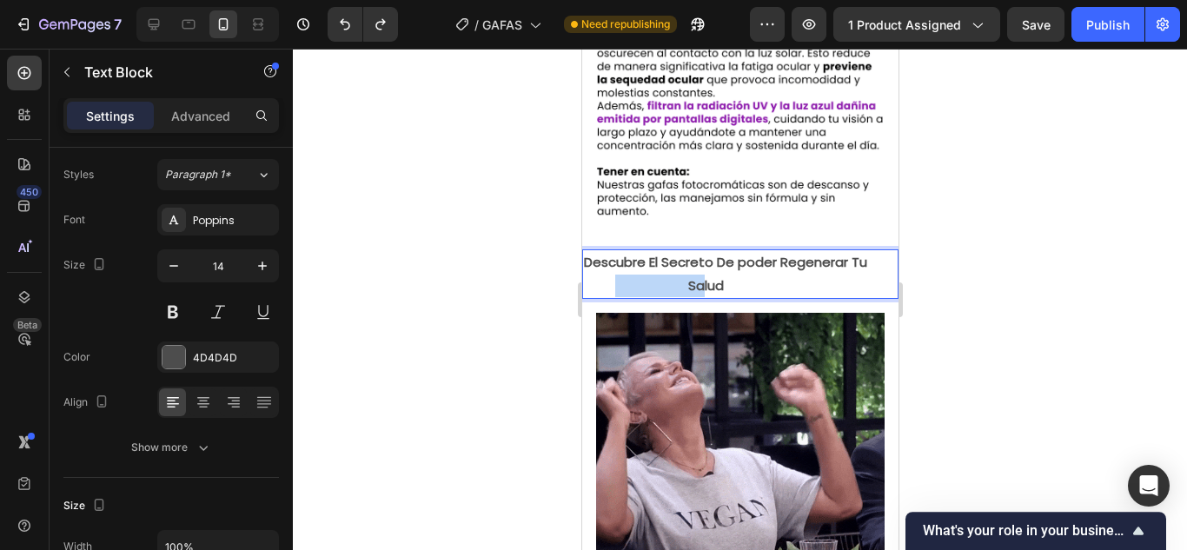
click at [627, 265] on strong "Descubre El Secreto De poder Regenerar Tu Salud" at bounding box center [738, 273] width 311 height 41
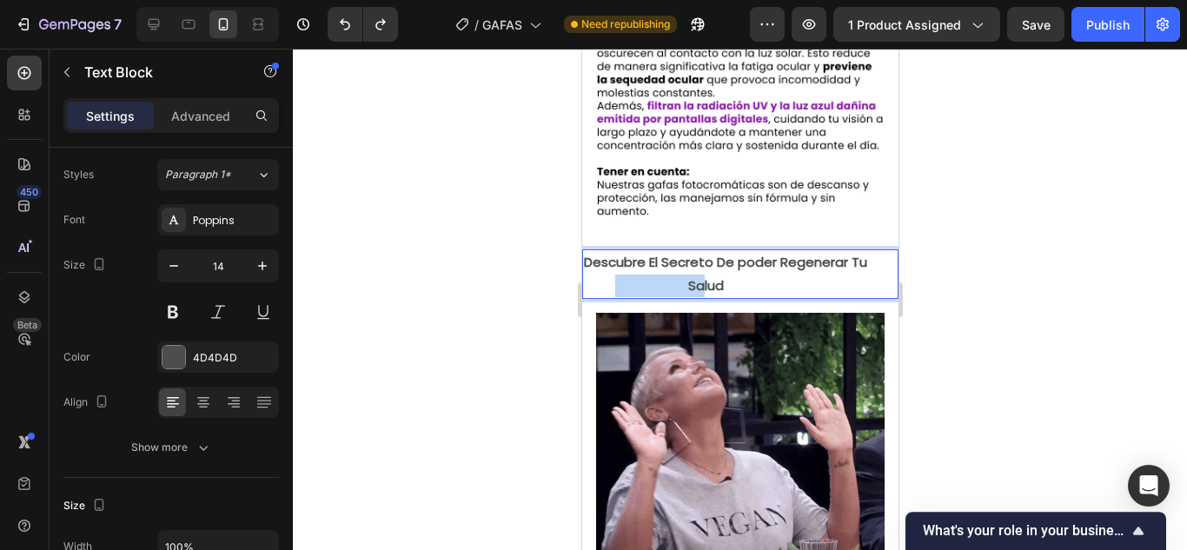
click at [627, 265] on strong "Descubre El Secreto De poder Regenerar Tu Salud" at bounding box center [738, 273] width 311 height 41
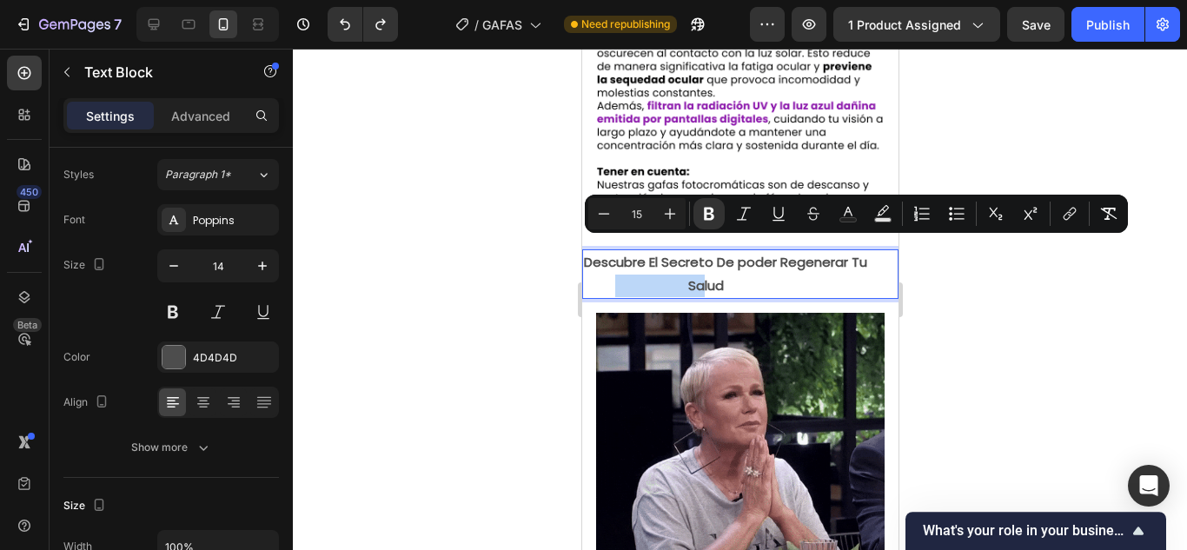
click at [846, 267] on p "Descubre El Secreto De poder Regenerar Tu Salud" at bounding box center [739, 273] width 313 height 45
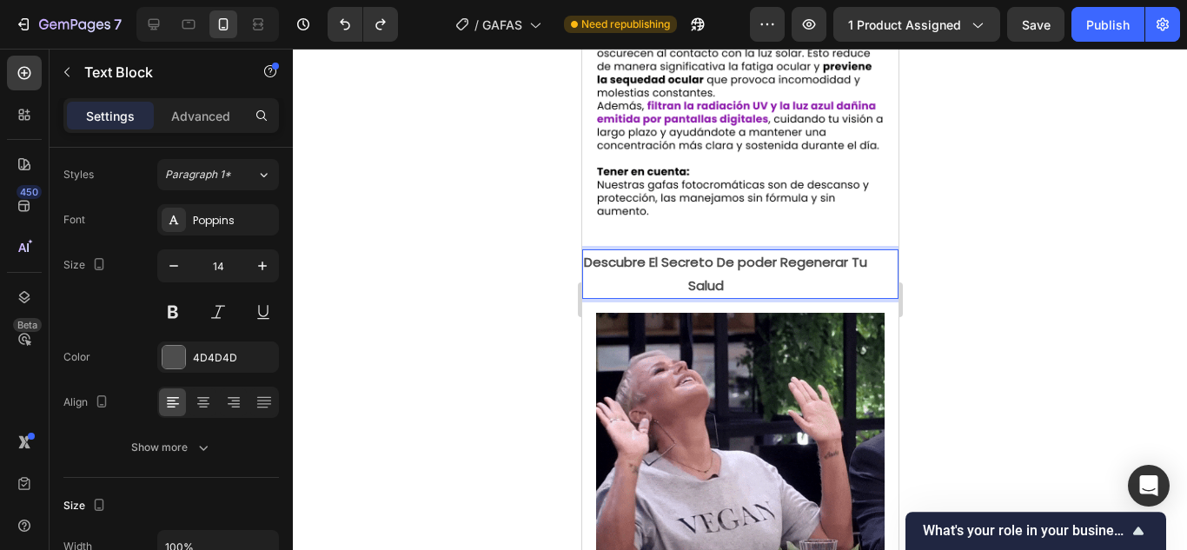
click at [846, 267] on p "Descubre El Secreto De poder Regenerar Tu Salud" at bounding box center [739, 273] width 313 height 45
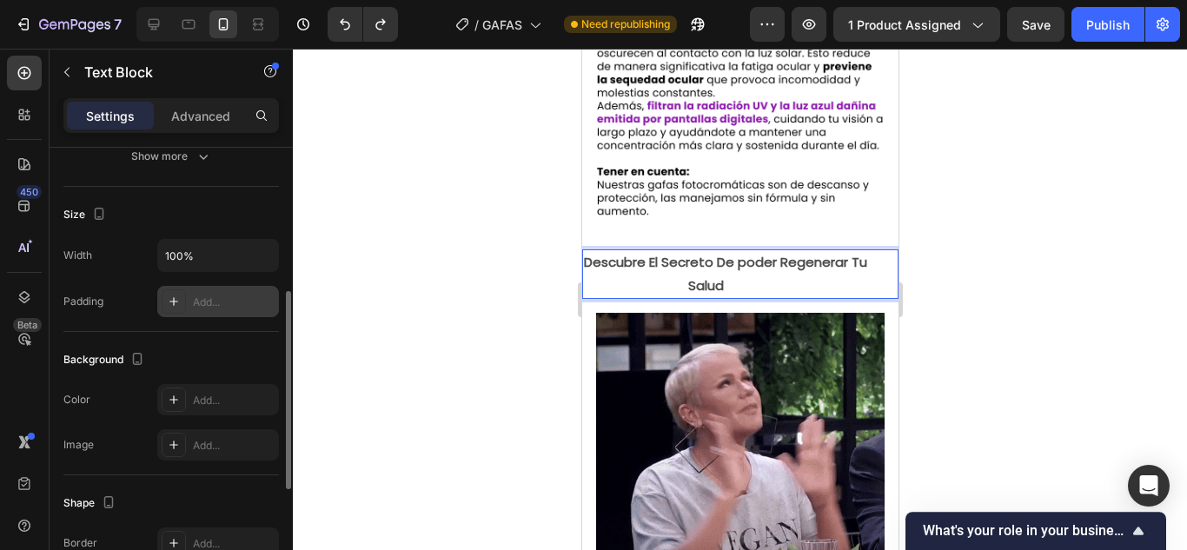
scroll to position [336, 0]
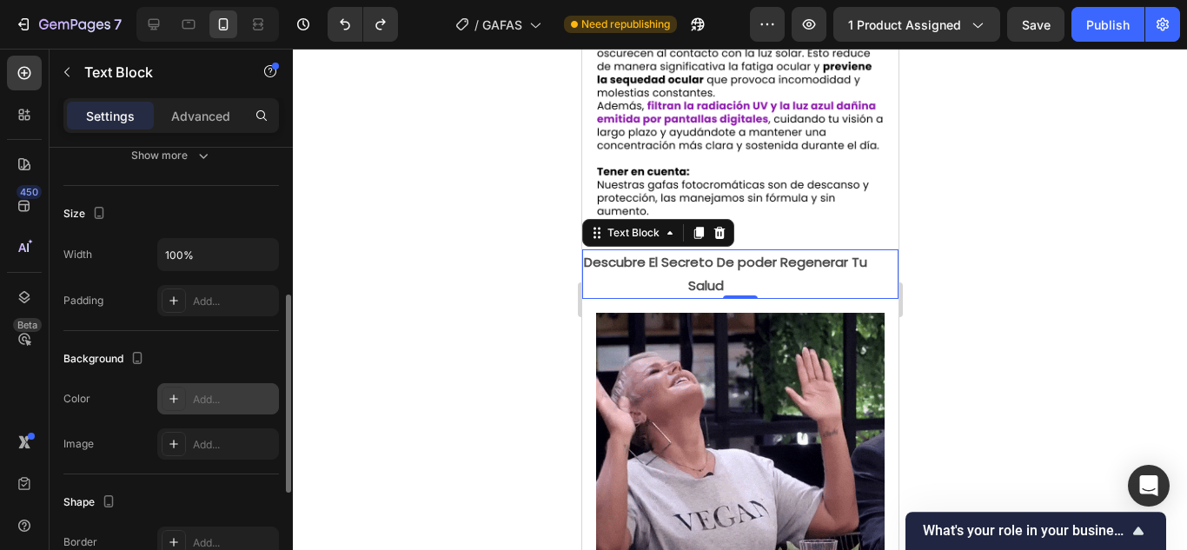
click at [182, 399] on div at bounding box center [174, 399] width 24 height 24
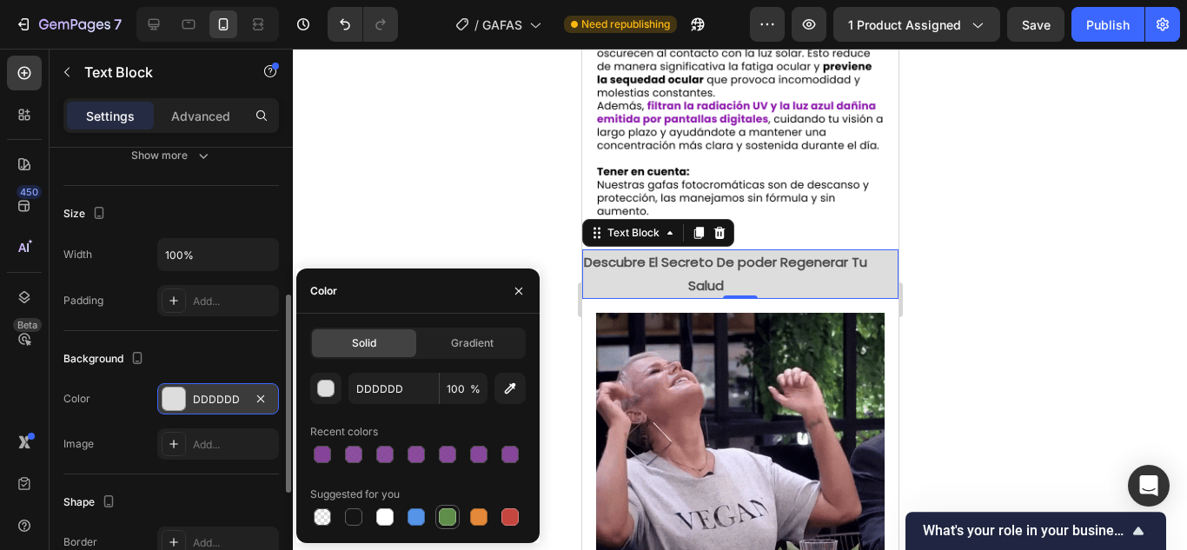
click at [446, 513] on div at bounding box center [447, 516] width 17 height 17
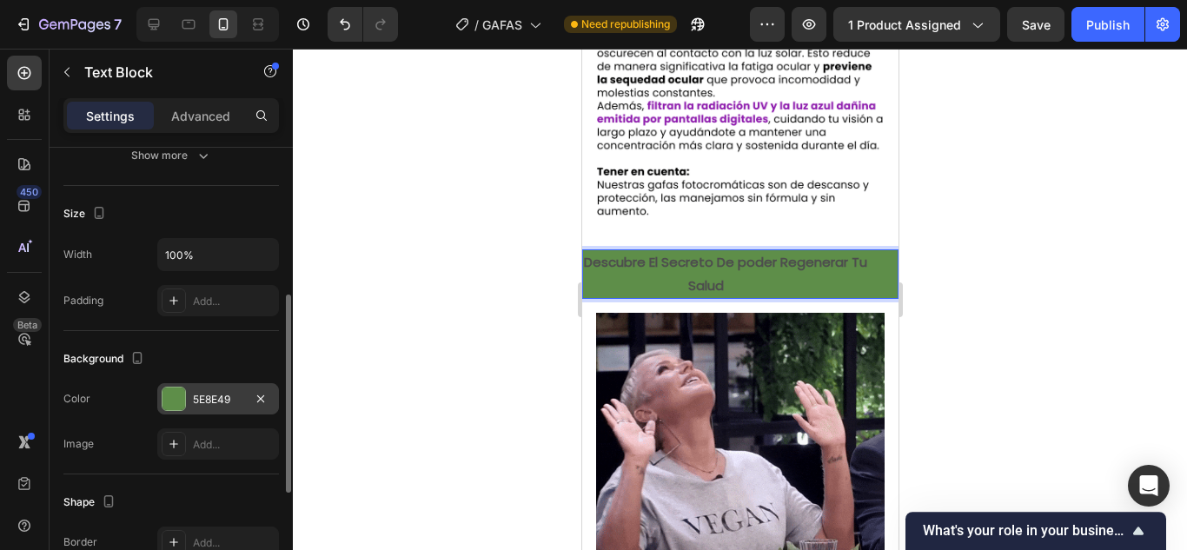
click at [803, 271] on p "Descubre El Secreto De poder Regenerar Tu Salud" at bounding box center [739, 273] width 313 height 45
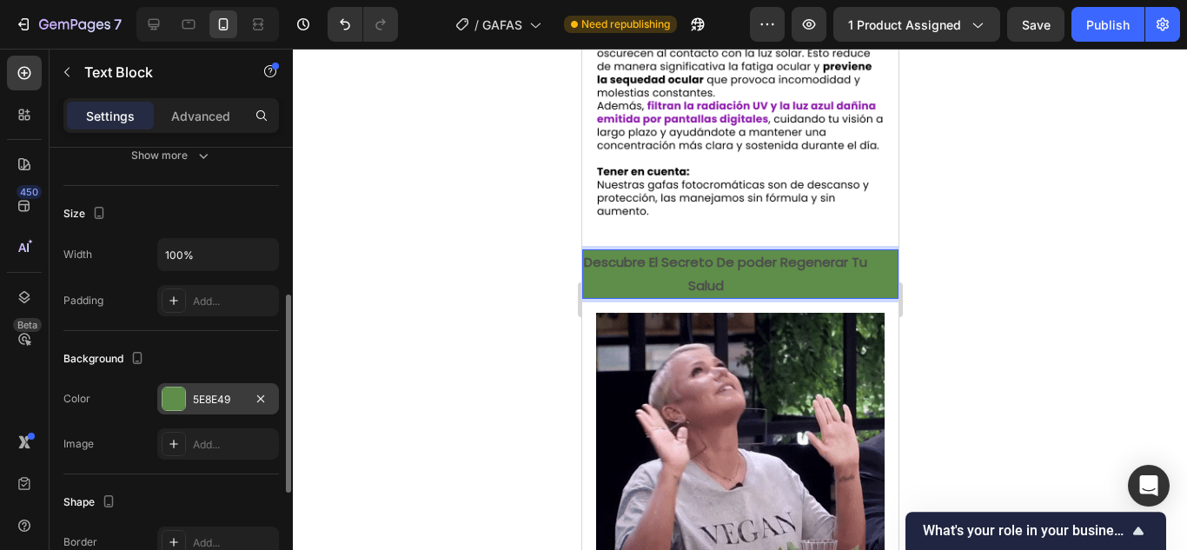
click at [803, 271] on p "Descubre El Secreto De poder Regenerar Tu Salud" at bounding box center [739, 273] width 313 height 45
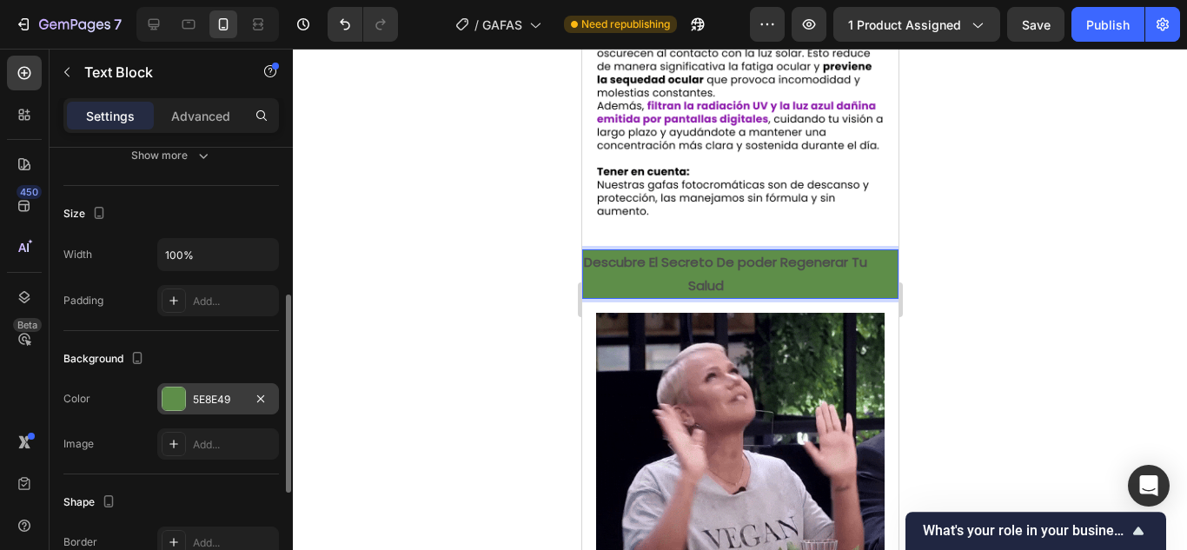
click at [211, 392] on div "5E8E49" at bounding box center [218, 400] width 50 height 16
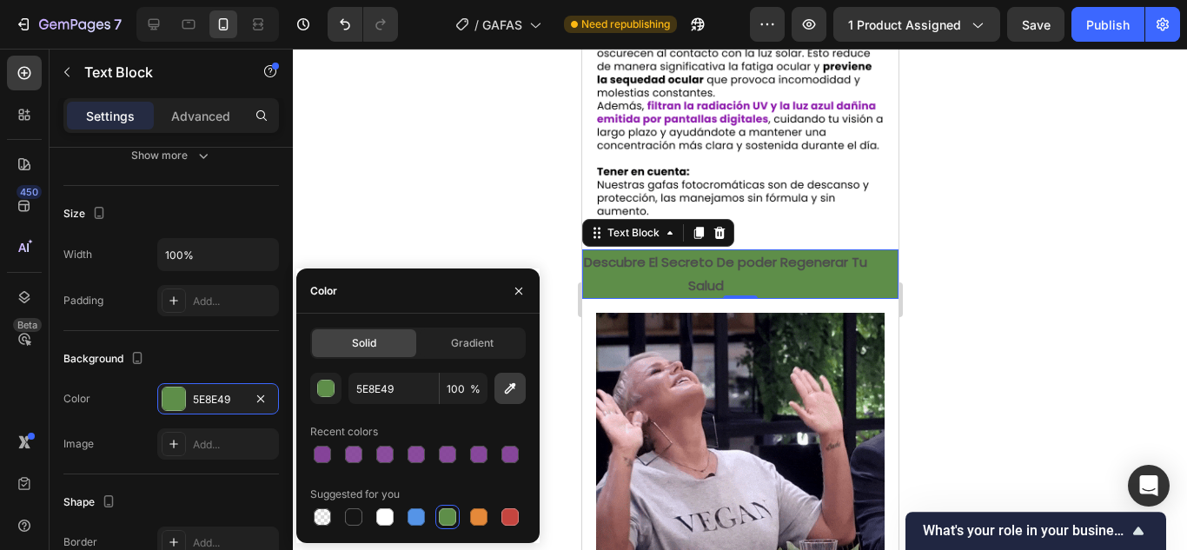
click at [508, 379] on button "button" at bounding box center [509, 388] width 31 height 31
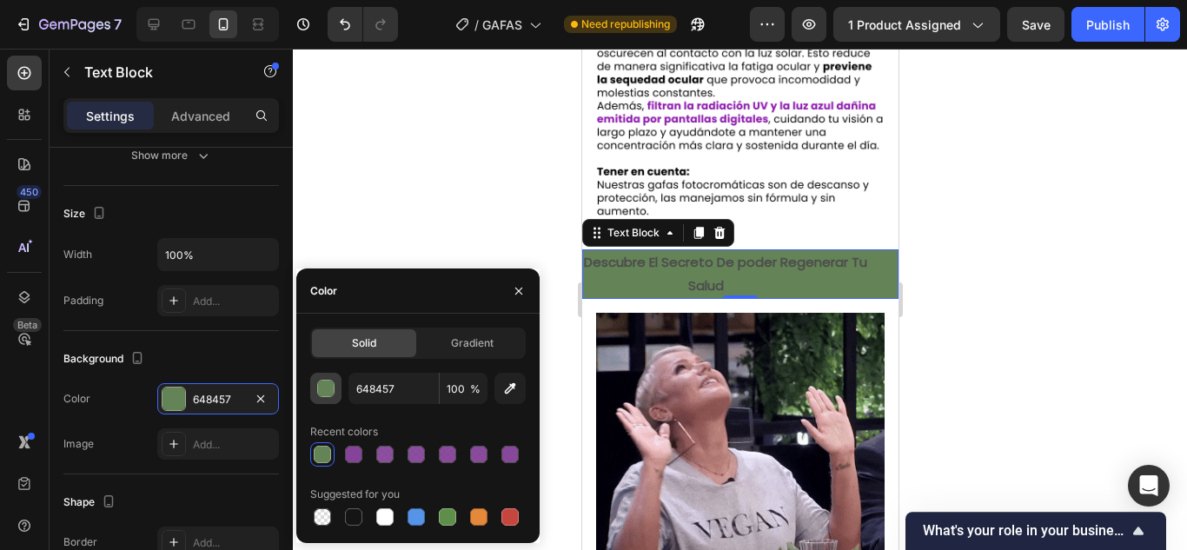
click at [333, 382] on div "button" at bounding box center [326, 388] width 17 height 17
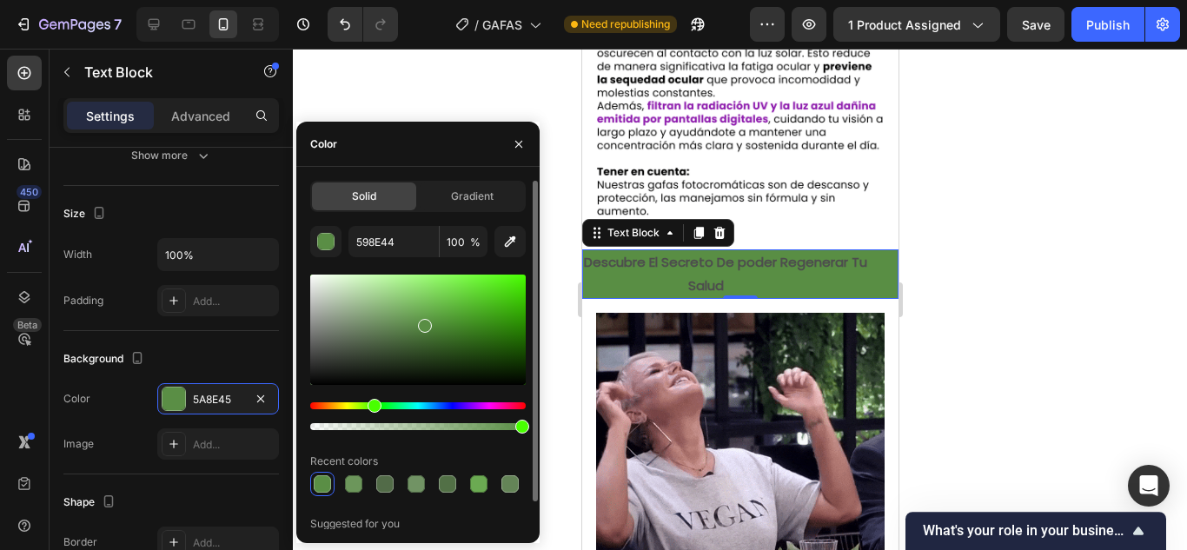
drag, startPoint x: 383, startPoint y: 329, endPoint x: 422, endPoint y: 324, distance: 39.4
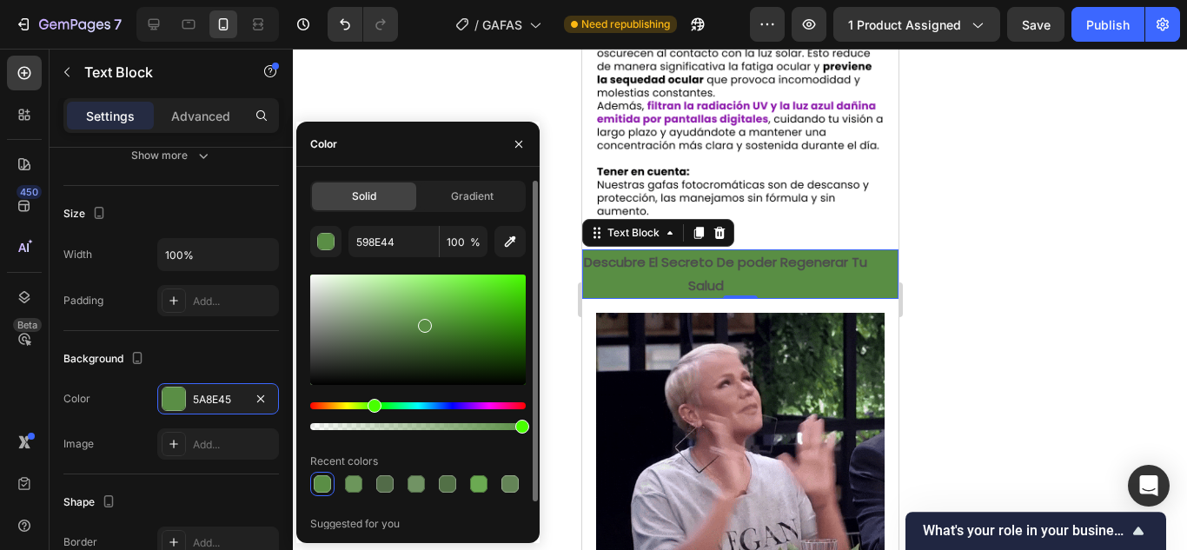
click at [422, 324] on div at bounding box center [425, 326] width 14 height 14
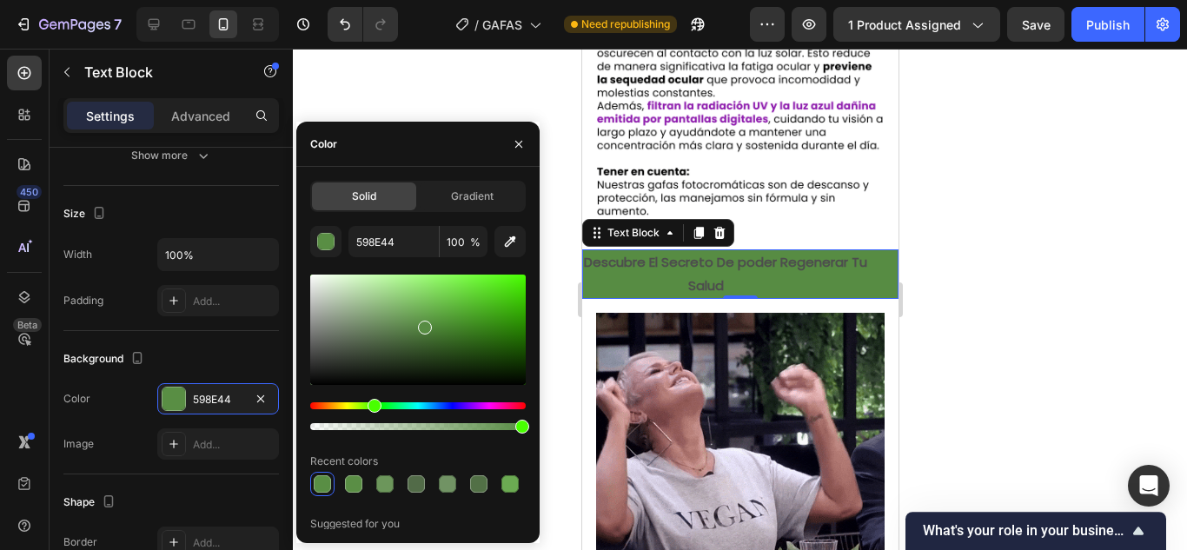
type input "578C43"
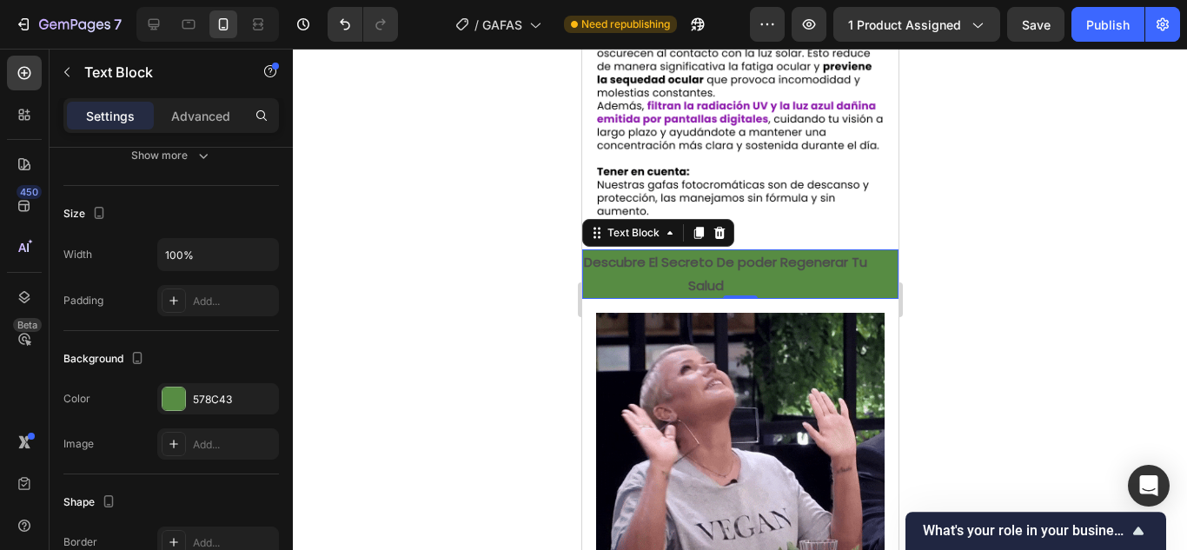
click at [944, 284] on div at bounding box center [740, 299] width 894 height 501
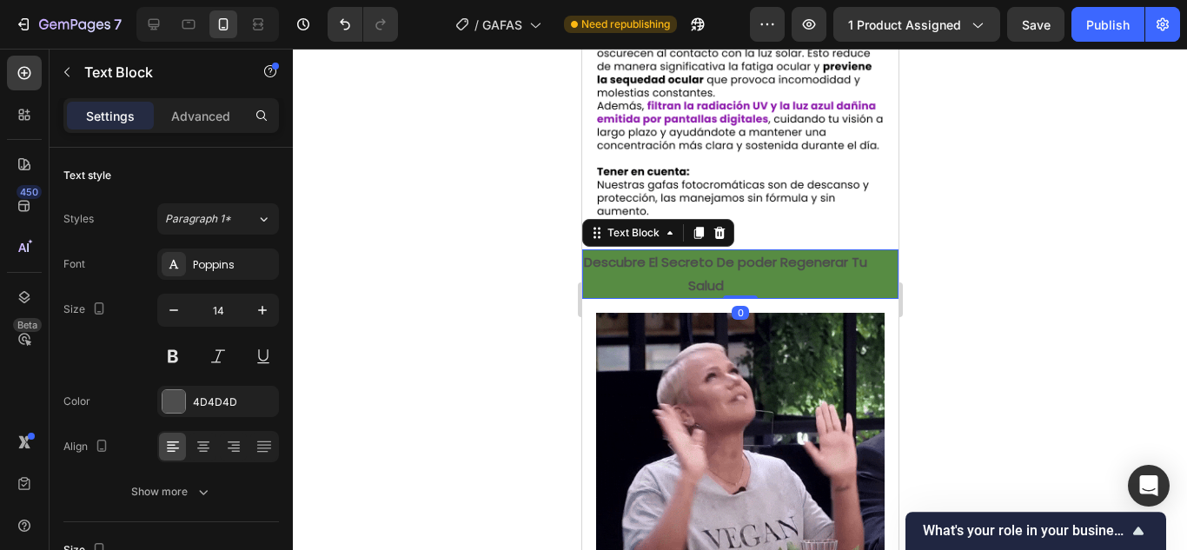
click at [738, 258] on strong "Descubre El Secreto De poder Regenerar Tu Salud" at bounding box center [738, 273] width 311 height 41
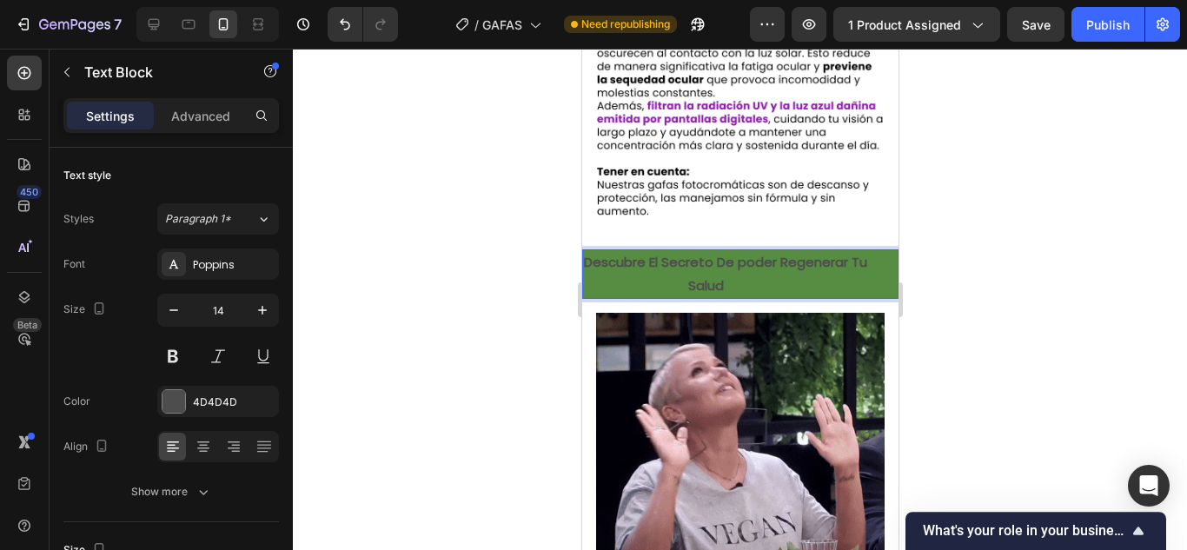
click at [738, 258] on strong "Descubre El Secreto De poder Regenerar Tu Salud" at bounding box center [738, 273] width 311 height 41
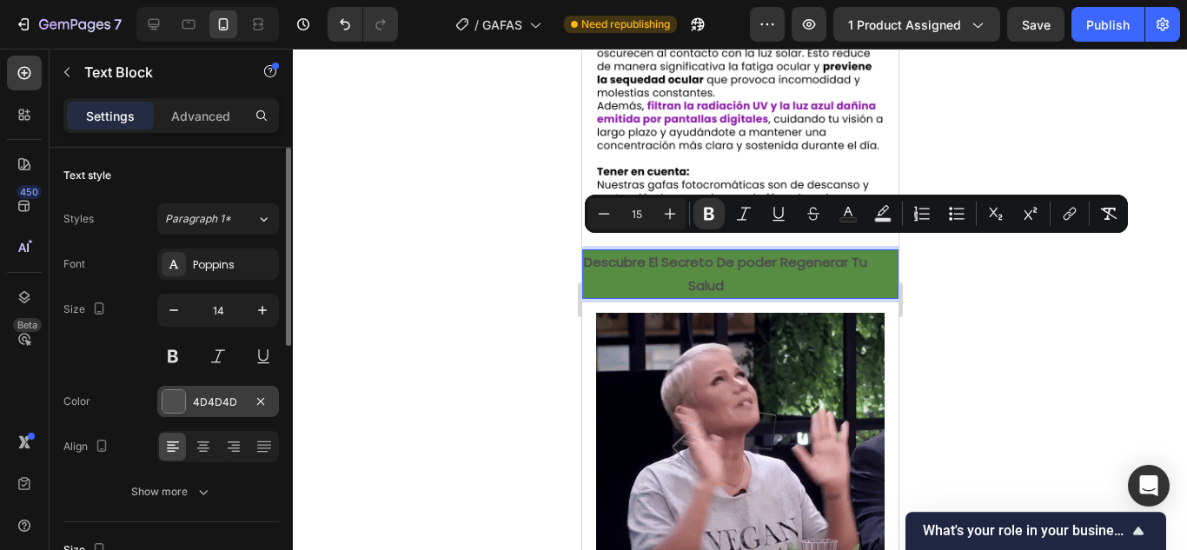
click at [193, 402] on div "4D4D4D" at bounding box center [218, 402] width 50 height 16
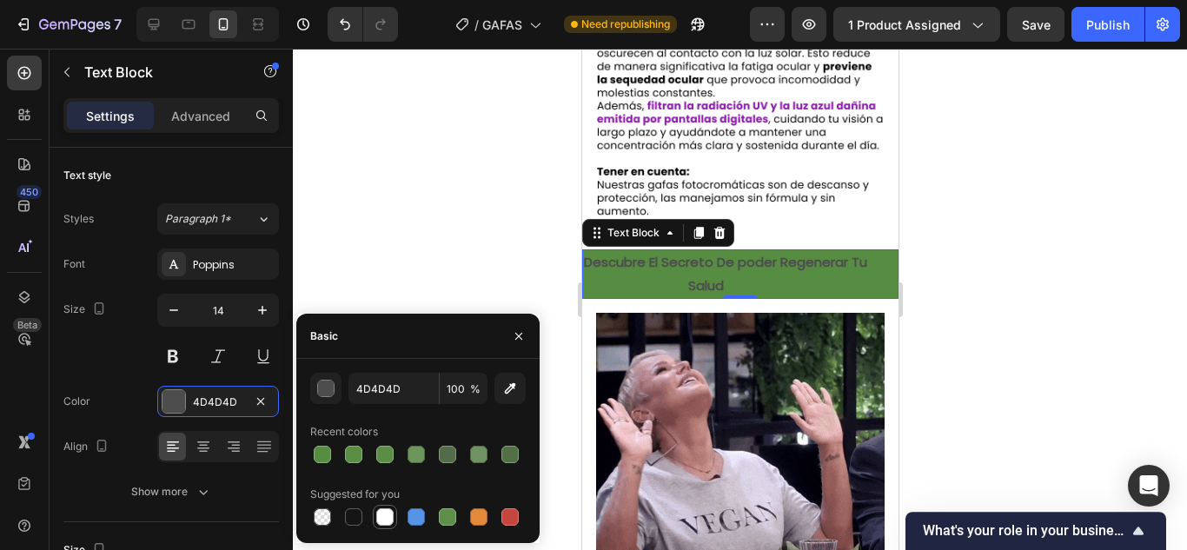
click at [384, 513] on div at bounding box center [384, 516] width 17 height 17
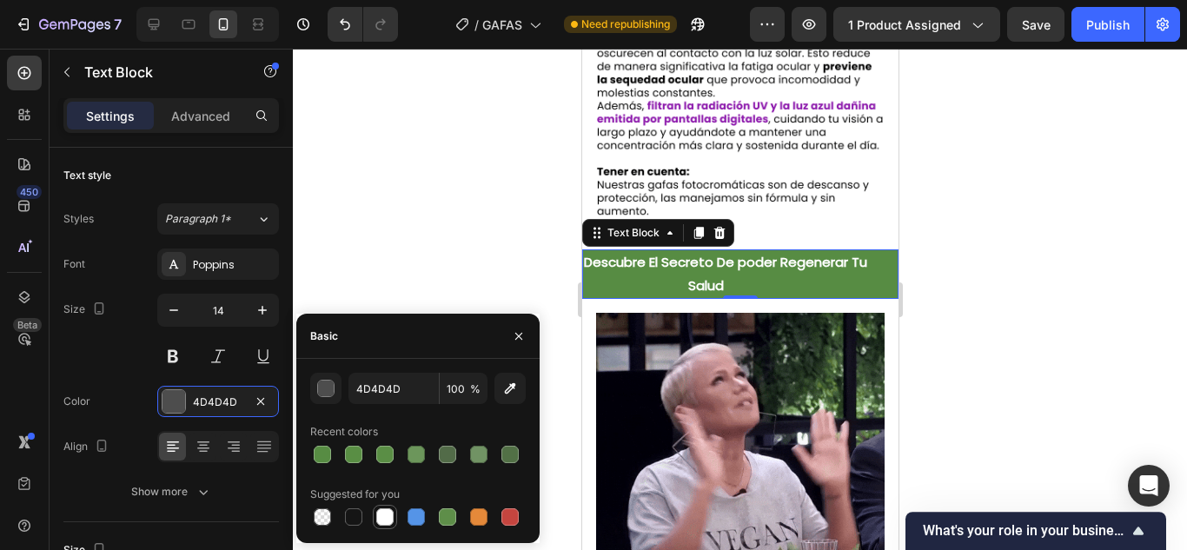
type input "FFFFFF"
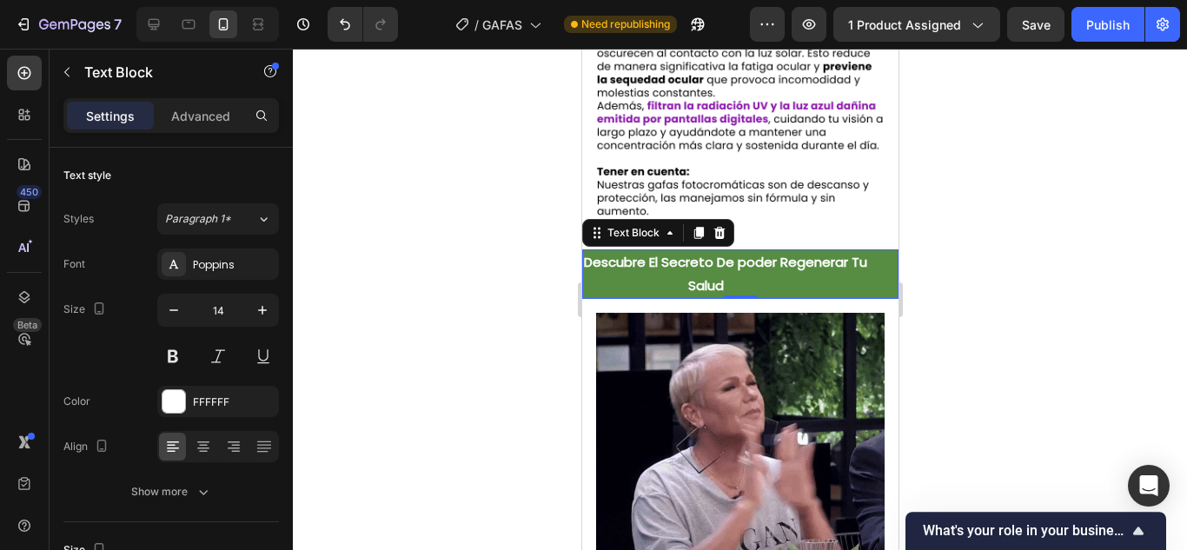
click at [1069, 254] on div at bounding box center [740, 299] width 894 height 501
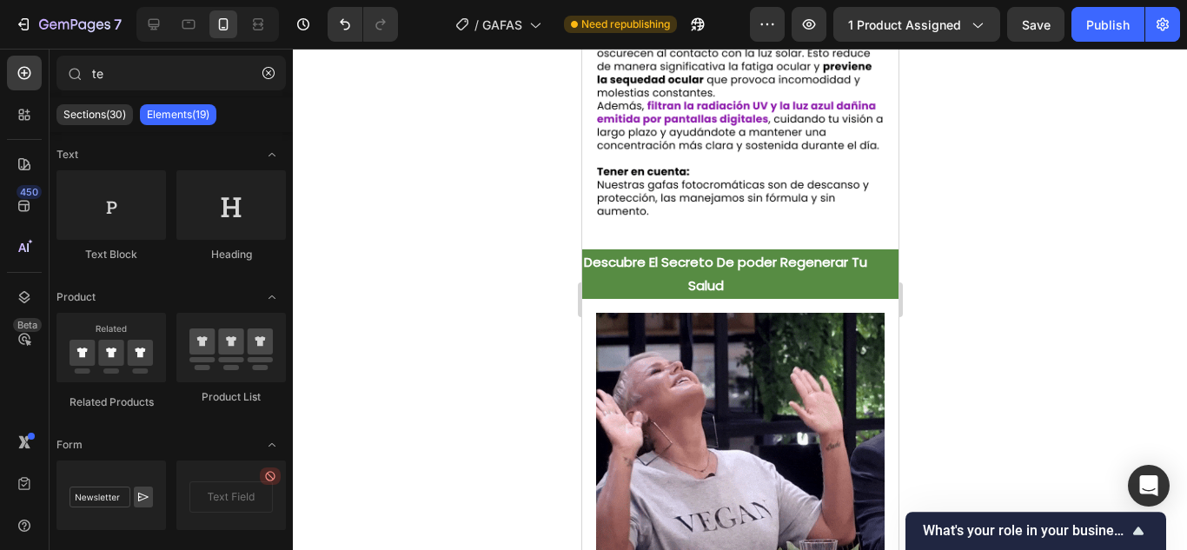
click at [1008, 307] on div at bounding box center [740, 299] width 894 height 501
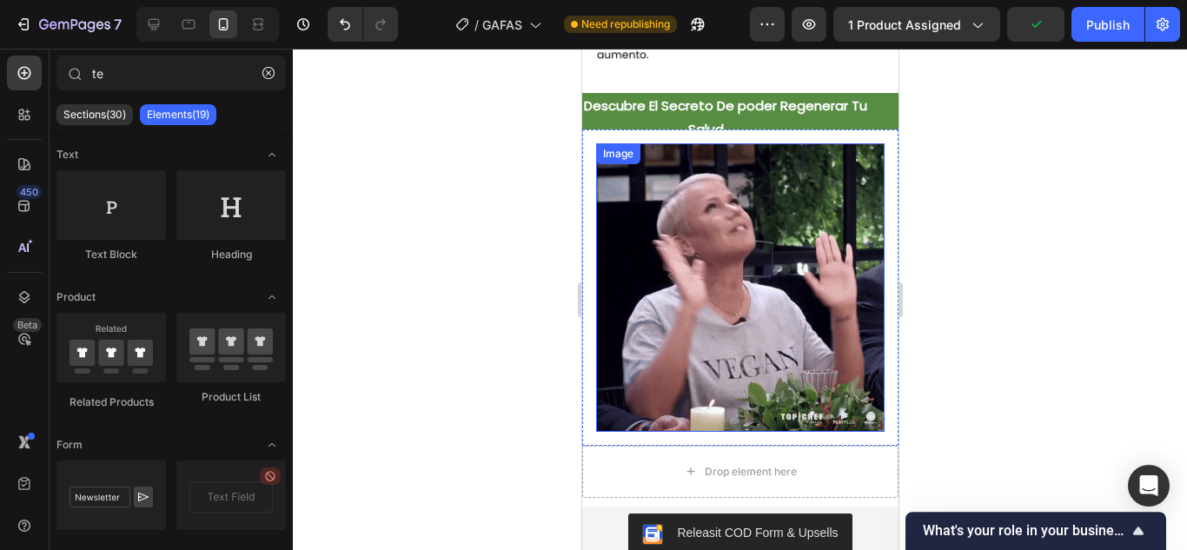
scroll to position [1266, 0]
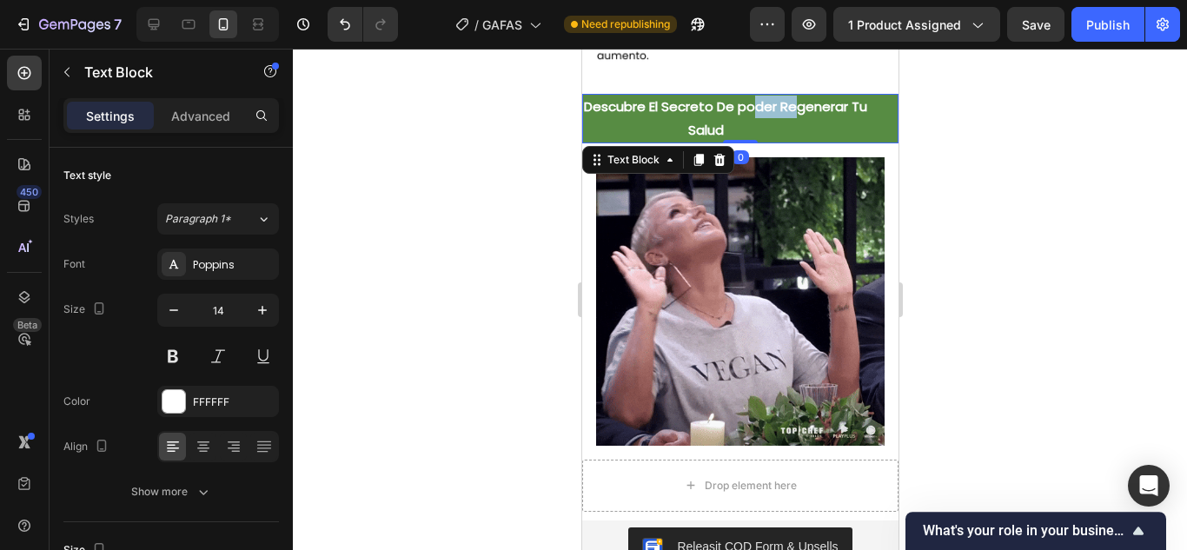
click at [756, 97] on strong "Descubre El Secreto De poder Regenerar Tu Salud" at bounding box center [738, 117] width 311 height 41
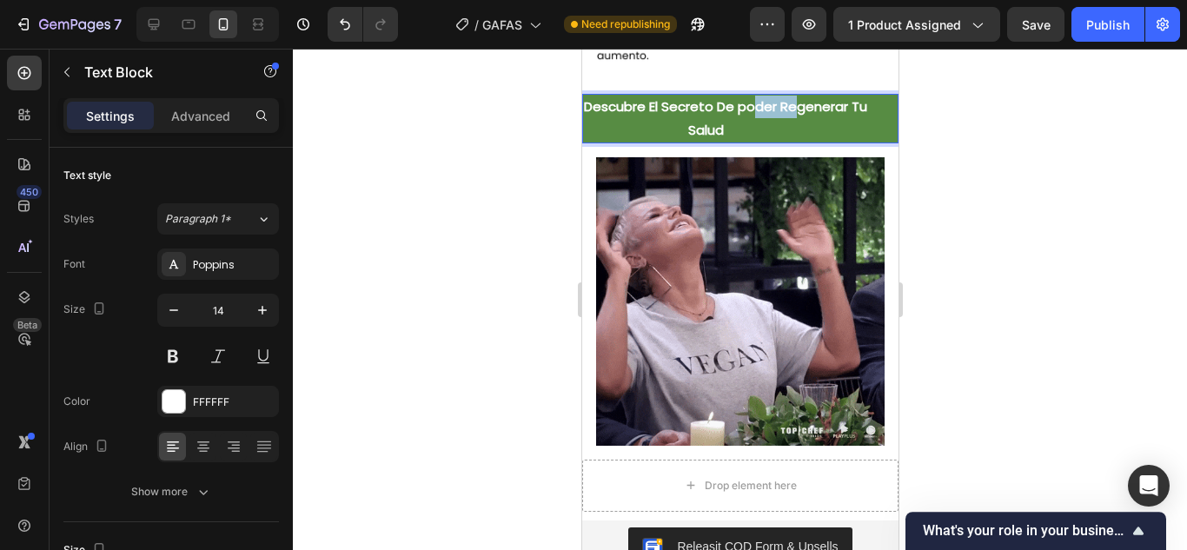
click at [756, 97] on strong "Descubre El Secreto De poder Regenerar Tu Salud" at bounding box center [738, 117] width 311 height 41
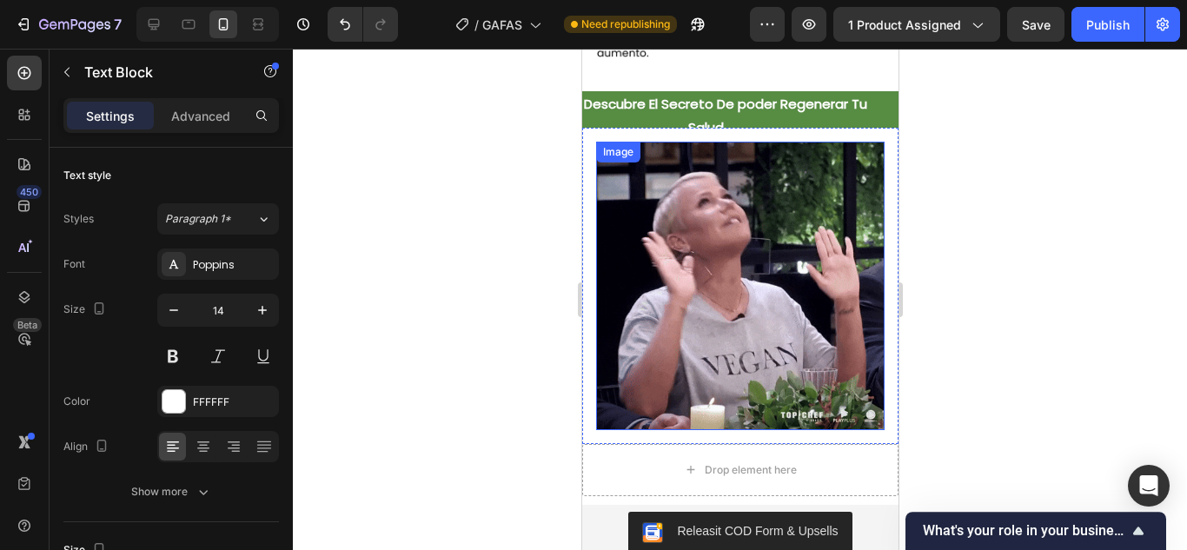
scroll to position [1287, 0]
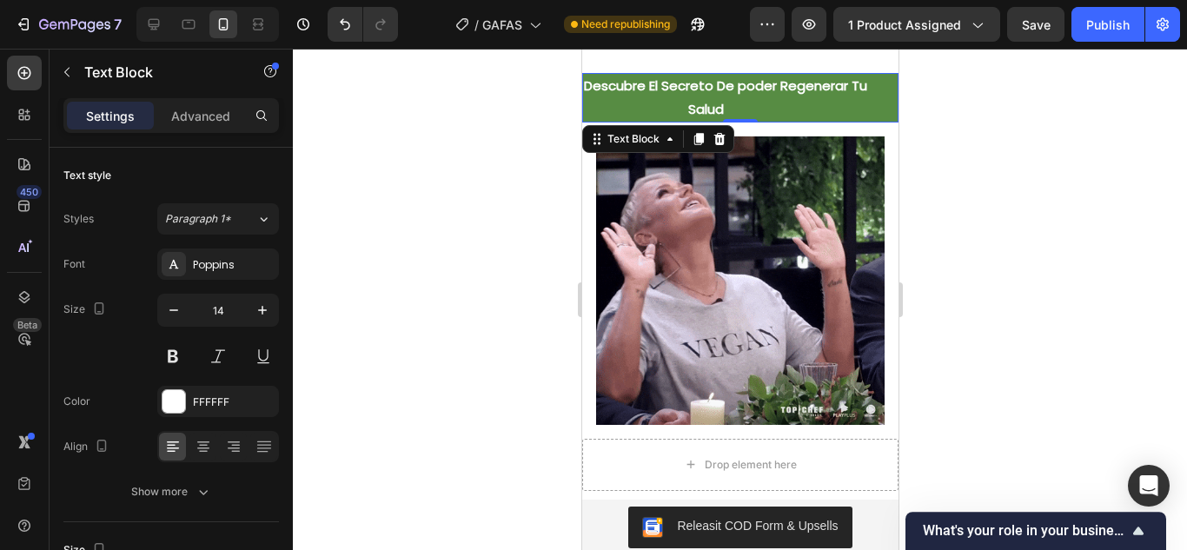
click at [752, 76] on strong "Descubre El Secreto De poder Regenerar Tu Salud" at bounding box center [738, 96] width 311 height 41
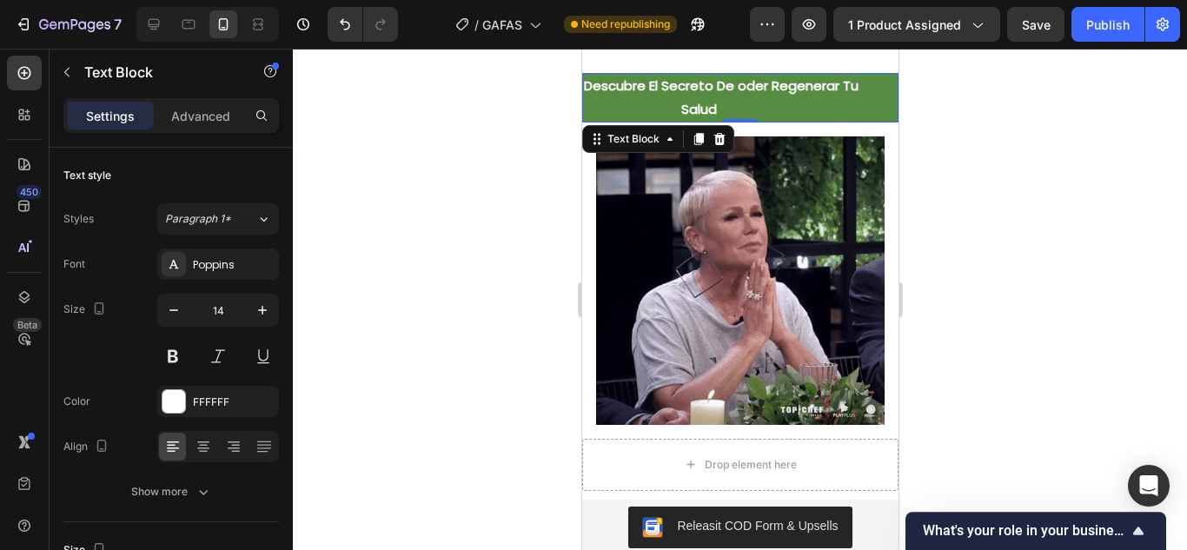
scroll to position [1284, 0]
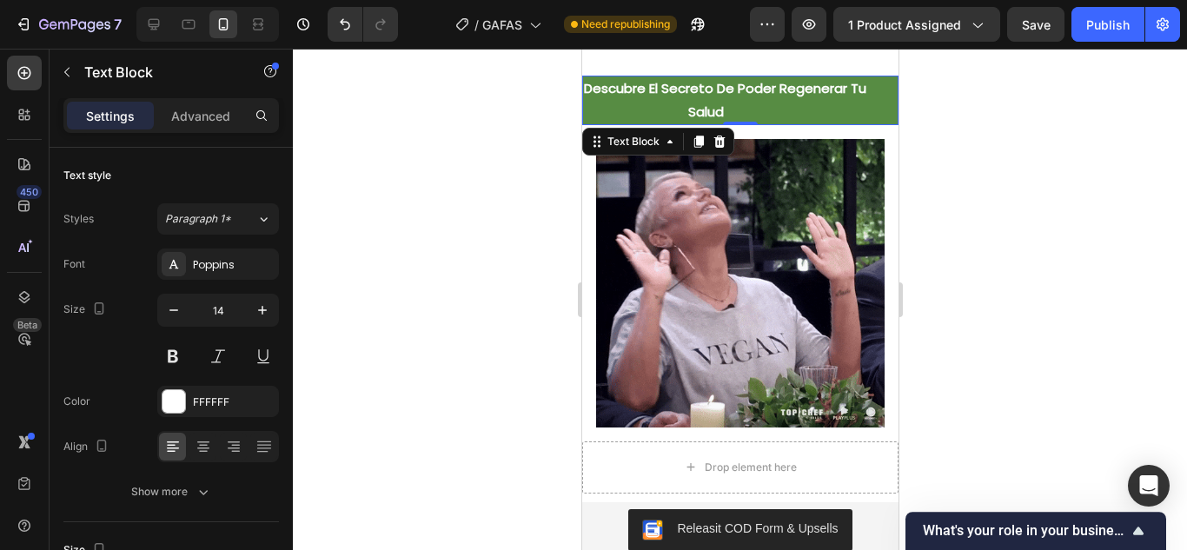
click at [989, 85] on div at bounding box center [740, 299] width 894 height 501
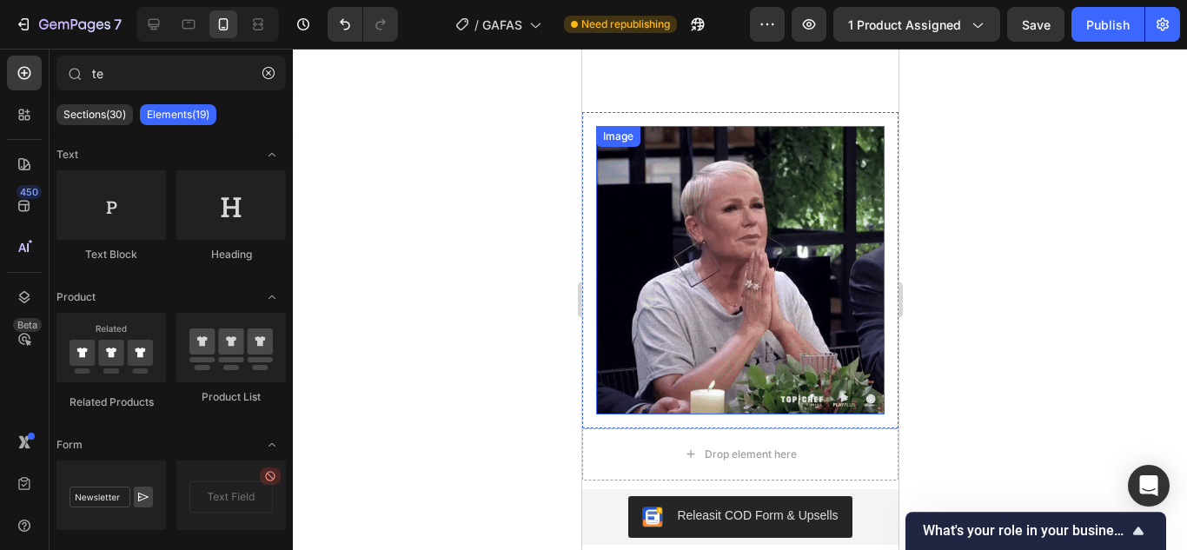
scroll to position [1412, 0]
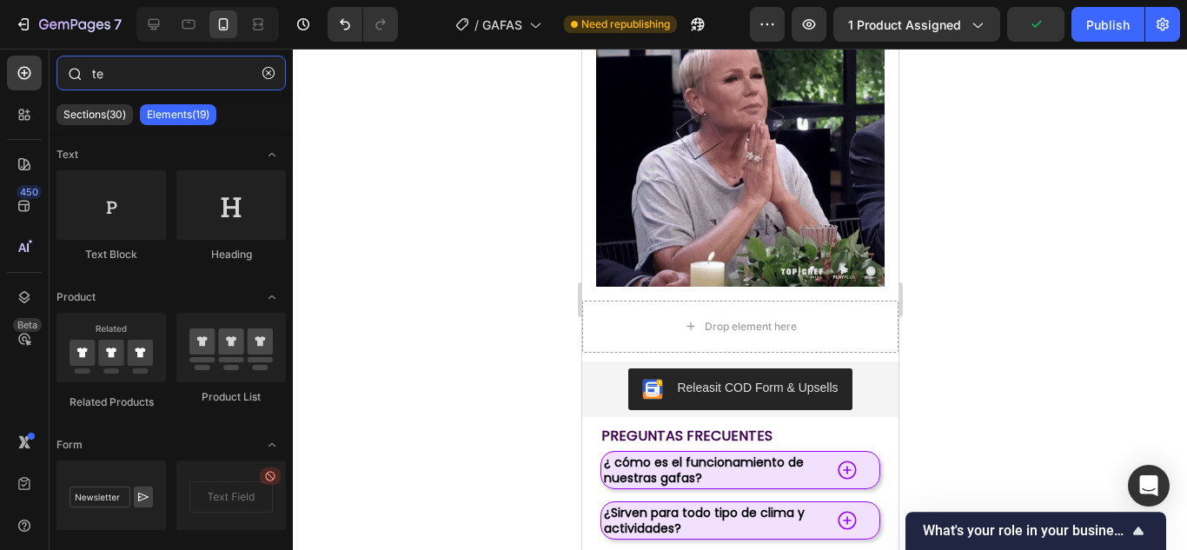
click at [155, 86] on input "te" at bounding box center [170, 73] width 229 height 35
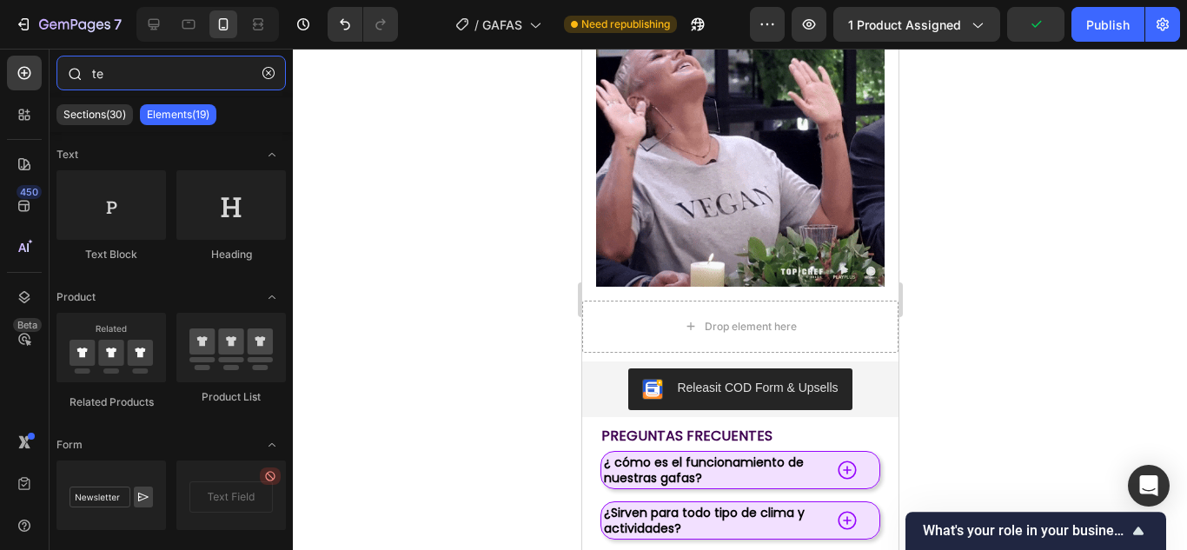
type input "t"
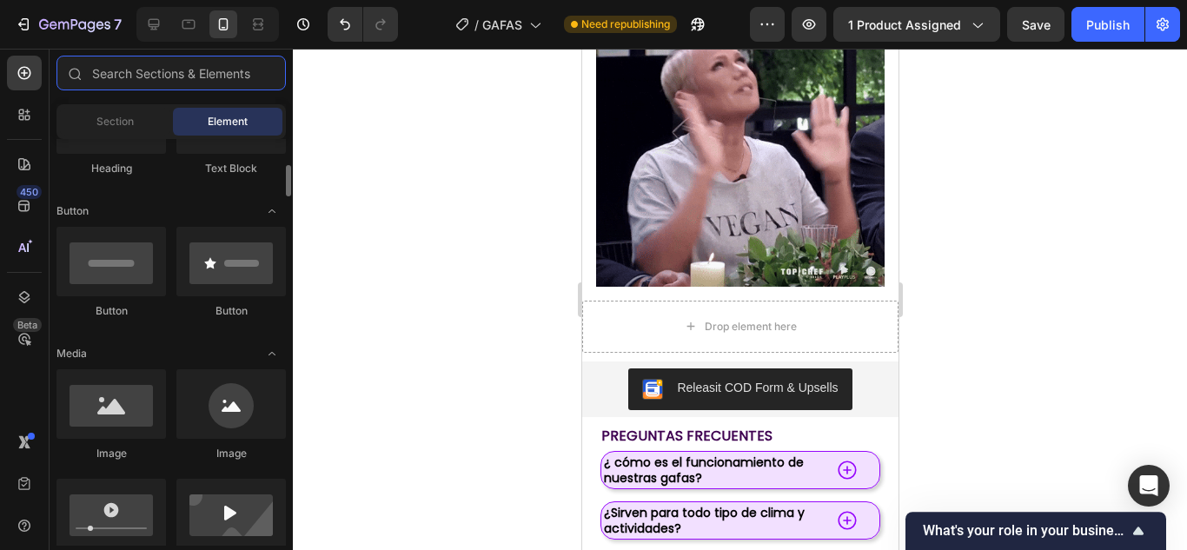
scroll to position [522, 0]
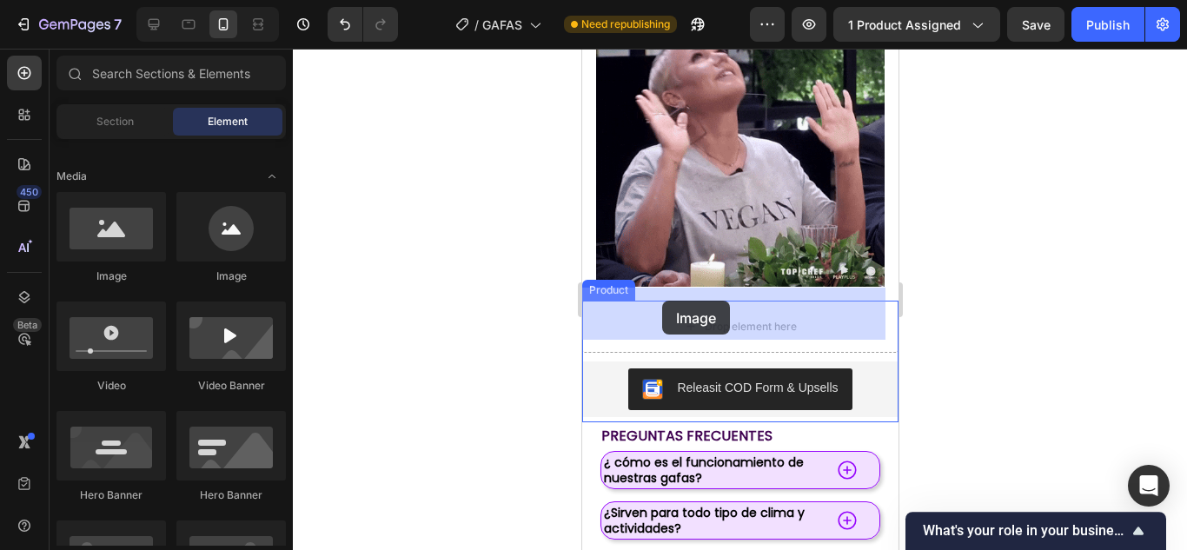
drag, startPoint x: 705, startPoint y: 303, endPoint x: 661, endPoint y: 301, distance: 44.4
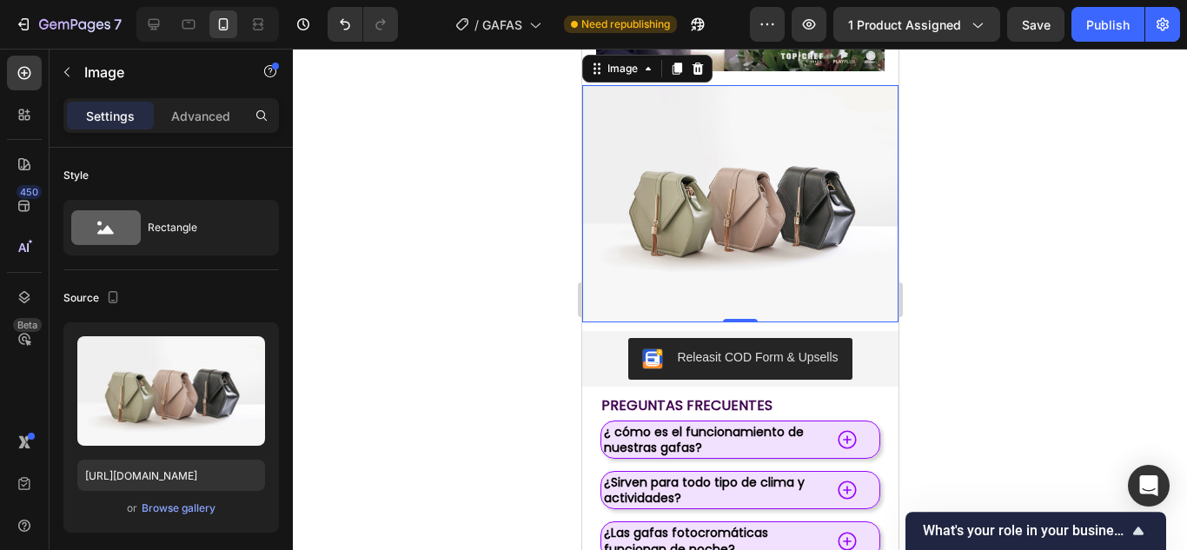
scroll to position [1628, 0]
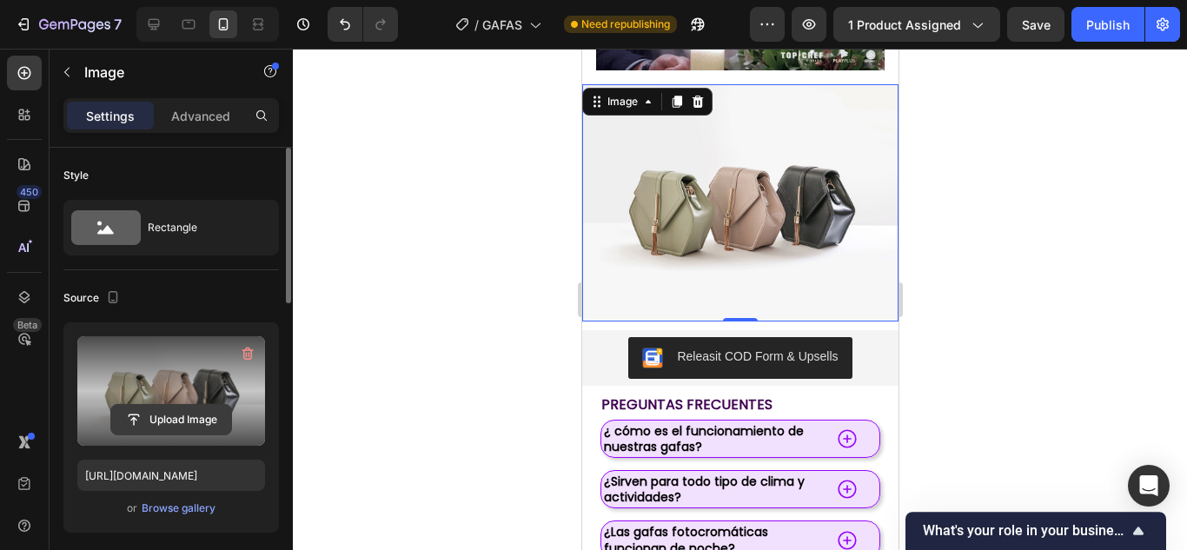
click at [136, 410] on input "file" at bounding box center [171, 420] width 120 height 30
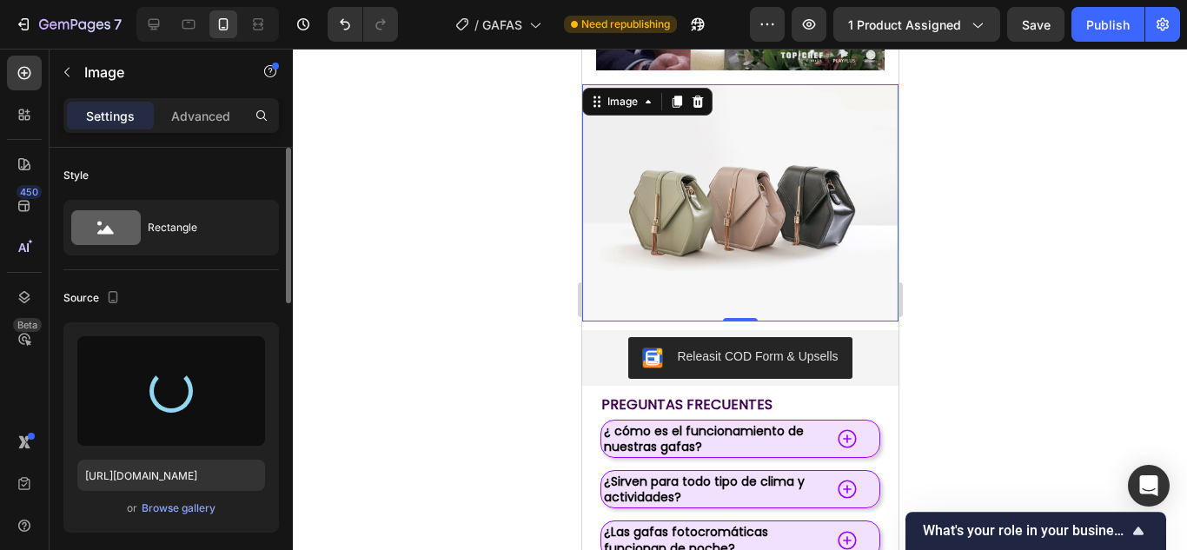
type input "[URL][DOMAIN_NAME]"
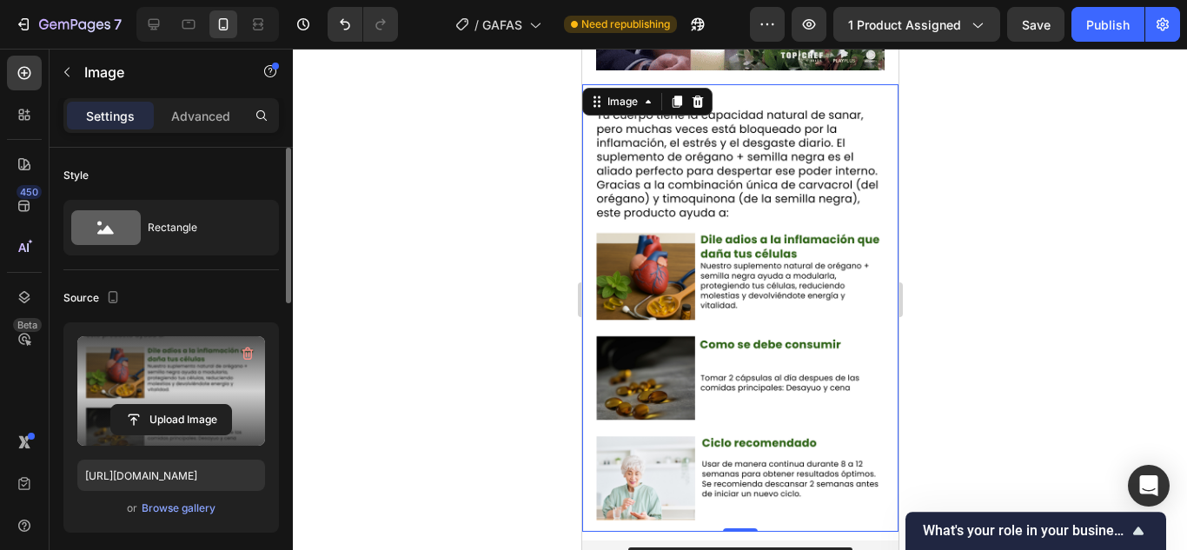
click at [1039, 194] on div at bounding box center [740, 299] width 894 height 501
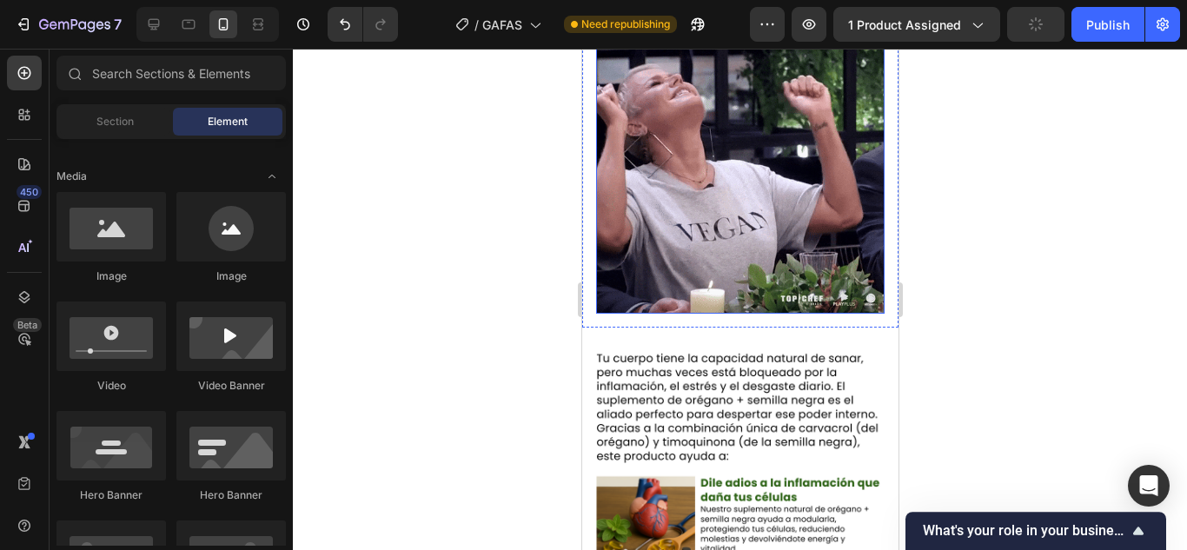
scroll to position [1408, 0]
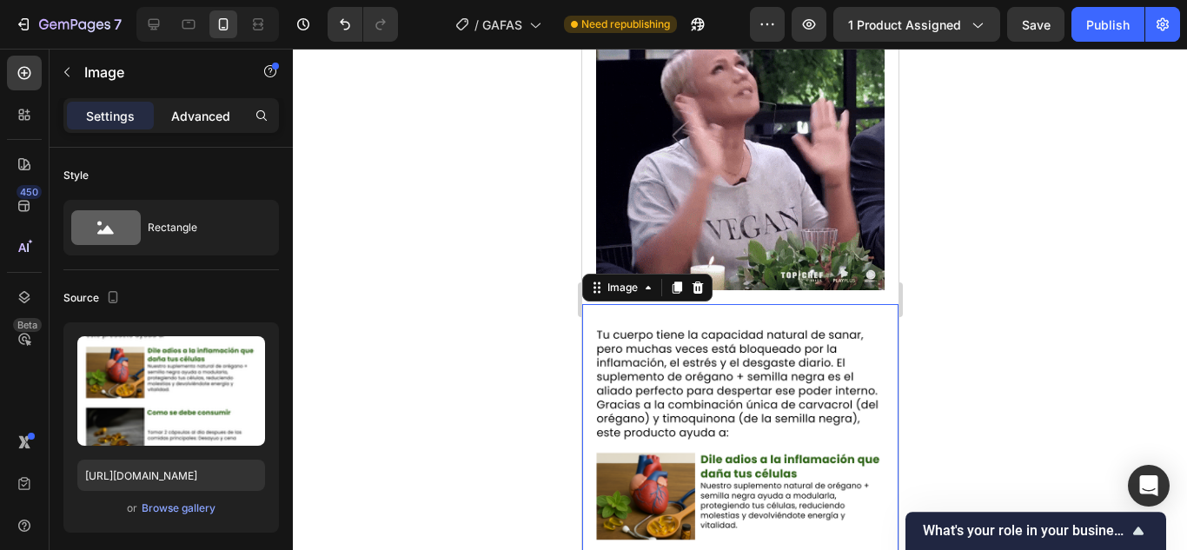
click at [229, 117] on p "Advanced" at bounding box center [200, 116] width 59 height 18
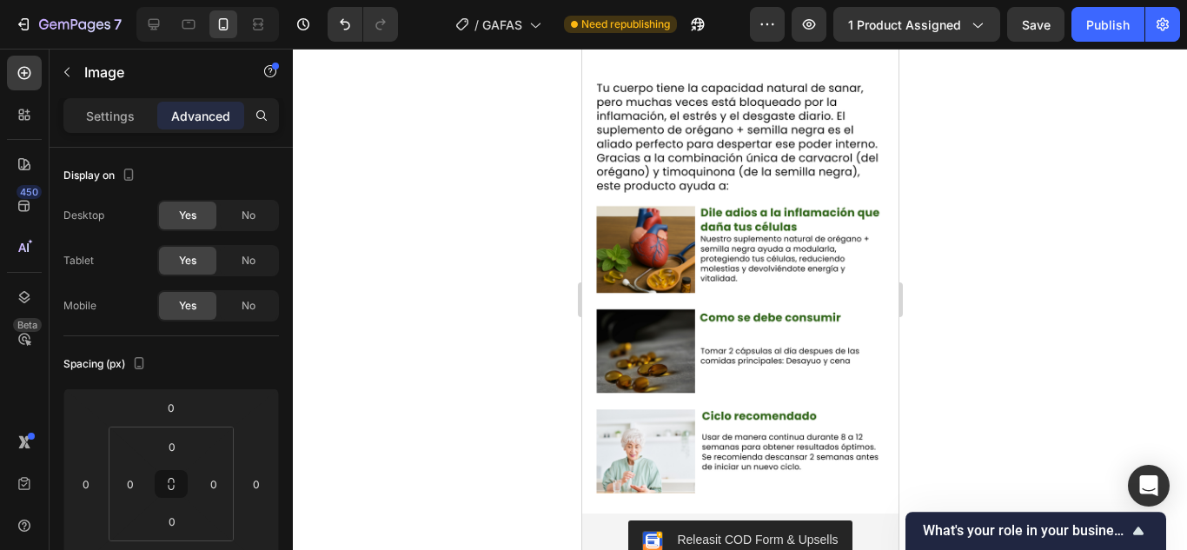
scroll to position [1657, 0]
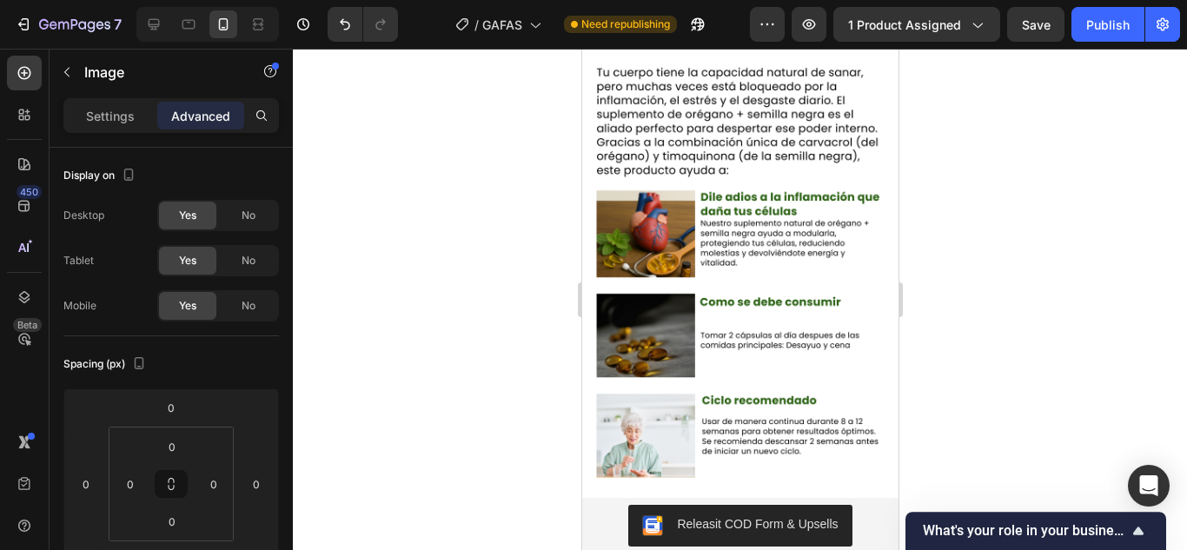
drag, startPoint x: 1121, startPoint y: 0, endPoint x: 496, endPoint y: 245, distance: 670.9
click at [496, 245] on div at bounding box center [740, 299] width 894 height 501
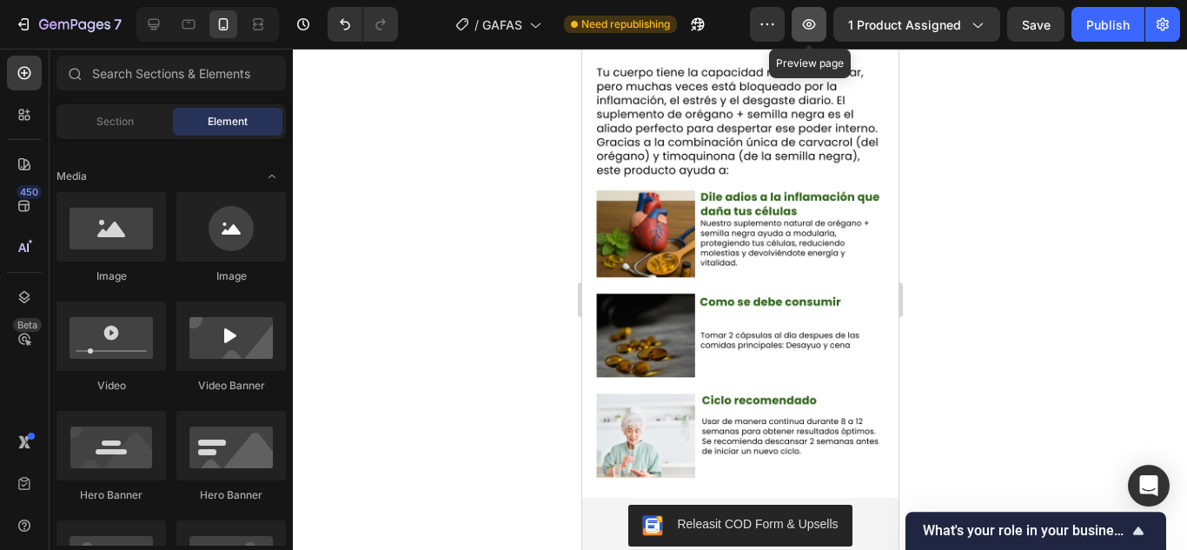
click at [822, 17] on button "button" at bounding box center [808, 24] width 35 height 35
